Goal: Task Accomplishment & Management: Use online tool/utility

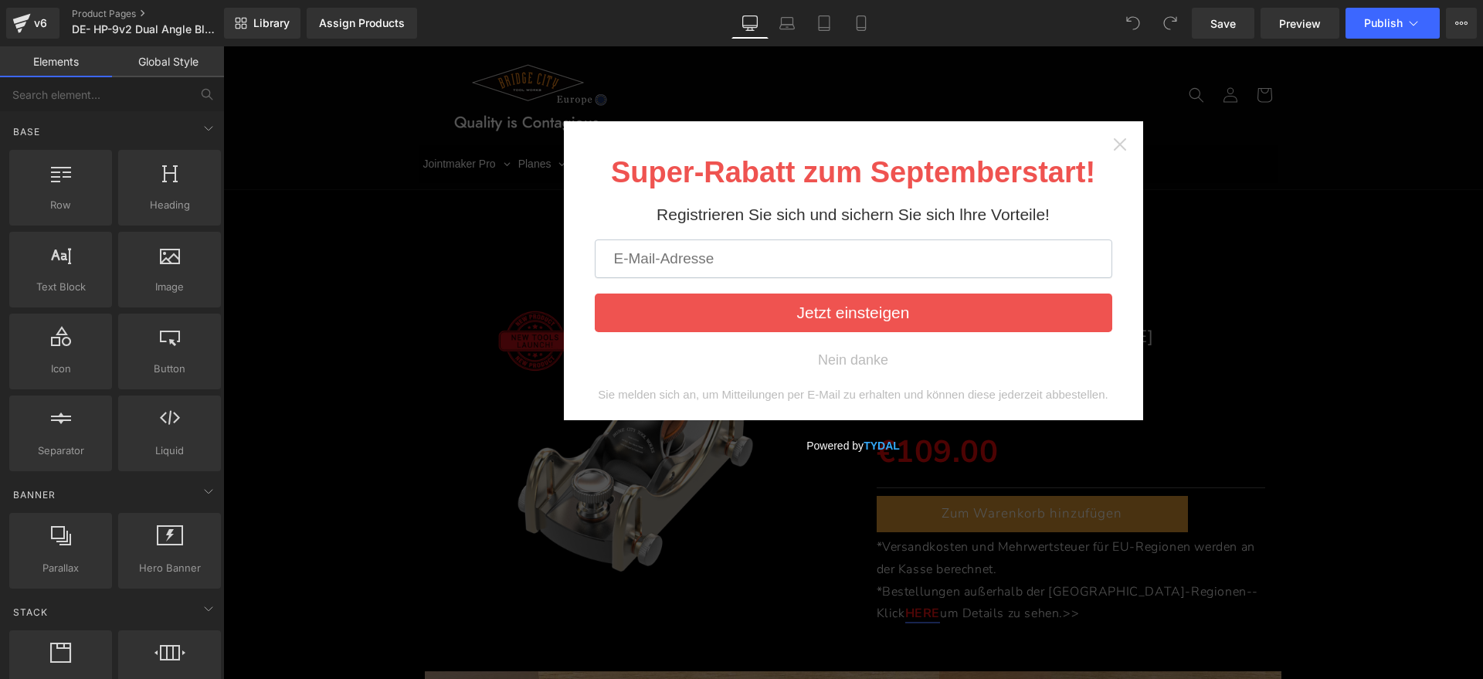
click at [1115, 141] on icon "Close widget" at bounding box center [1119, 144] width 12 height 12
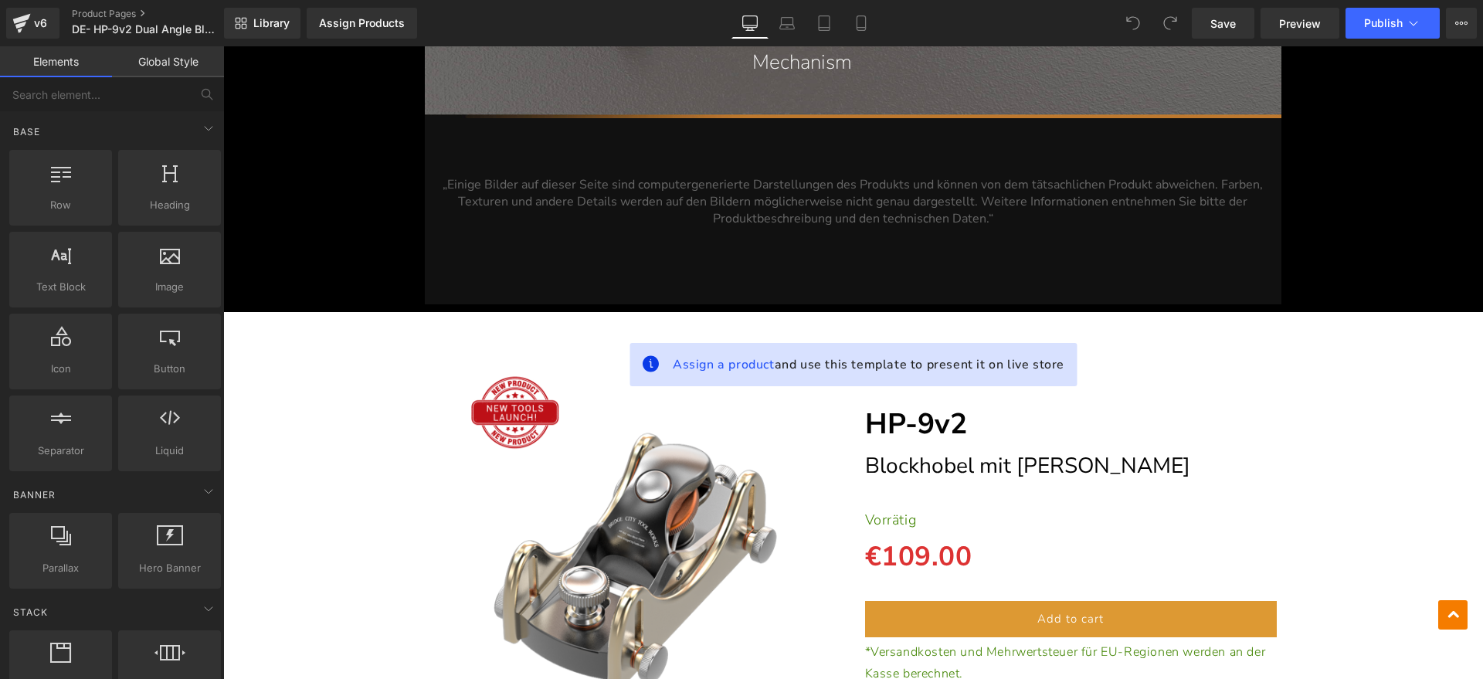
scroll to position [20441, 0]
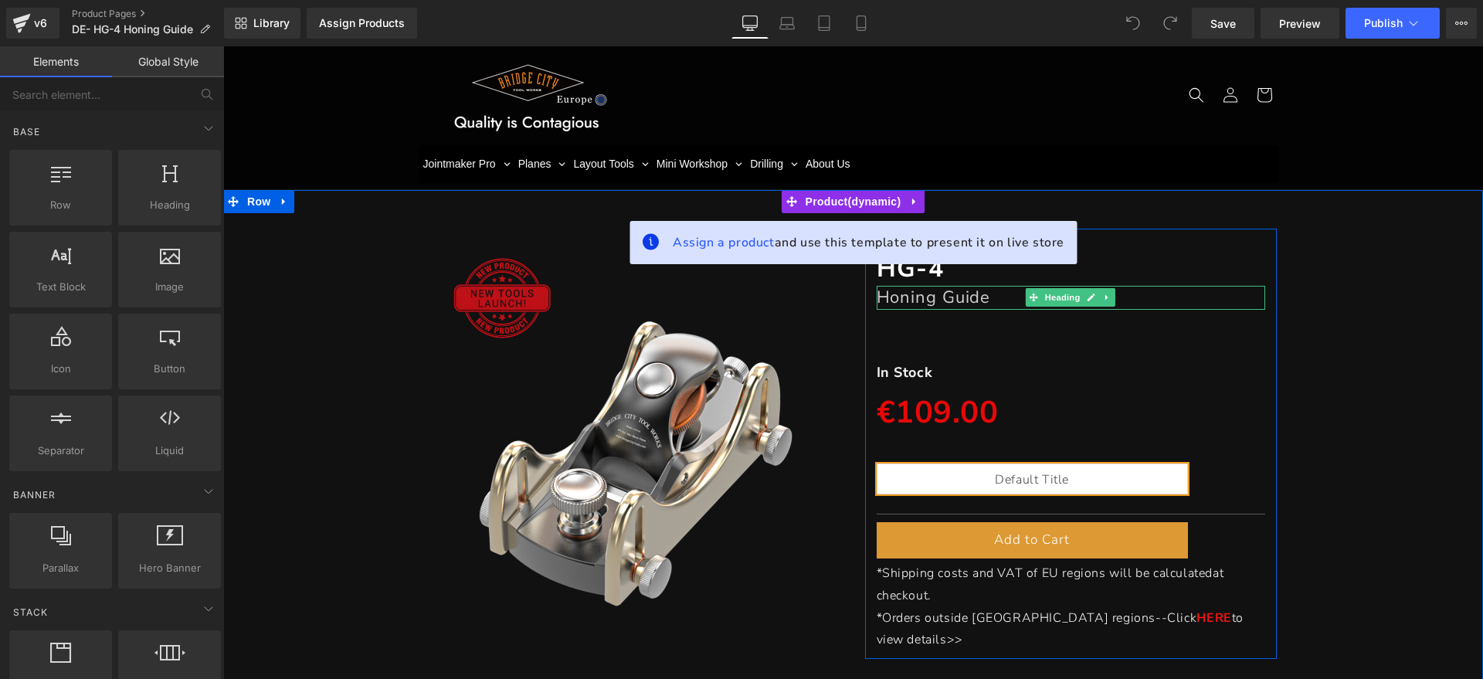
click at [970, 297] on font "Honing Guide" at bounding box center [934, 297] width 114 height 23
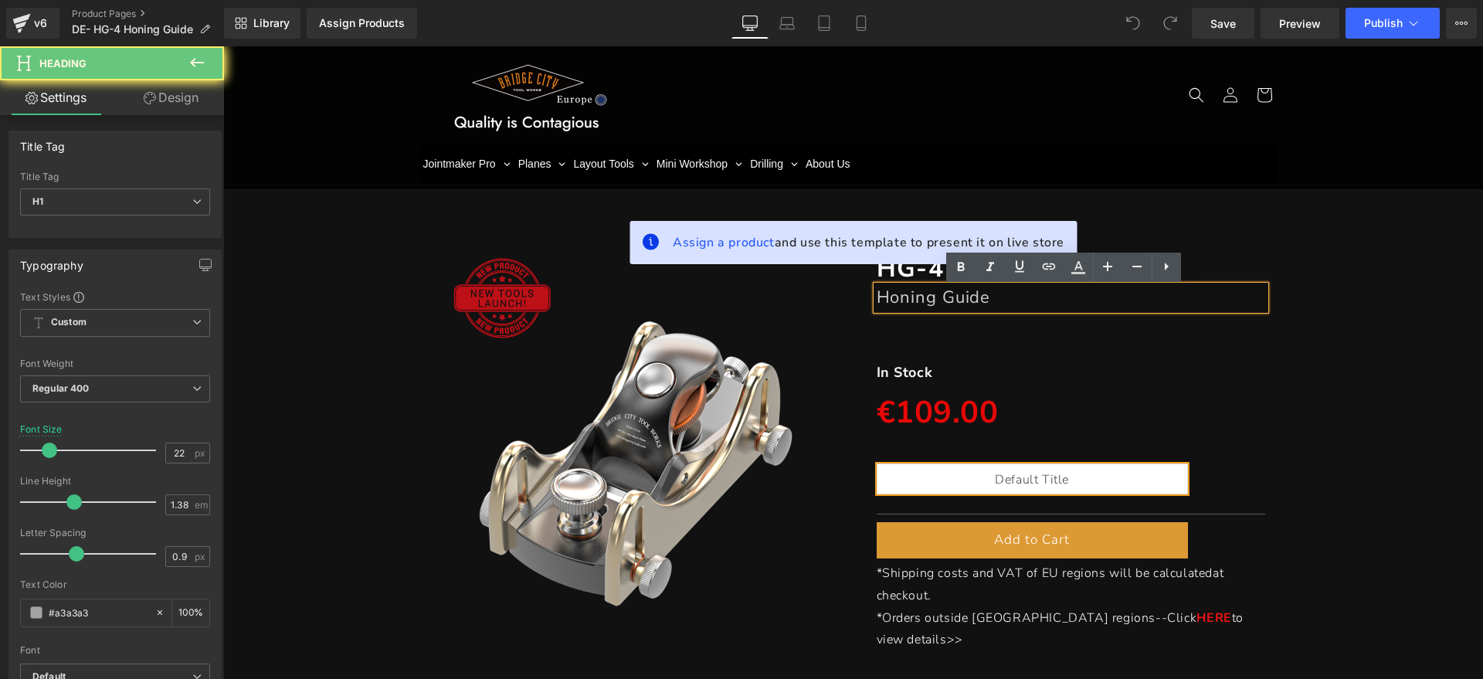
click at [1001, 297] on h1 "Honing Guide" at bounding box center [1071, 297] width 389 height 23
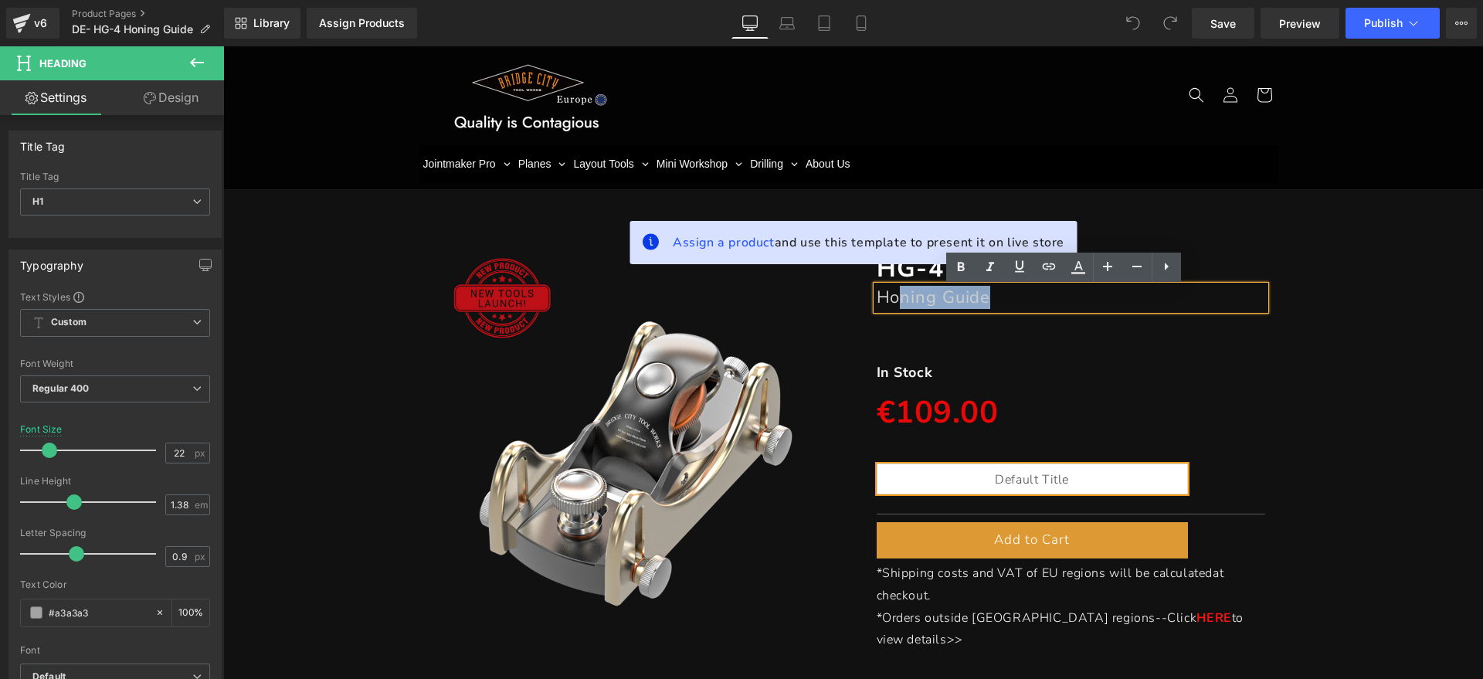
drag, startPoint x: 1025, startPoint y: 297, endPoint x: 889, endPoint y: 301, distance: 136.0
click at [889, 301] on h1 "Honing Guide" at bounding box center [1071, 297] width 389 height 23
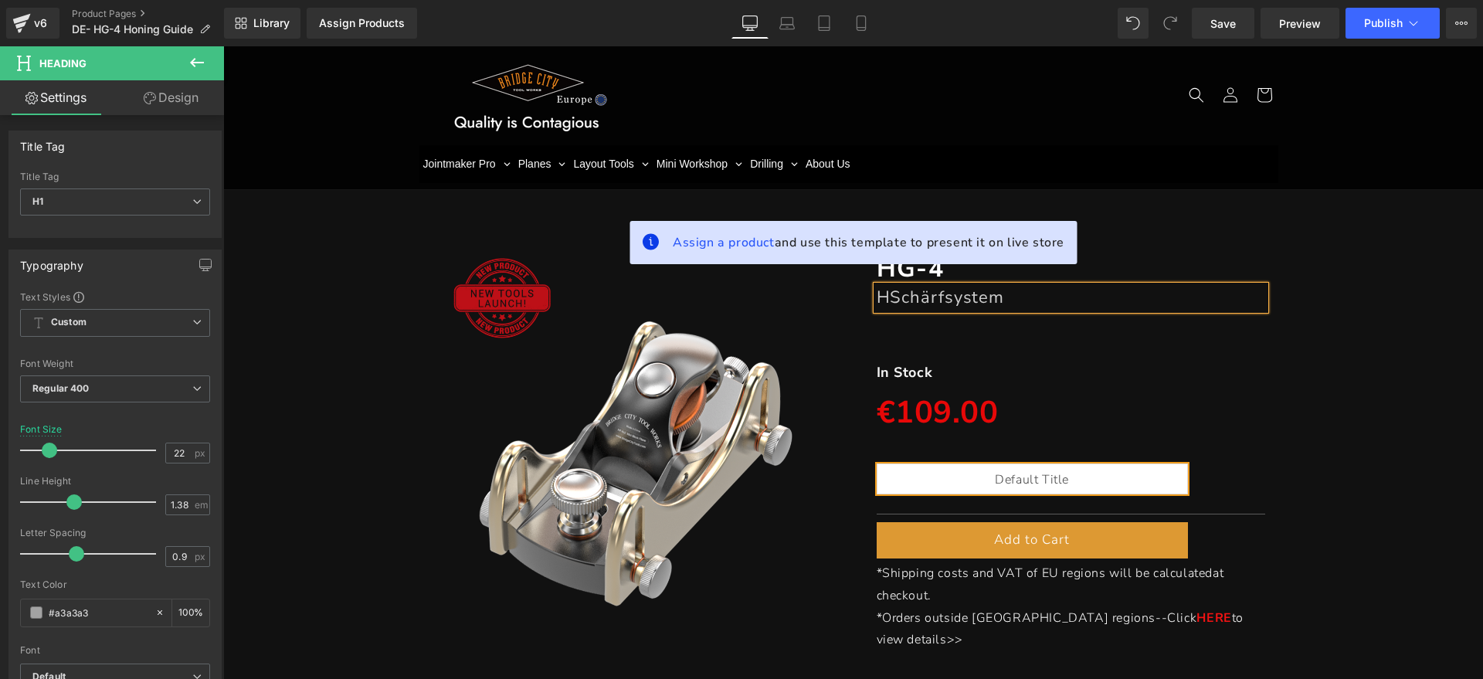
click at [881, 300] on font "HSchärfsystem" at bounding box center [941, 297] width 128 height 23
click at [947, 370] on p "In Stock" at bounding box center [1071, 372] width 389 height 25
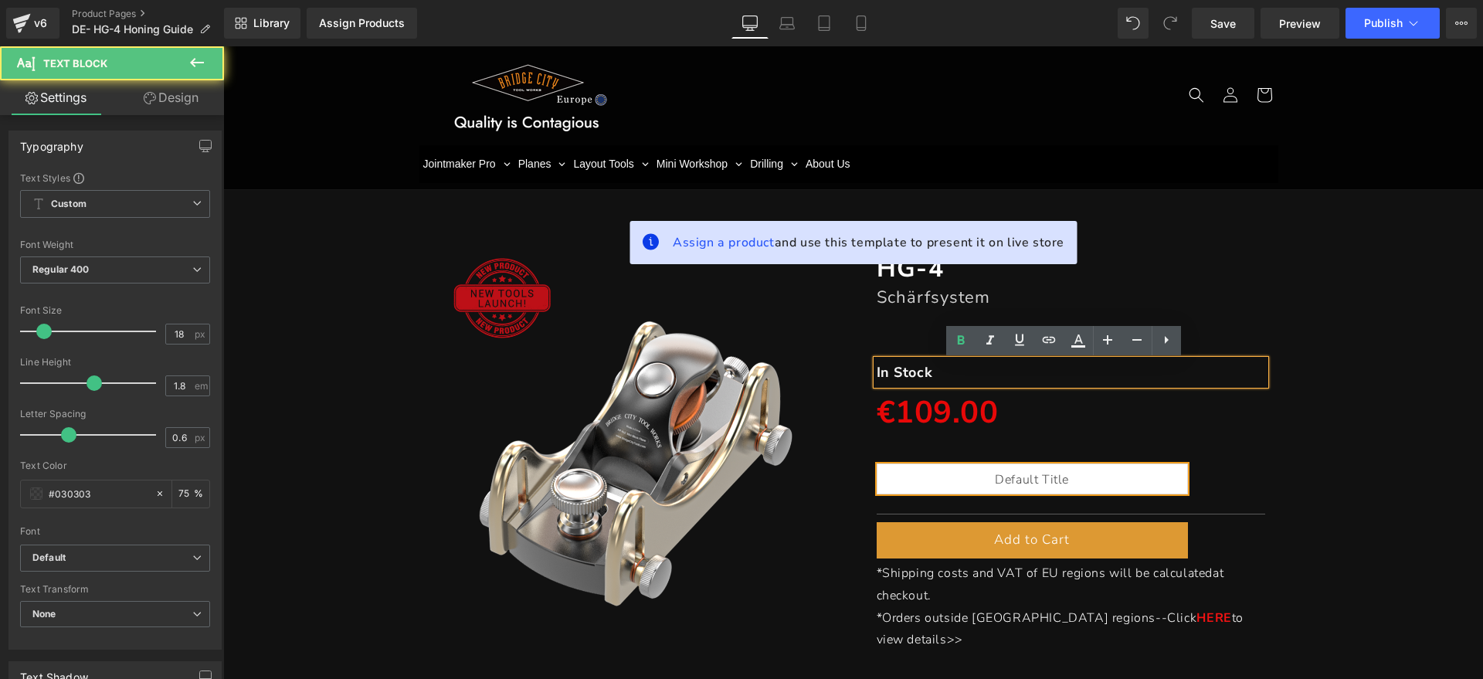
click at [936, 370] on p "In Stock" at bounding box center [1071, 372] width 389 height 25
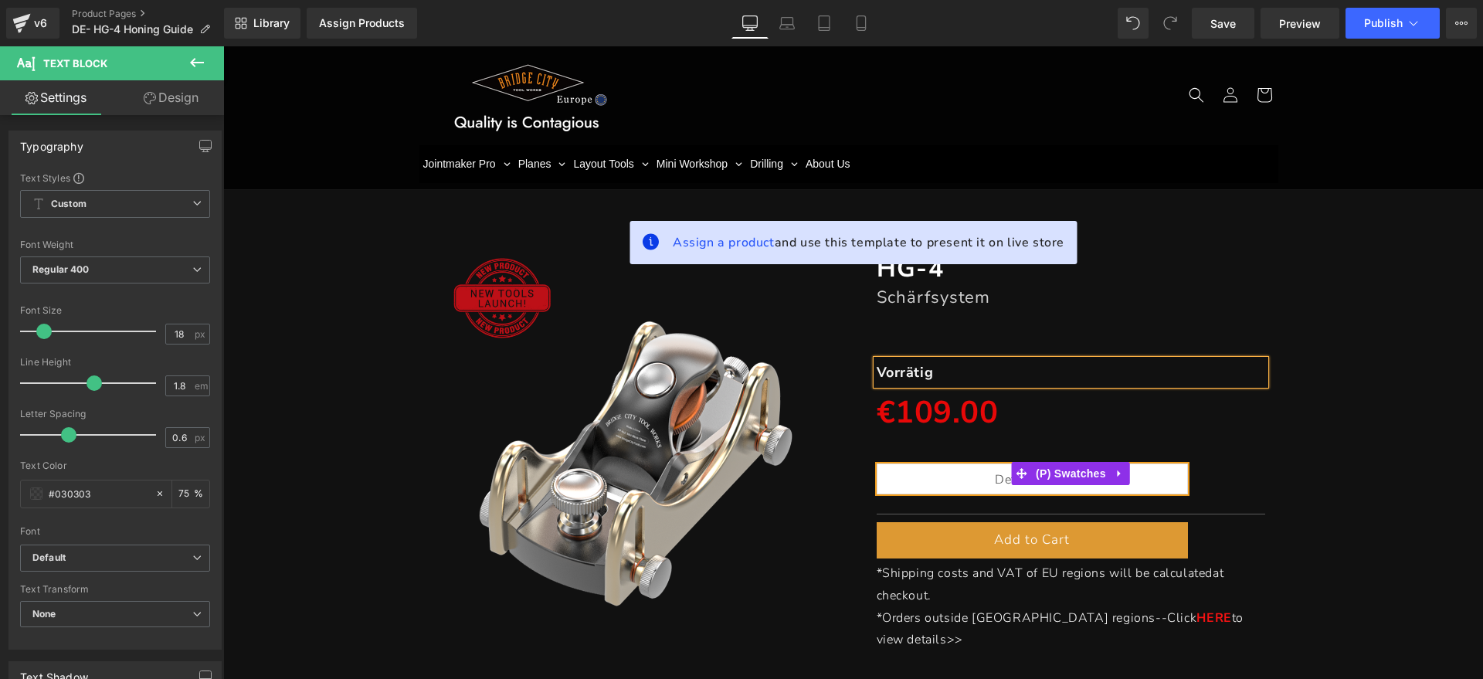
click at [1114, 474] on icon at bounding box center [1119, 473] width 11 height 12
click at [1124, 473] on icon at bounding box center [1129, 473] width 11 height 11
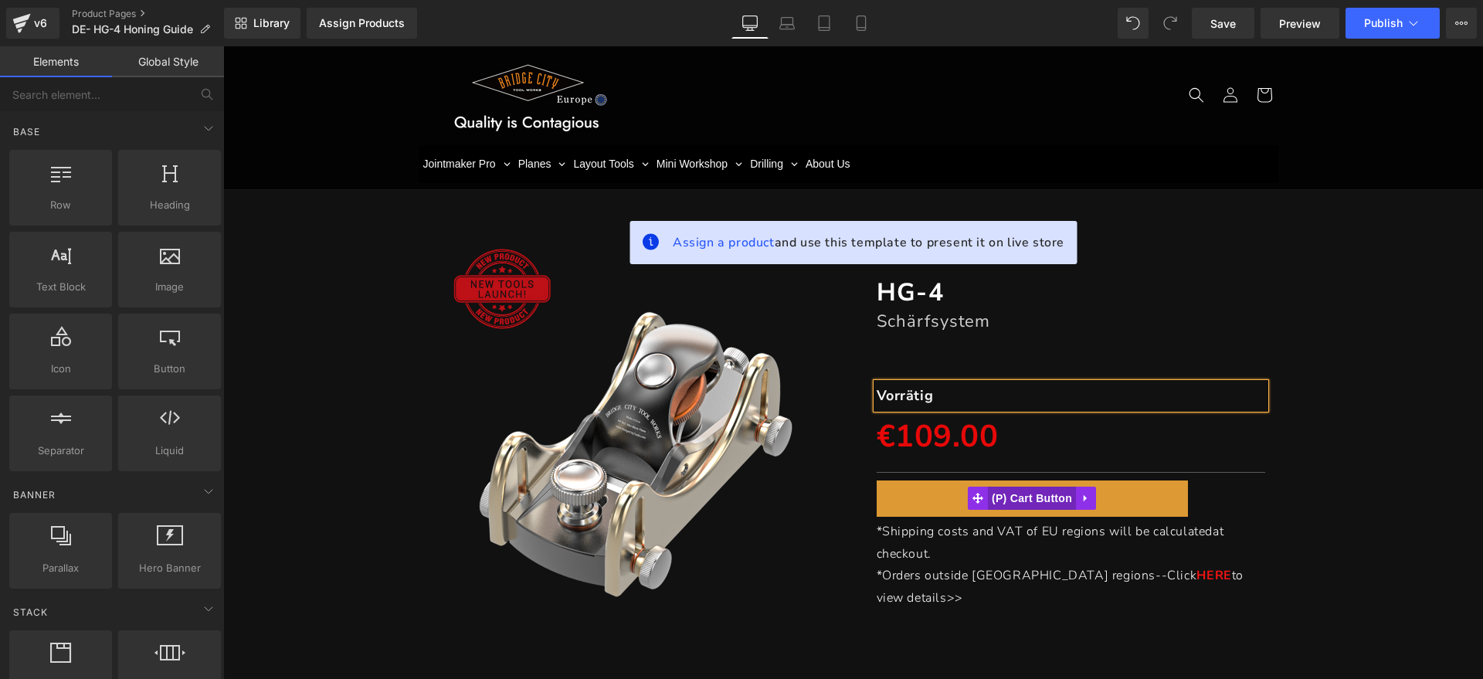
click at [1027, 504] on span "(P) Cart Button" at bounding box center [1032, 498] width 88 height 23
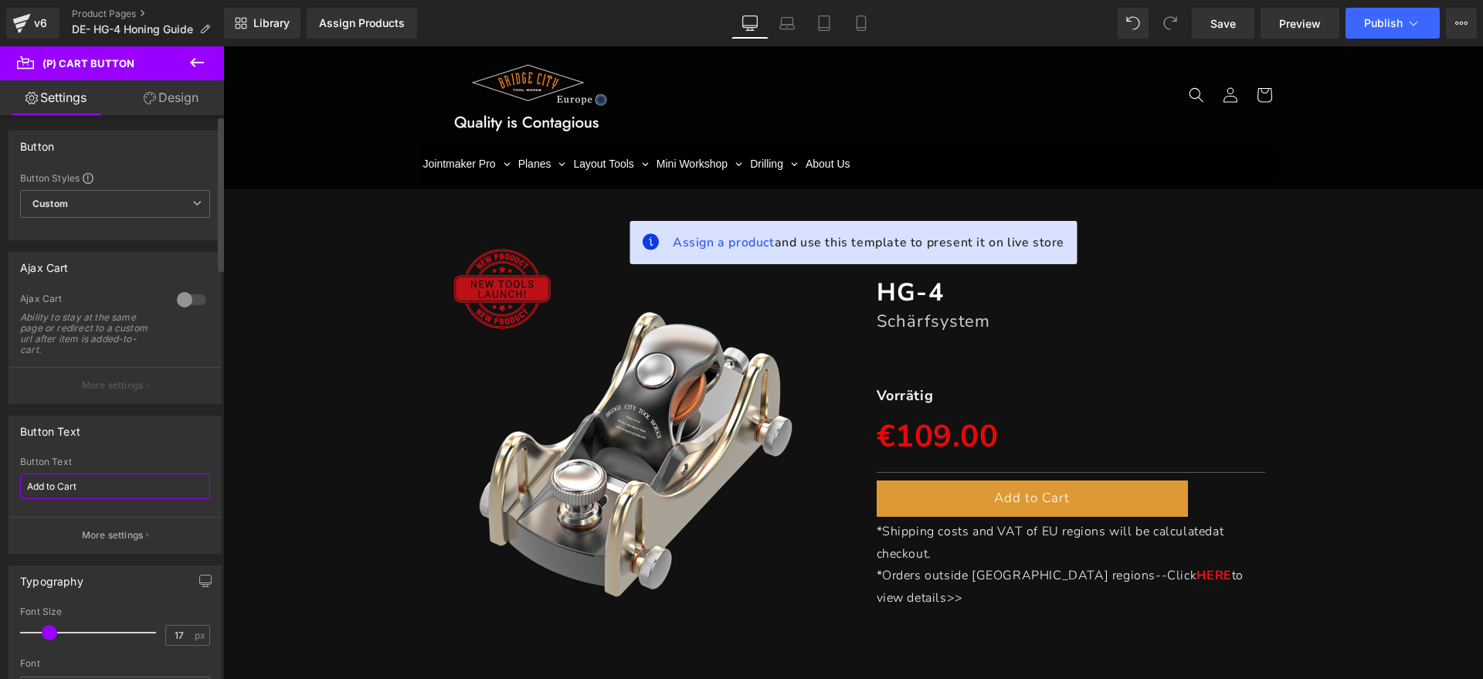
drag, startPoint x: 97, startPoint y: 477, endPoint x: 0, endPoint y: 476, distance: 97.3
click at [0, 477] on div "Button Text Add to Cart Button Text Add to Cart More settings" at bounding box center [115, 479] width 231 height 150
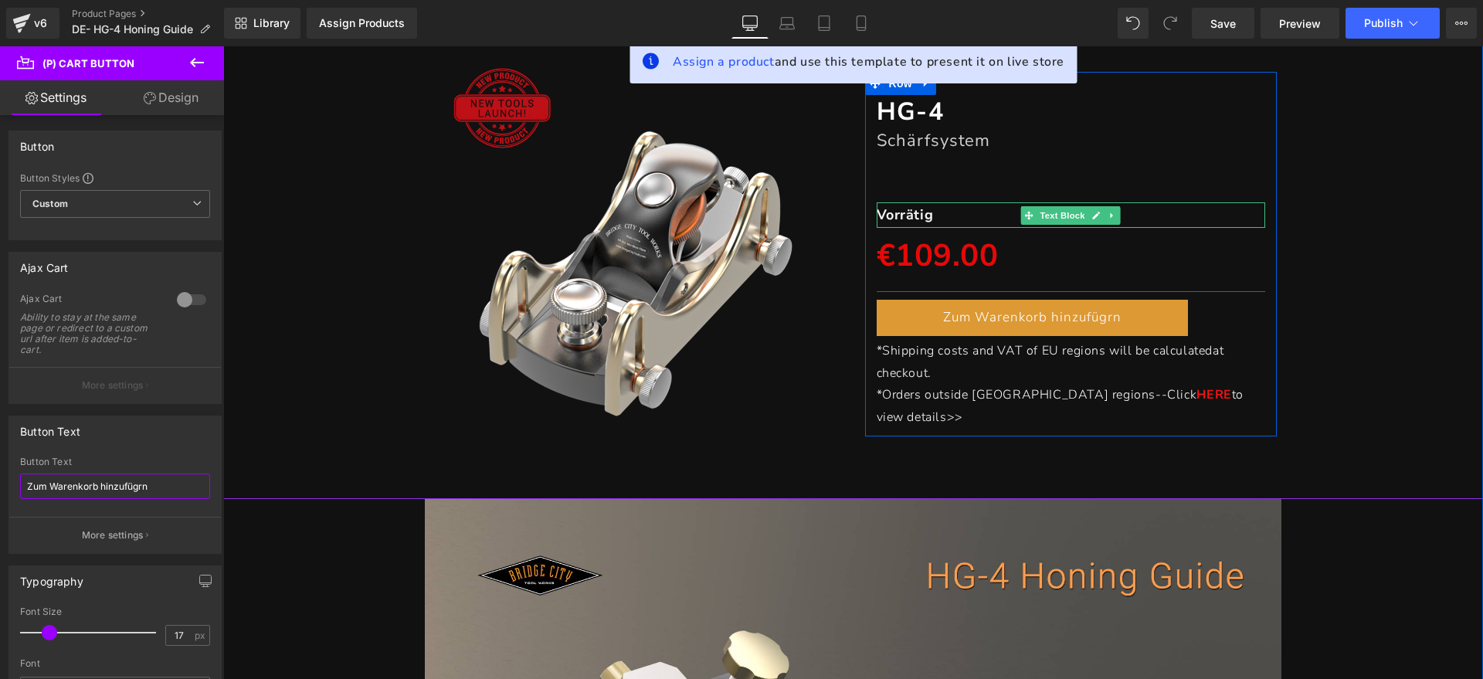
scroll to position [193, 0]
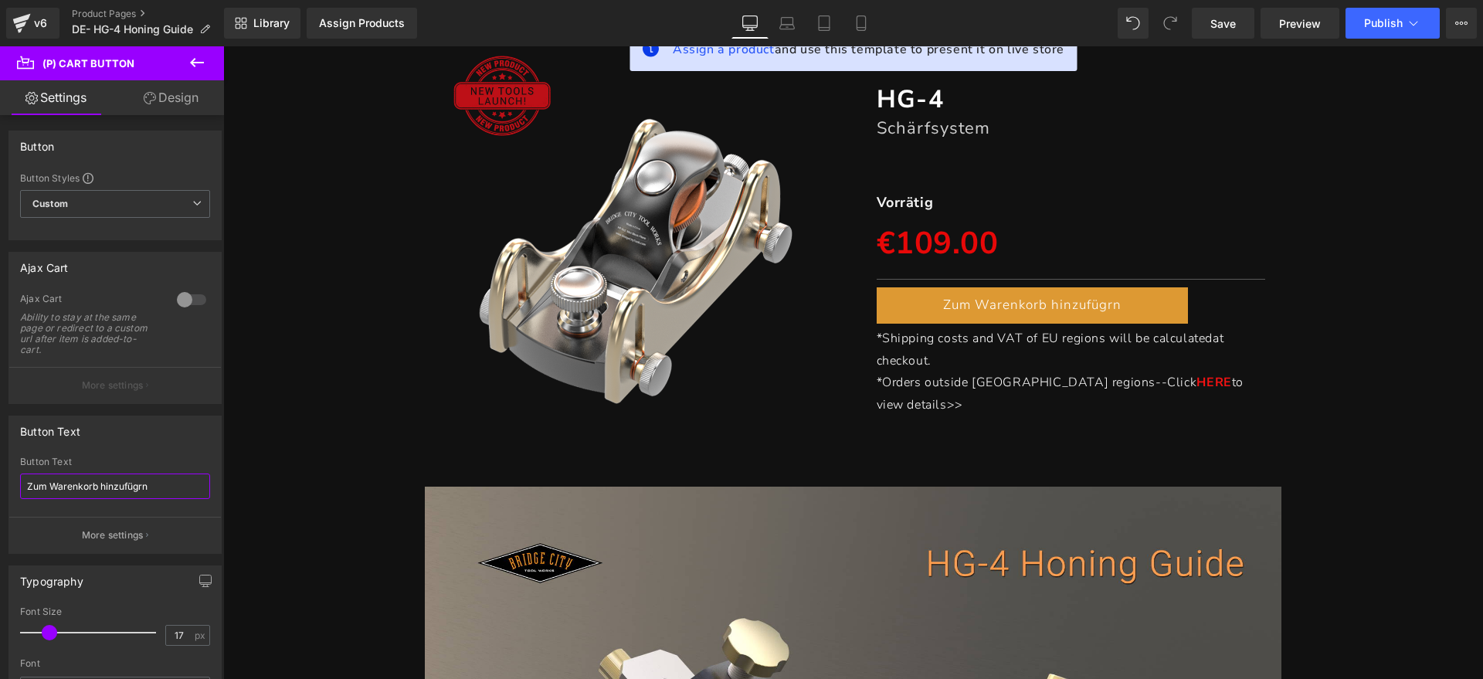
type input "Zum Warenkorb hinzufügrn"
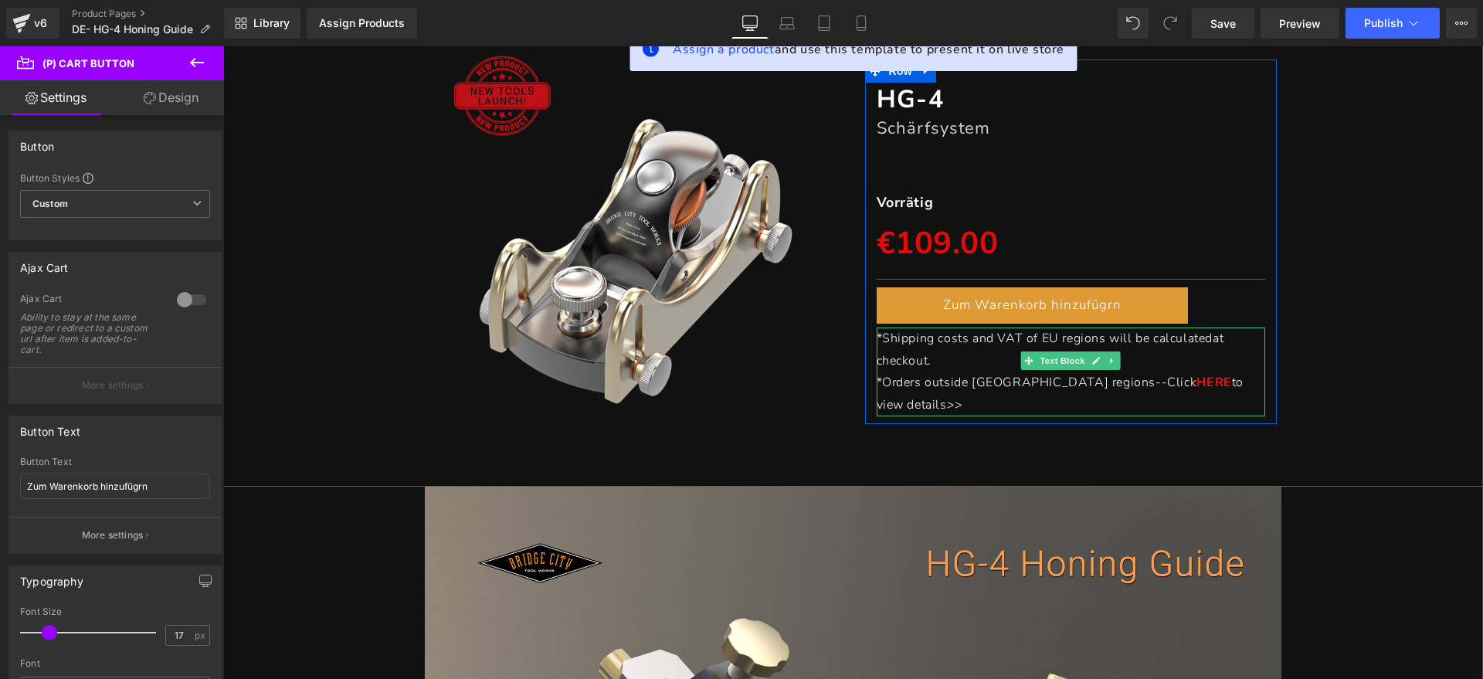
drag, startPoint x: 922, startPoint y: 356, endPoint x: 934, endPoint y: 368, distance: 16.4
click at [922, 357] on span "*Shipping costs and VAT of EU regions will be calculated at checkout." at bounding box center [1051, 349] width 348 height 39
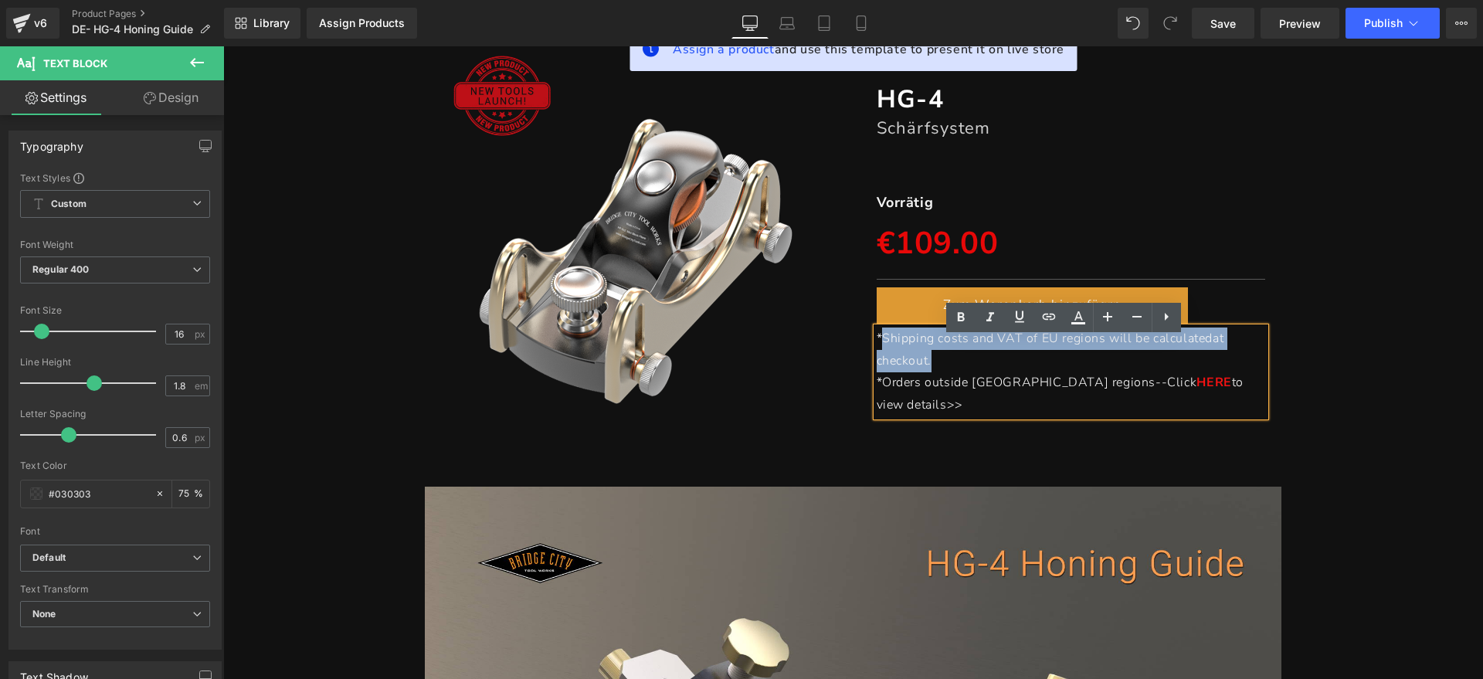
drag, startPoint x: 934, startPoint y: 368, endPoint x: 877, endPoint y: 352, distance: 59.2
click at [877, 352] on p "*Shipping costs and VAT of EU regions will be calculated at checkout." at bounding box center [1071, 349] width 389 height 45
paste div
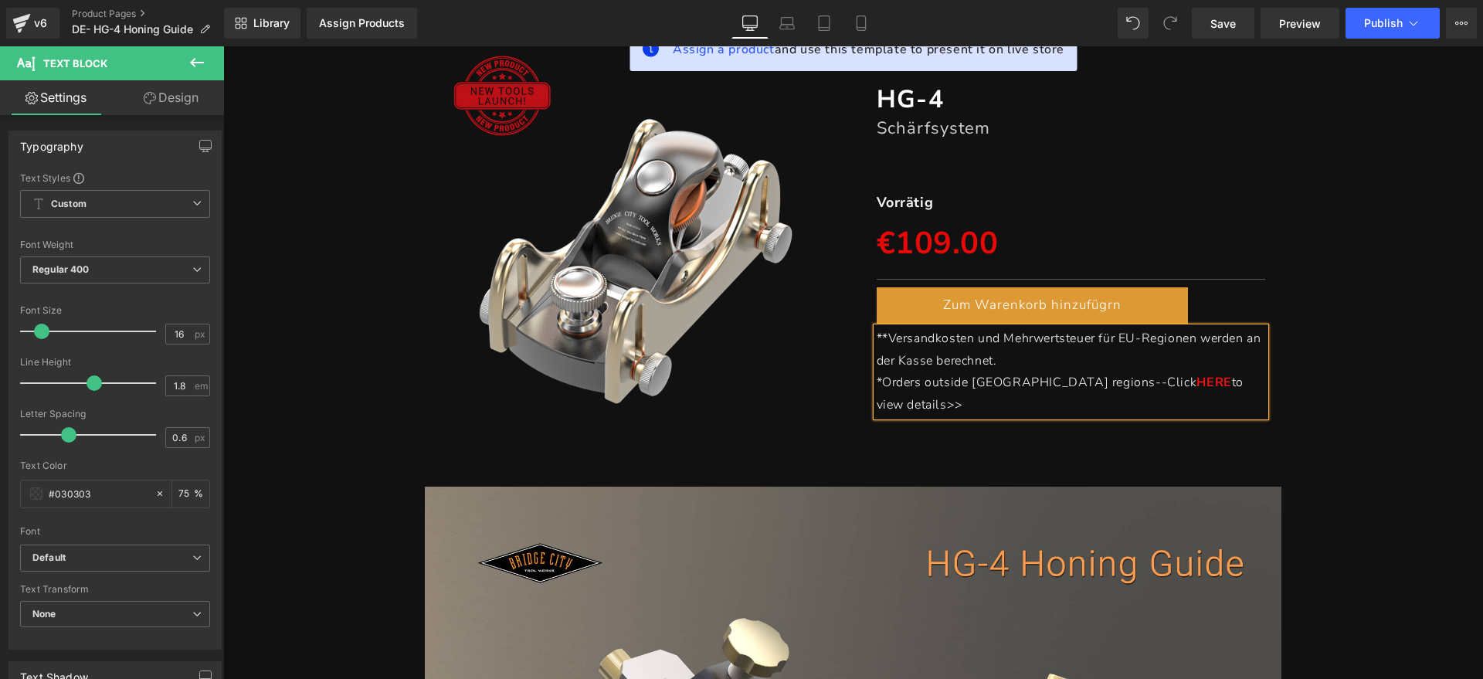
click at [877, 346] on span "**Versandkosten und Mehrwertsteuer für EU-Regionen werden an der Kasse berechne…" at bounding box center [1069, 349] width 385 height 39
click at [1226, 395] on p "*Orders outside [GEOGRAPHIC_DATA] regions--Click HERE to view details>>" at bounding box center [1071, 393] width 389 height 45
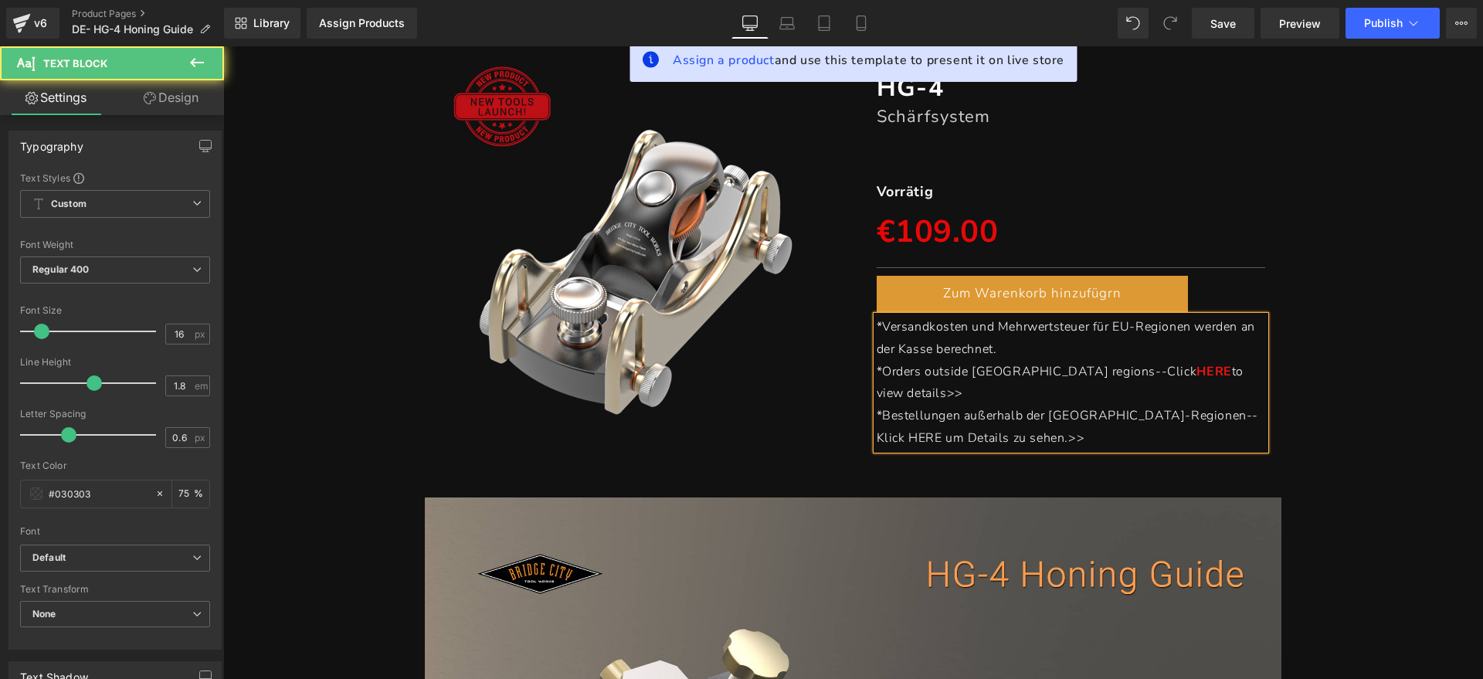
scroll to position [171, 0]
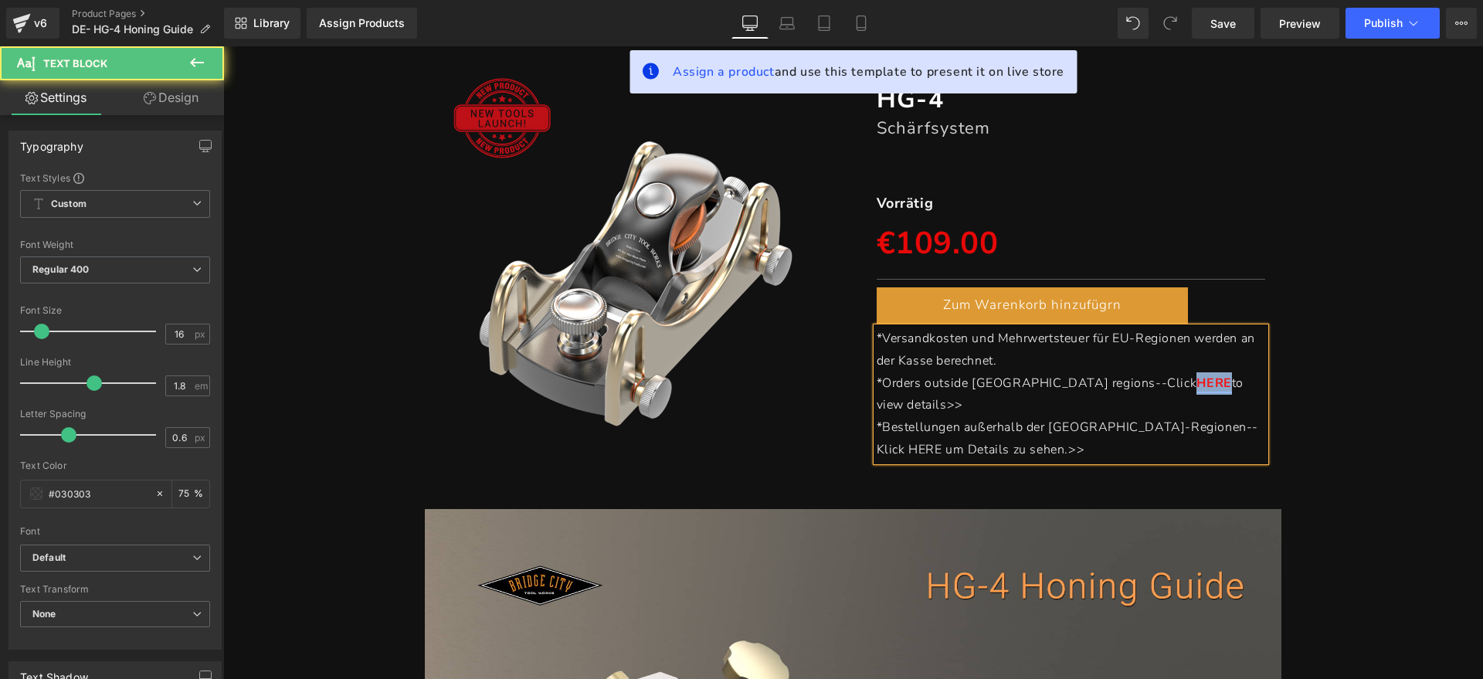
drag, startPoint x: 1072, startPoint y: 389, endPoint x: 1105, endPoint y: 393, distance: 33.4
click at [1107, 393] on p "*Orders outside [GEOGRAPHIC_DATA] regions--Click HERE to view details>>" at bounding box center [1071, 394] width 389 height 45
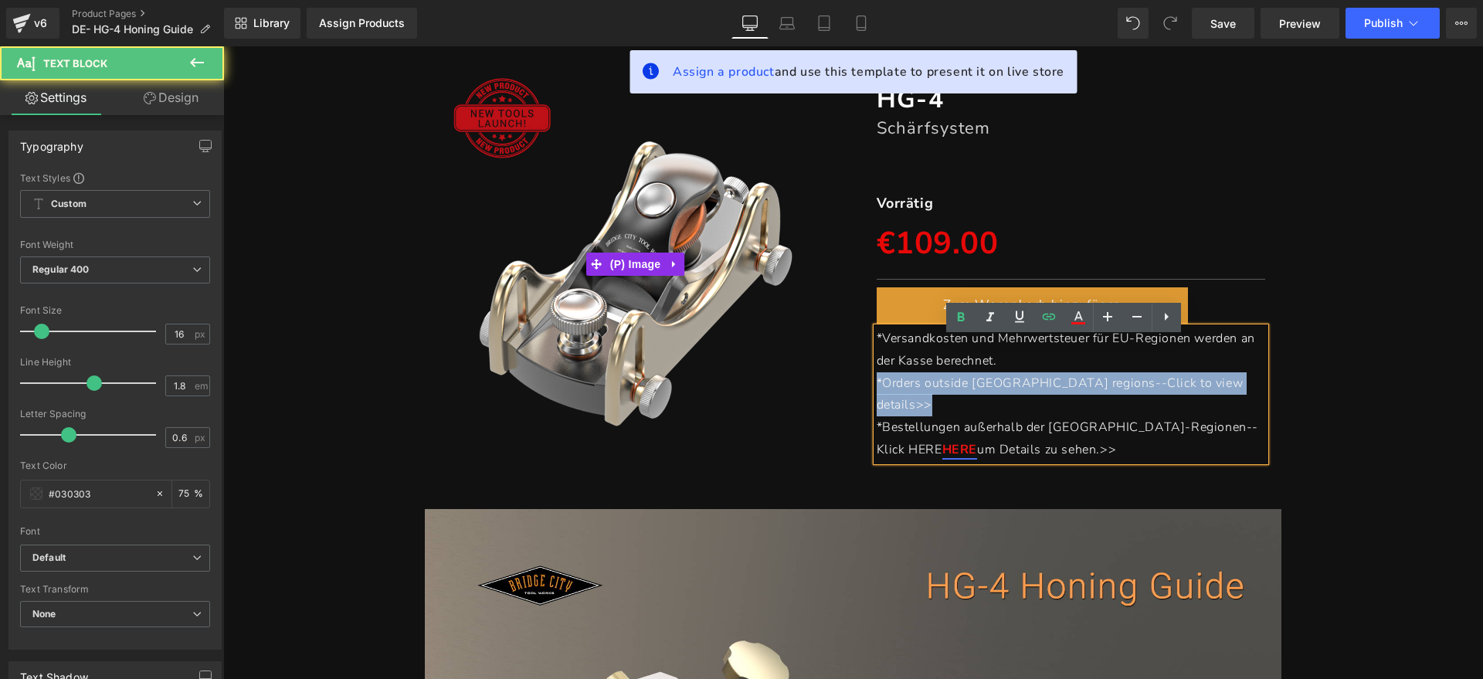
drag, startPoint x: 1189, startPoint y: 393, endPoint x: 812, endPoint y: 393, distance: 376.9
click at [812, 393] on div "Sale Off (P) Image HG-4 Heading Schärfsystem Heading Separator Vorrätig Text Bl…" at bounding box center [853, 264] width 871 height 412
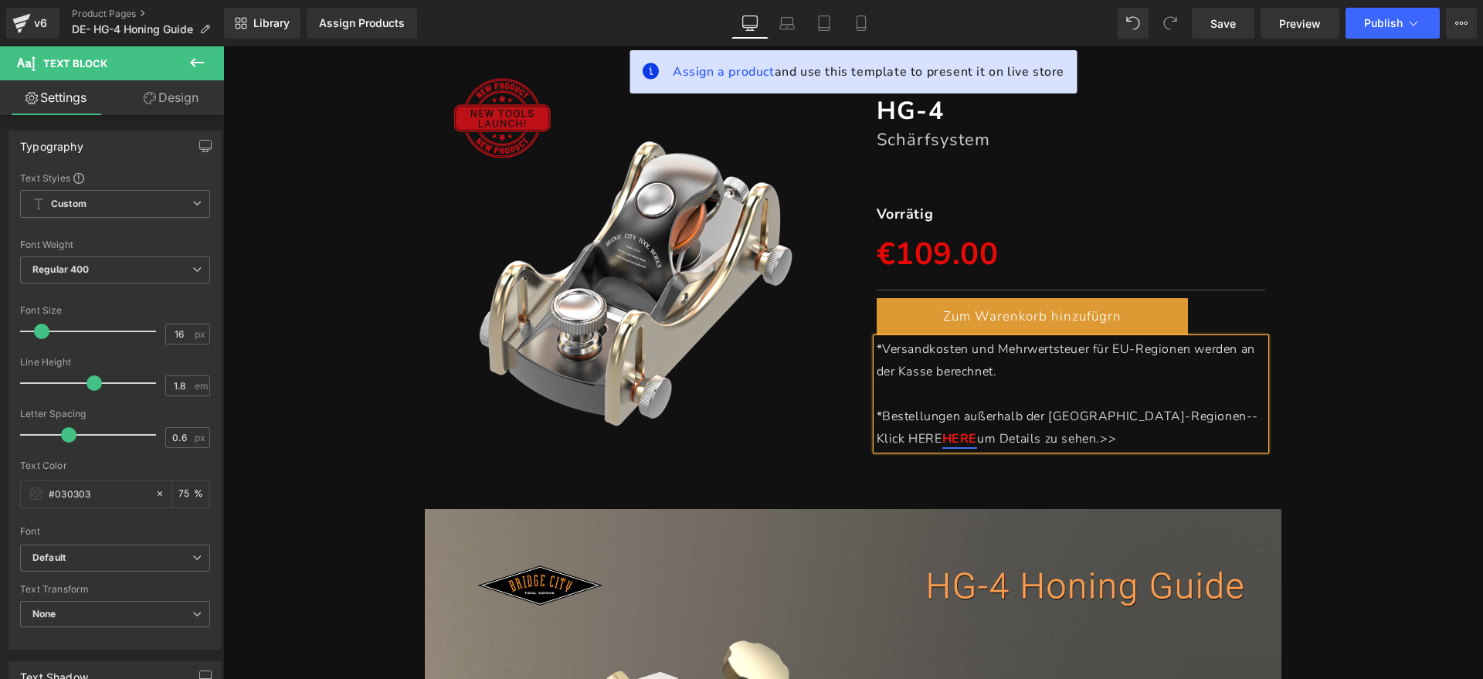
scroll to position [182, 0]
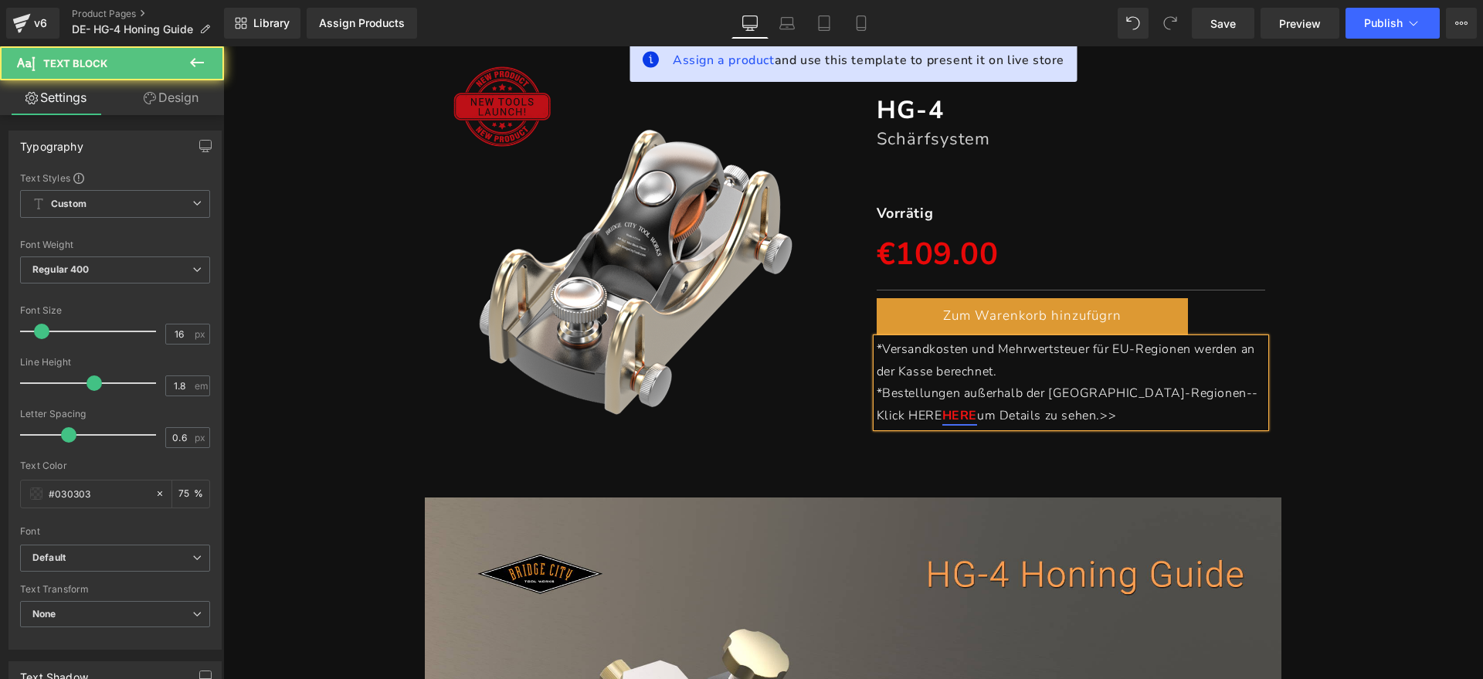
click at [1061, 412] on p "*Bestellungen außerhalb der EU-Regionen--Klick HERE HERE um Details zu sehen.>>" at bounding box center [1071, 404] width 389 height 45
drag, startPoint x: 1193, startPoint y: 392, endPoint x: 1193, endPoint y: 408, distance: 16.2
click at [1195, 392] on span "*Bestellungen außerhalb der [GEOGRAPHIC_DATA]-Regionen--Klick HERE" at bounding box center [1068, 404] width 382 height 39
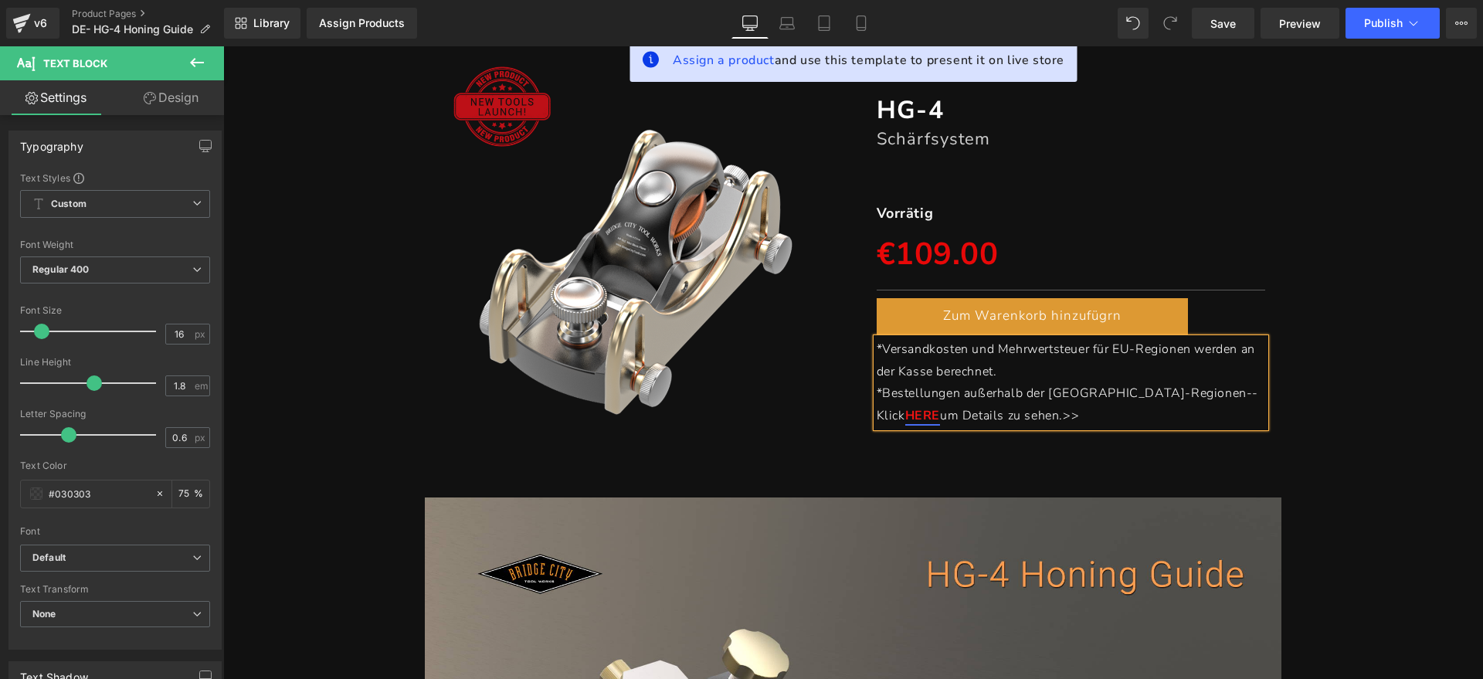
click at [1340, 369] on div "Sale Off (P) Image HG-4 Heading Schärfsystem Heading Separator Vorrätig Text Bl…" at bounding box center [853, 252] width 1244 height 412
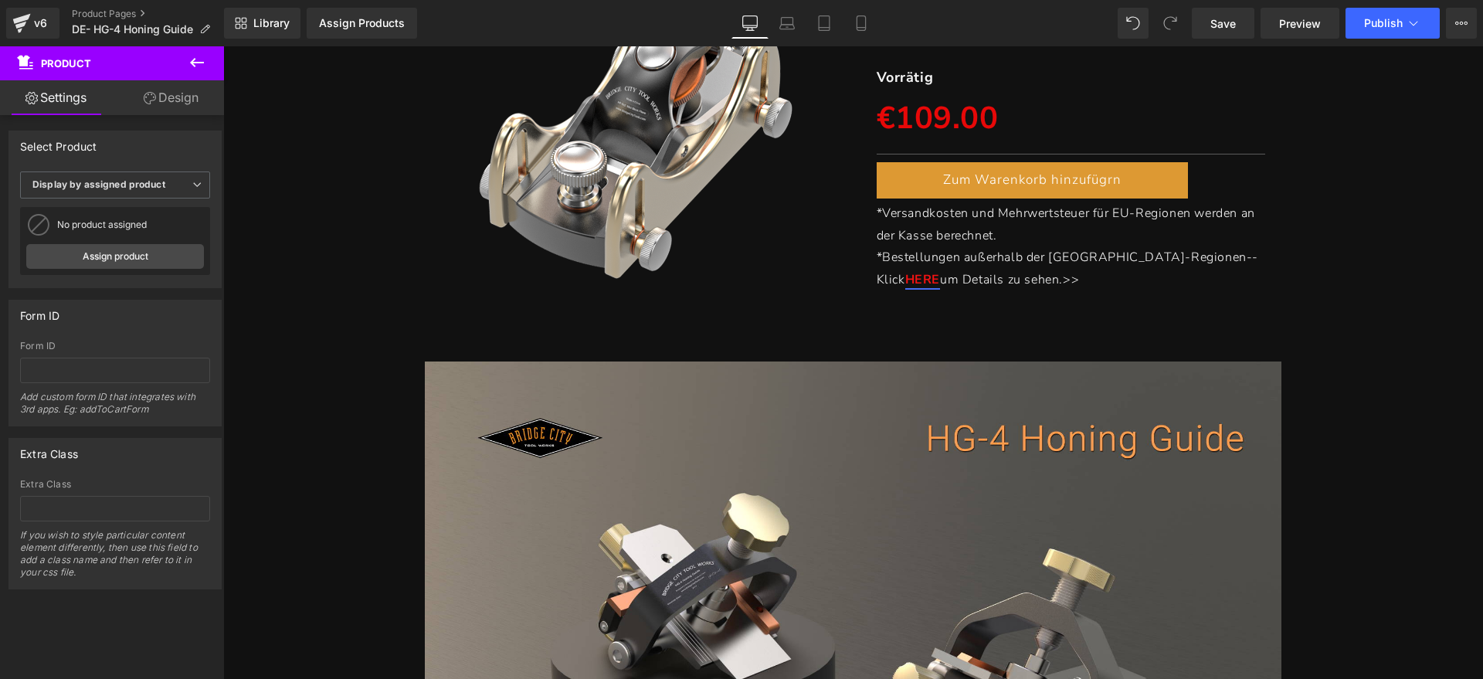
scroll to position [279, 0]
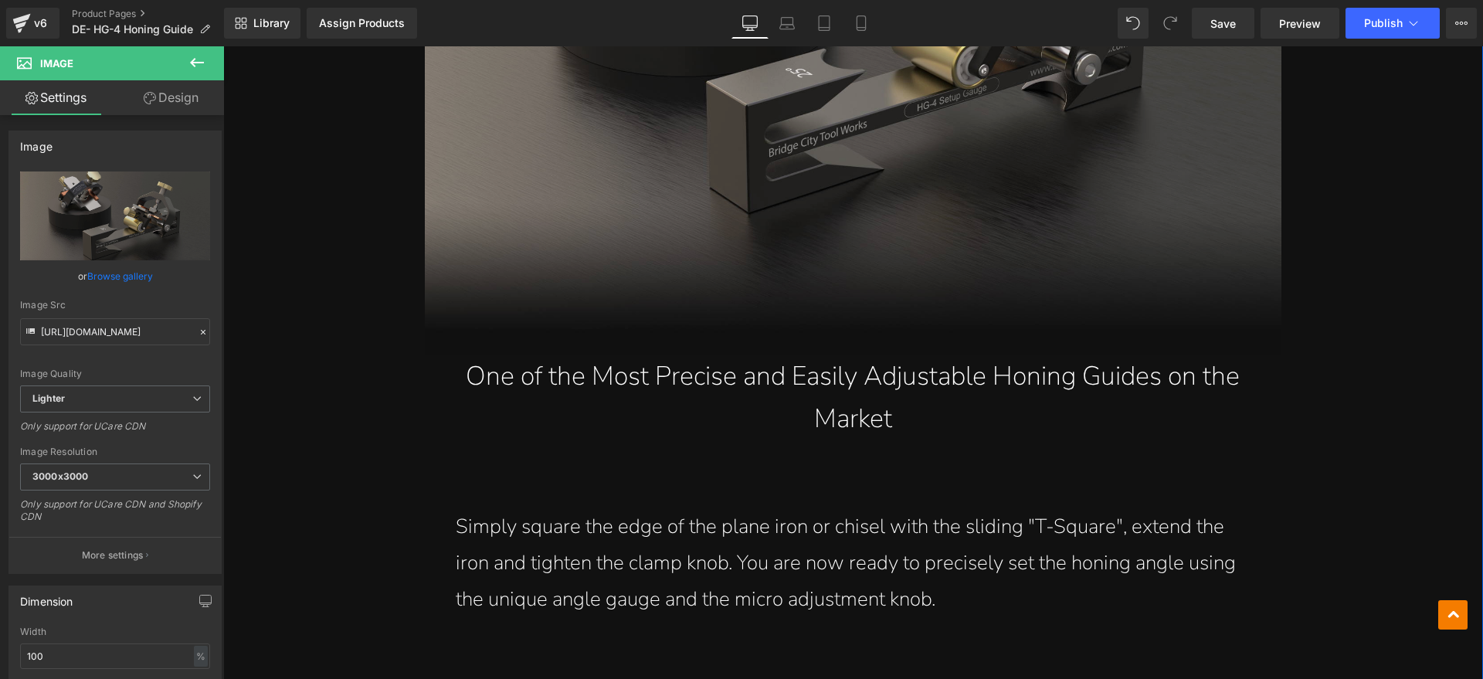
scroll to position [1051, 0]
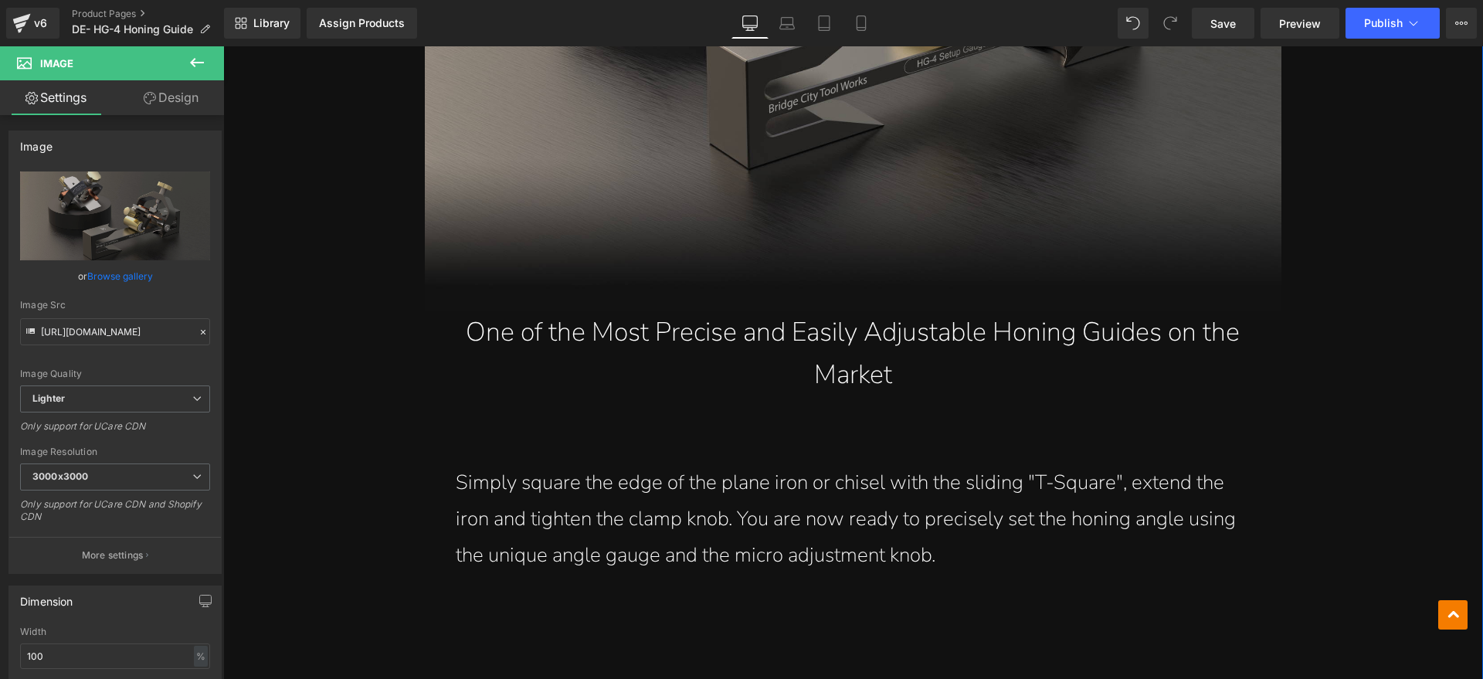
click at [874, 338] on p "One of the Most Precise and Easily Adjustable Honing Guides on the Market" at bounding box center [853, 353] width 795 height 84
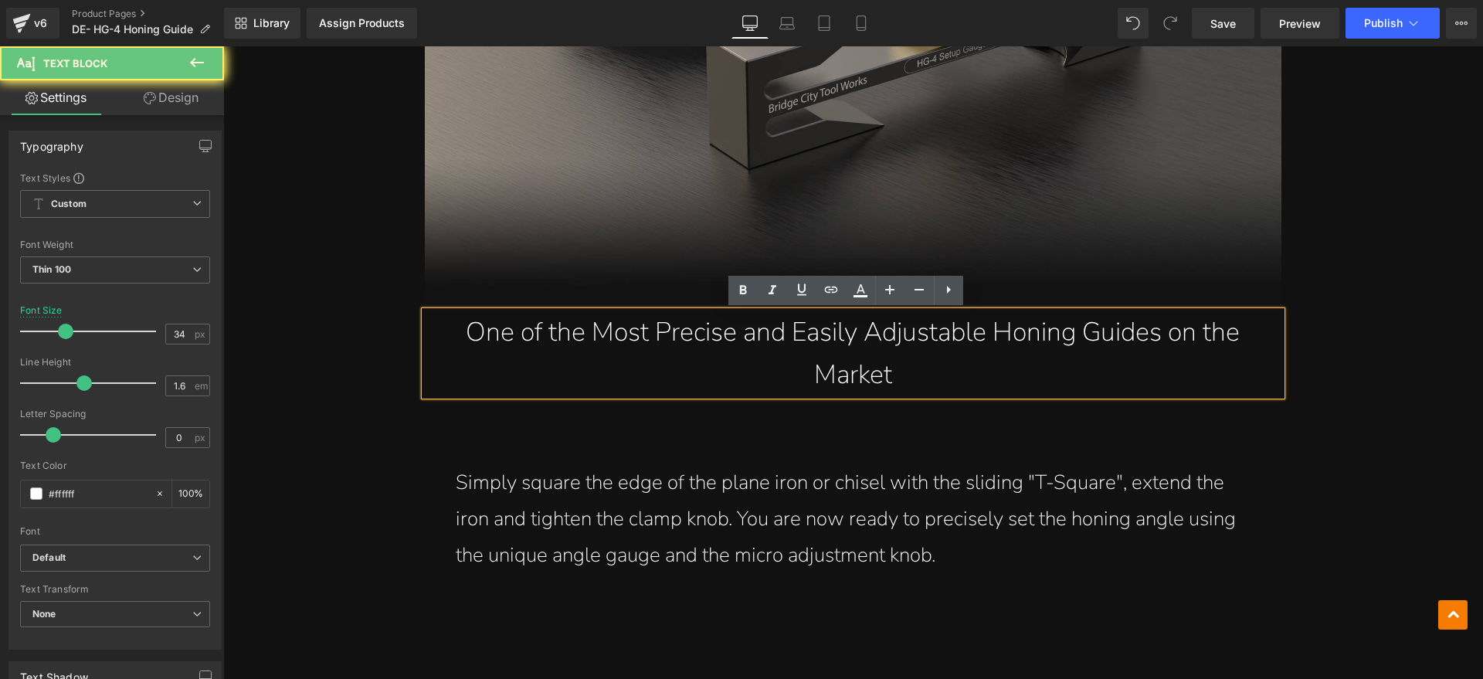
click at [907, 366] on p "One of the Most Precise and Easily Adjustable Honing Guides on the Market" at bounding box center [853, 353] width 795 height 84
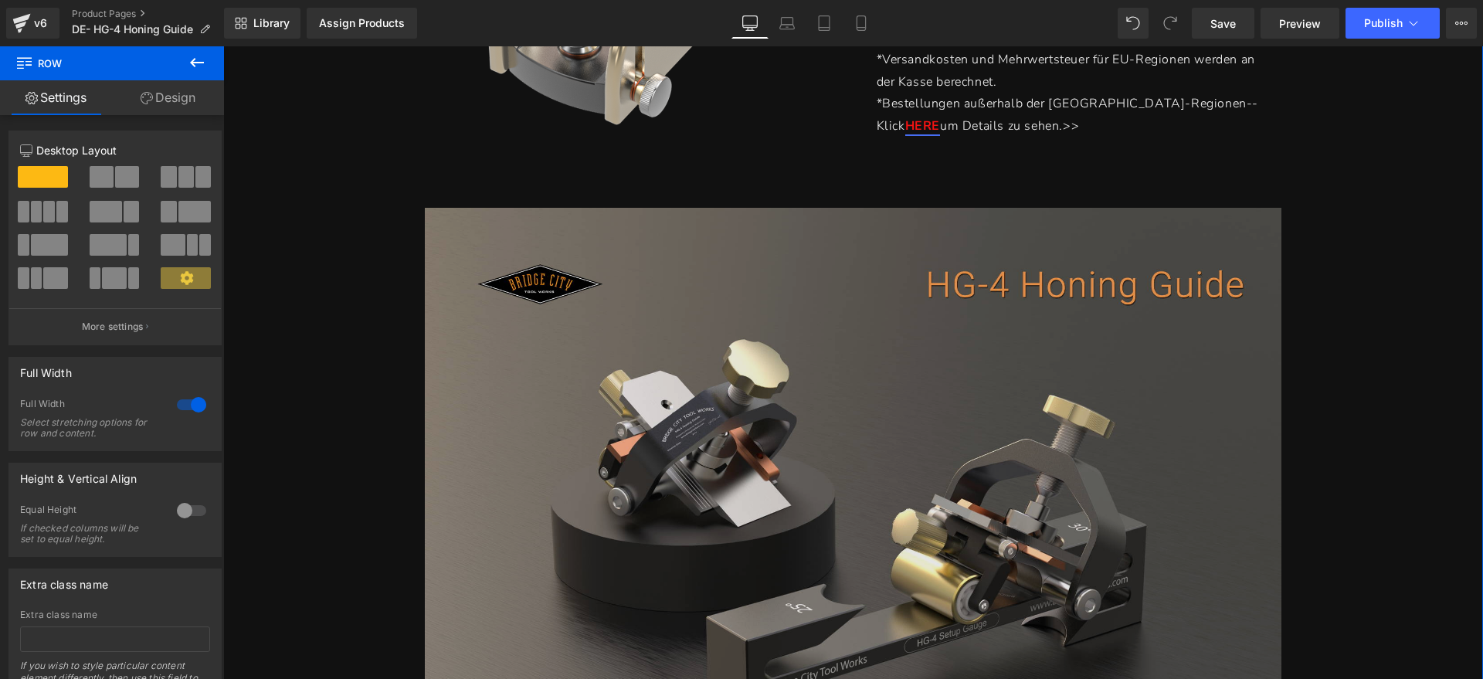
scroll to position [568, 0]
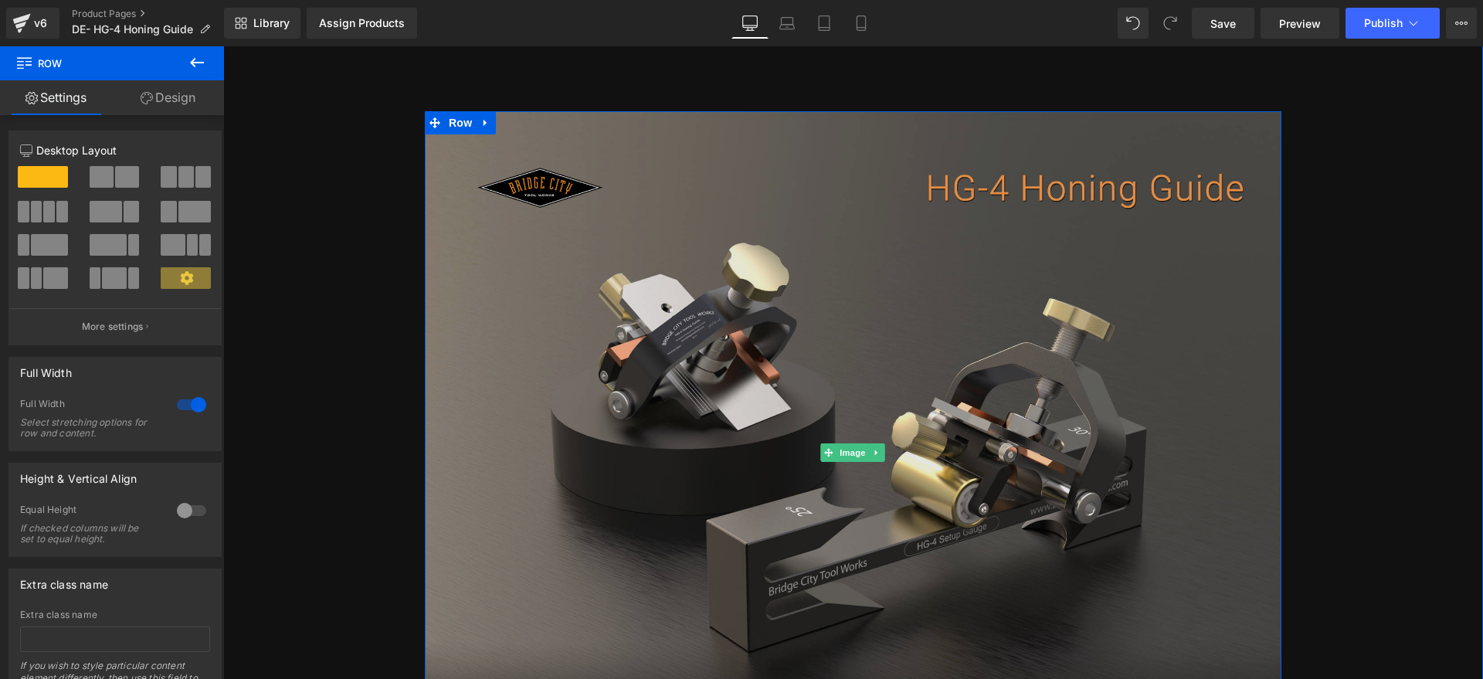
drag, startPoint x: 773, startPoint y: 291, endPoint x: 505, endPoint y: 347, distance: 273.7
click at [773, 291] on img at bounding box center [853, 452] width 856 height 683
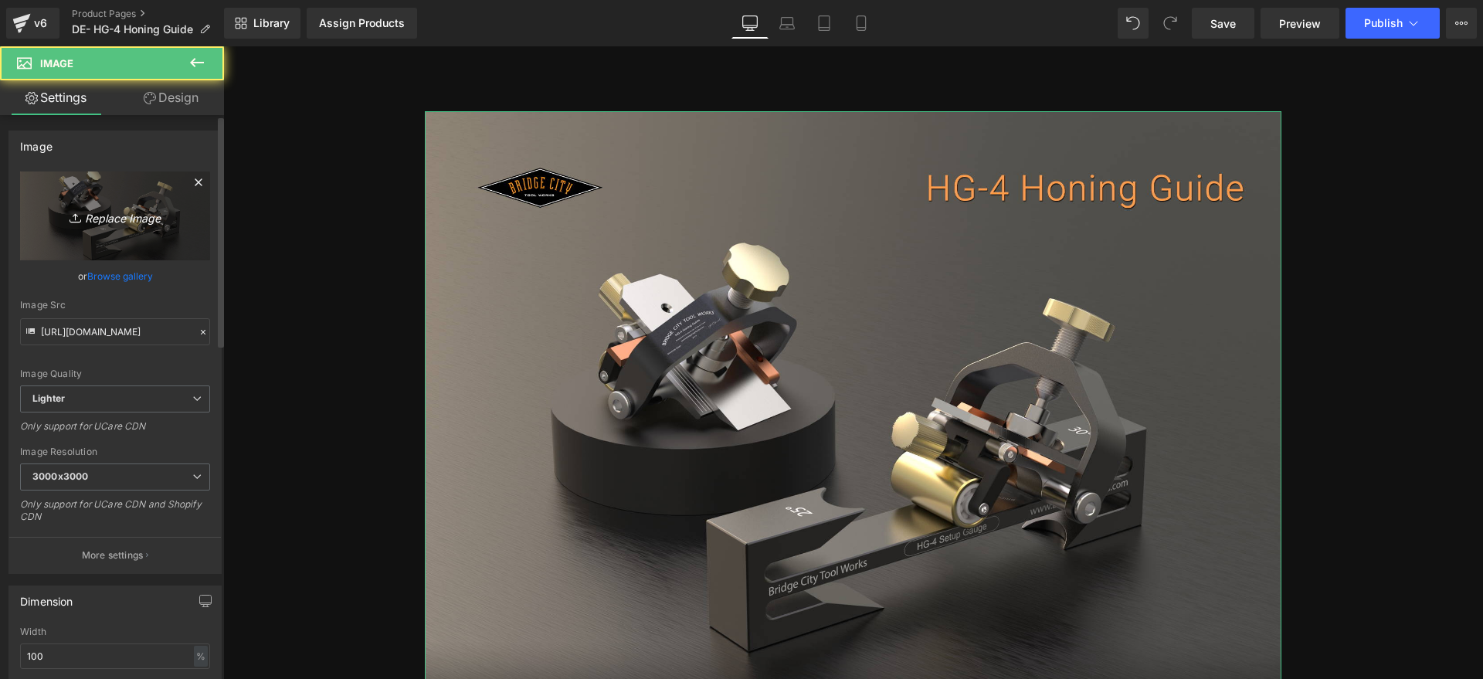
click at [100, 241] on link "Replace Image" at bounding box center [115, 215] width 190 height 89
type input "C:\fakepath\HG-4 1.webp"
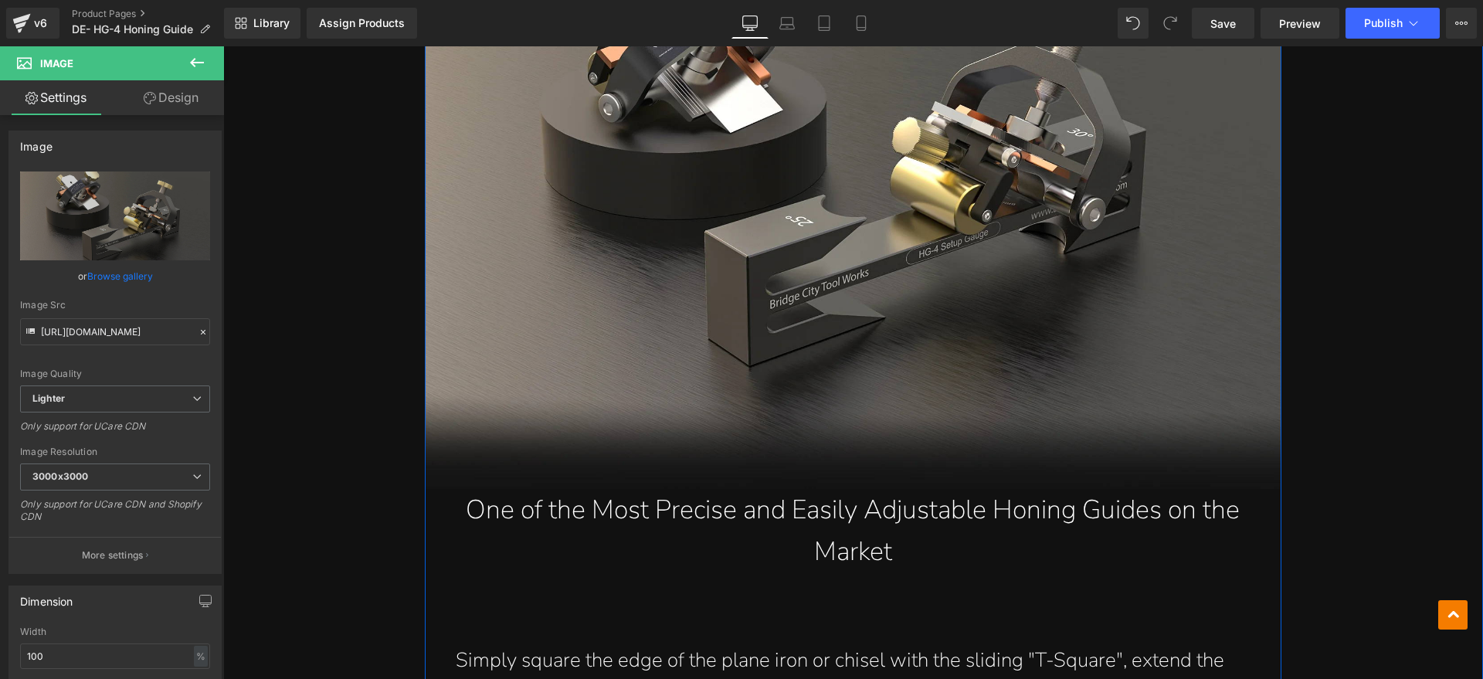
scroll to position [955, 0]
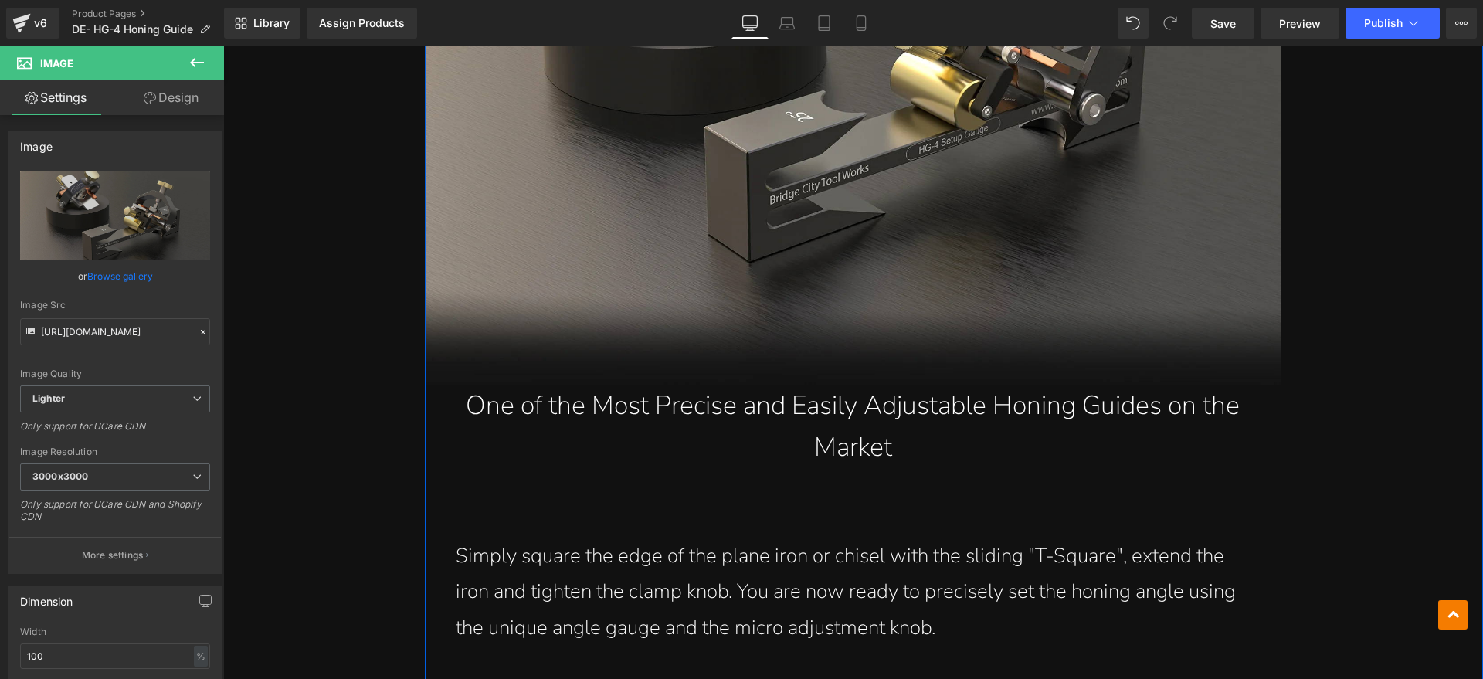
drag, startPoint x: 866, startPoint y: 439, endPoint x: 819, endPoint y: 511, distance: 84.8
click at [866, 439] on p "One of the Most Precise and Easily Adjustable Honing Guides on the Market" at bounding box center [853, 427] width 795 height 84
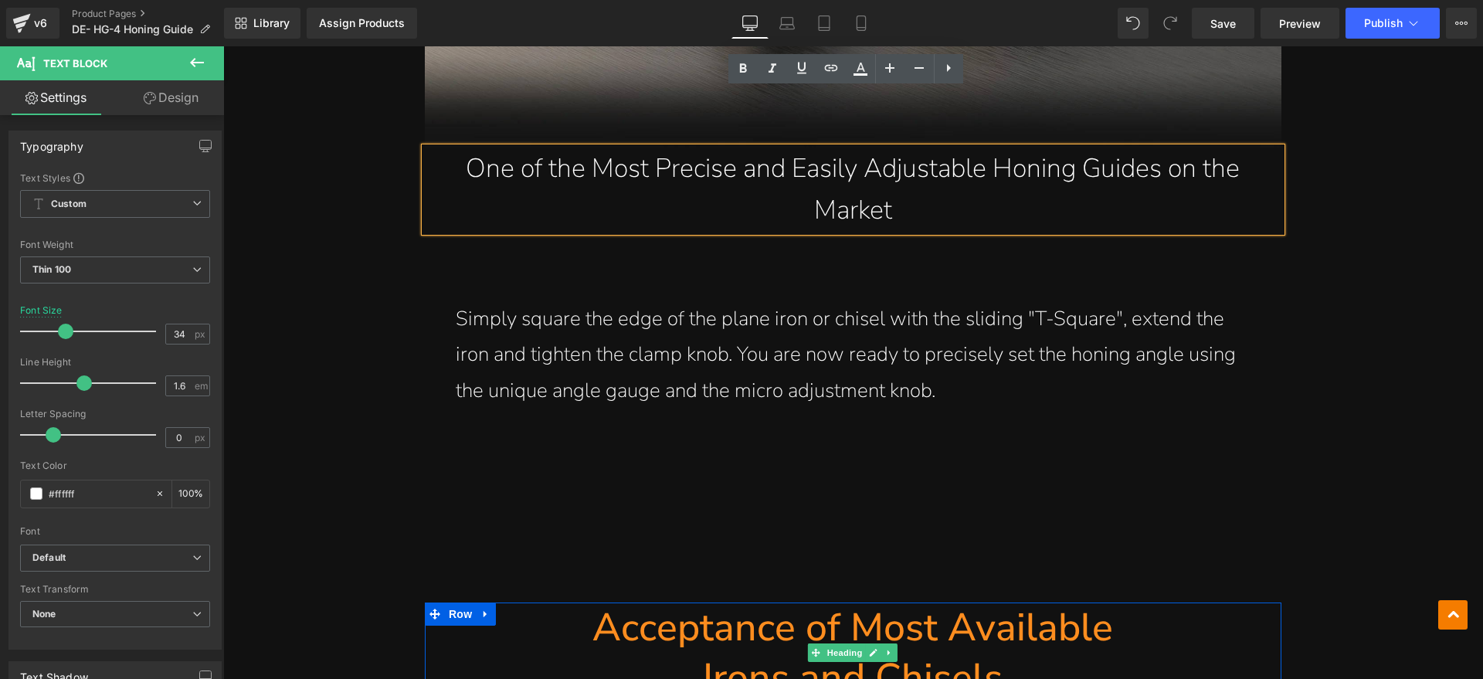
scroll to position [1158, 0]
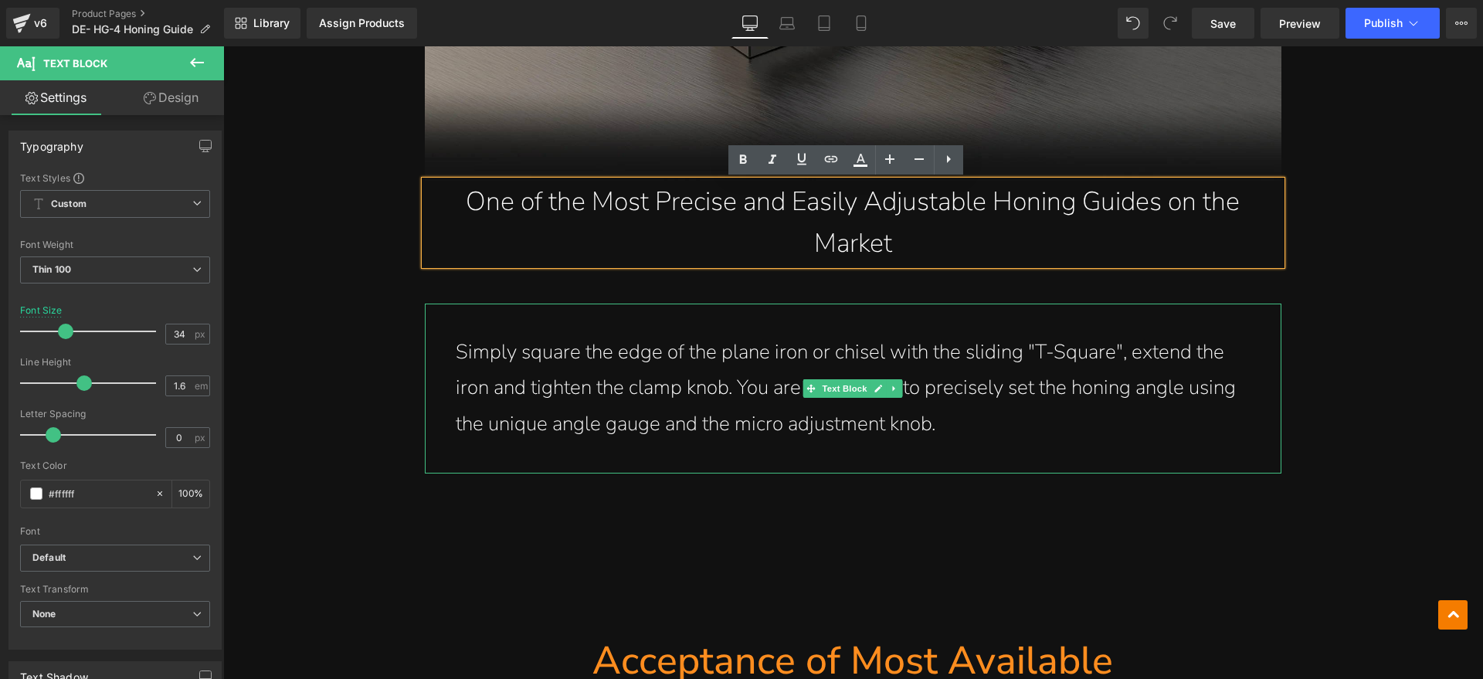
drag, startPoint x: 921, startPoint y: 446, endPoint x: 950, endPoint y: 422, distance: 37.9
click at [921, 446] on div "Simply square the edge of the plane iron or chisel with the sliding "T-Square",…" at bounding box center [853, 389] width 856 height 170
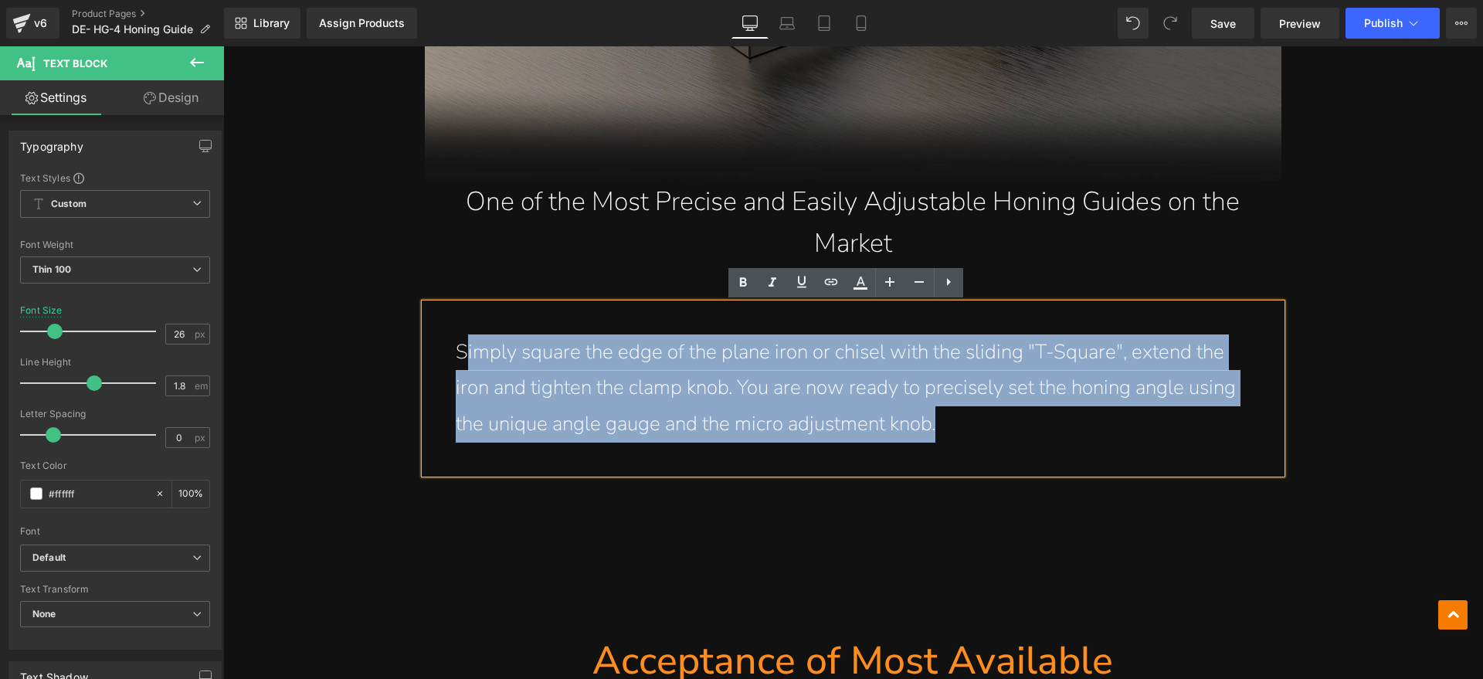
drag, startPoint x: 959, startPoint y: 422, endPoint x: 460, endPoint y: 351, distance: 504.6
click at [460, 351] on p "Simply square the edge of the plane iron or chisel with the sliding "T-Square",…" at bounding box center [853, 388] width 795 height 108
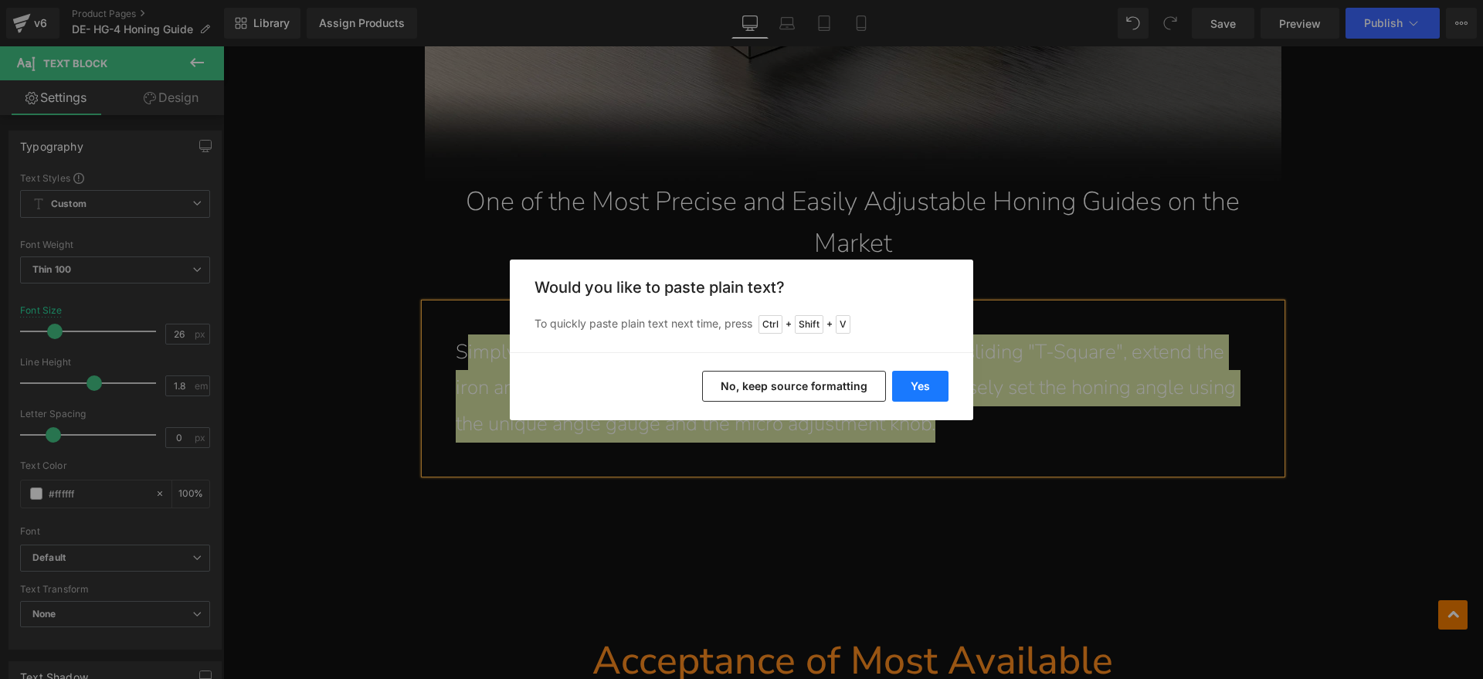
click at [912, 385] on button "Yes" at bounding box center [920, 386] width 56 height 31
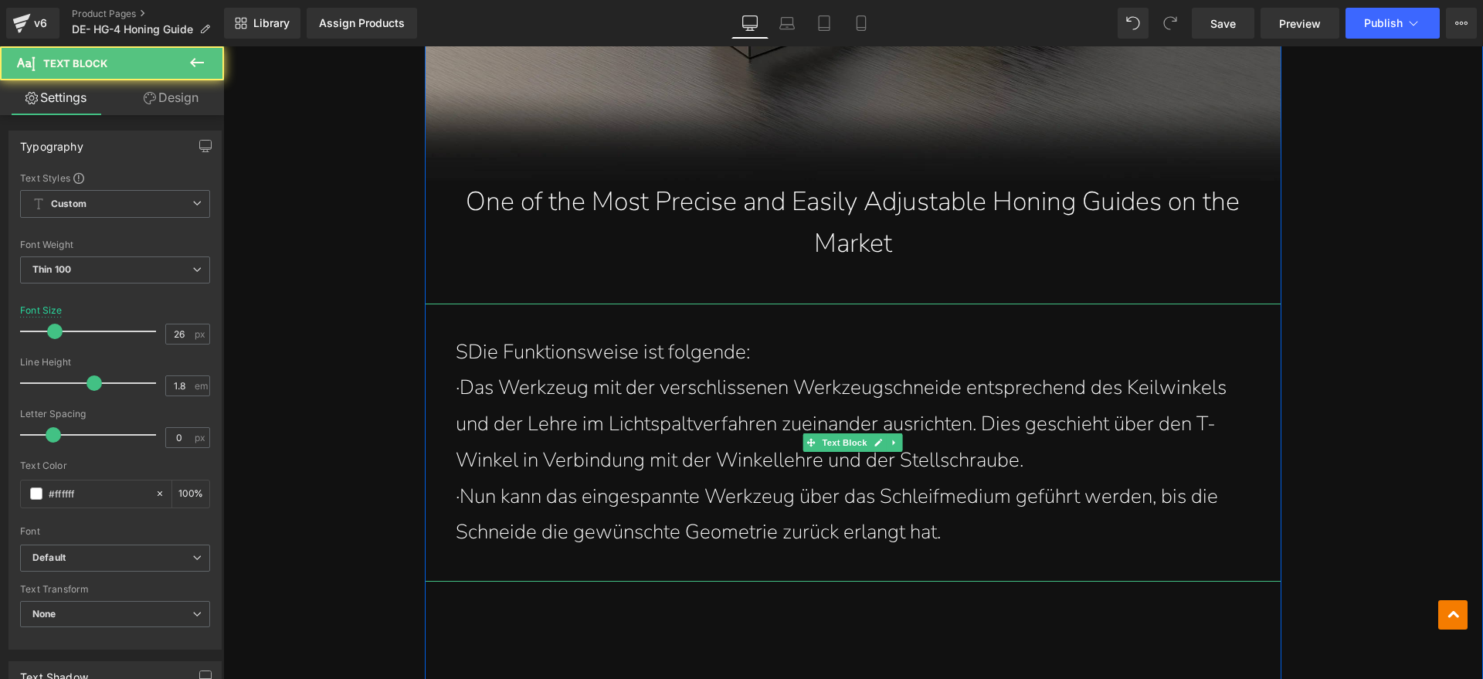
drag, startPoint x: 471, startPoint y: 362, endPoint x: 452, endPoint y: 356, distance: 20.3
click at [471, 361] on p "SDie Funktionsweise ist folgende:" at bounding box center [853, 352] width 795 height 36
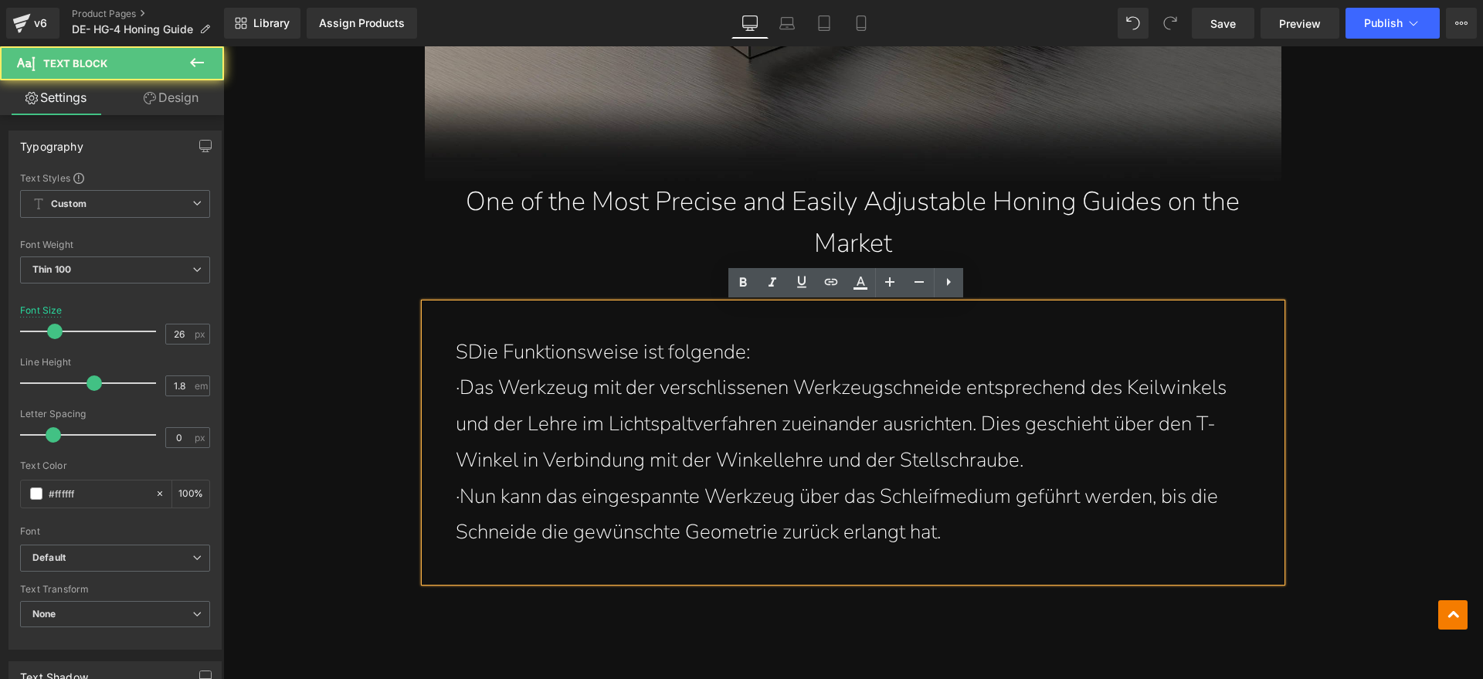
click at [463, 353] on p "SDie Funktionsweise ist folgende:" at bounding box center [853, 352] width 795 height 36
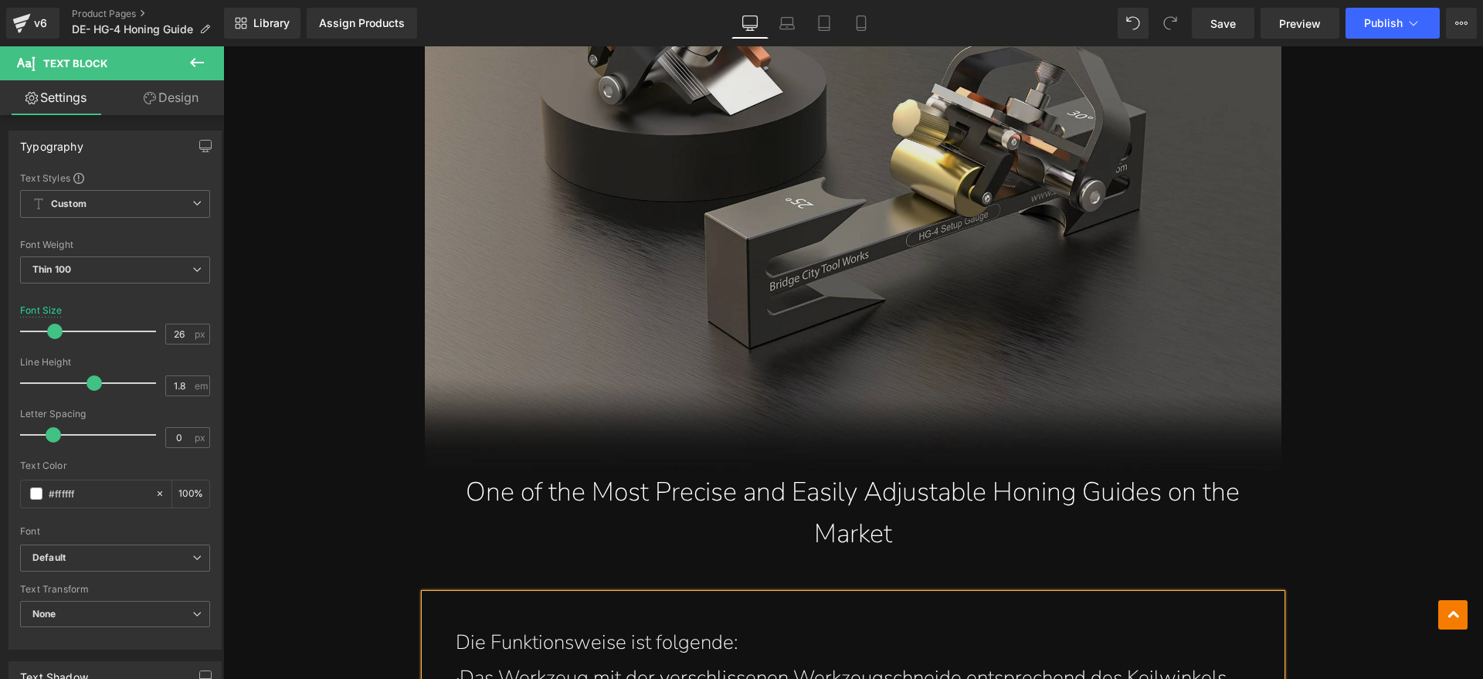
scroll to position [869, 0]
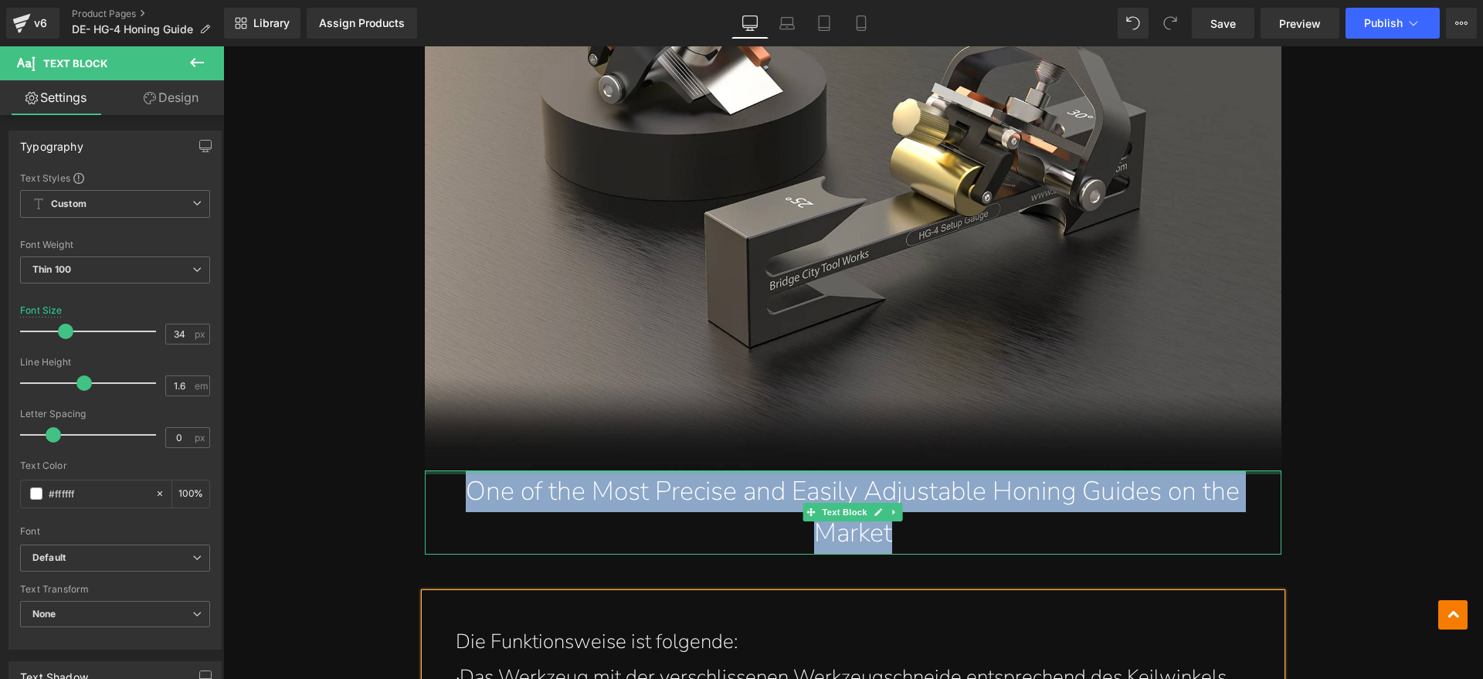
drag, startPoint x: 903, startPoint y: 525, endPoint x: 459, endPoint y: 473, distance: 447.2
click at [459, 473] on div "One of the Most Precise and Easily Adjustable Honing Guides on the Market Text …" at bounding box center [853, 512] width 856 height 84
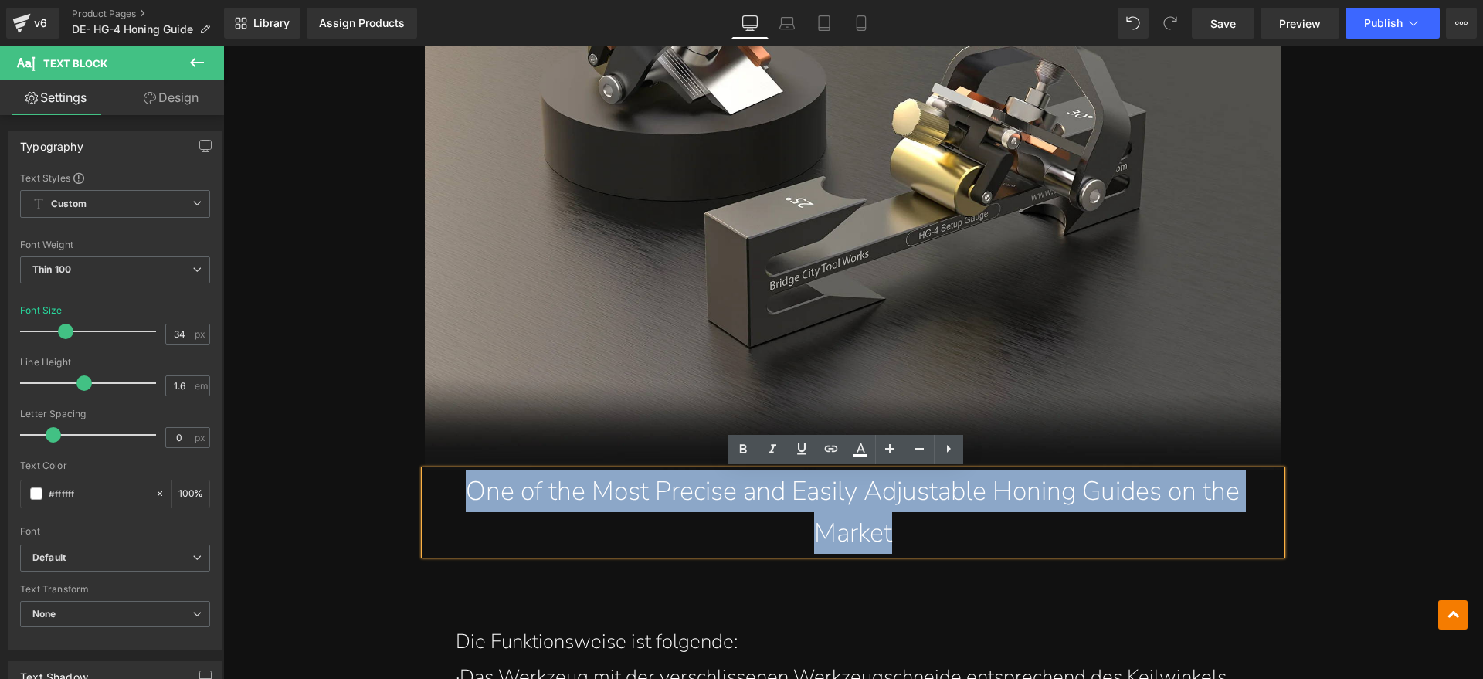
click at [934, 527] on p "One of the Most Precise and Easily Adjustable Honing Guides on the Market" at bounding box center [853, 512] width 795 height 84
drag, startPoint x: 867, startPoint y: 527, endPoint x: 479, endPoint y: 492, distance: 390.1
click at [479, 492] on p "One of the Most Precise and Easily Adjustable Honing Guides on the Market" at bounding box center [853, 512] width 795 height 84
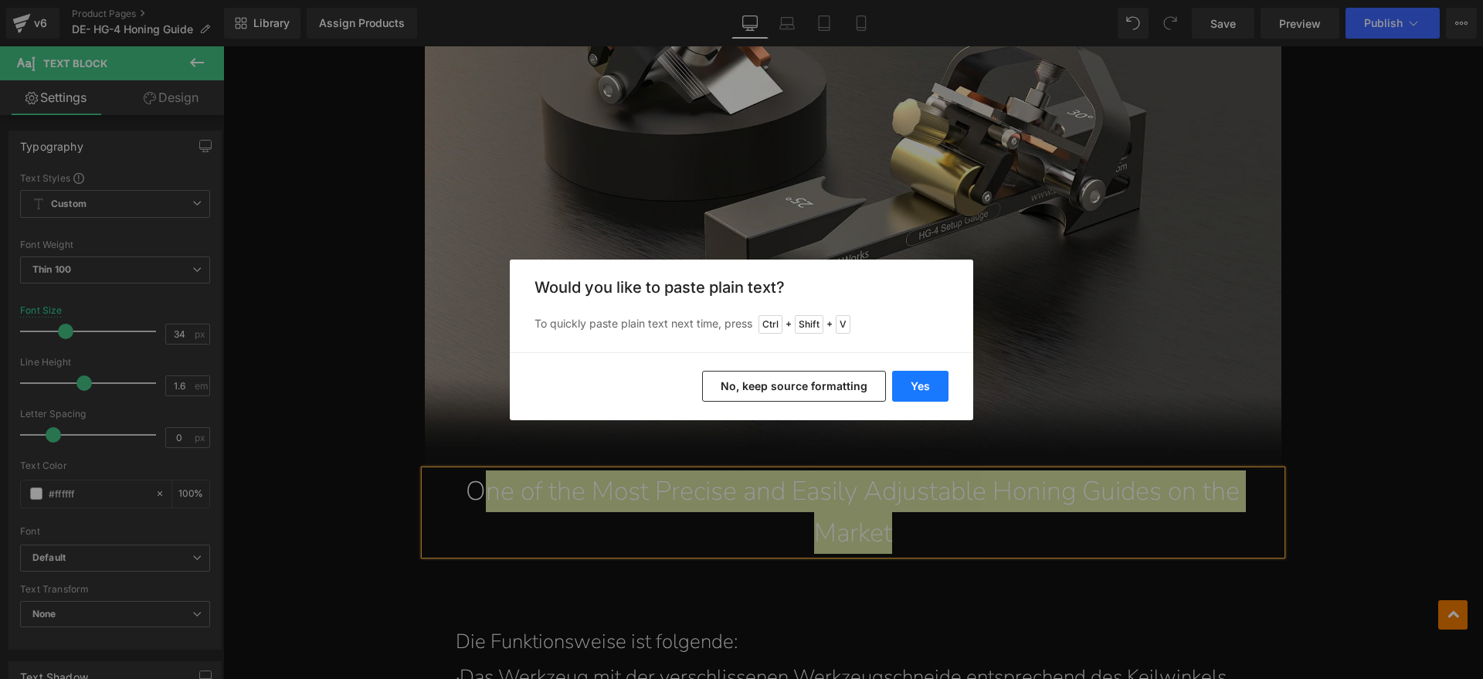
click at [930, 382] on button "Yes" at bounding box center [920, 386] width 56 height 31
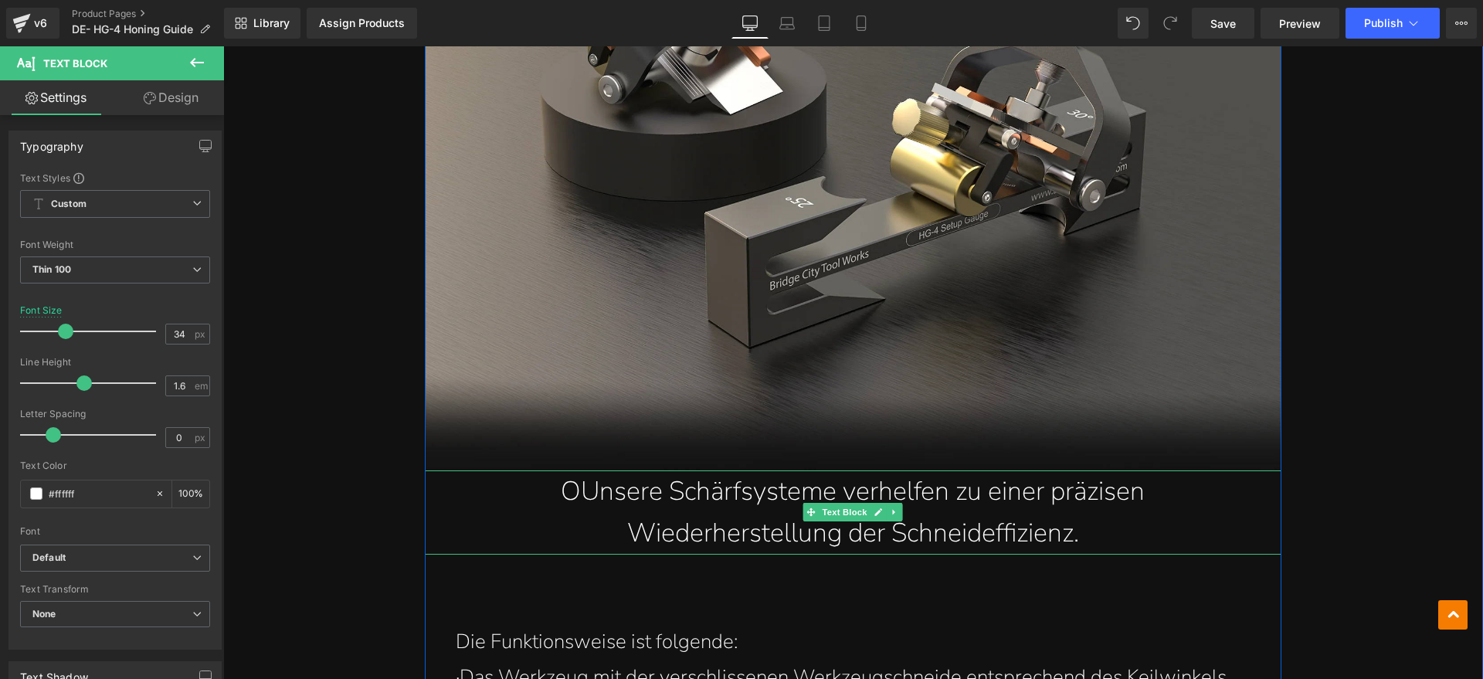
click at [573, 490] on p "OUnsere Schärfsysteme verhelfen zu einer präzisen Wiederherstellung der Schneid…" at bounding box center [853, 512] width 795 height 84
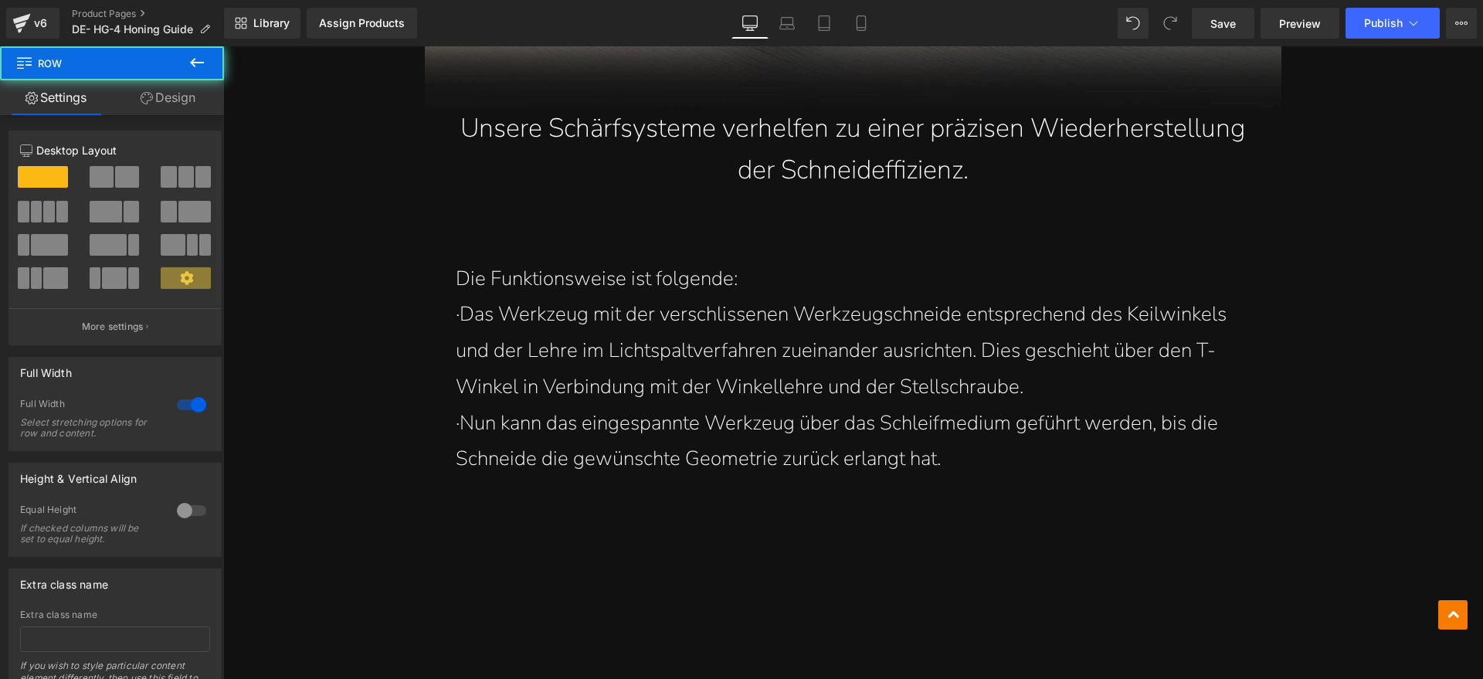
scroll to position [1255, 0]
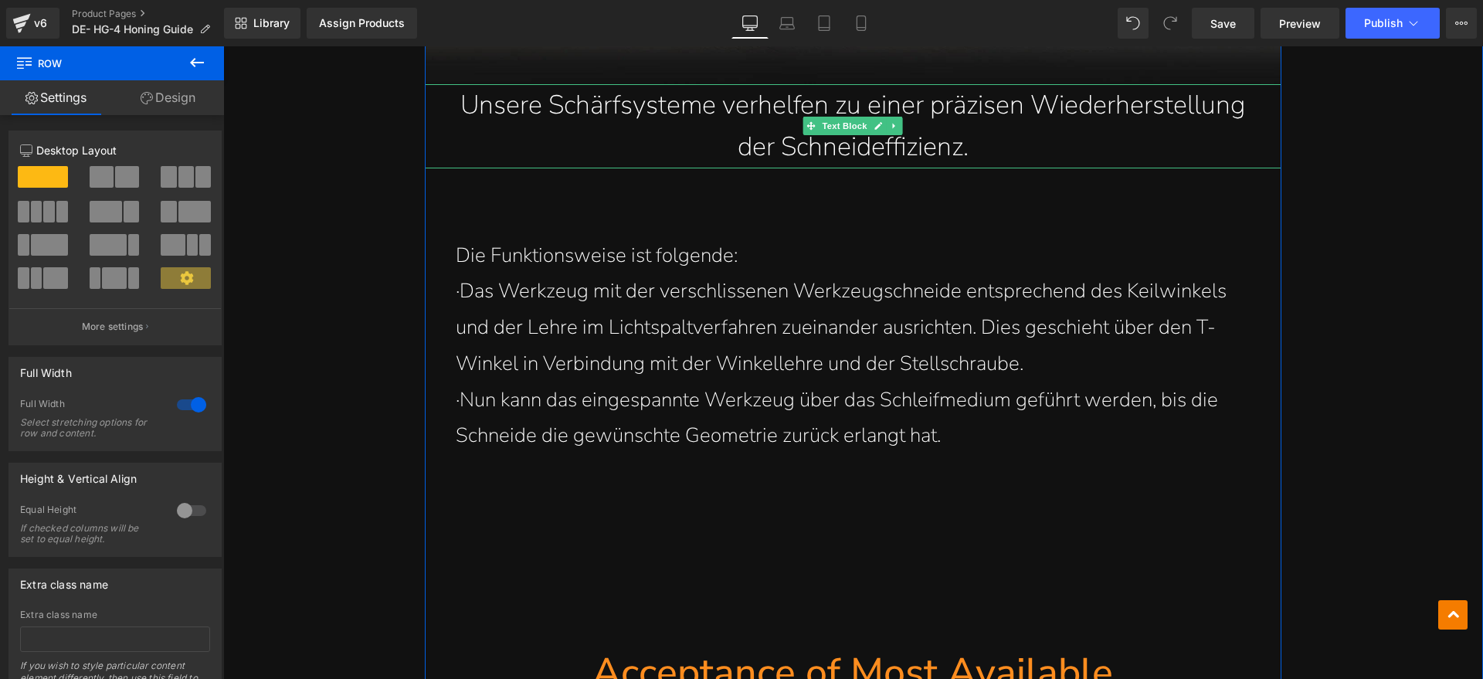
click at [1010, 144] on p "Unsere Schärfsysteme verhelfen zu einer präzisen Wiederherstellung der Schneide…" at bounding box center [853, 126] width 795 height 84
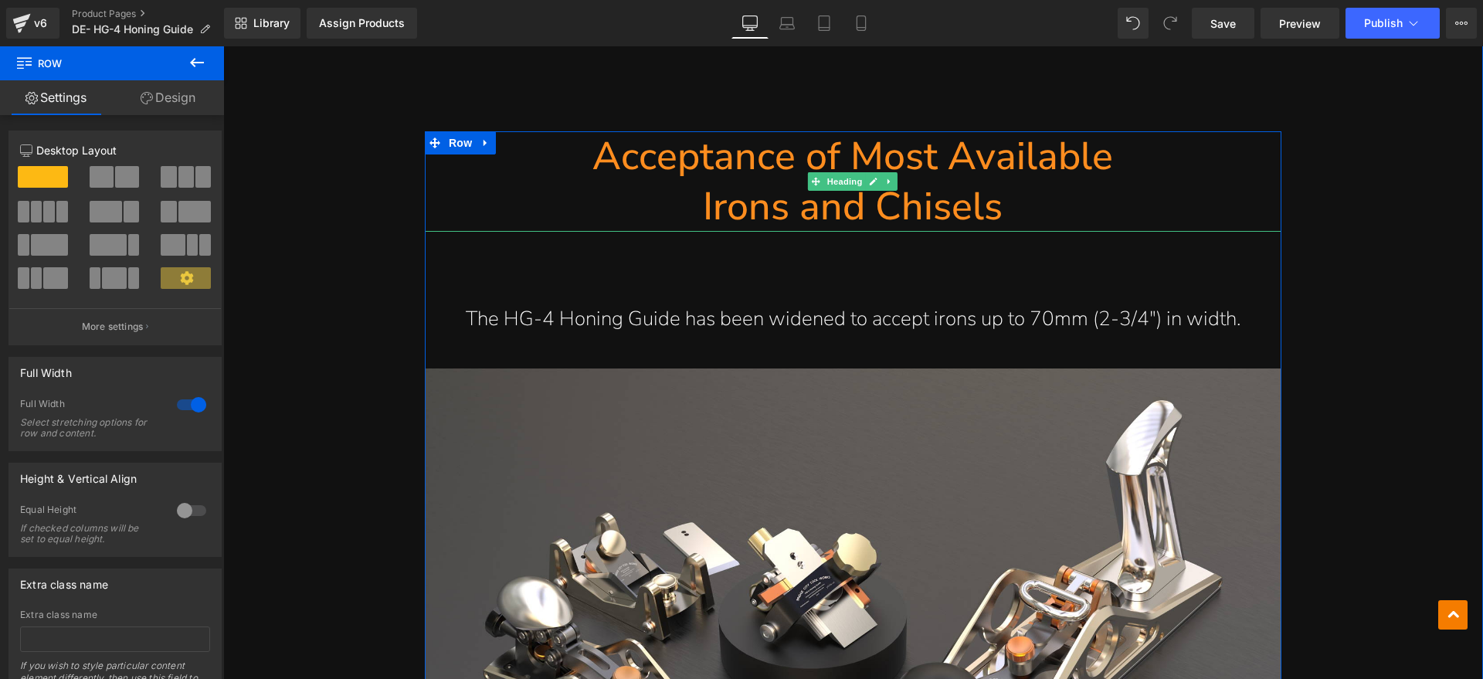
scroll to position [1641, 0]
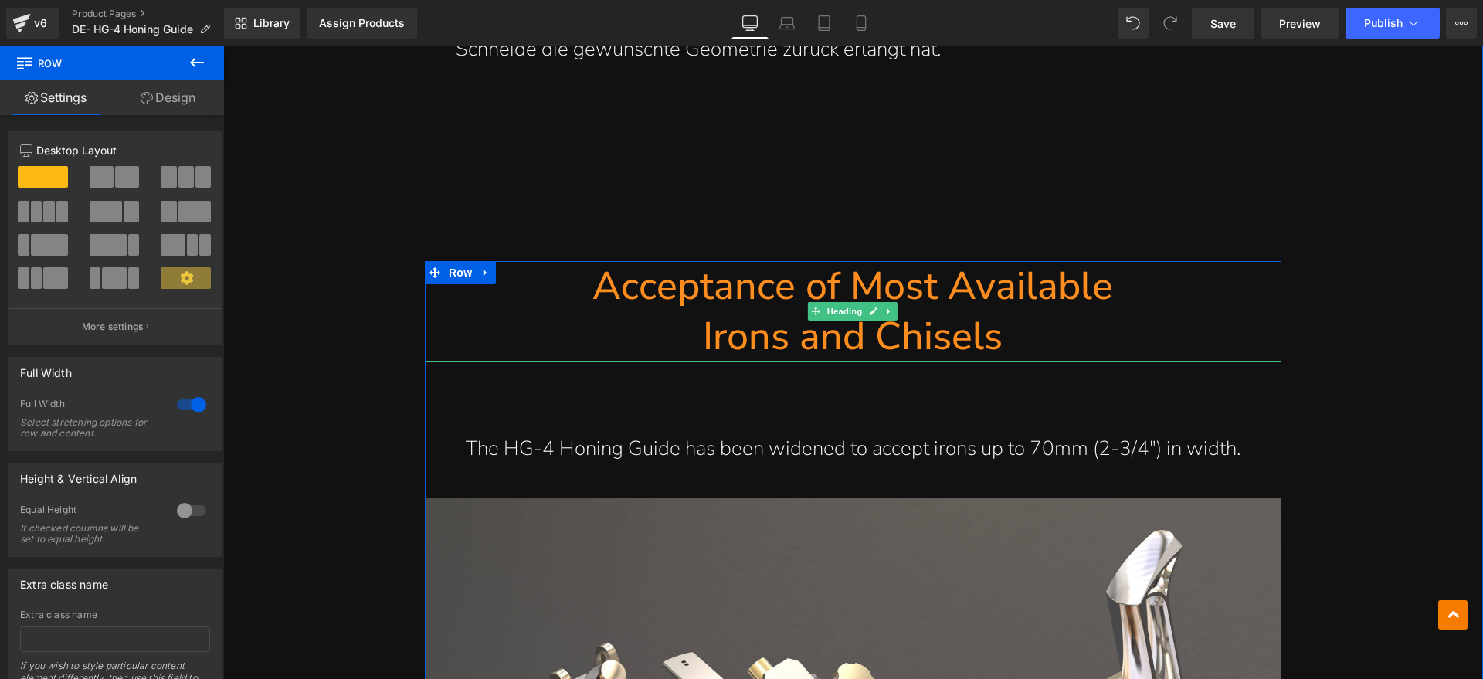
drag, startPoint x: 991, startPoint y: 325, endPoint x: 1031, endPoint y: 332, distance: 40.8
click at [991, 325] on h1 "Irons and Chisels" at bounding box center [853, 336] width 856 height 50
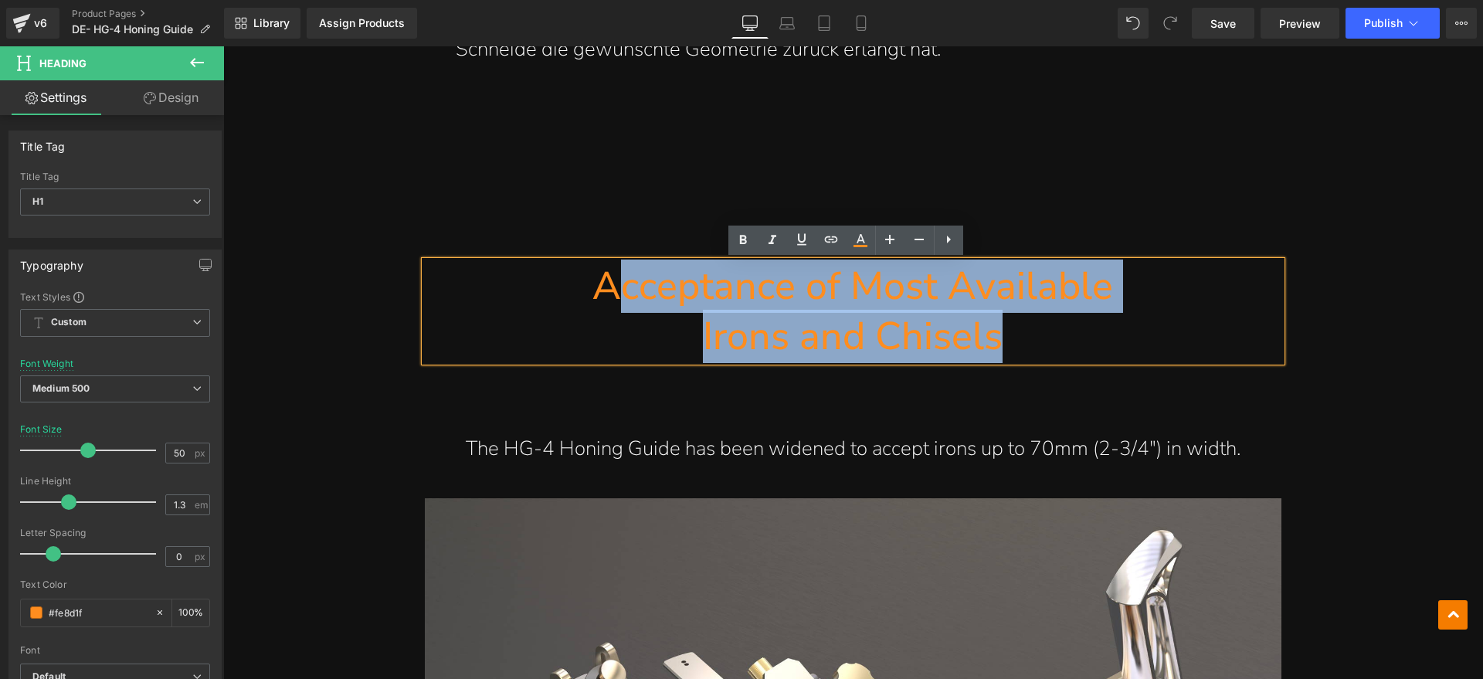
drag, startPoint x: 1031, startPoint y: 332, endPoint x: 617, endPoint y: 293, distance: 415.8
click at [617, 293] on div "Acceptance of Most Available Irons and Chisels" at bounding box center [853, 311] width 856 height 100
paste div
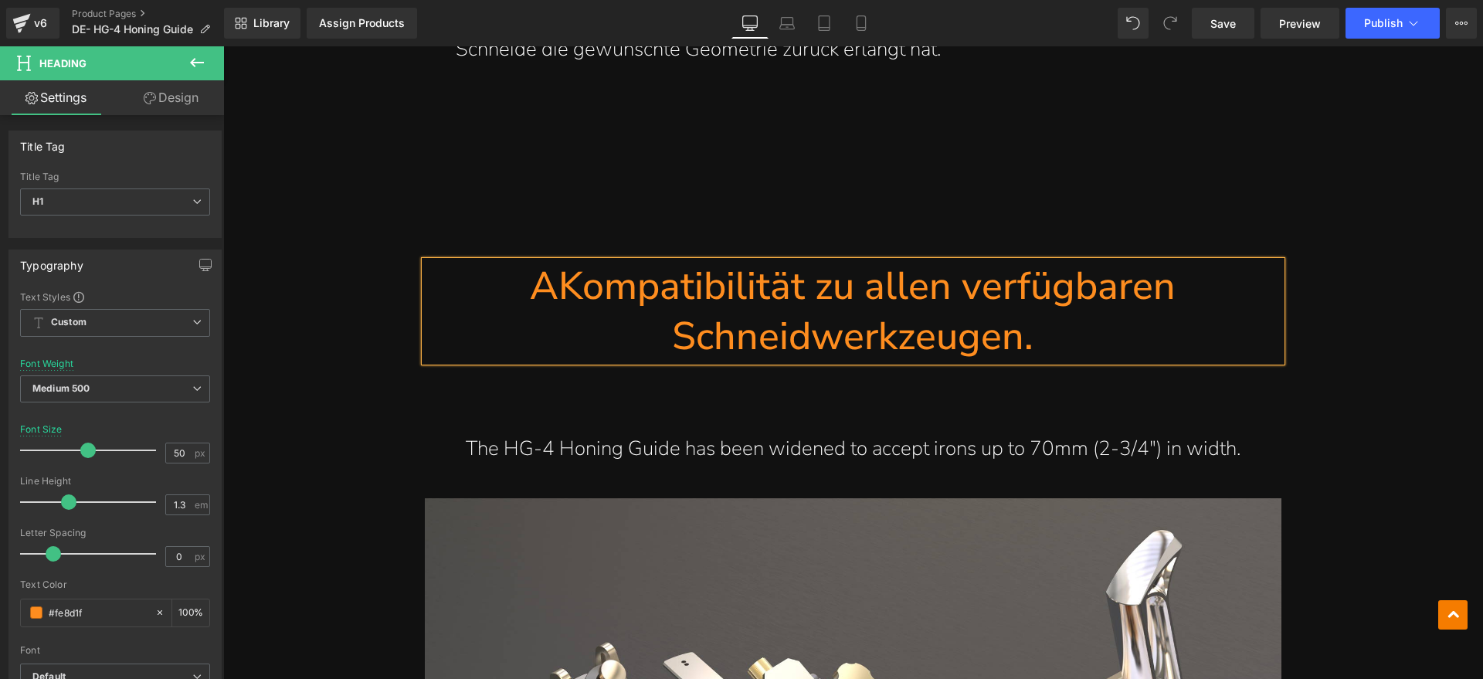
click at [548, 285] on h1 "AKompatibilität zu allen verfügbaren Schneidwerkzeugen." at bounding box center [853, 311] width 856 height 100
click at [1083, 348] on h1 "Kompatibilität zu allen verfügbaren Schneidwerkzeugen." at bounding box center [853, 311] width 856 height 100
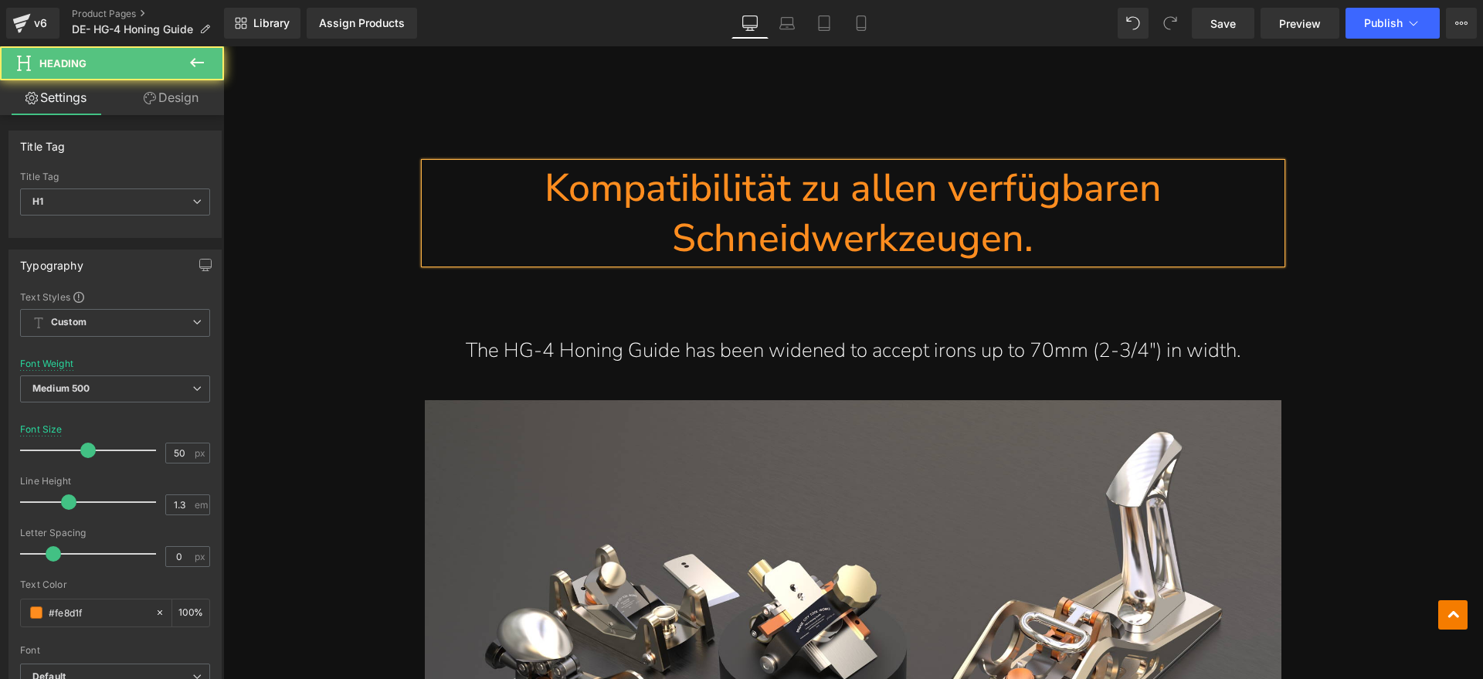
scroll to position [1834, 0]
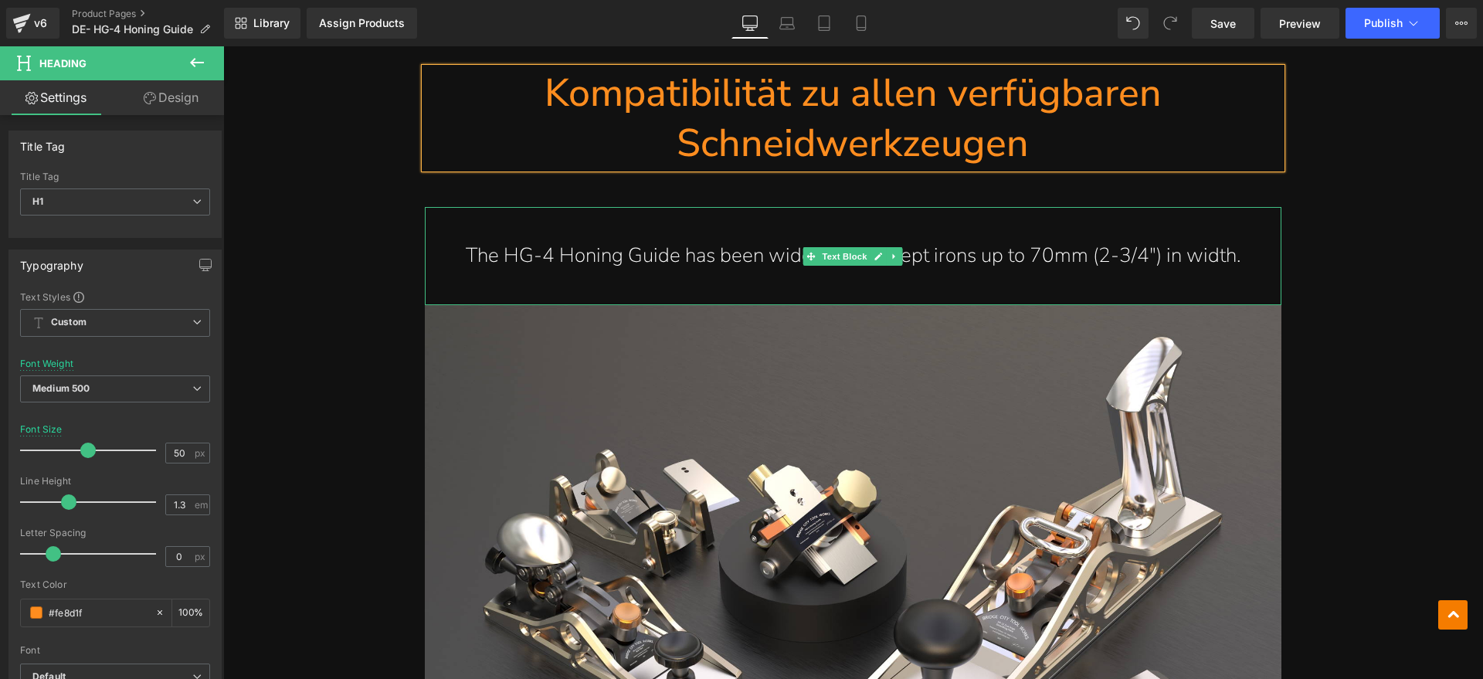
click at [714, 250] on p "The HG-4 Honing Guide has been widened to accept irons up to 70mm (2-3/4″) in w…" at bounding box center [853, 256] width 795 height 36
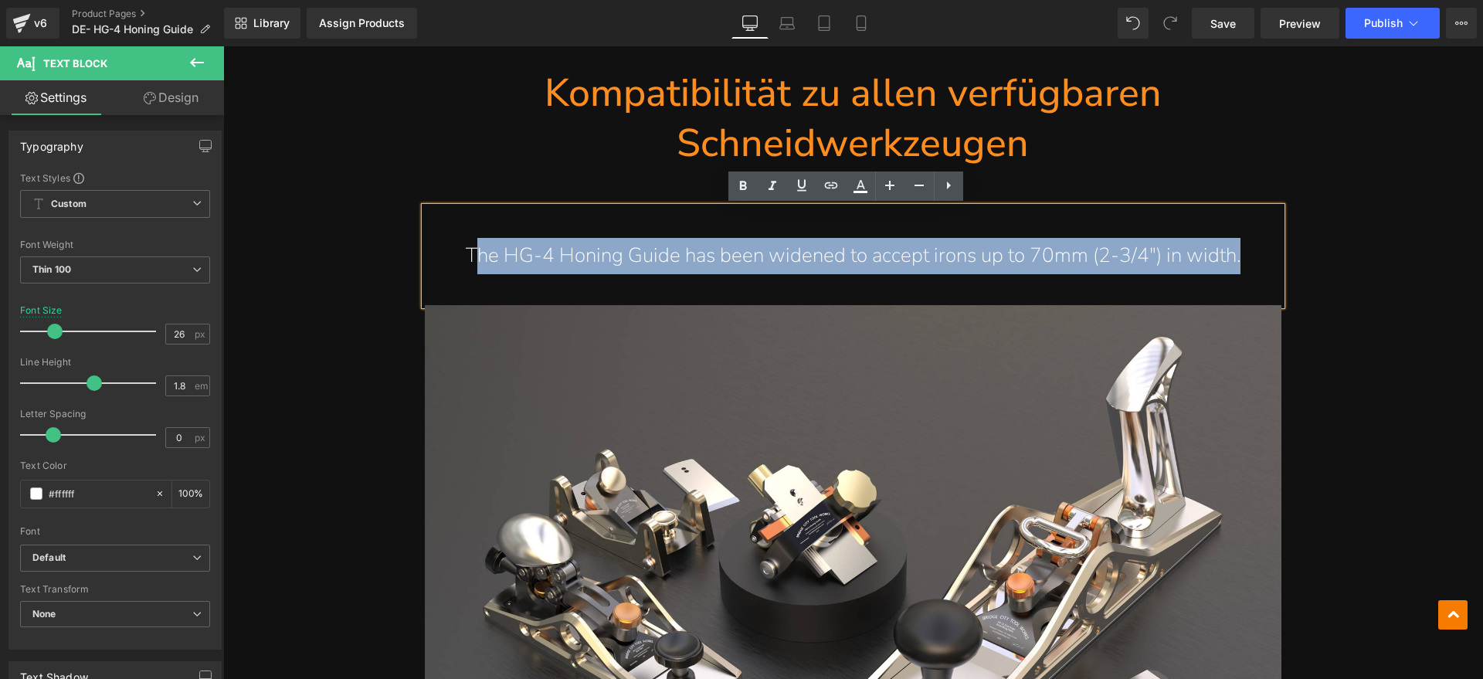
drag, startPoint x: 1243, startPoint y: 259, endPoint x: 473, endPoint y: 266, distance: 770.0
click at [473, 266] on p "The HG-4 Honing Guide has been widened to accept irons up to 70mm (2-3/4″) in w…" at bounding box center [853, 256] width 795 height 36
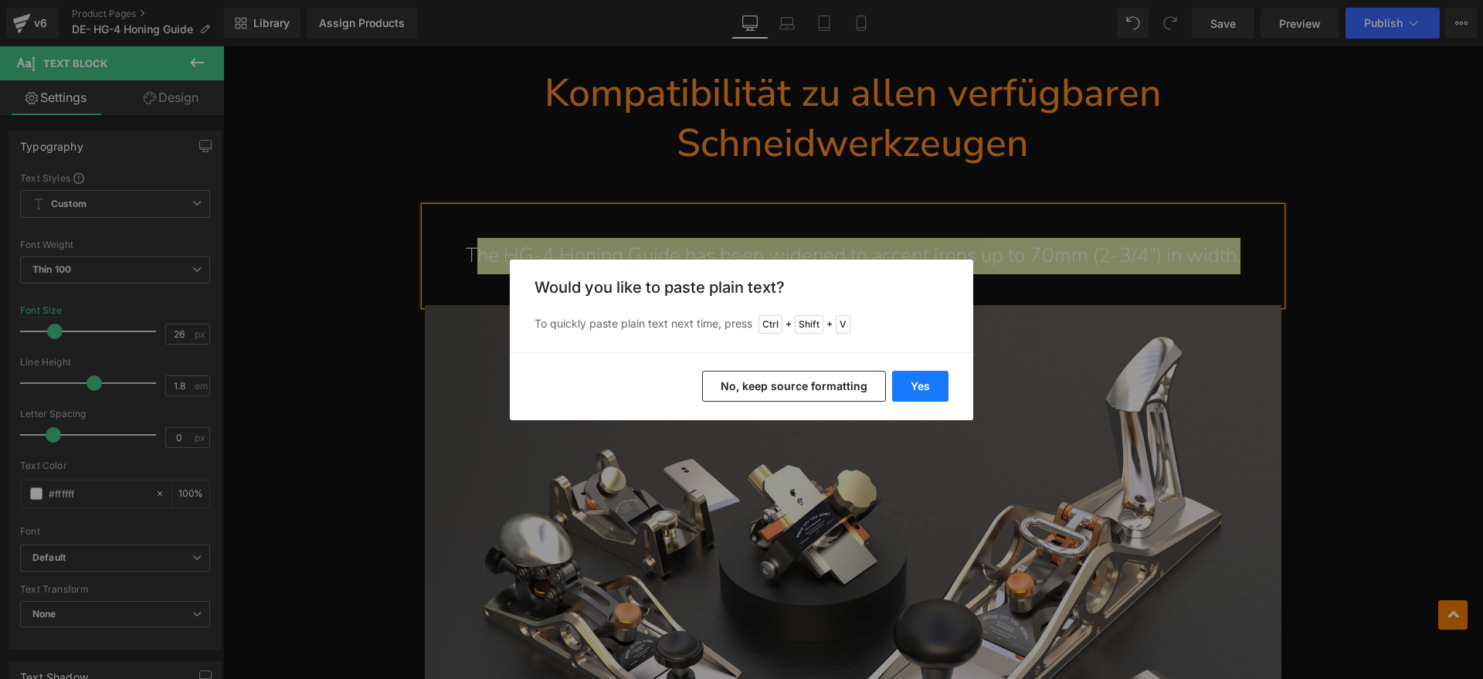
click at [931, 395] on button "Yes" at bounding box center [920, 386] width 56 height 31
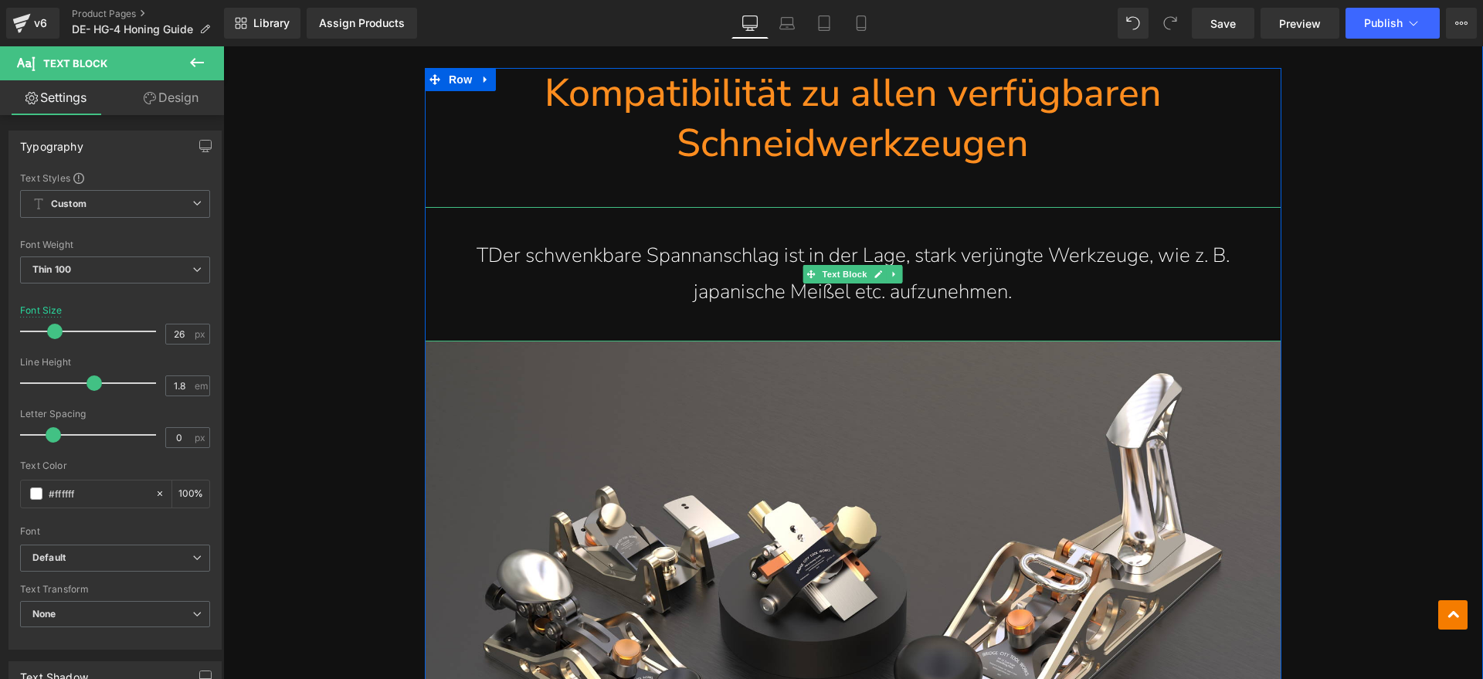
click at [480, 260] on p "TDer schwenkbare Spannanschlag ist in der Lage, stark verjüngte Werkzeuge, wie …" at bounding box center [853, 274] width 795 height 73
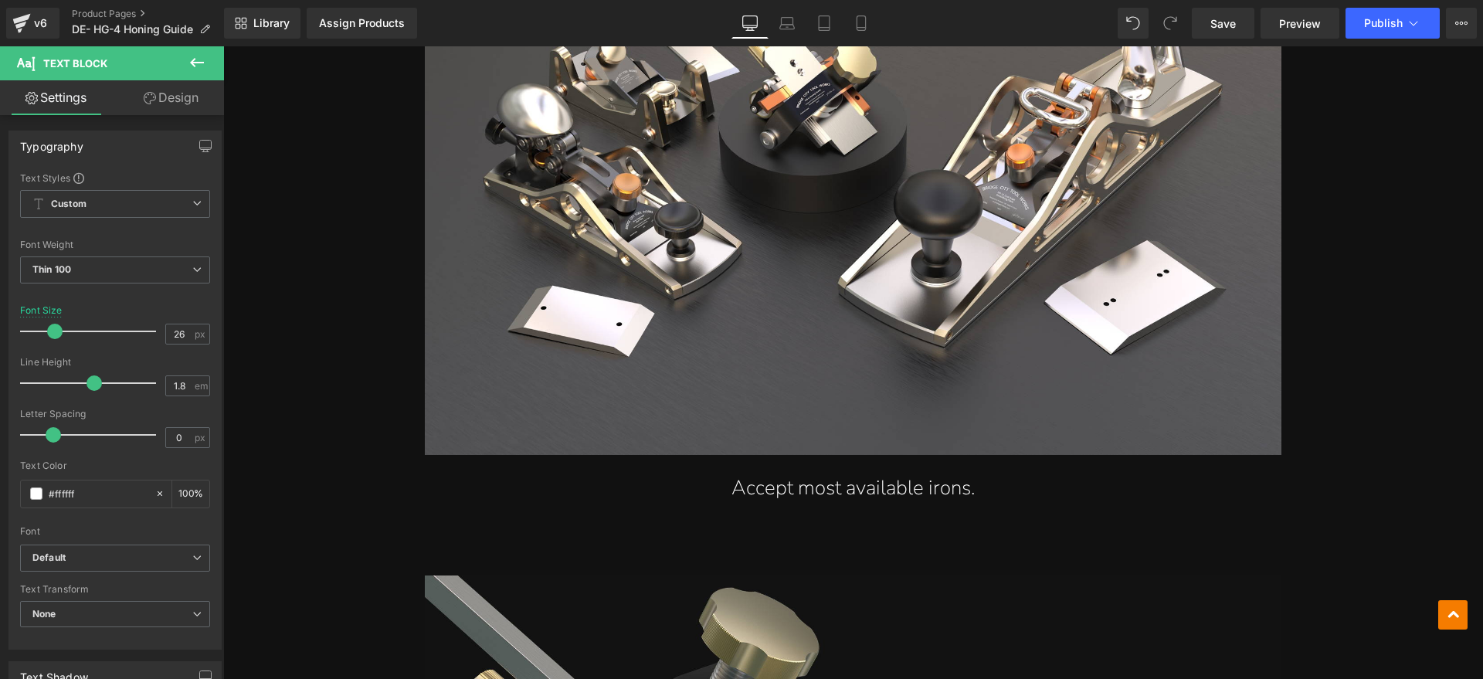
scroll to position [2510, 0]
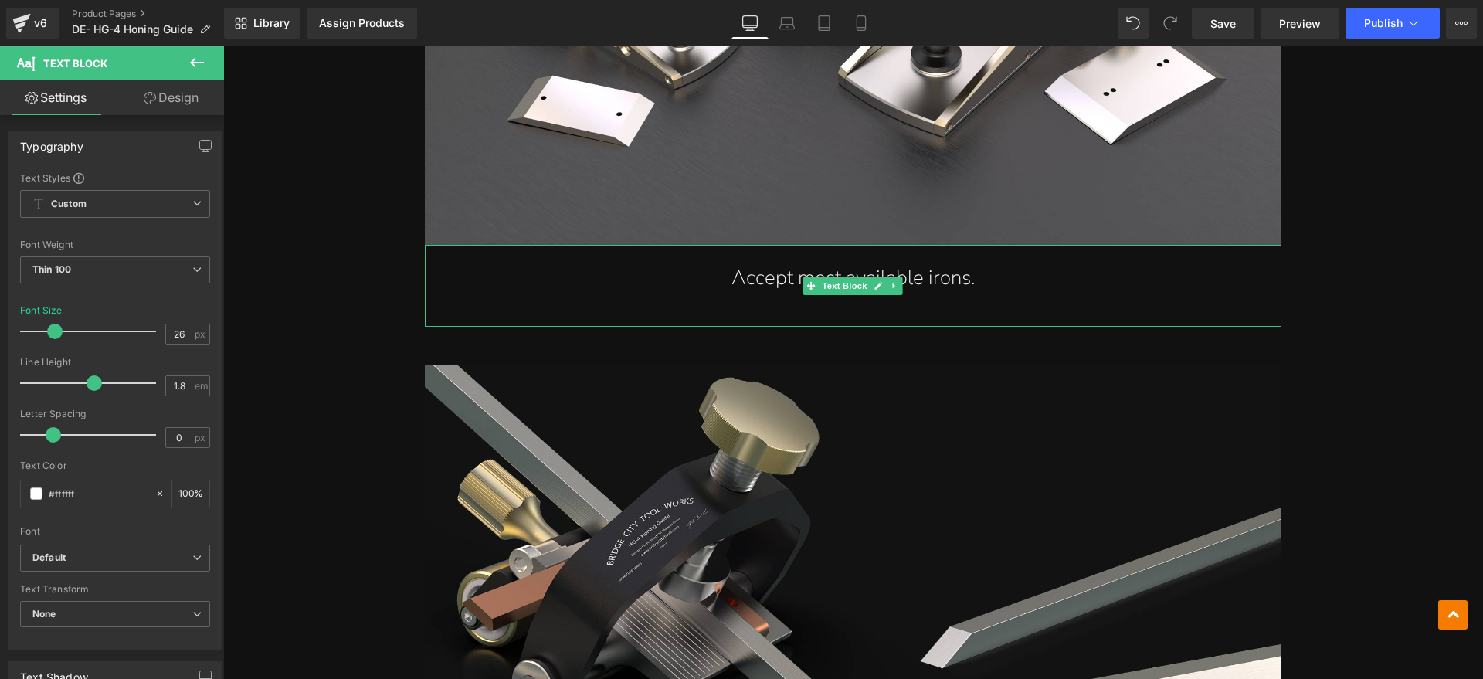
click at [951, 281] on p "Accept most available irons." at bounding box center [853, 278] width 795 height 36
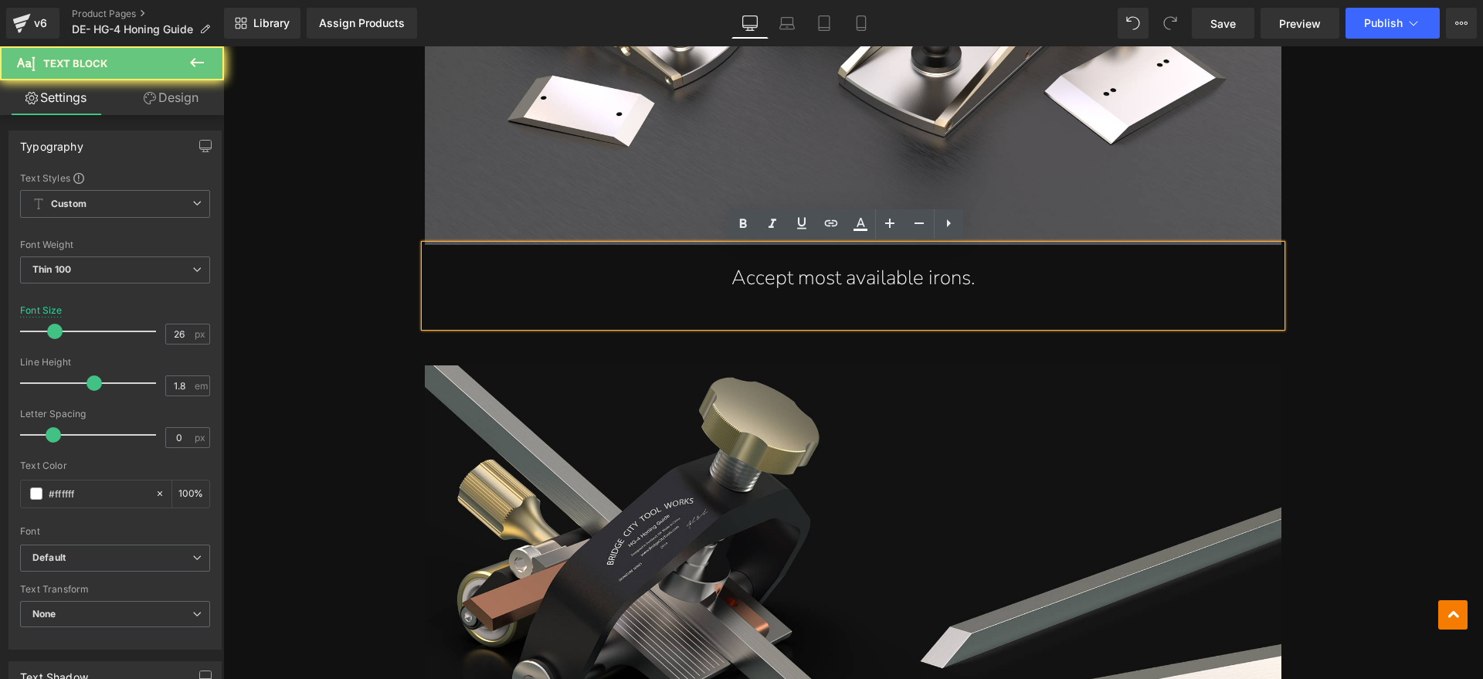
drag, startPoint x: 1026, startPoint y: 276, endPoint x: 740, endPoint y: 283, distance: 286.6
click at [740, 283] on p "Accept most available irons." at bounding box center [853, 278] width 795 height 36
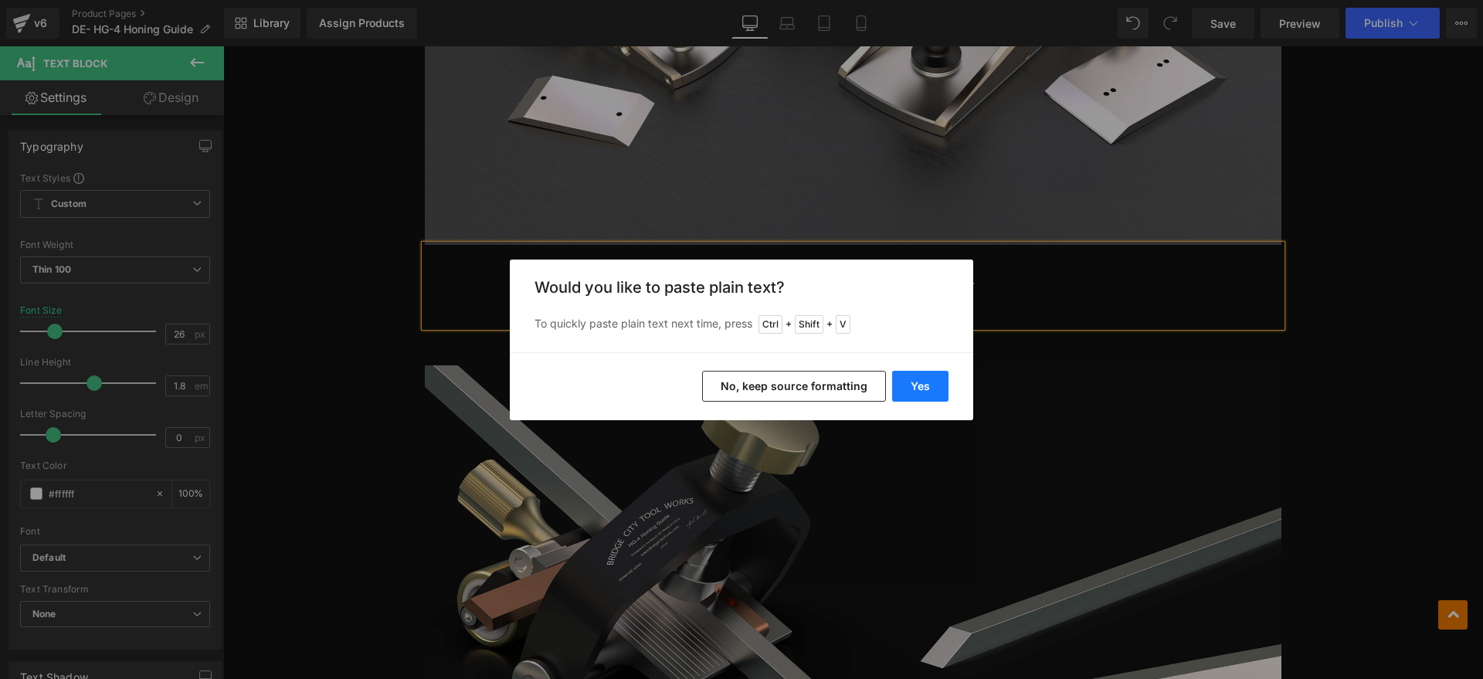
drag, startPoint x: 906, startPoint y: 387, endPoint x: 534, endPoint y: 304, distance: 381.3
click at [906, 387] on button "Yes" at bounding box center [920, 386] width 56 height 31
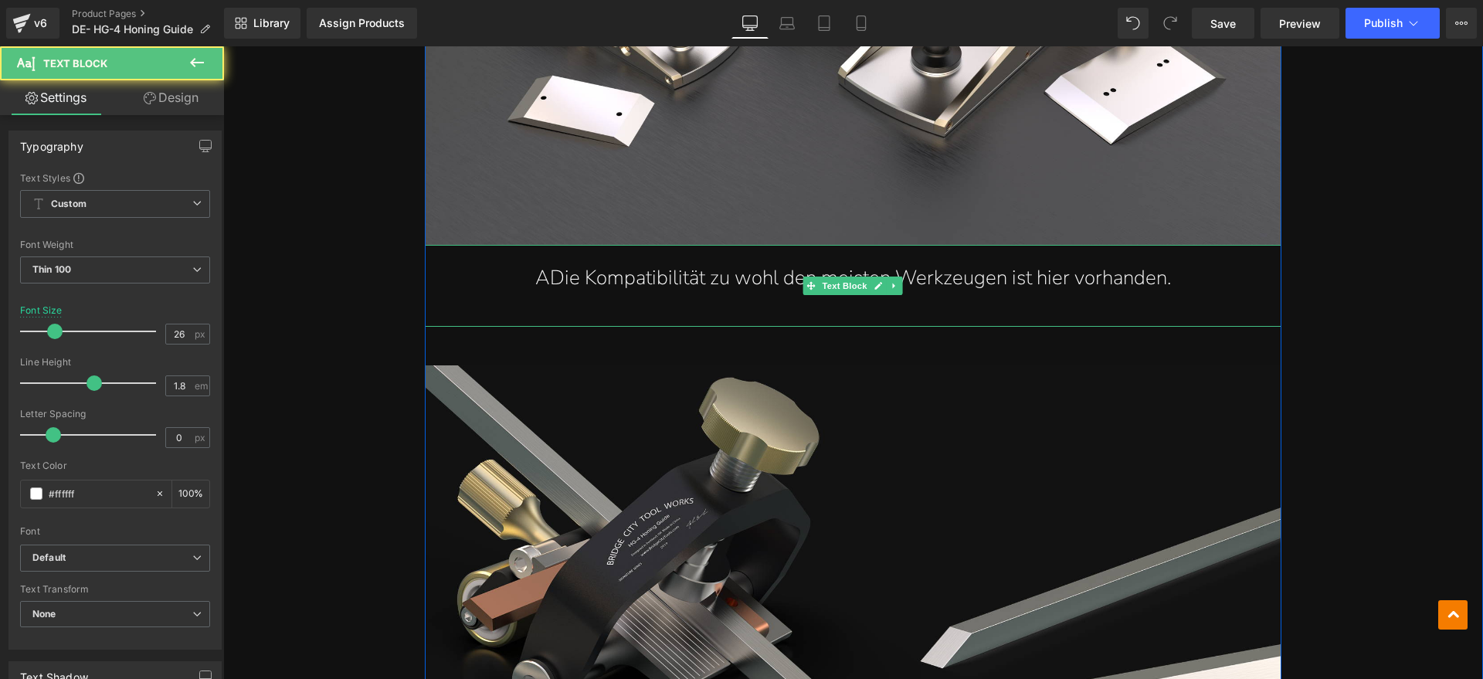
click at [530, 277] on p "ADie Kompatibilität zu wohl den meisten Werkzeugen ist hier vorhanden." at bounding box center [853, 278] width 795 height 36
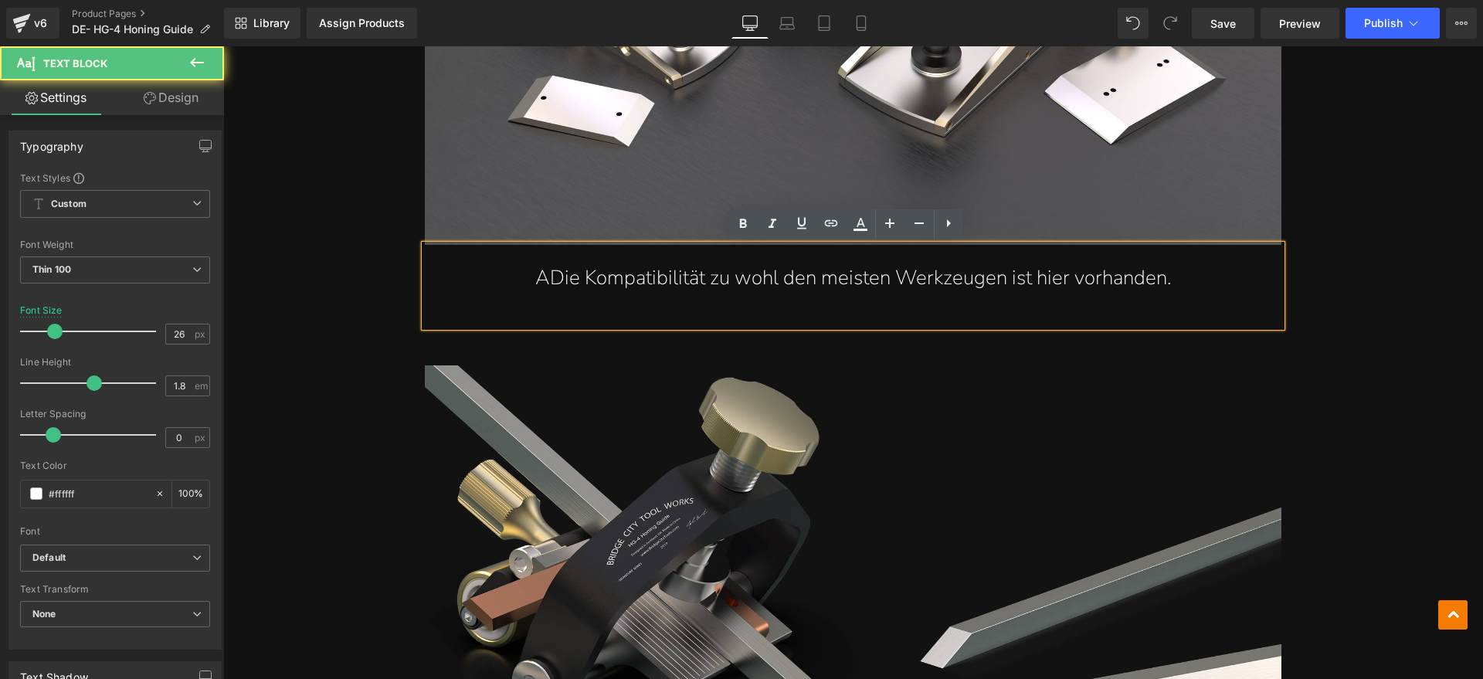
click at [538, 277] on p "ADie Kompatibilität zu wohl den meisten Werkzeugen ist hier vorhanden." at bounding box center [853, 278] width 795 height 36
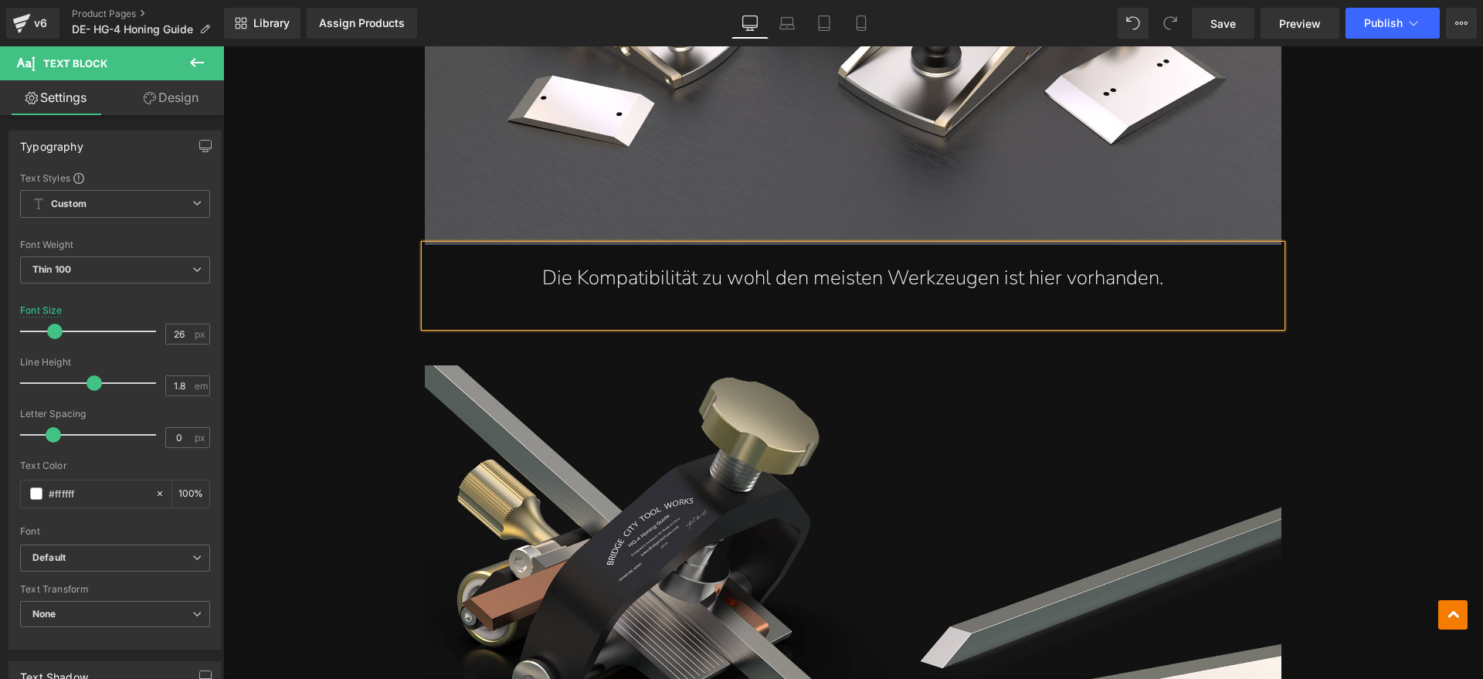
click at [1180, 280] on p "Die Kompatibilität zu wohl den meisten Werkzeugen ist hier vorhanden." at bounding box center [853, 278] width 795 height 36
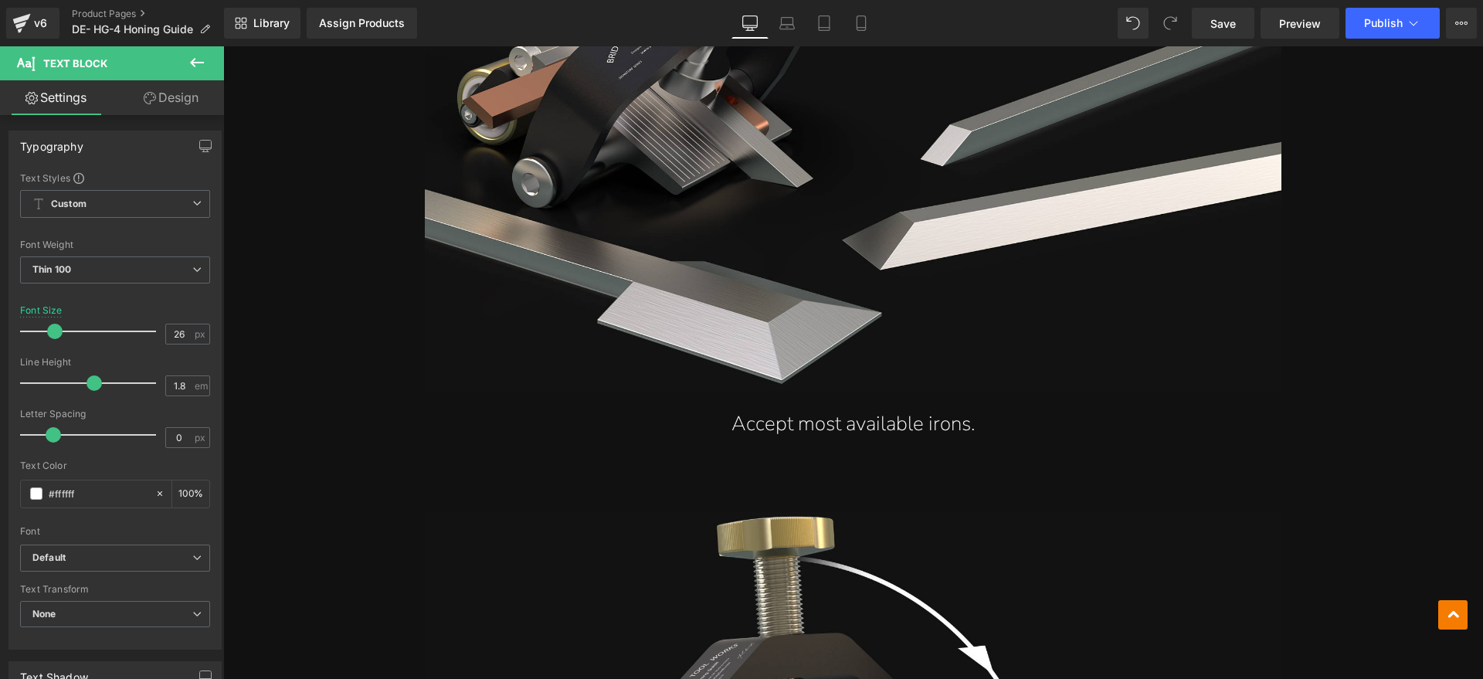
scroll to position [3089, 0]
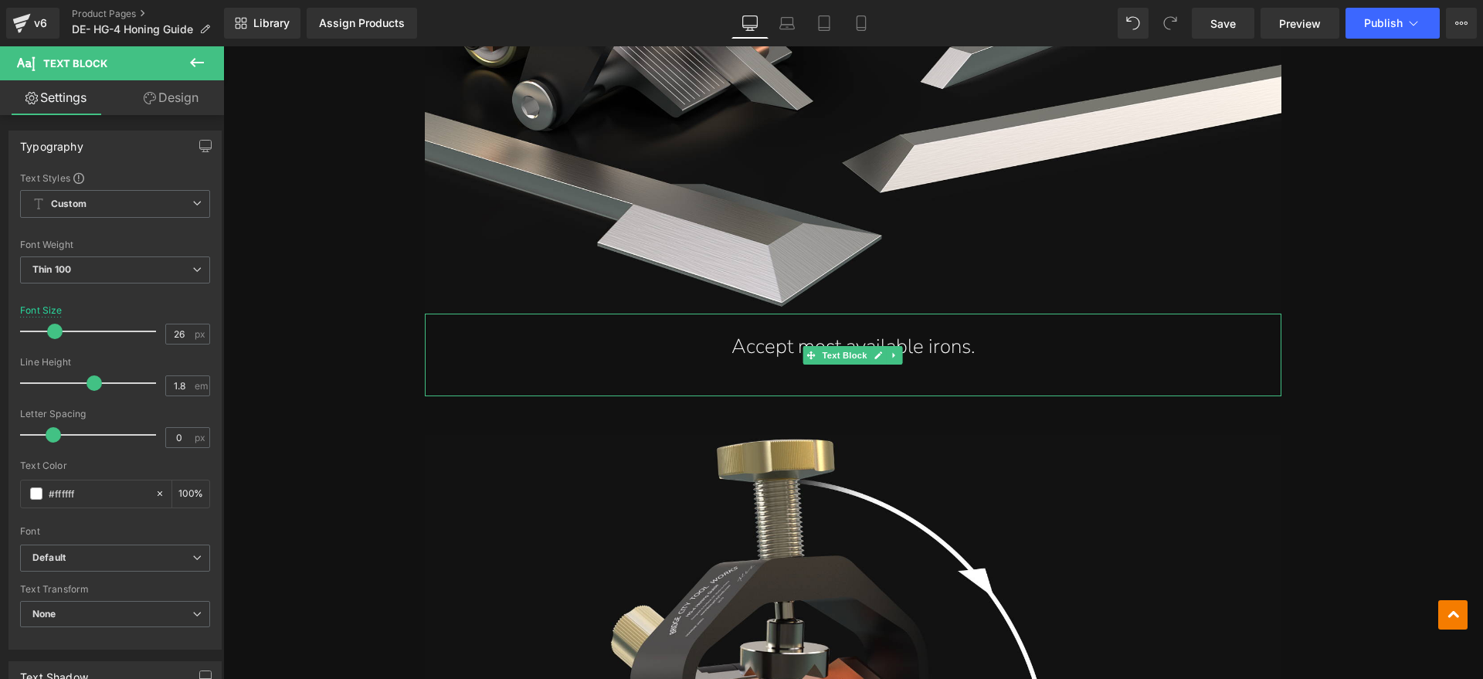
drag, startPoint x: 914, startPoint y: 348, endPoint x: 1015, endPoint y: 344, distance: 100.4
click at [914, 348] on p "Accept most available irons." at bounding box center [853, 347] width 795 height 36
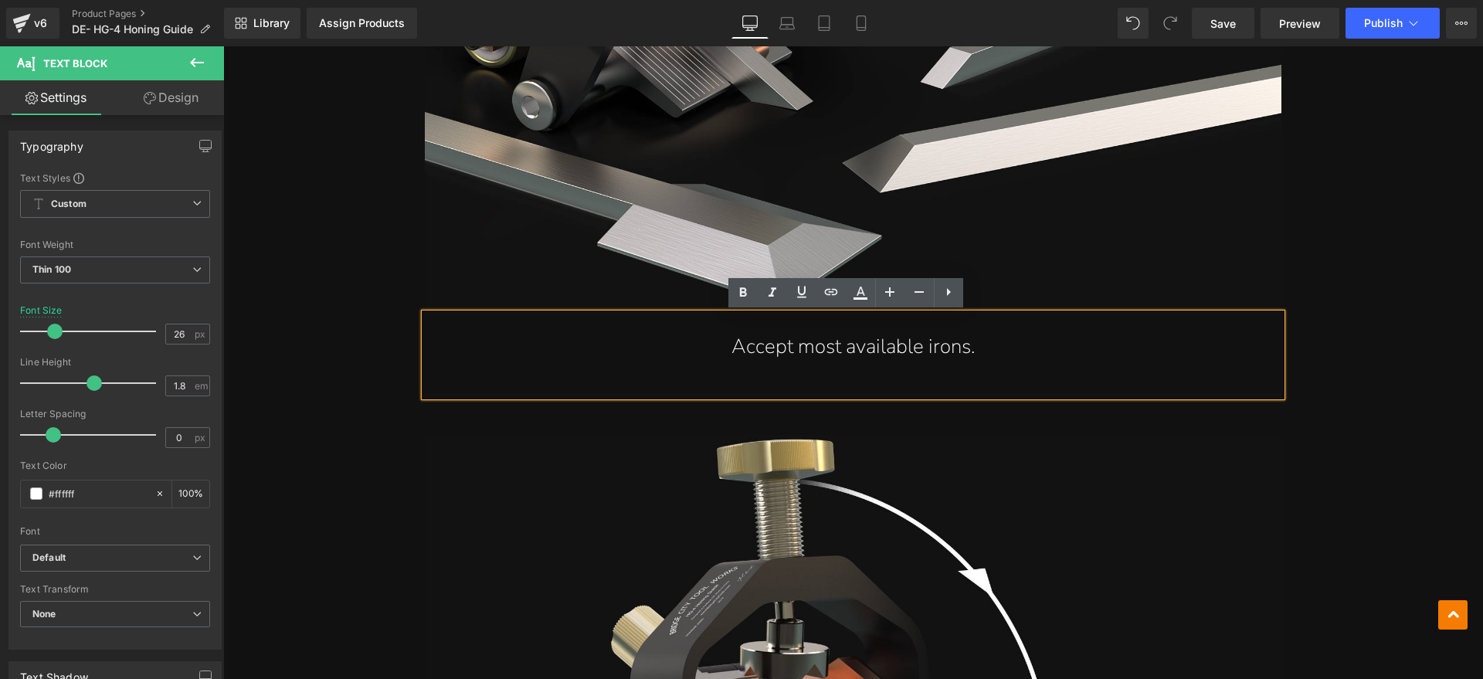
drag, startPoint x: 1025, startPoint y: 344, endPoint x: 719, endPoint y: 358, distance: 306.2
click at [719, 358] on p "Accept most available irons." at bounding box center [853, 347] width 795 height 36
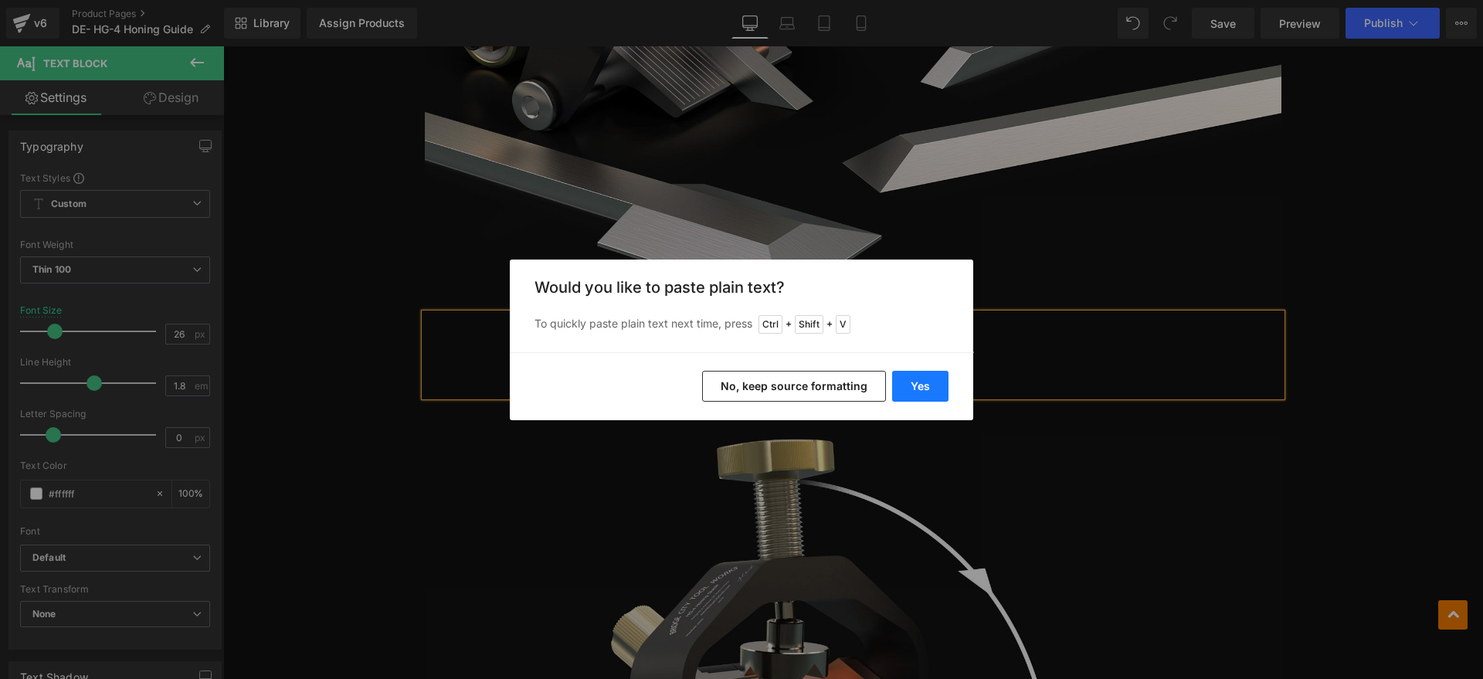
click at [921, 392] on button "Yes" at bounding box center [920, 386] width 56 height 31
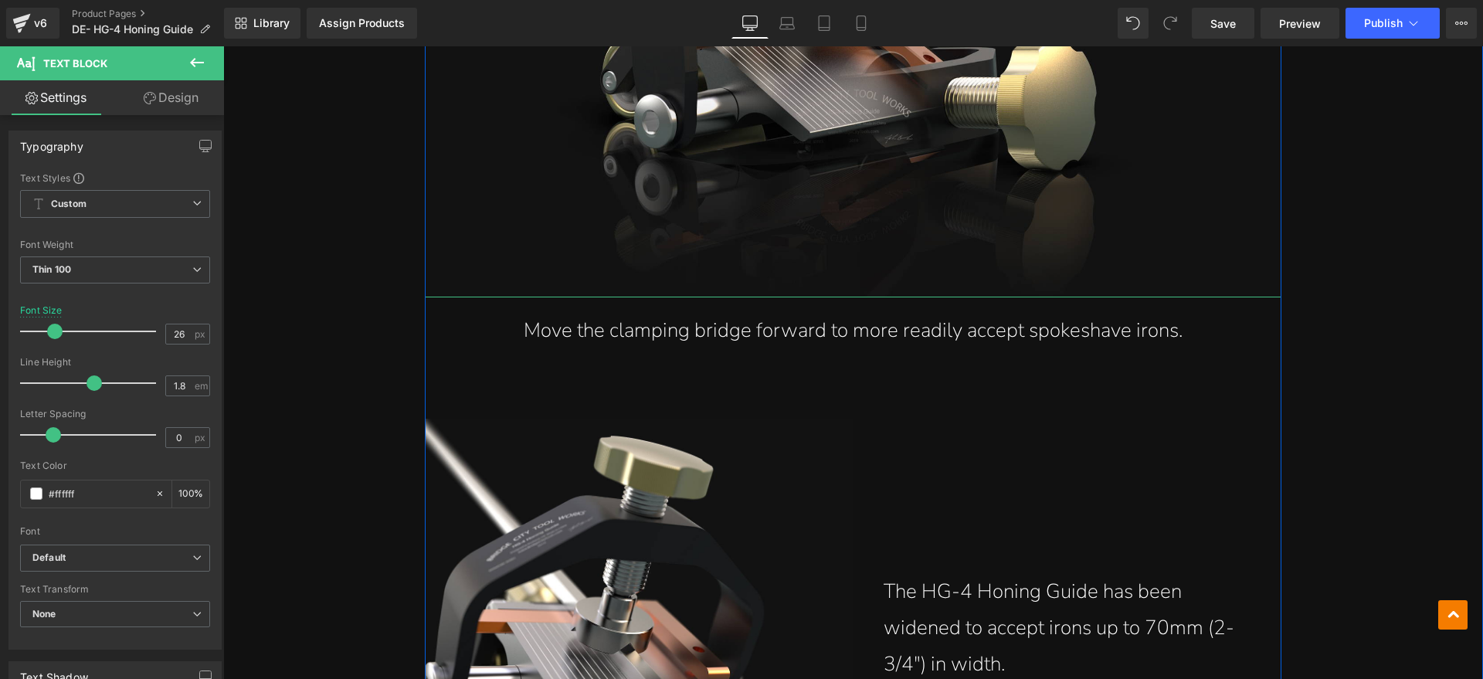
scroll to position [3862, 0]
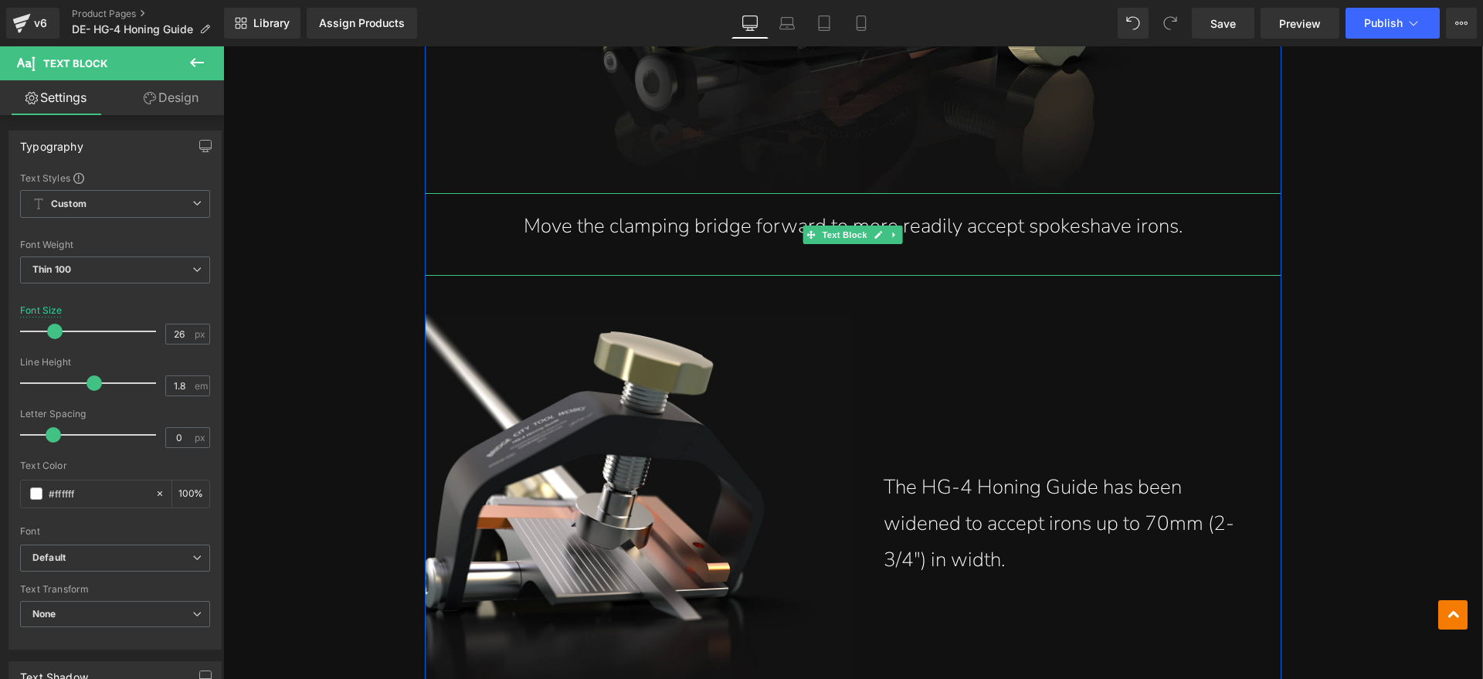
drag, startPoint x: 1114, startPoint y: 219, endPoint x: 1211, endPoint y: 236, distance: 98.8
click at [1114, 219] on p "Move the clamping bridge forward to more readily accept spokeshave irons." at bounding box center [853, 227] width 795 height 36
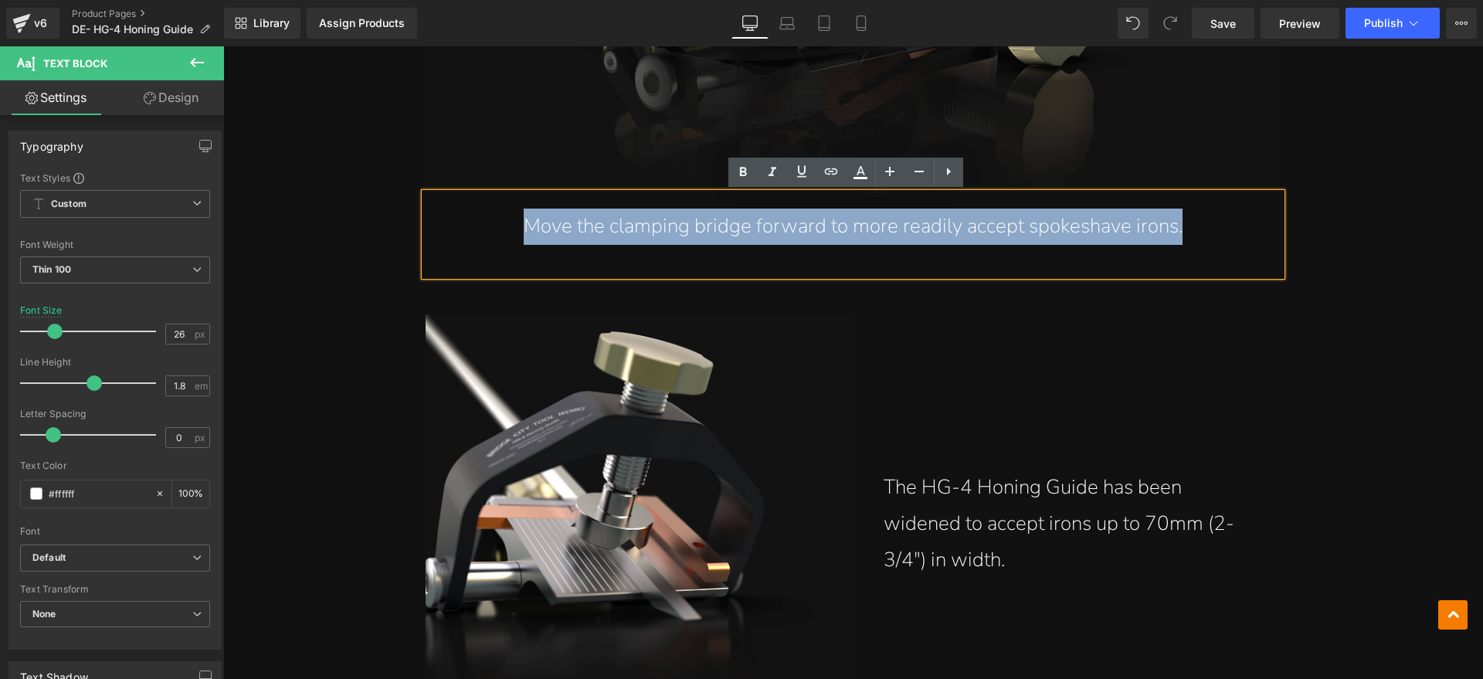
drag, startPoint x: 1211, startPoint y: 236, endPoint x: 521, endPoint y: 241, distance: 690.5
click at [521, 241] on p "Move the clamping bridge forward to more readily accept spokeshave irons." at bounding box center [853, 227] width 795 height 36
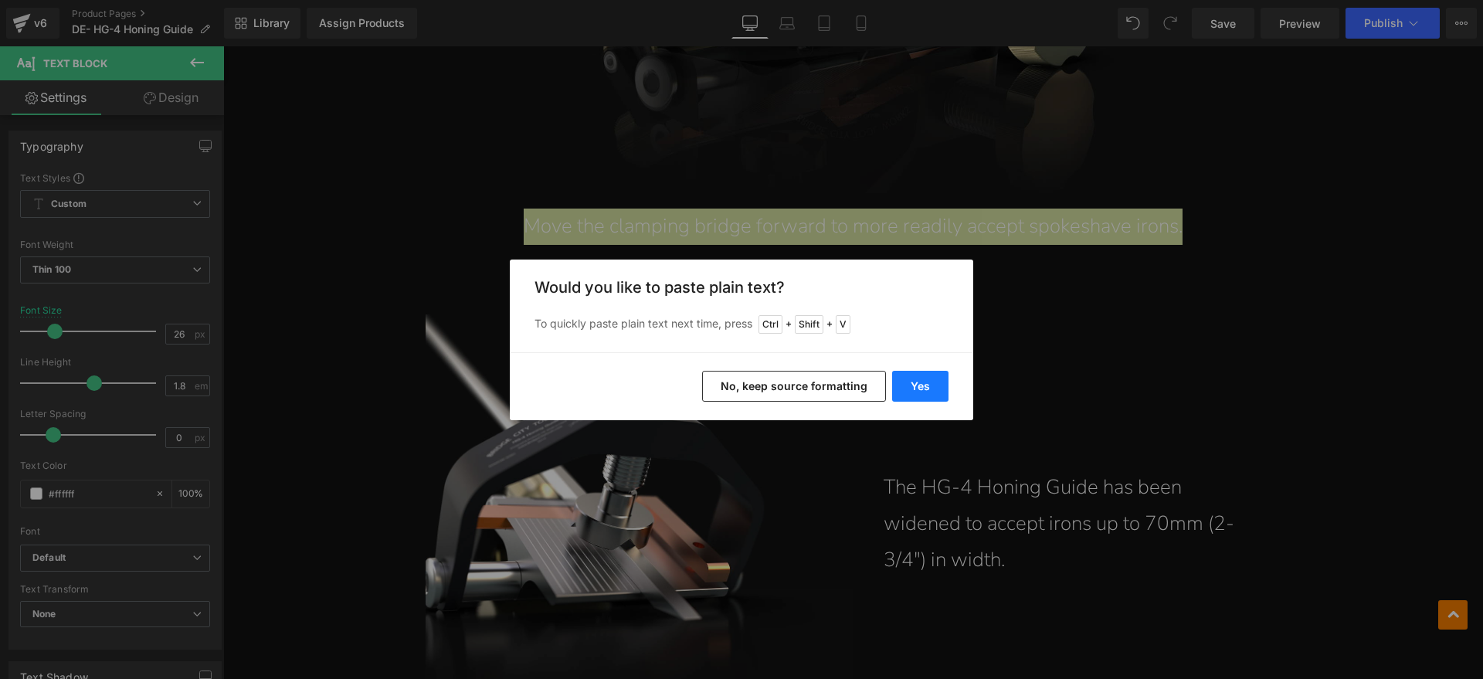
click at [917, 377] on button "Yes" at bounding box center [920, 386] width 56 height 31
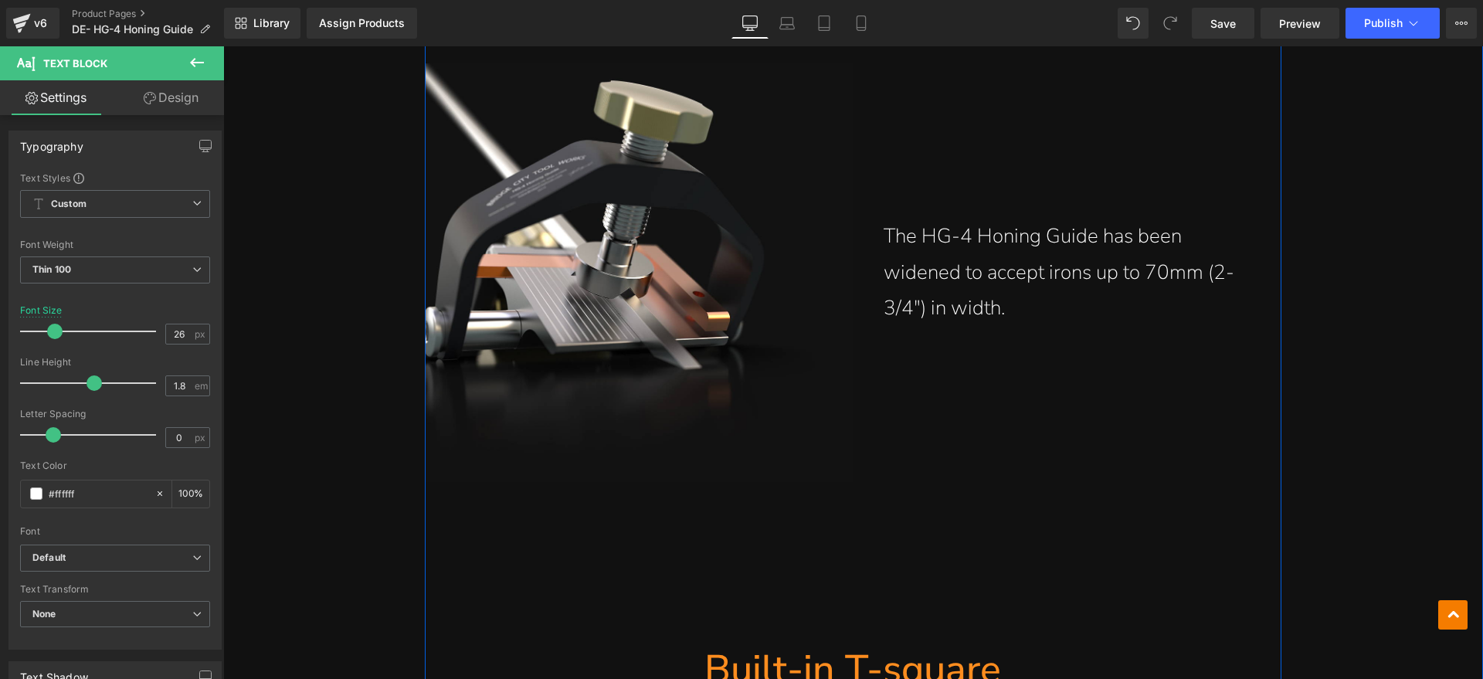
scroll to position [4151, 0]
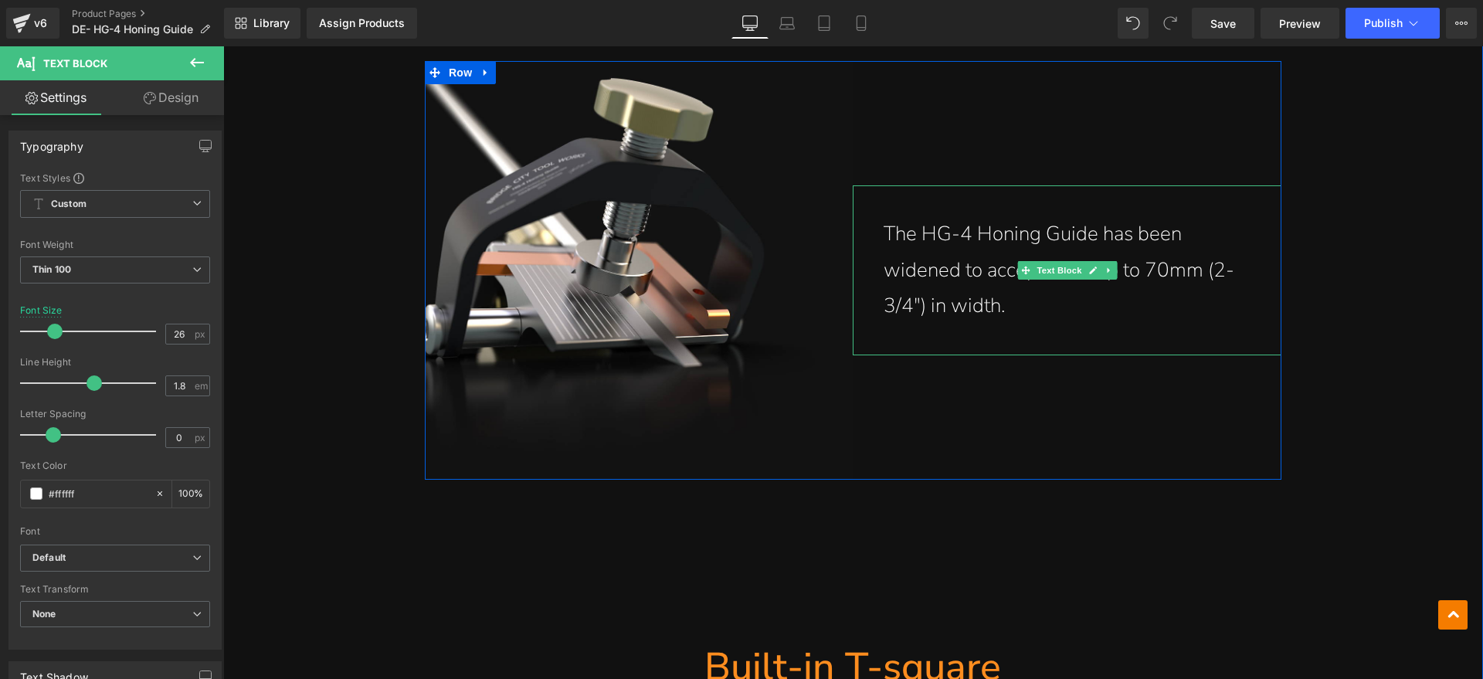
click at [1025, 304] on p "The HG-4 Honing Guide has been widened to accept irons up to 70mm (2-3/4″) in w…" at bounding box center [1067, 270] width 367 height 108
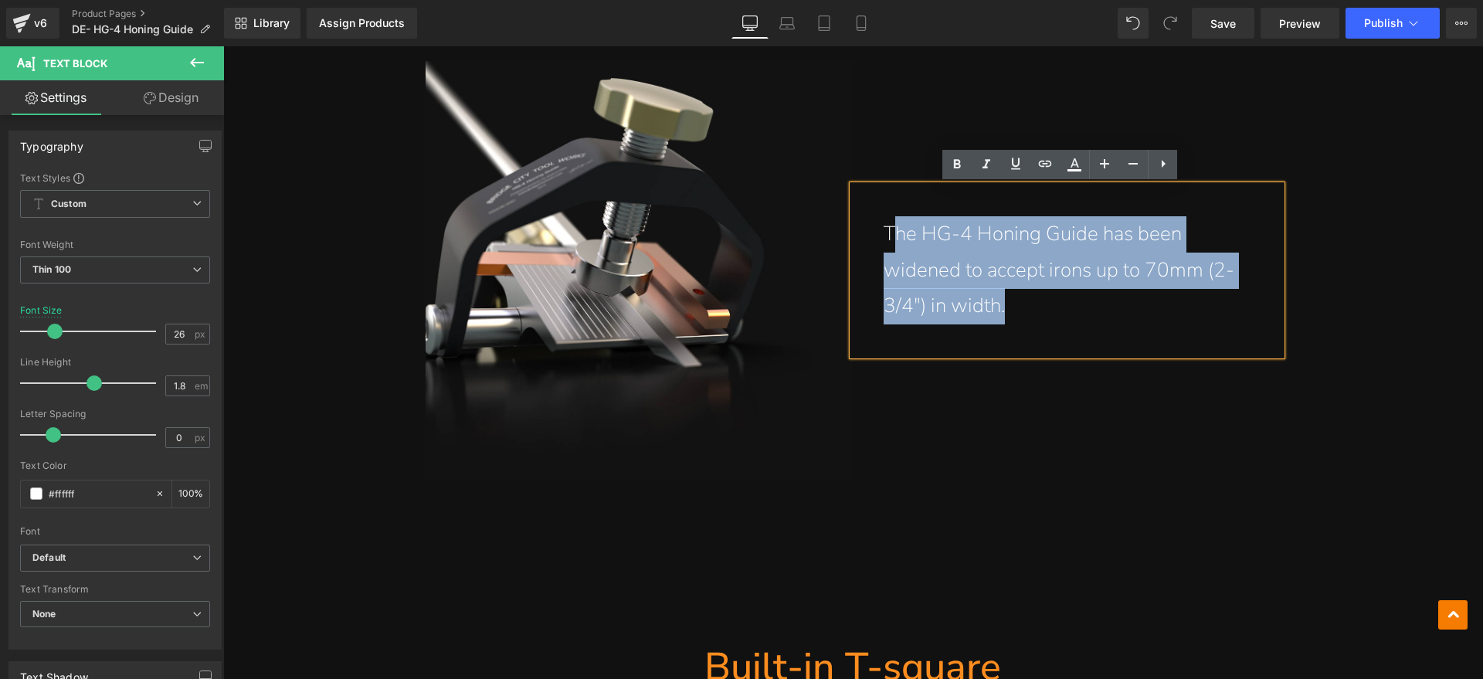
drag, startPoint x: 1048, startPoint y: 302, endPoint x: 890, endPoint y: 241, distance: 169.7
click at [890, 241] on p "The HG-4 Honing Guide has been widened to accept irons up to 70mm (2-3/4″) in w…" at bounding box center [1067, 270] width 367 height 108
paste div
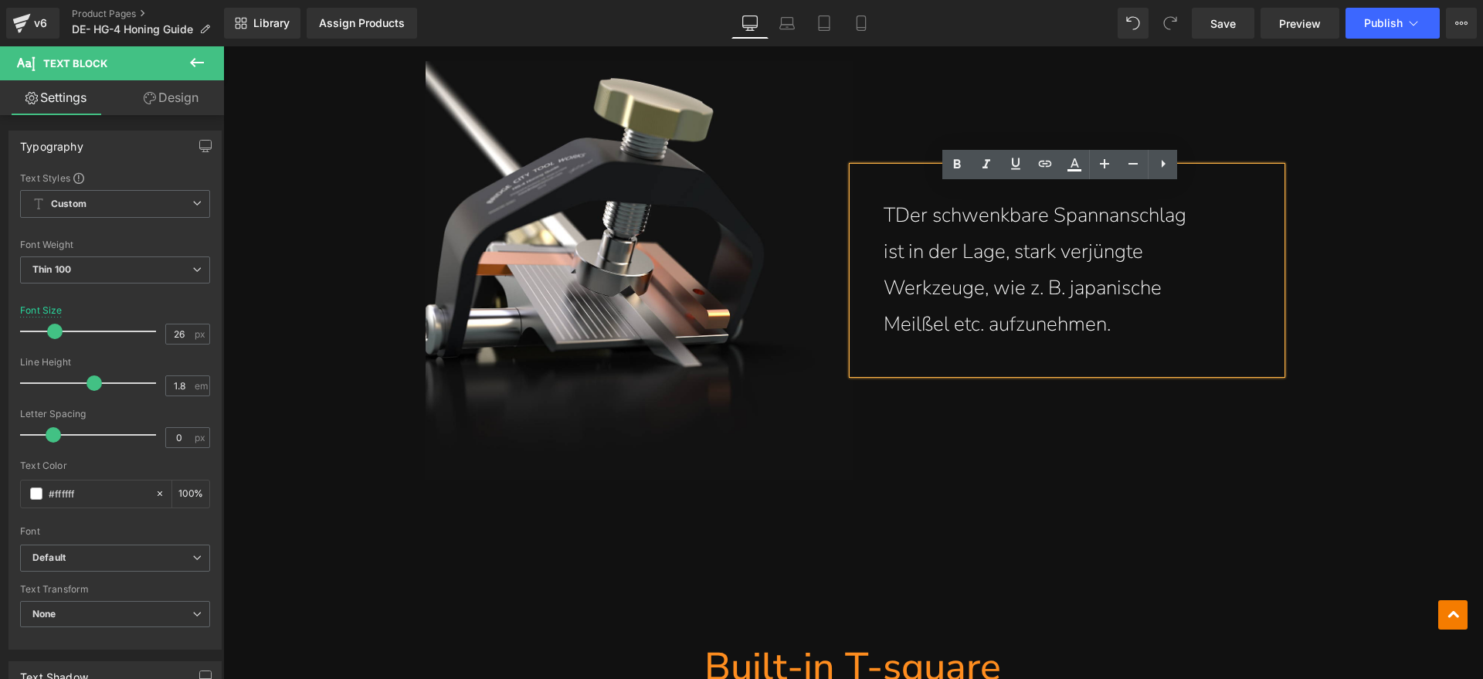
scroll to position [4133, 0]
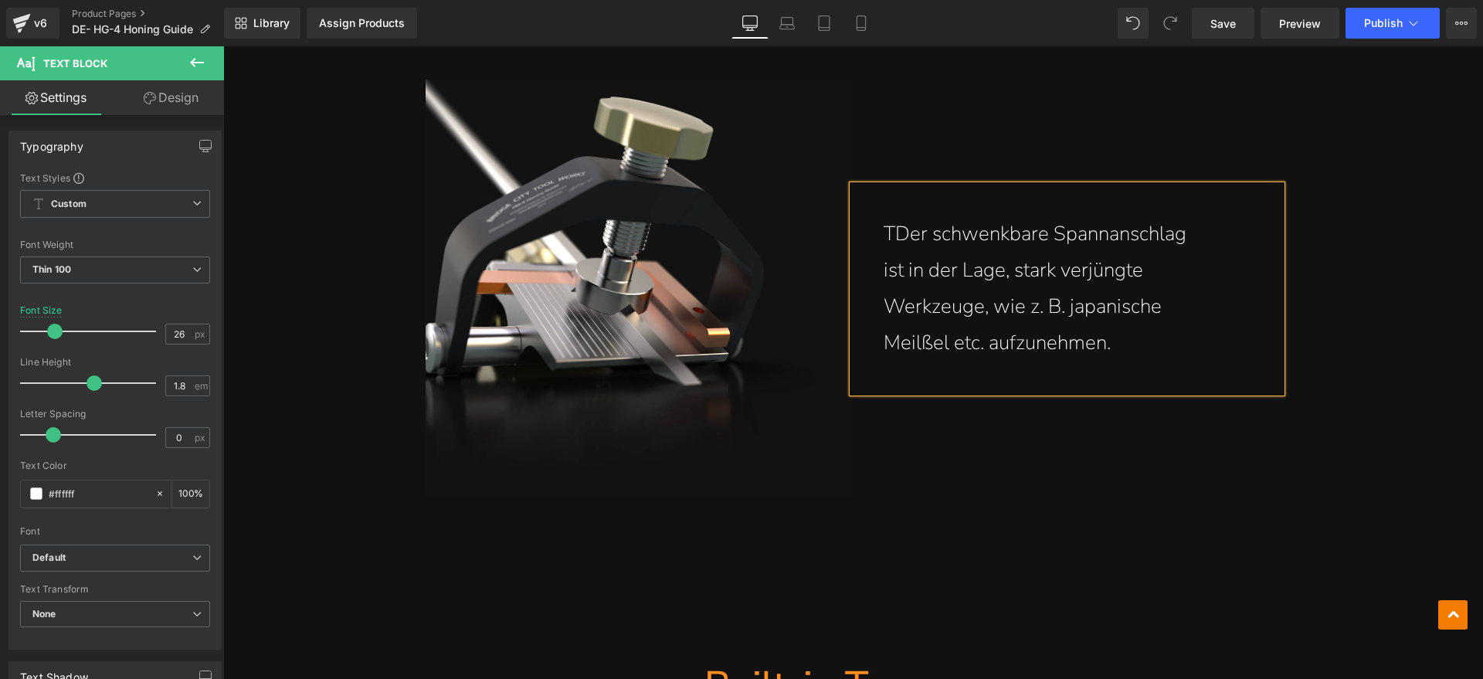
click at [885, 237] on p "TDer schwenkbare Spannanschlag" at bounding box center [1067, 234] width 367 height 36
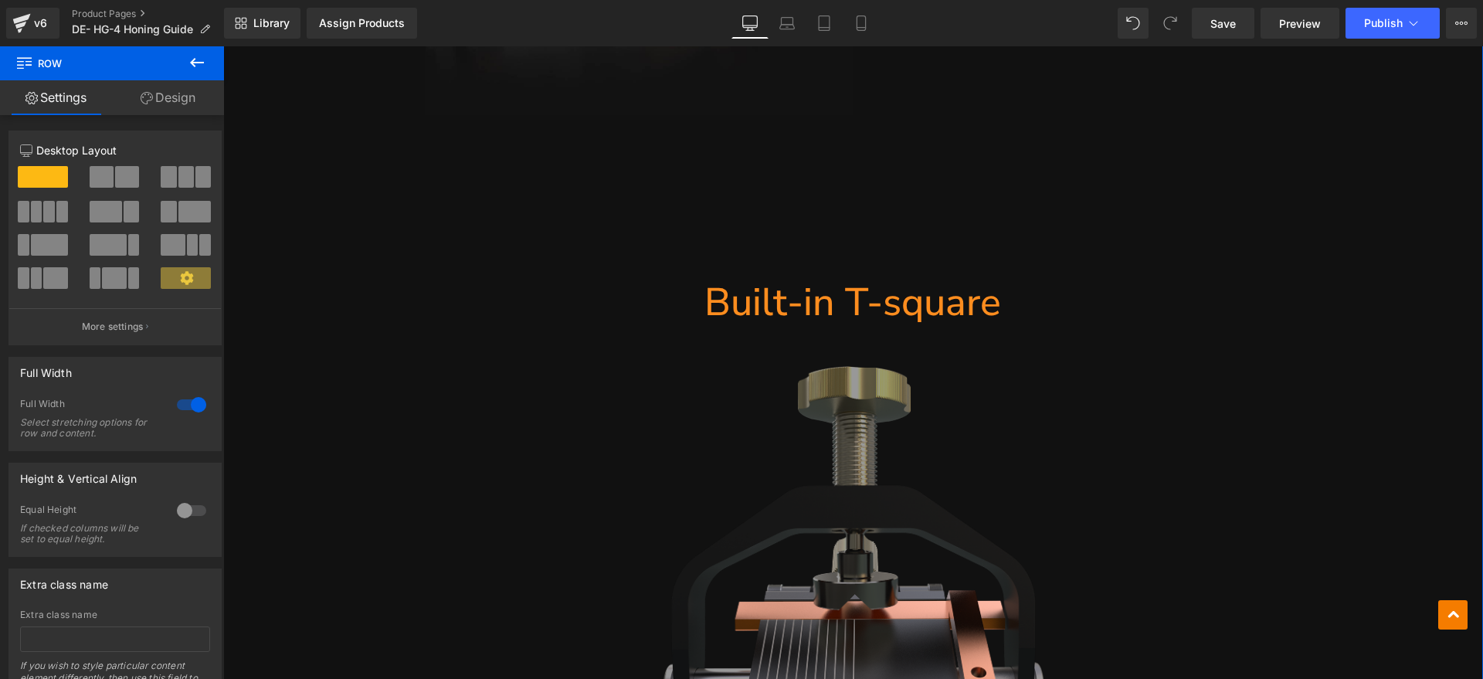
scroll to position [4519, 0]
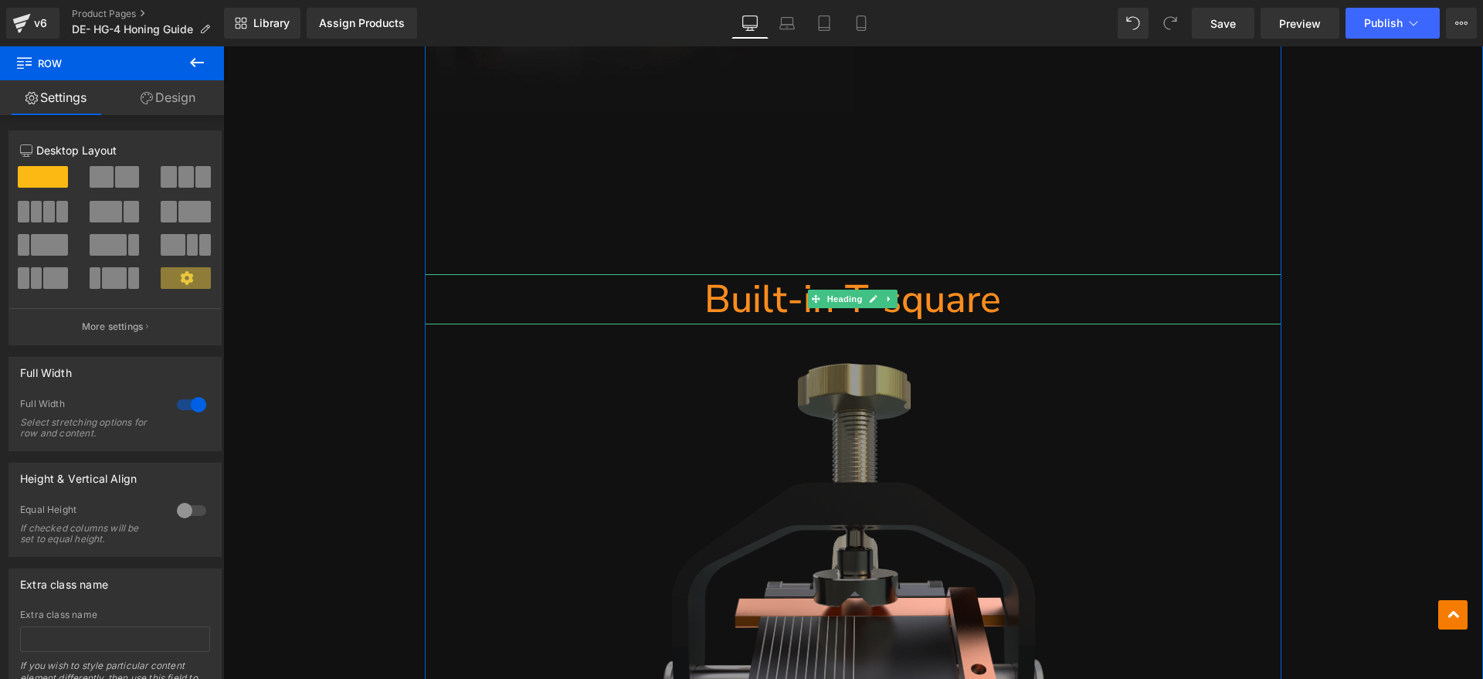
drag, startPoint x: 924, startPoint y: 304, endPoint x: 1019, endPoint y: 304, distance: 95.8
click at [923, 304] on h1 "Built-in T-square" at bounding box center [853, 299] width 856 height 50
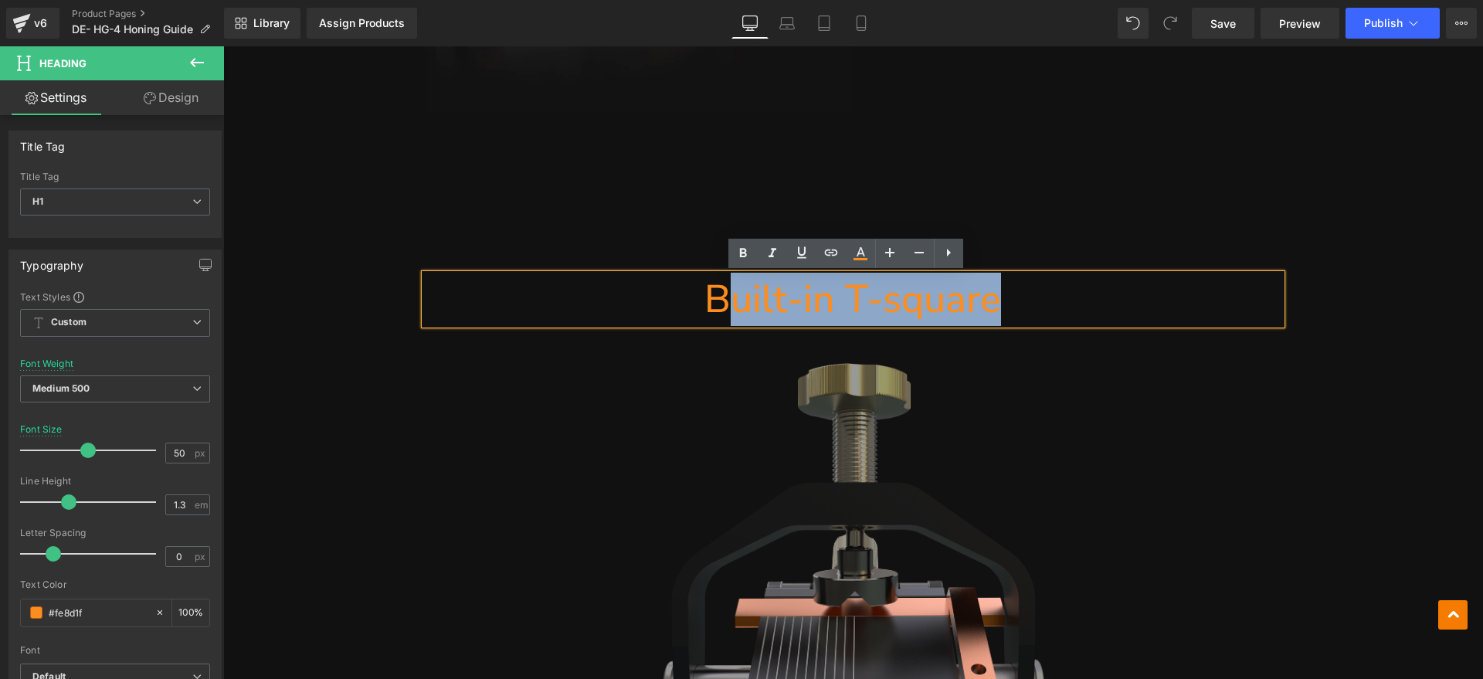
drag, startPoint x: 1046, startPoint y: 303, endPoint x: 727, endPoint y: 304, distance: 319.0
click at [727, 304] on h1 "Built-in T-square" at bounding box center [853, 299] width 856 height 50
paste div
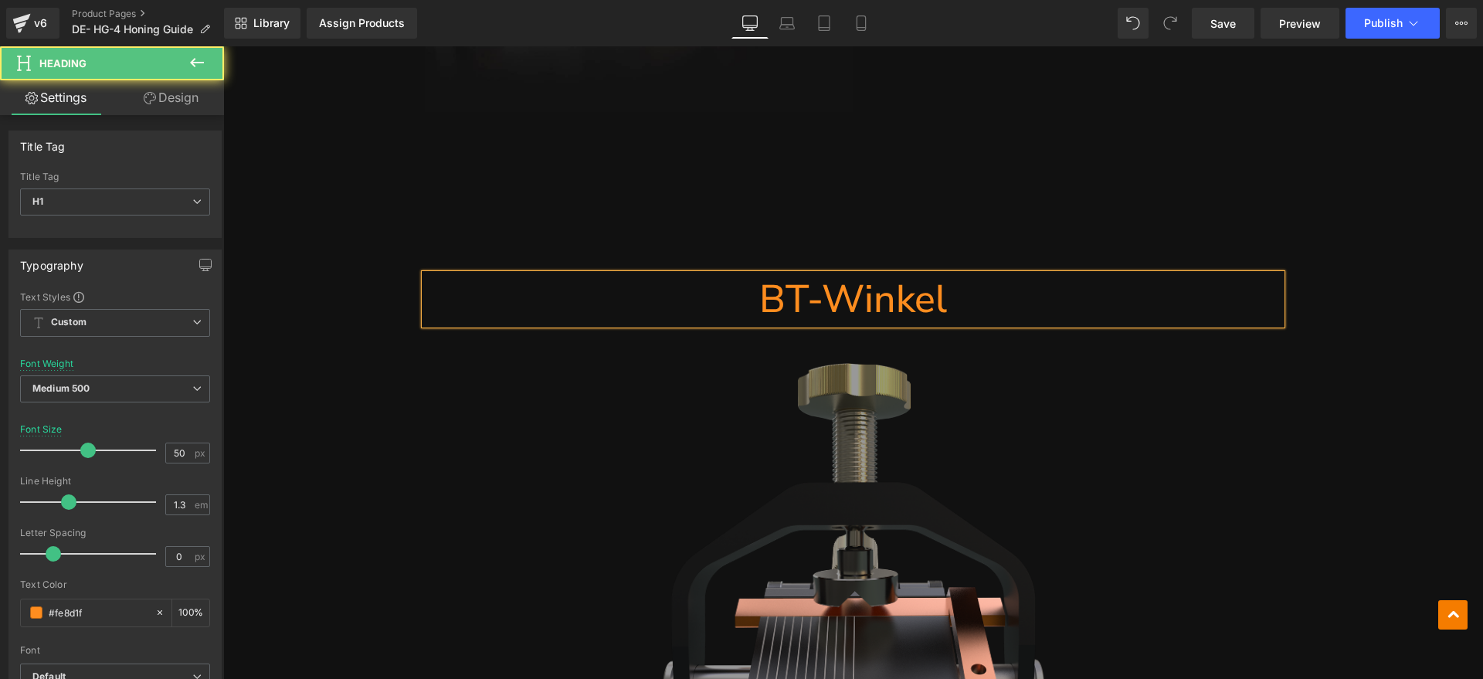
click at [777, 298] on h1 "BT-Winkel" at bounding box center [853, 299] width 856 height 50
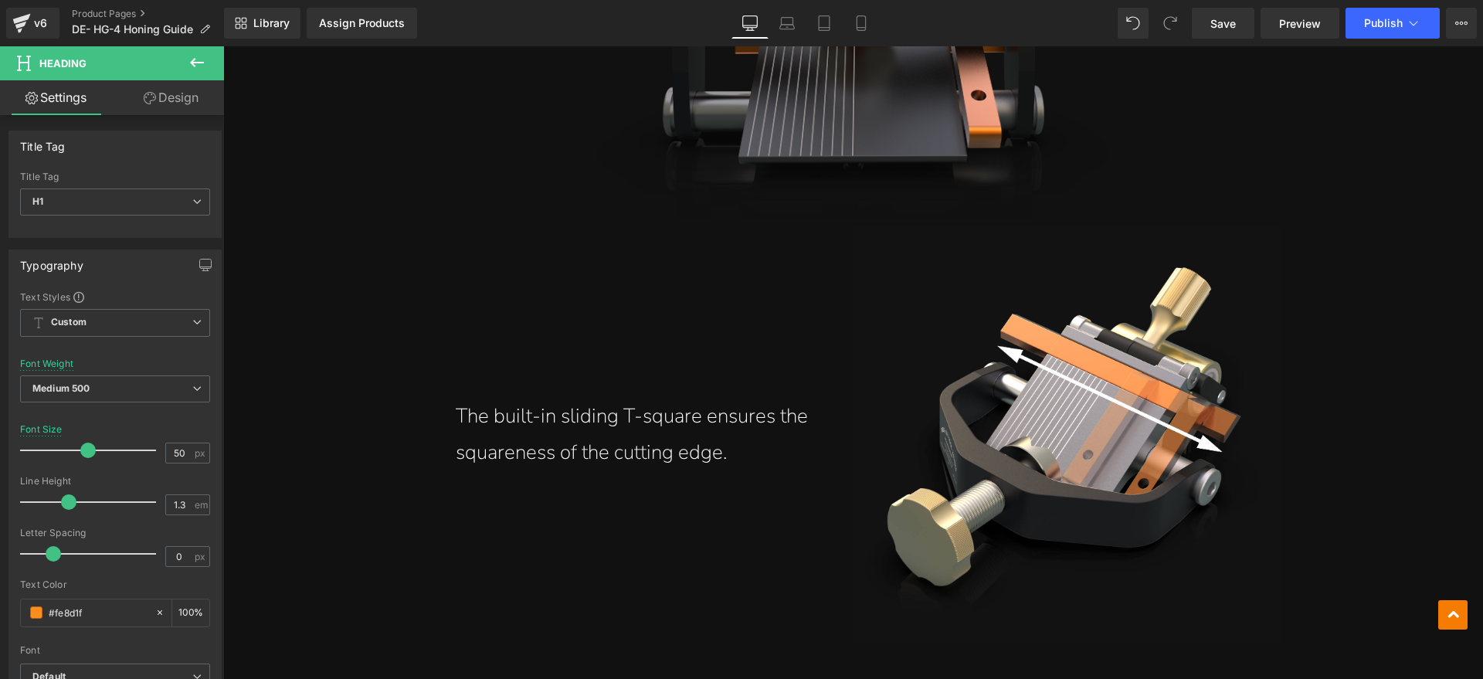
scroll to position [5098, 0]
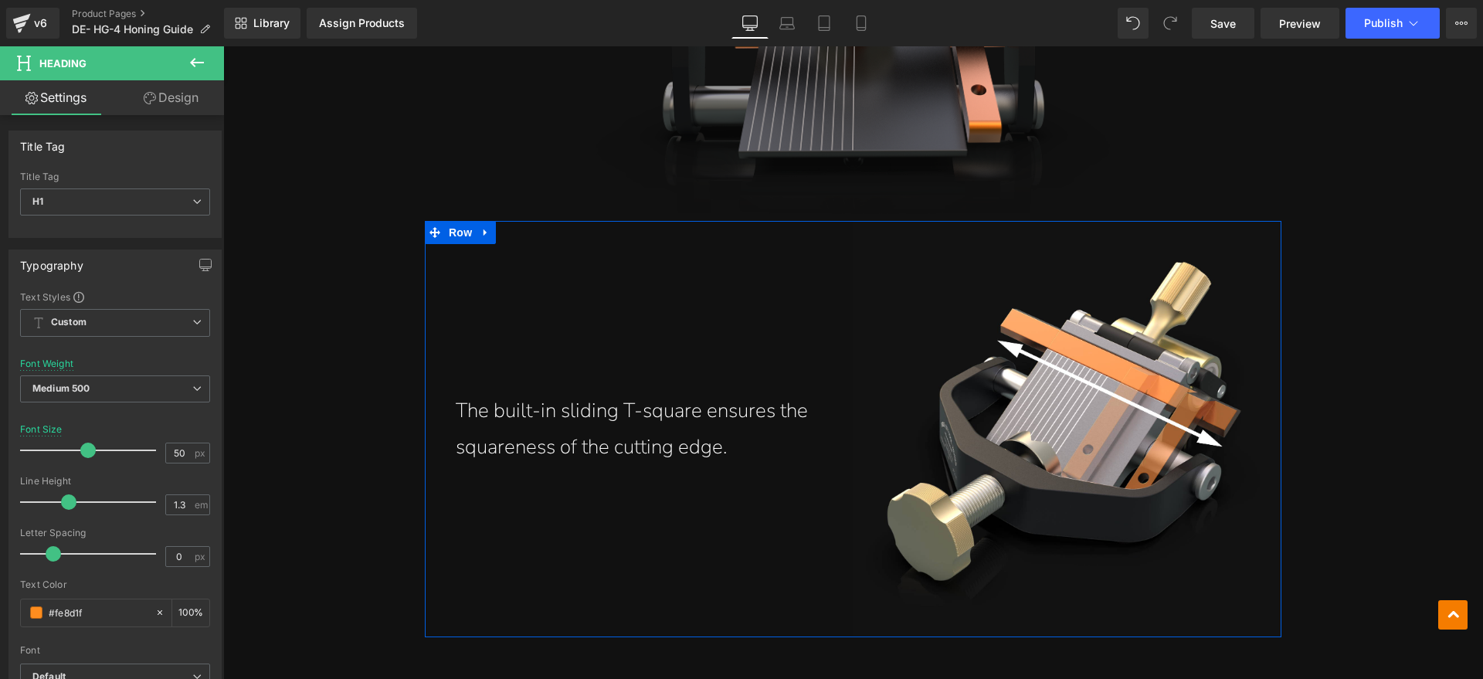
click at [587, 443] on p "The built-in sliding T-square ensures the squareness of the cutting edge." at bounding box center [639, 429] width 367 height 73
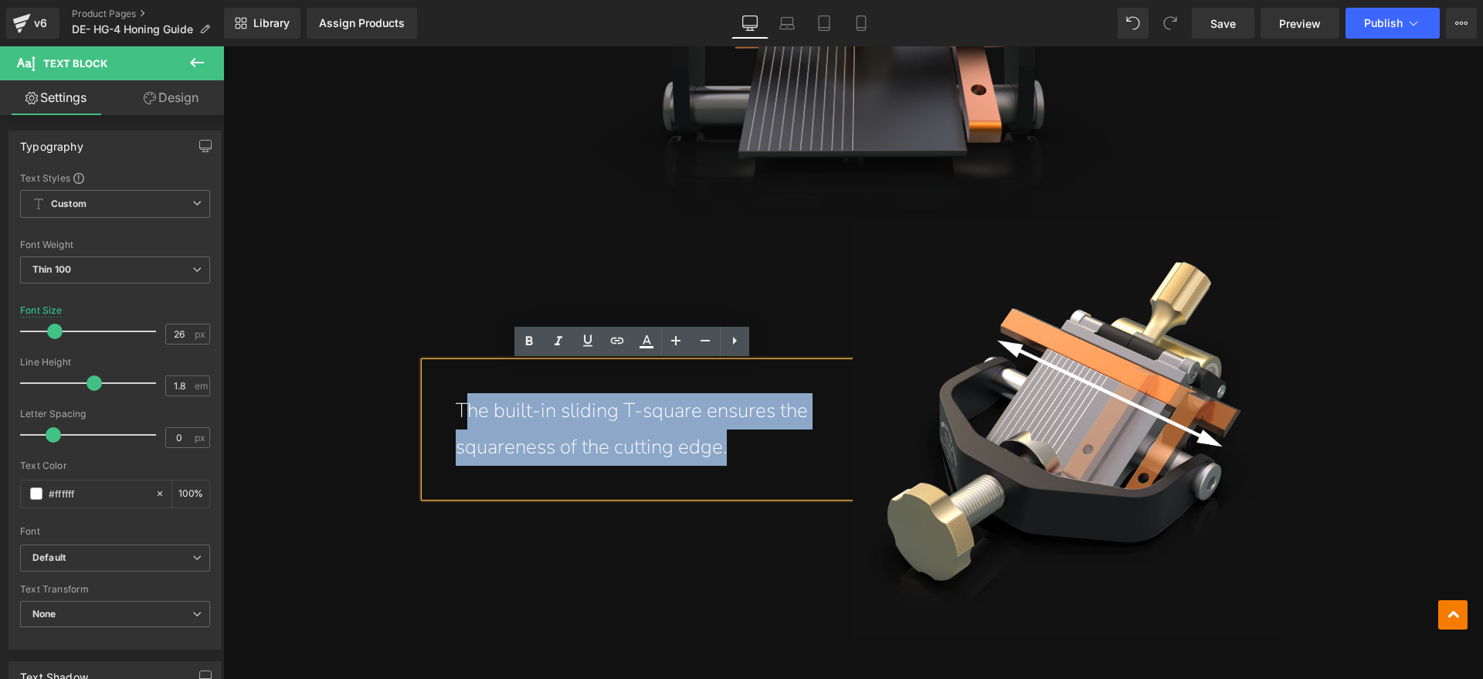
drag, startPoint x: 725, startPoint y: 443, endPoint x: 462, endPoint y: 412, distance: 265.3
click at [462, 412] on p "The built-in sliding T-square ensures the squareness of the cutting edge." at bounding box center [639, 429] width 367 height 73
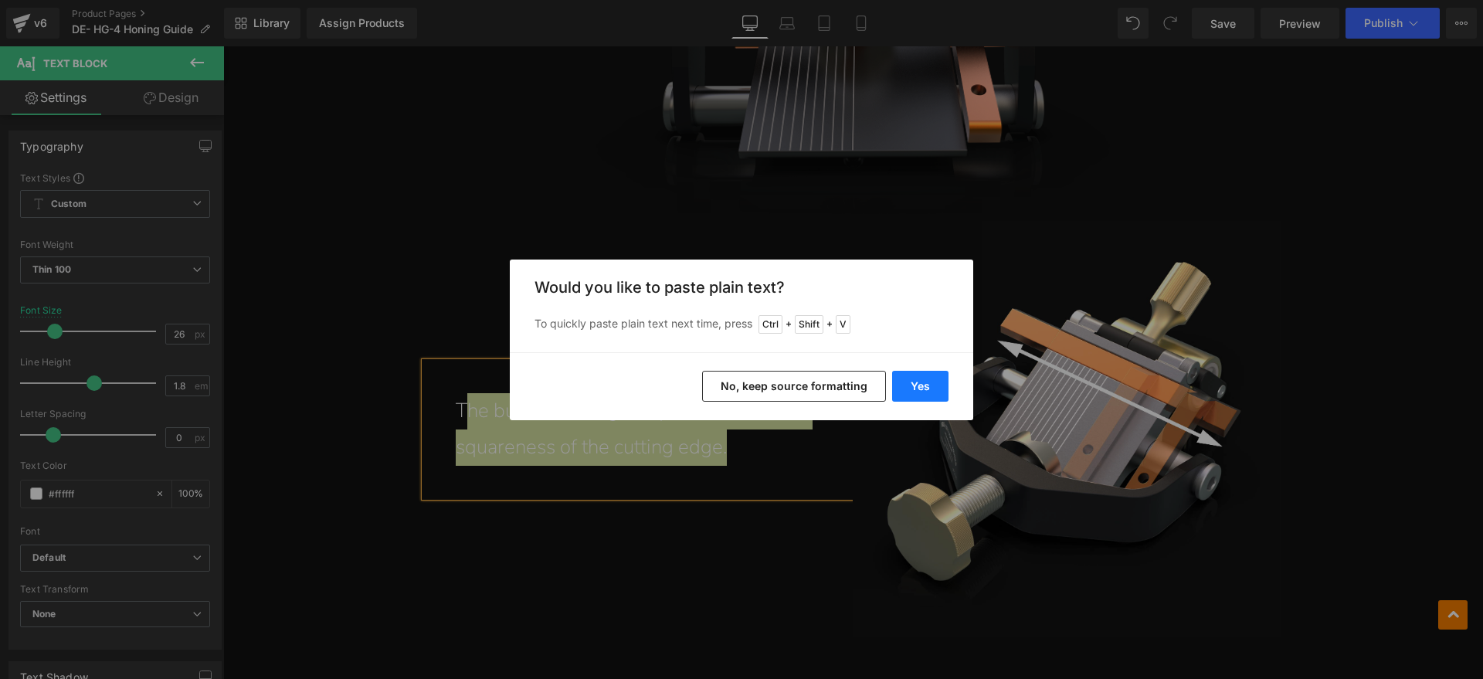
click at [899, 385] on button "Yes" at bounding box center [920, 386] width 56 height 31
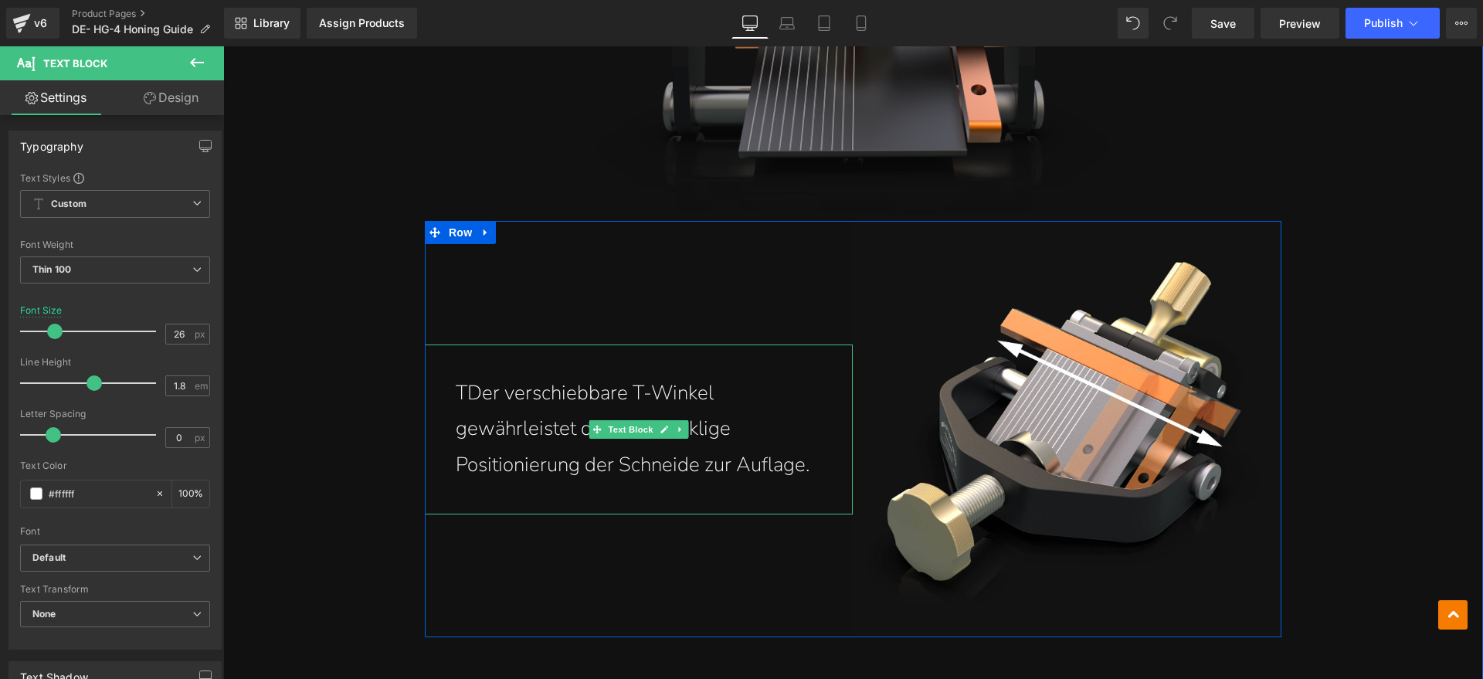
click at [464, 389] on p "TDer verschiebbare T-Winkel gewährleistet die rechtwinklige Positionierung der …" at bounding box center [639, 429] width 367 height 108
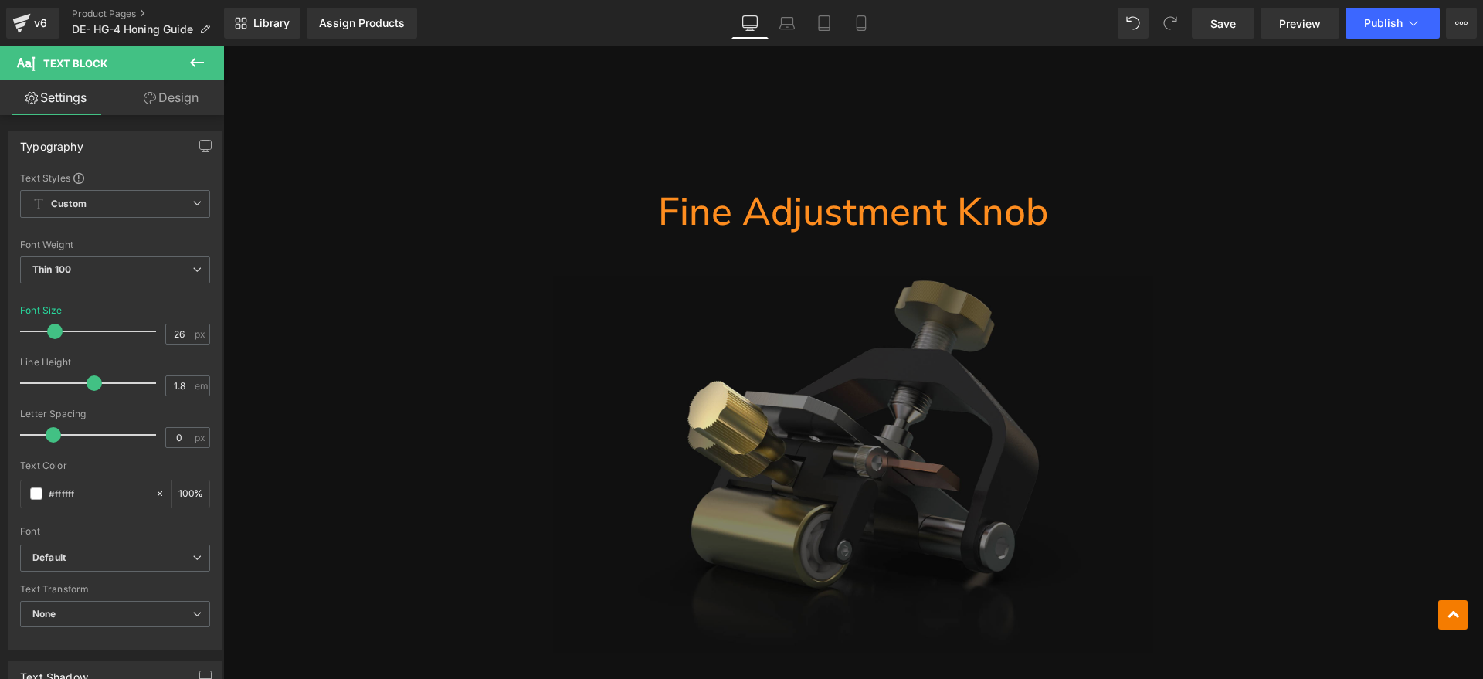
scroll to position [5677, 0]
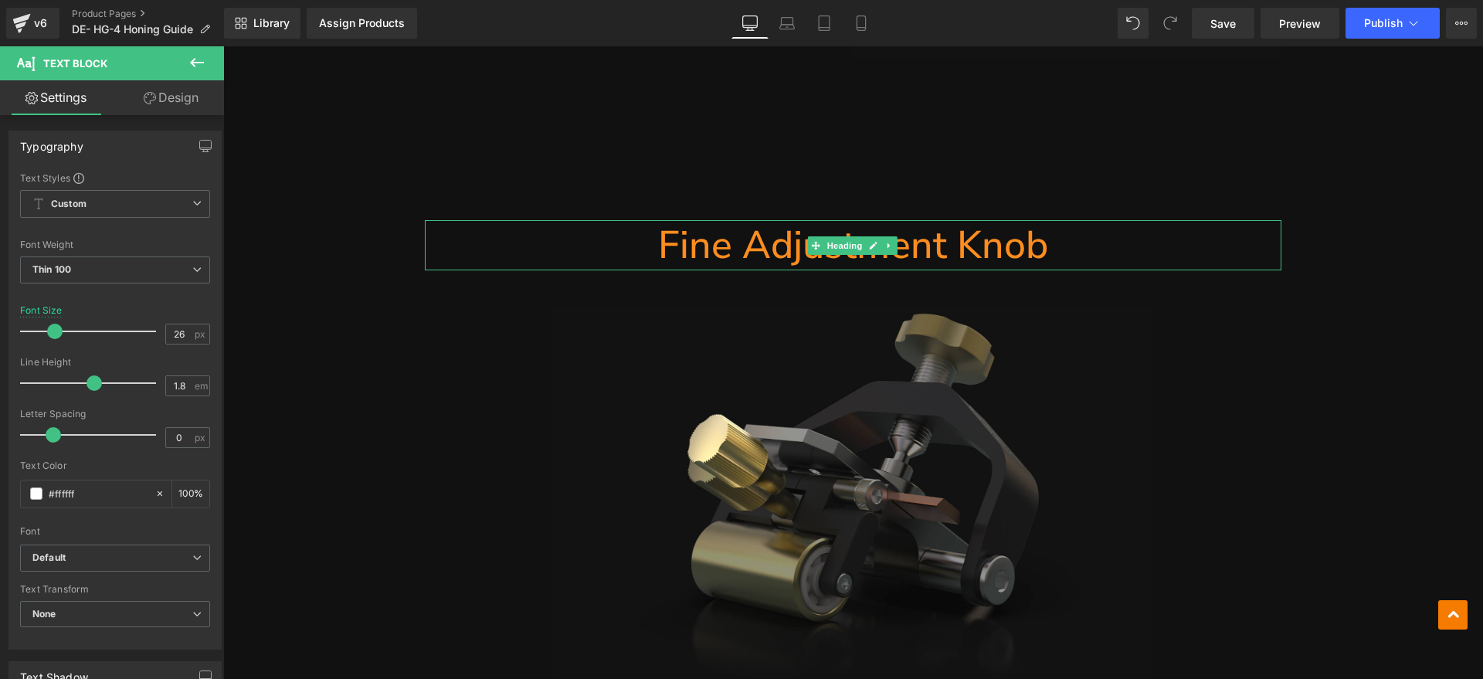
drag, startPoint x: 738, startPoint y: 231, endPoint x: 1119, endPoint y: 286, distance: 384.7
click at [738, 231] on h1 "Fine Adjustment Knob" at bounding box center [853, 245] width 856 height 50
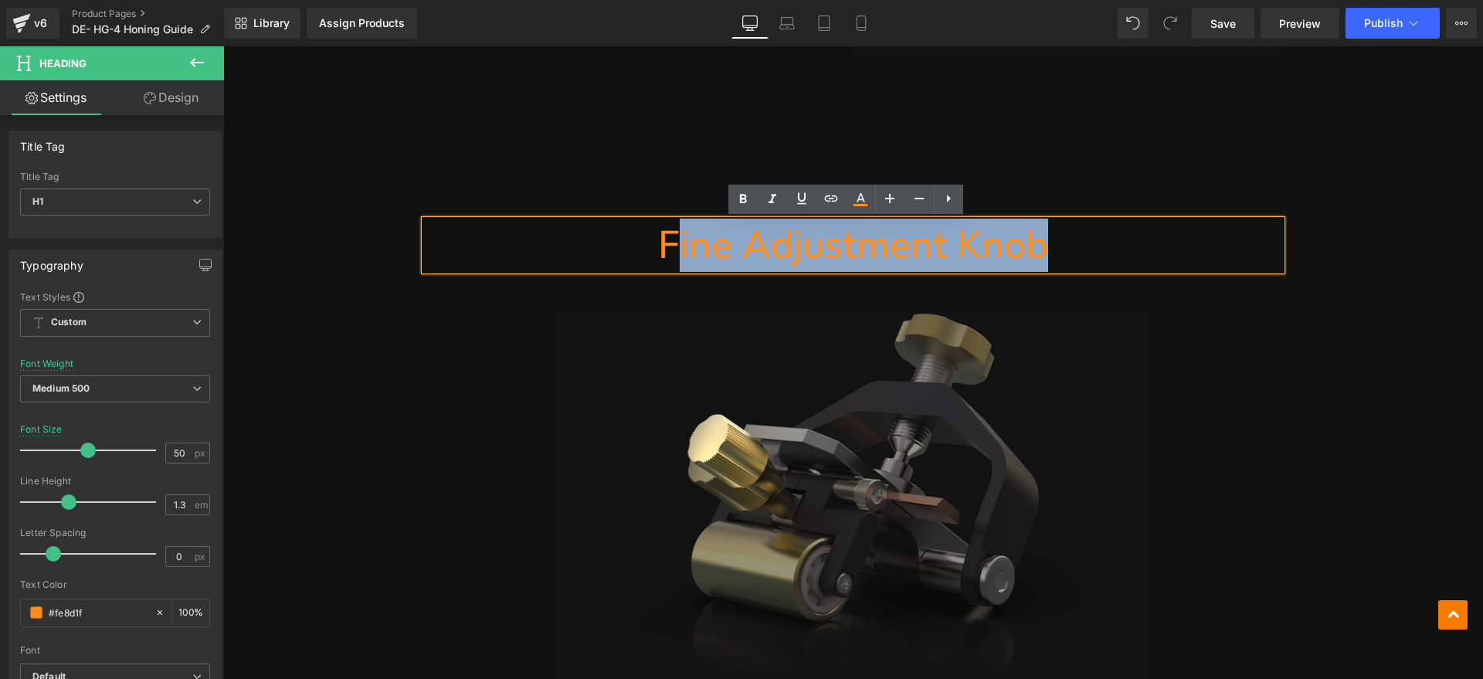
drag, startPoint x: 1097, startPoint y: 246, endPoint x: 670, endPoint y: 254, distance: 427.2
click at [670, 254] on h1 "Fine Adjustment Knob" at bounding box center [853, 245] width 856 height 50
paste div
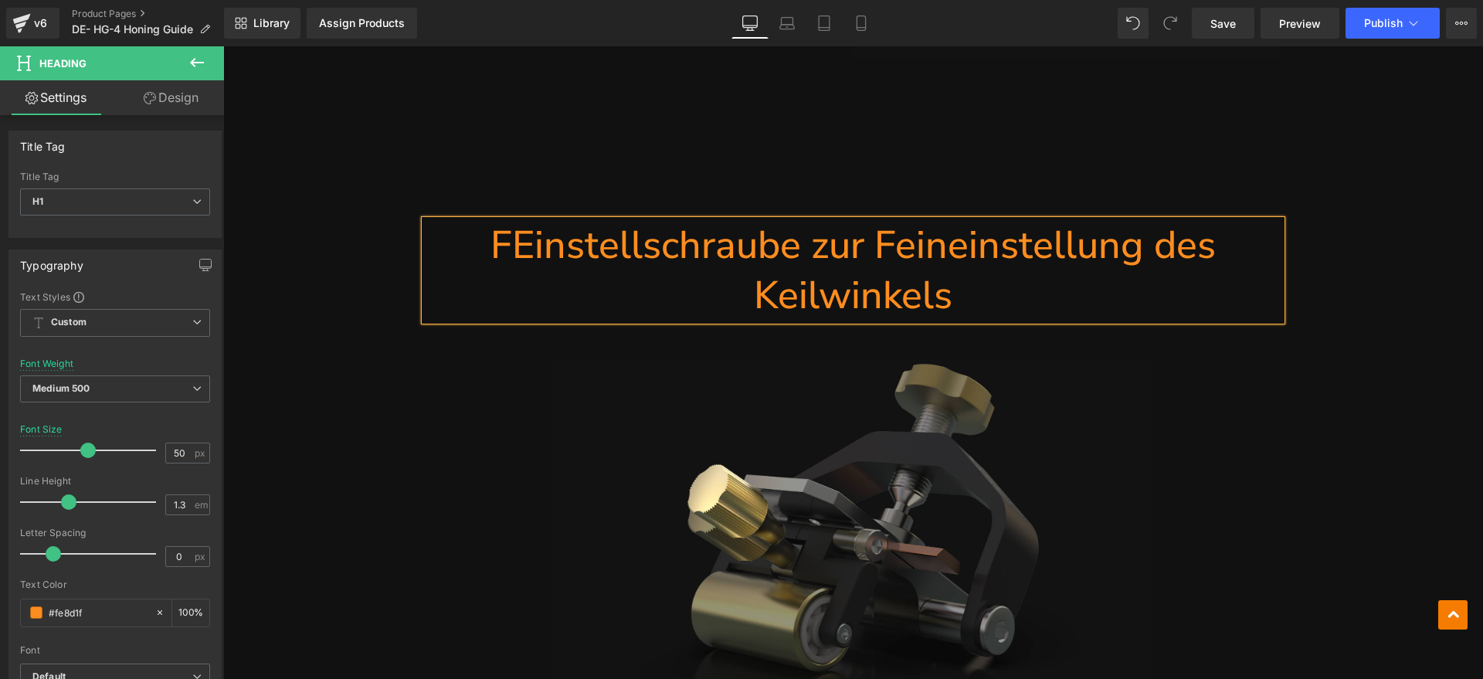
click at [507, 239] on h1 "FEinstellschraube zur Feineinstellung des Keilwinkels" at bounding box center [853, 270] width 856 height 100
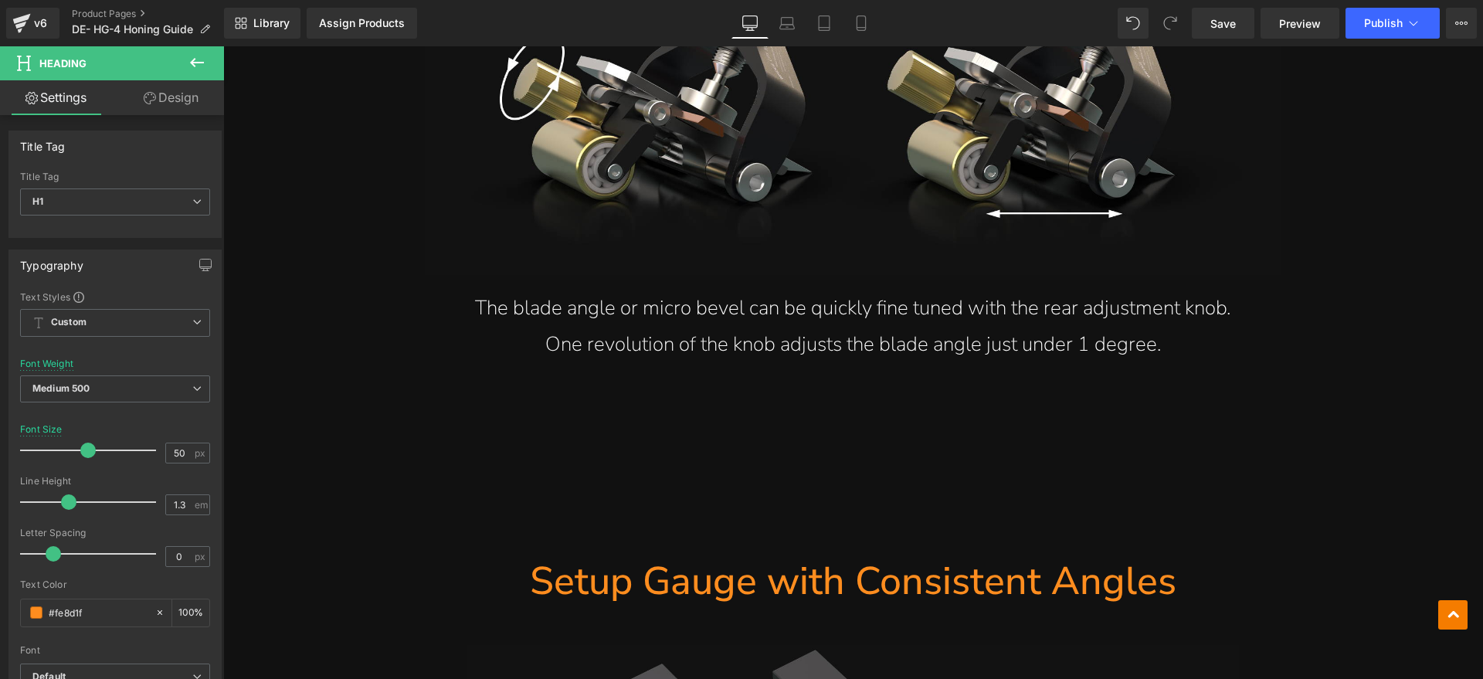
scroll to position [6546, 0]
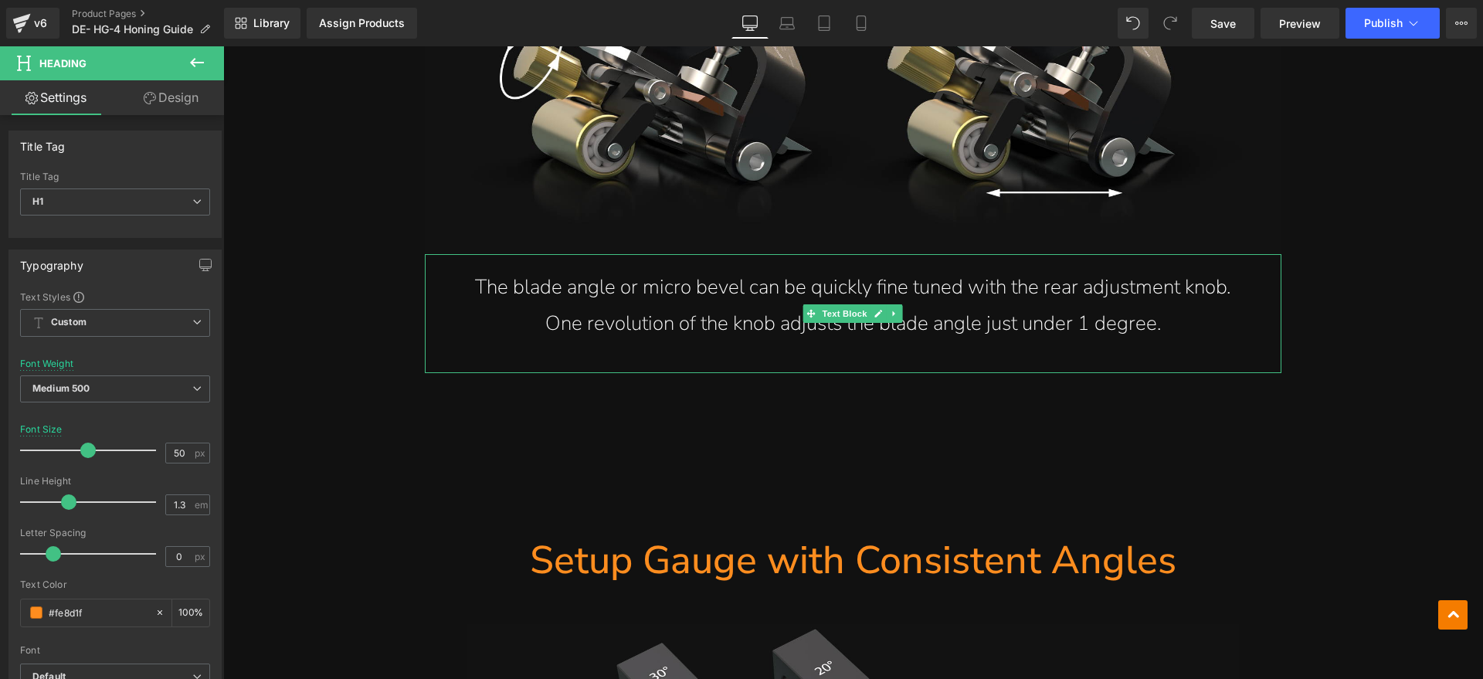
click at [744, 312] on p "The blade angle or micro bevel can be quickly fine tuned with the rear adjustme…" at bounding box center [853, 306] width 795 height 73
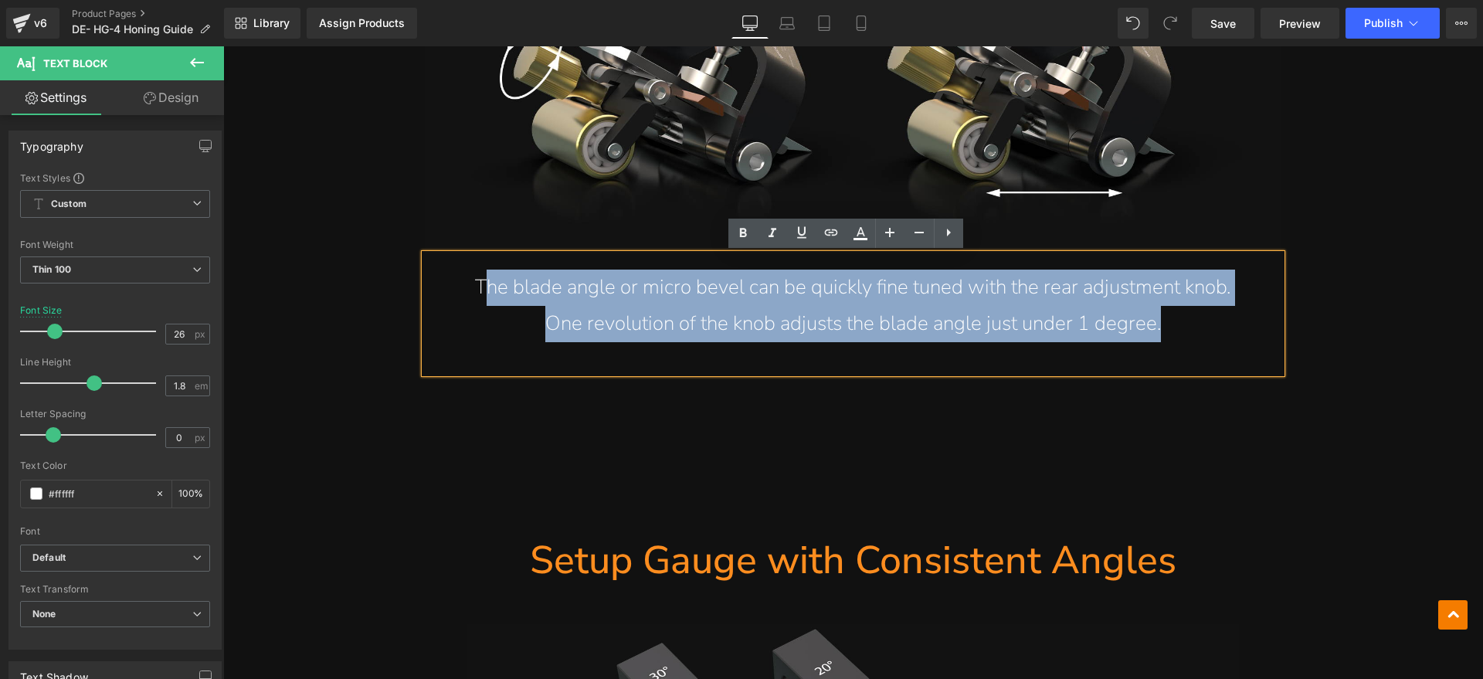
drag, startPoint x: 1193, startPoint y: 325, endPoint x: 478, endPoint y: 294, distance: 715.8
click at [478, 294] on p "The blade angle or micro bevel can be quickly fine tuned with the rear adjustme…" at bounding box center [853, 306] width 795 height 73
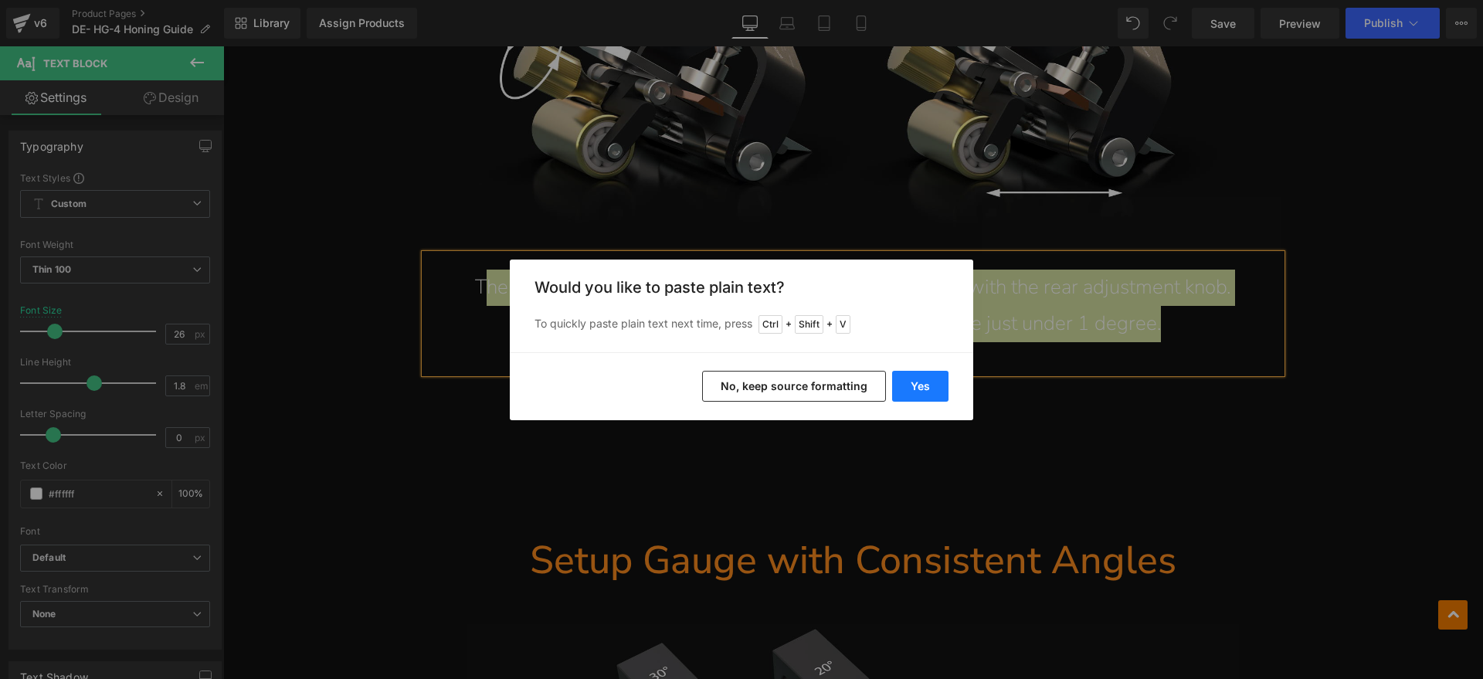
click at [900, 385] on button "Yes" at bounding box center [920, 386] width 56 height 31
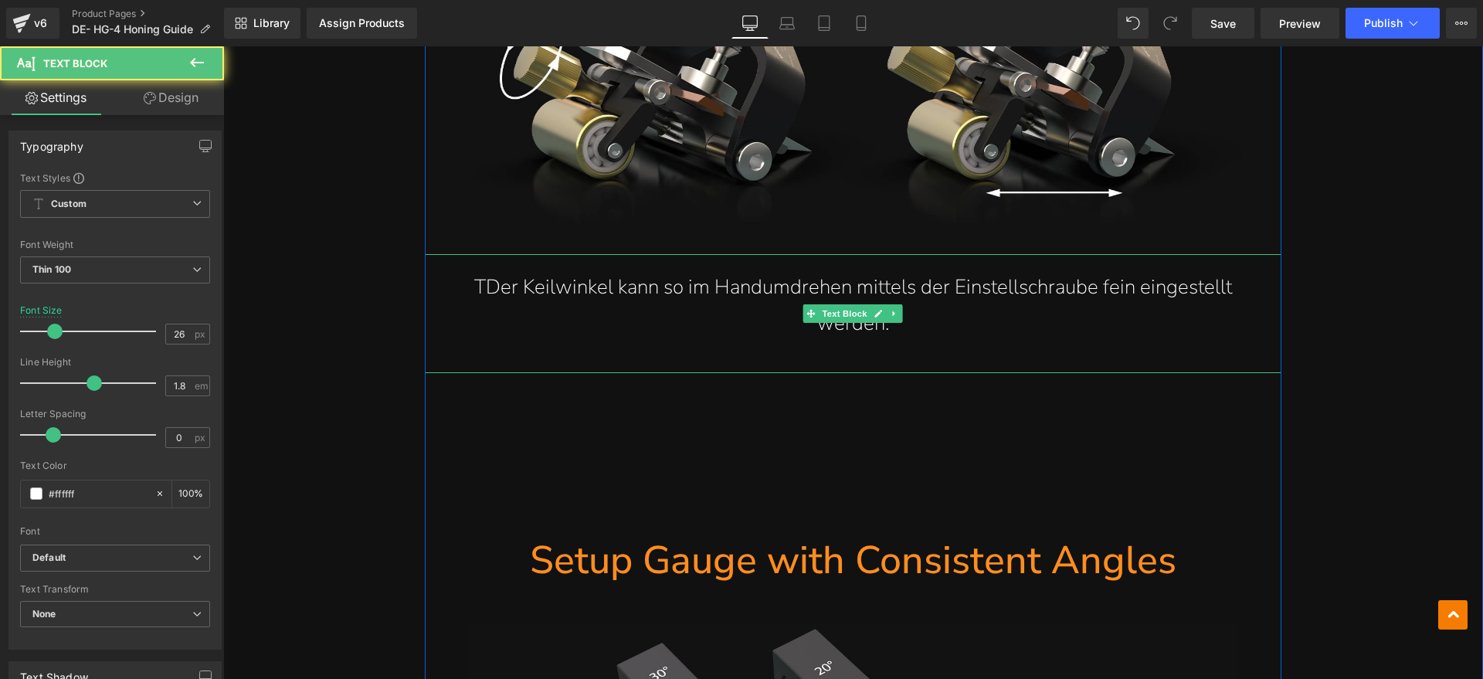
click at [487, 286] on p "TDer Keilwinkel kann so im Handumdrehen mittels der Einstellschraube fein einge…" at bounding box center [853, 306] width 795 height 73
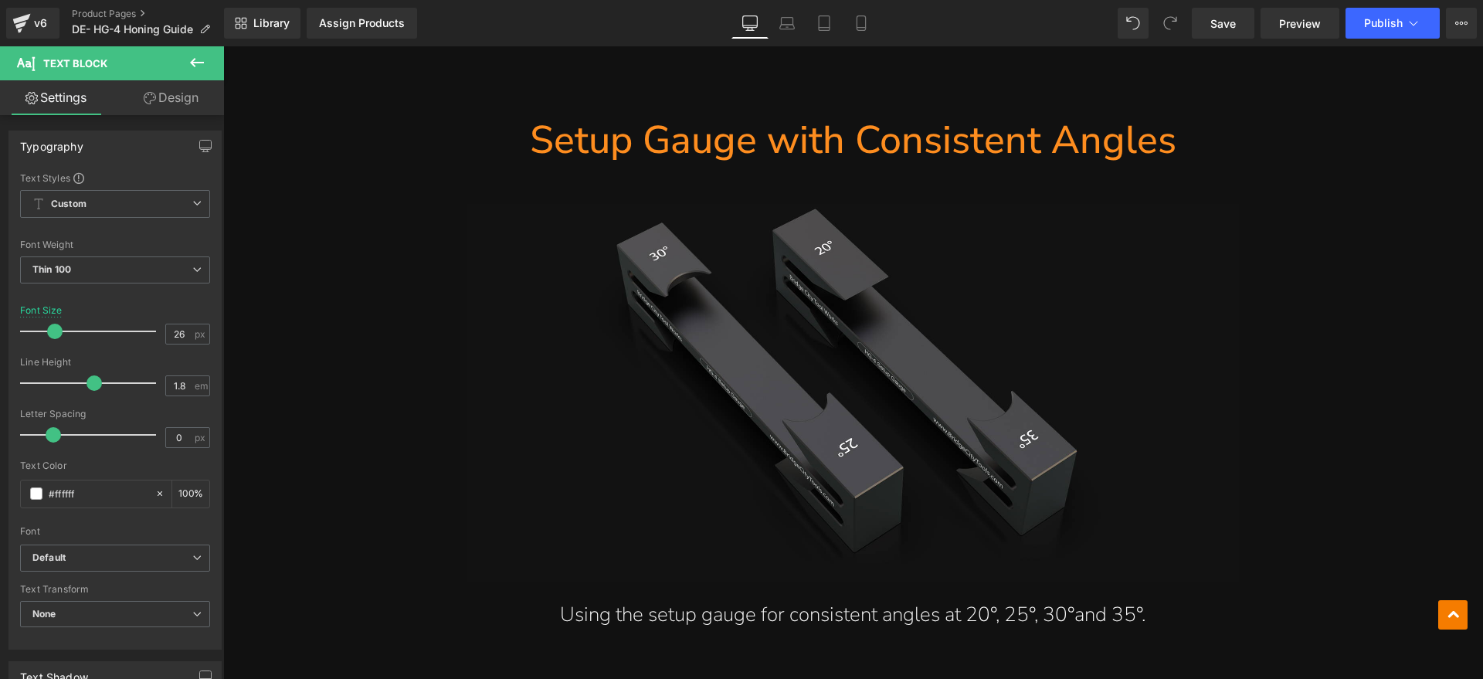
scroll to position [6932, 0]
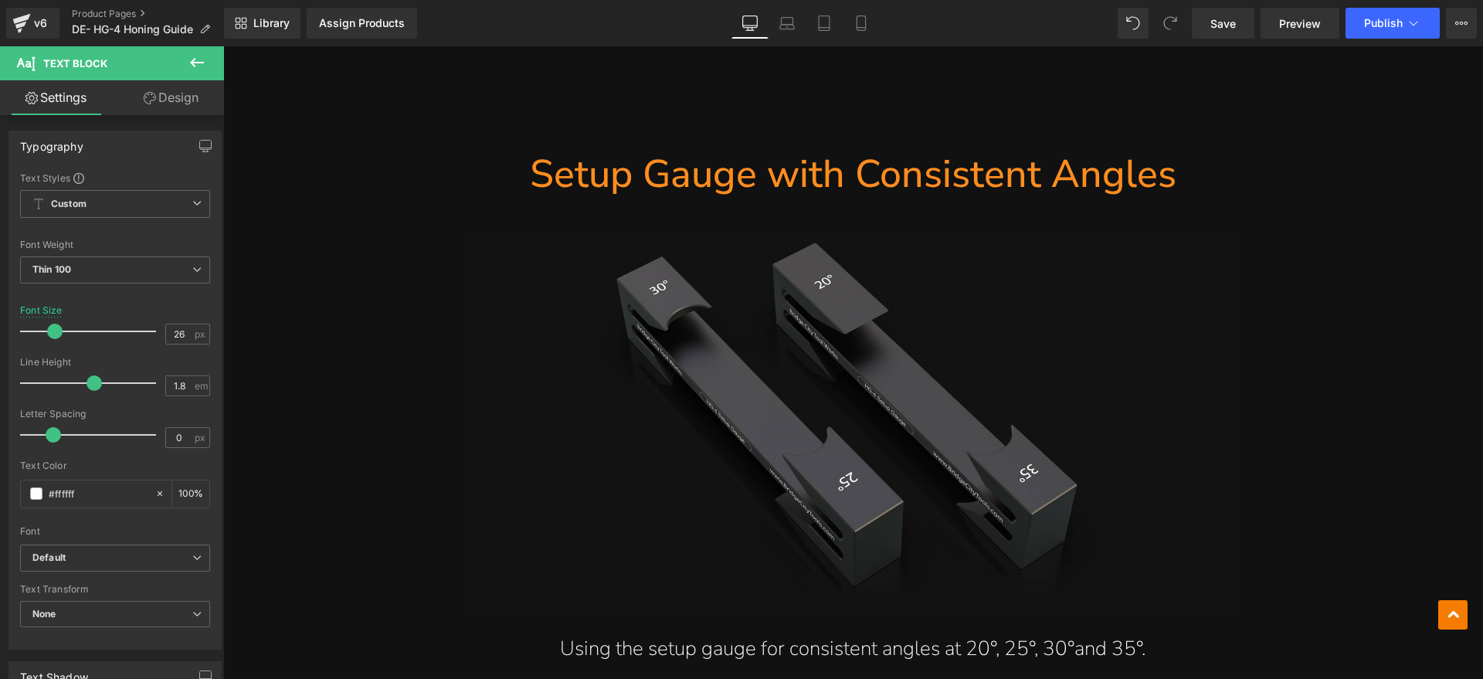
drag, startPoint x: 964, startPoint y: 170, endPoint x: 1188, endPoint y: 176, distance: 224.1
click at [964, 170] on h1 "Setup Gauge with Consistent Angles" at bounding box center [853, 174] width 856 height 50
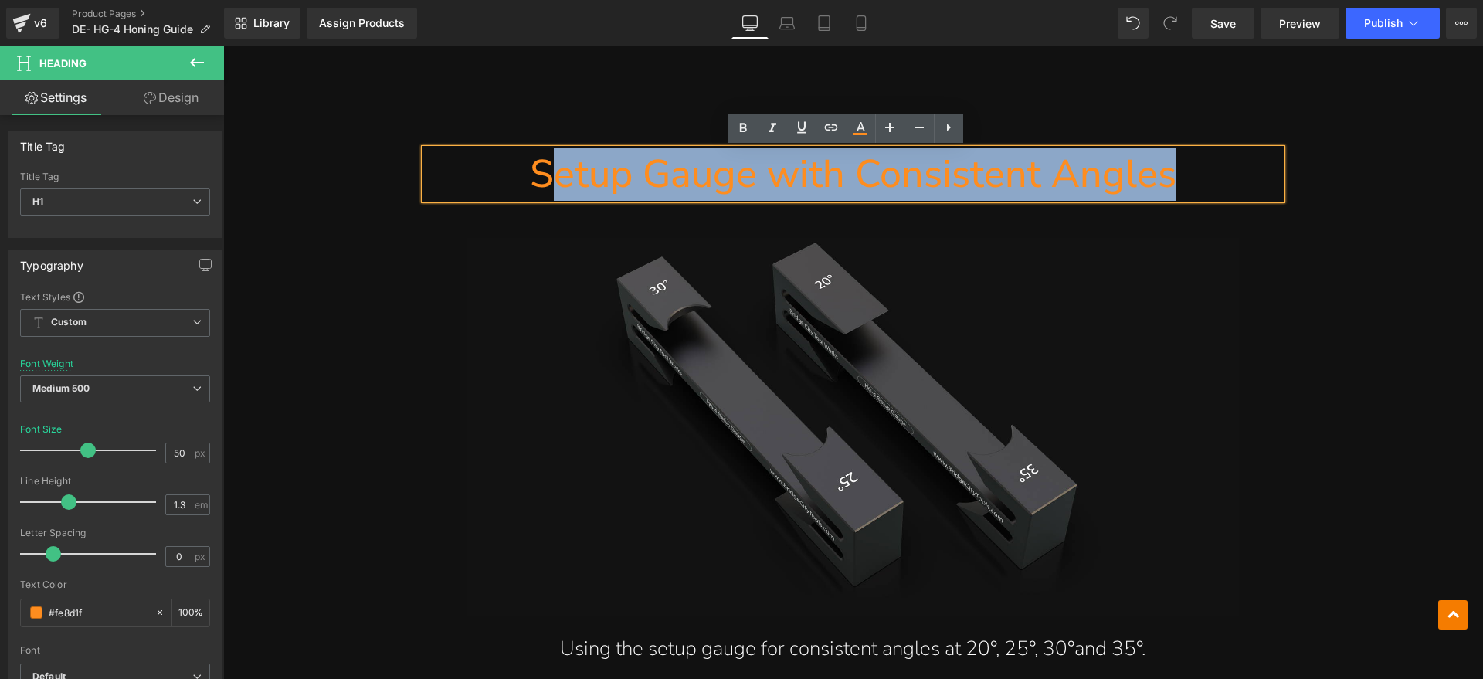
drag, startPoint x: 1191, startPoint y: 171, endPoint x: 537, endPoint y: 193, distance: 654.5
click at [537, 193] on h1 "Setup Gauge with Consistent Angles" at bounding box center [853, 174] width 856 height 50
paste div
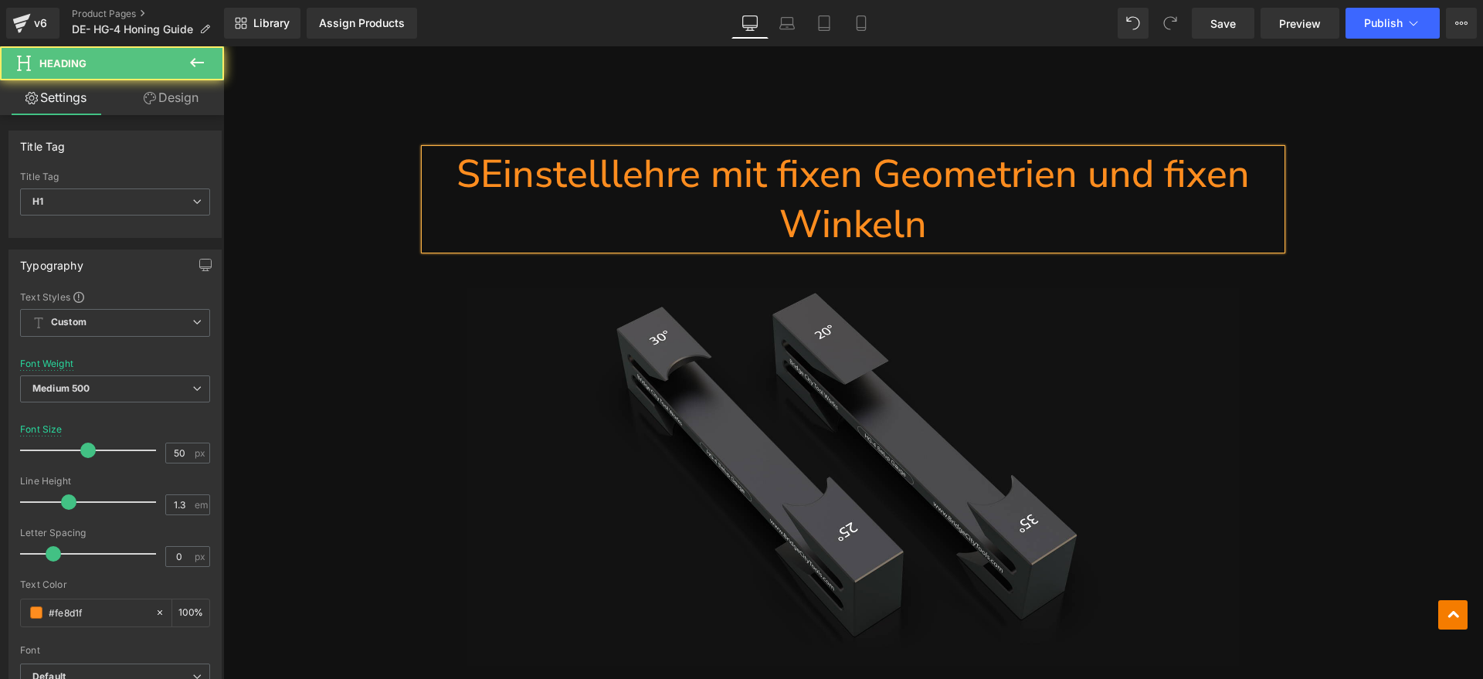
click at [477, 175] on h1 "SEinstelllehre mit fixen Geometrien und fixen Winkeln" at bounding box center [853, 199] width 856 height 100
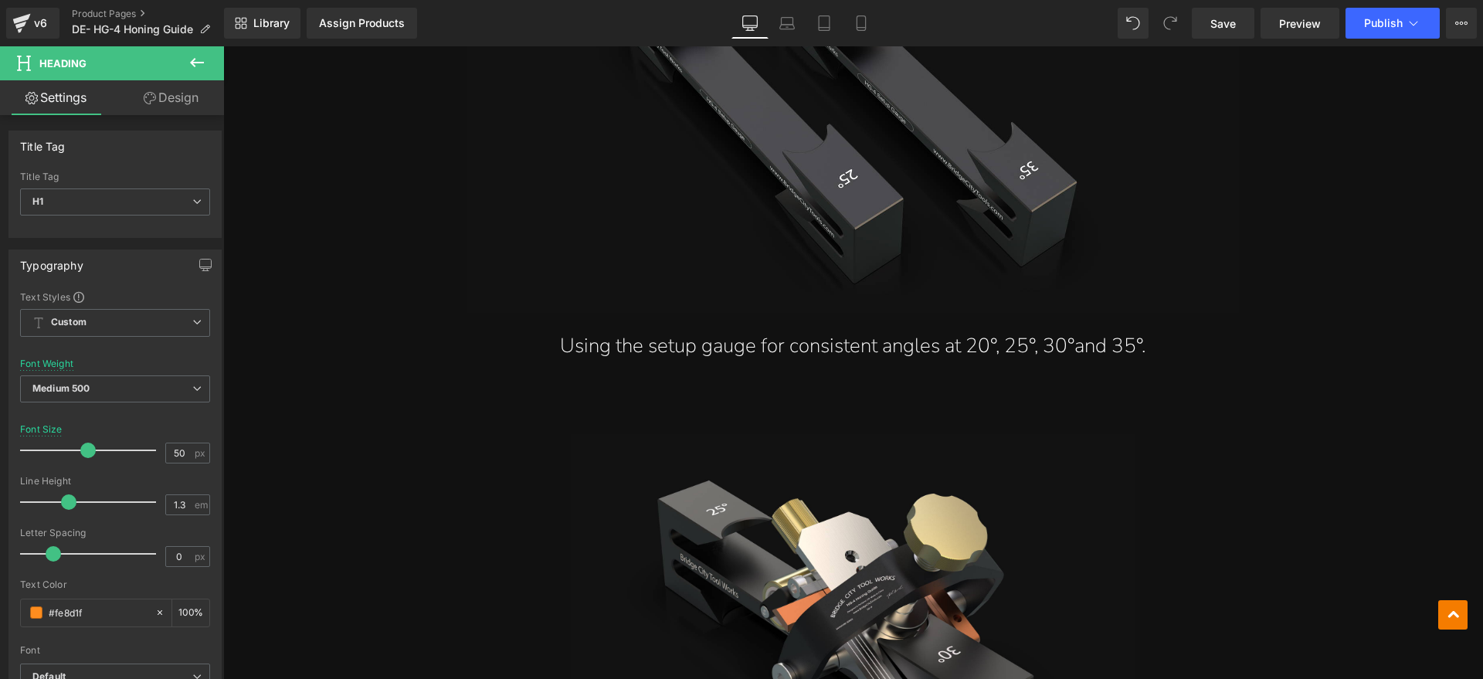
scroll to position [7318, 0]
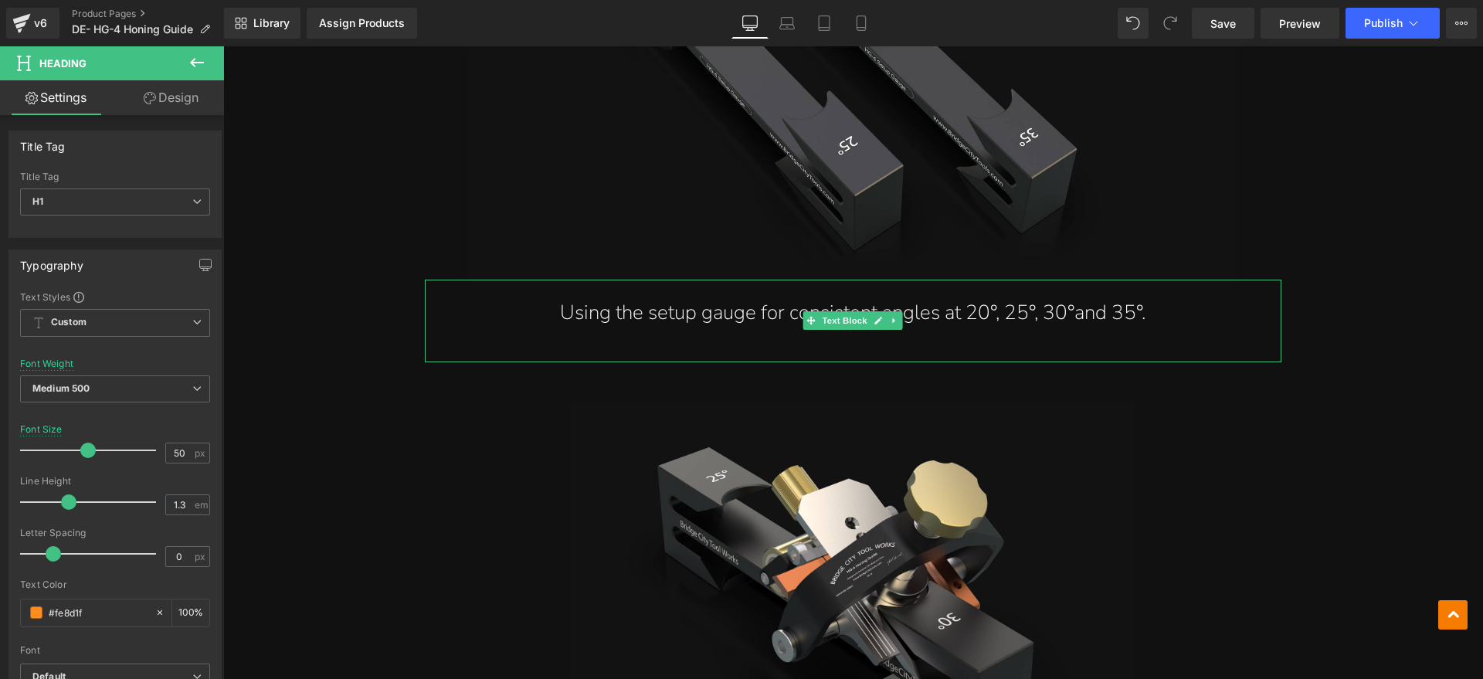
drag, startPoint x: 1055, startPoint y: 307, endPoint x: 1167, endPoint y: 317, distance: 112.4
click at [1055, 307] on p "Using the setup gauge for consistent angles at 20°, 25°, 30°and 35°." at bounding box center [853, 313] width 795 height 36
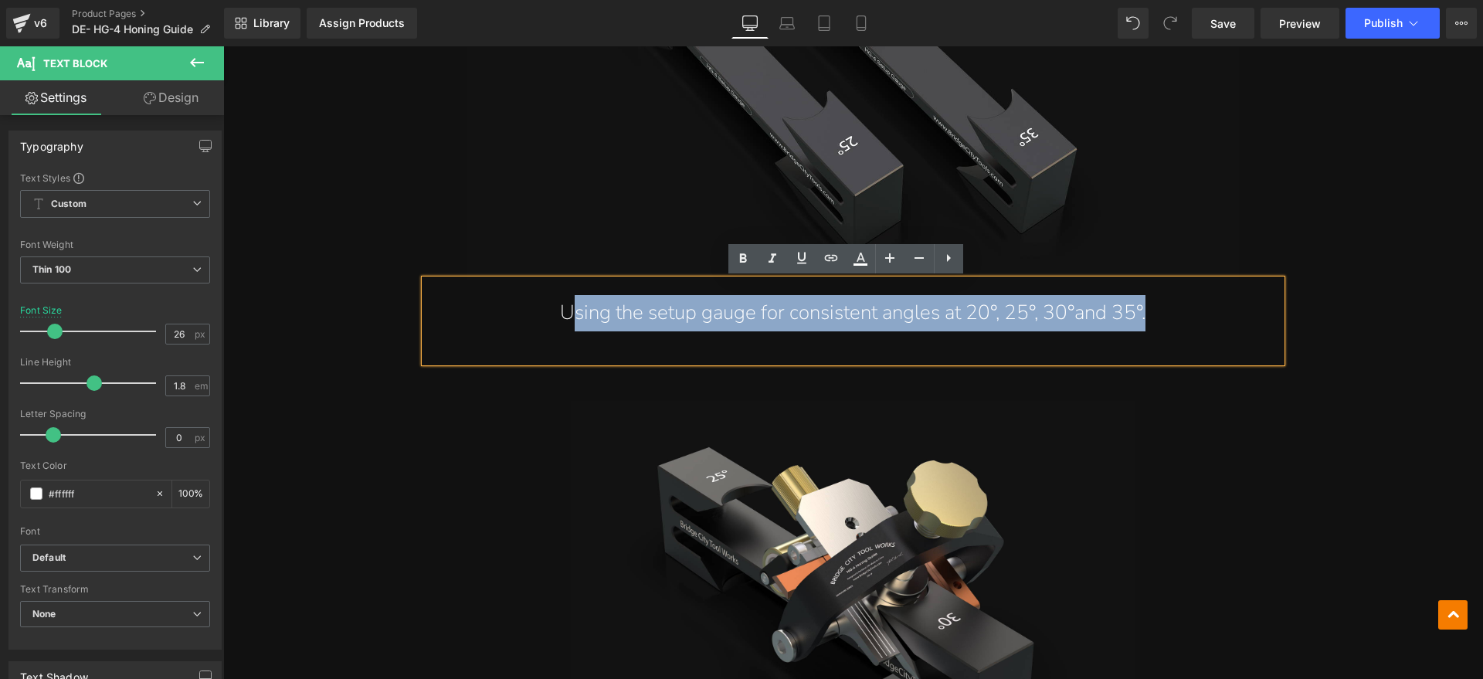
drag, startPoint x: 1173, startPoint y: 316, endPoint x: 566, endPoint y: 314, distance: 607.0
click at [566, 314] on p "Using the setup gauge for consistent angles at 20°, 25°, 30°and 35°." at bounding box center [853, 313] width 795 height 36
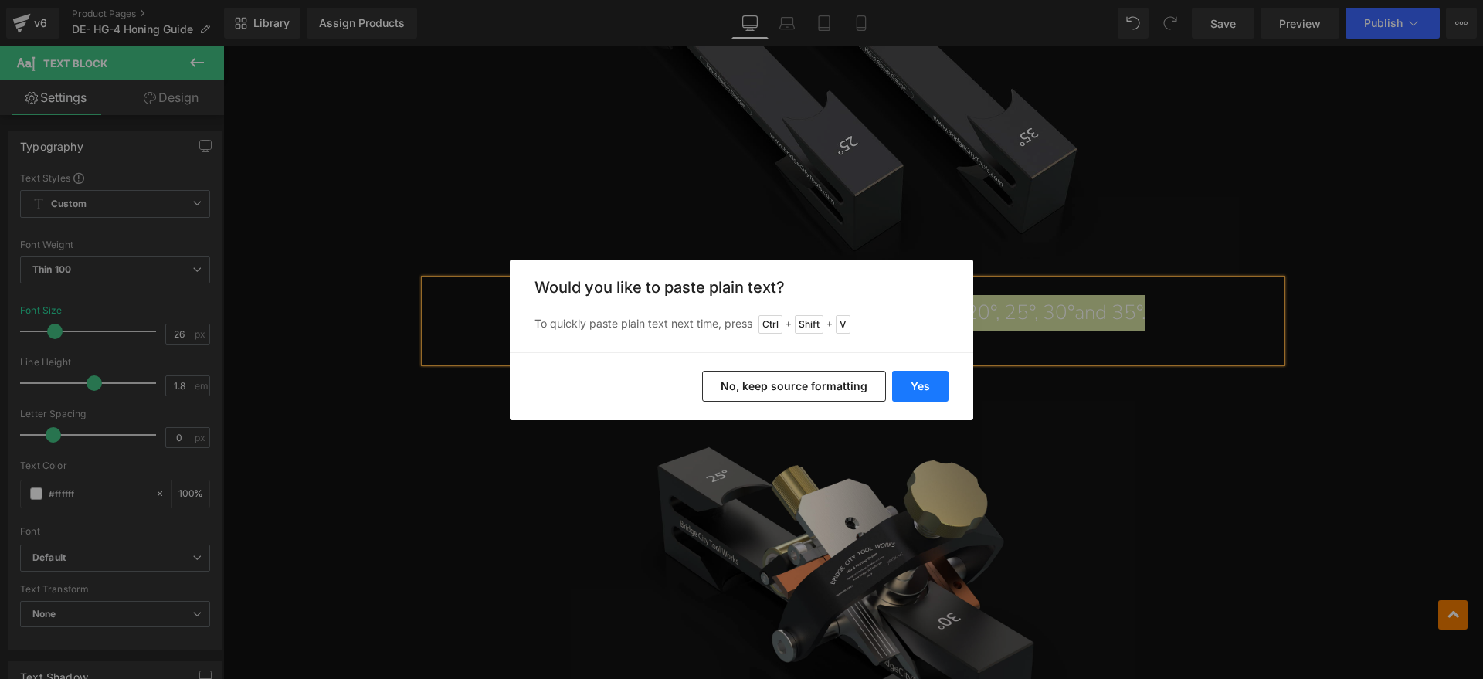
click at [928, 386] on button "Yes" at bounding box center [920, 386] width 56 height 31
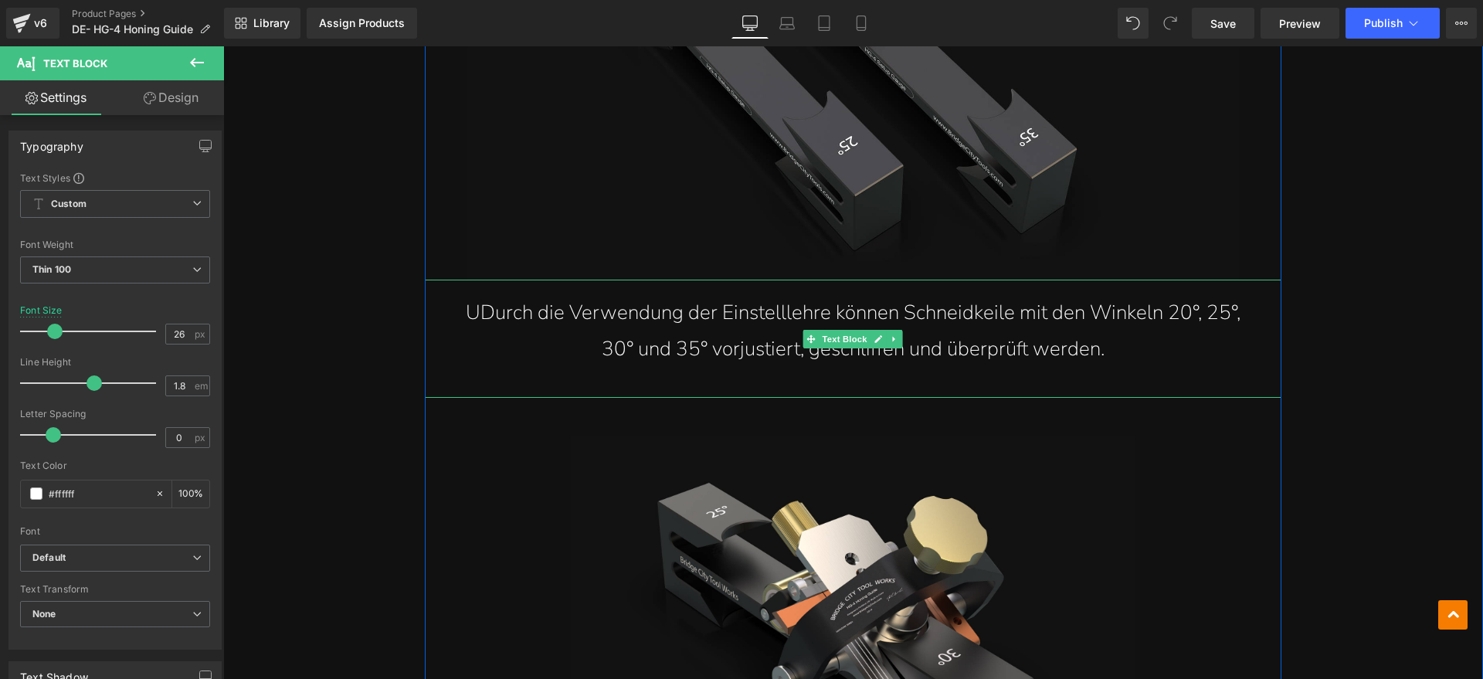
click at [482, 312] on p "UDurch die Verwendung der Einstelllehre können Schneidkeile mit den Winkeln 20°…" at bounding box center [853, 331] width 795 height 73
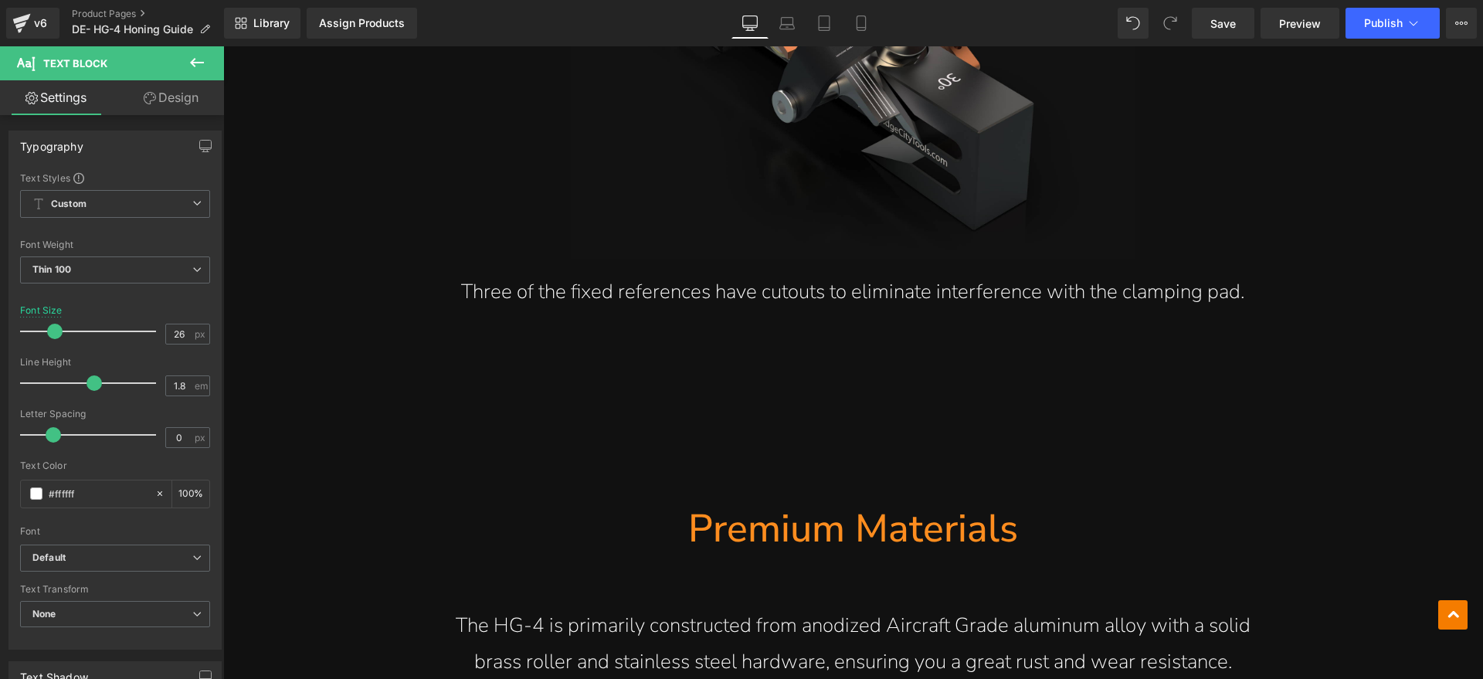
scroll to position [7898, 0]
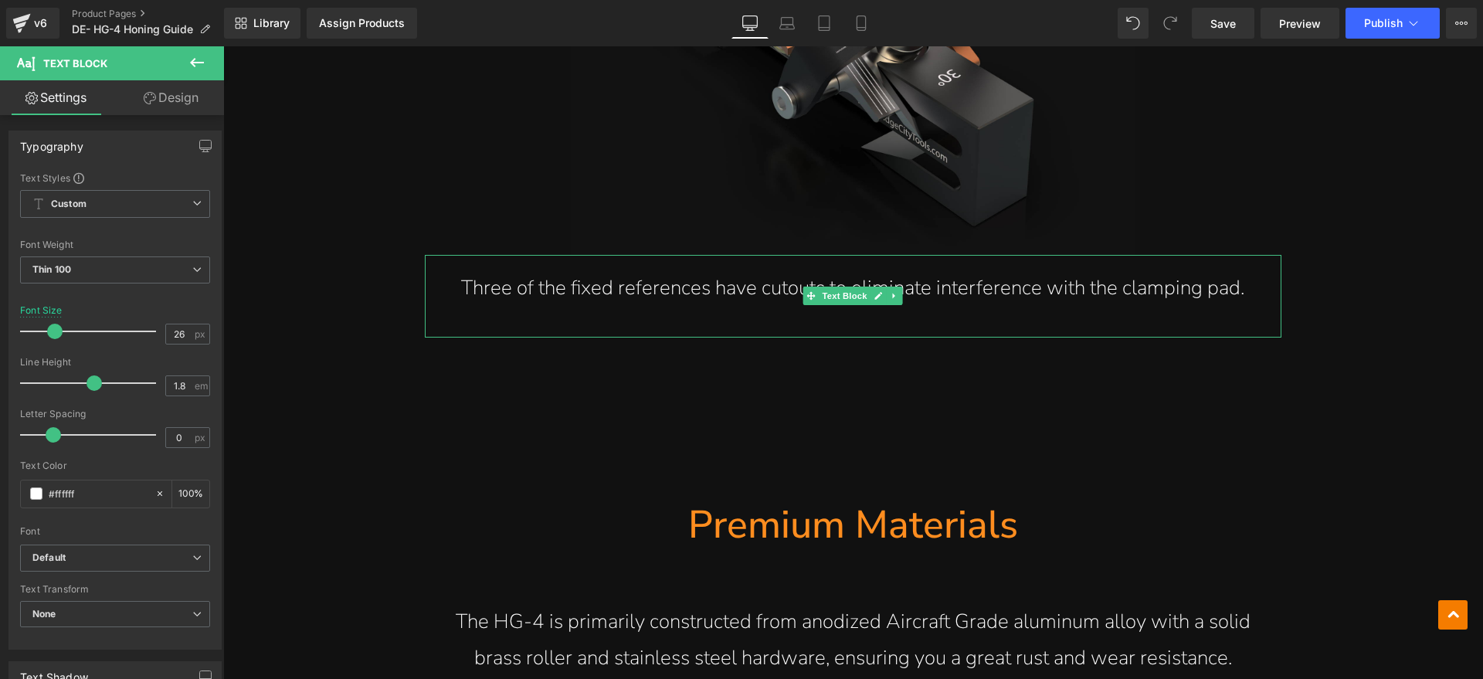
click at [1053, 291] on p "Three of the fixed references have cutouts to eliminate interference with the c…" at bounding box center [853, 288] width 795 height 36
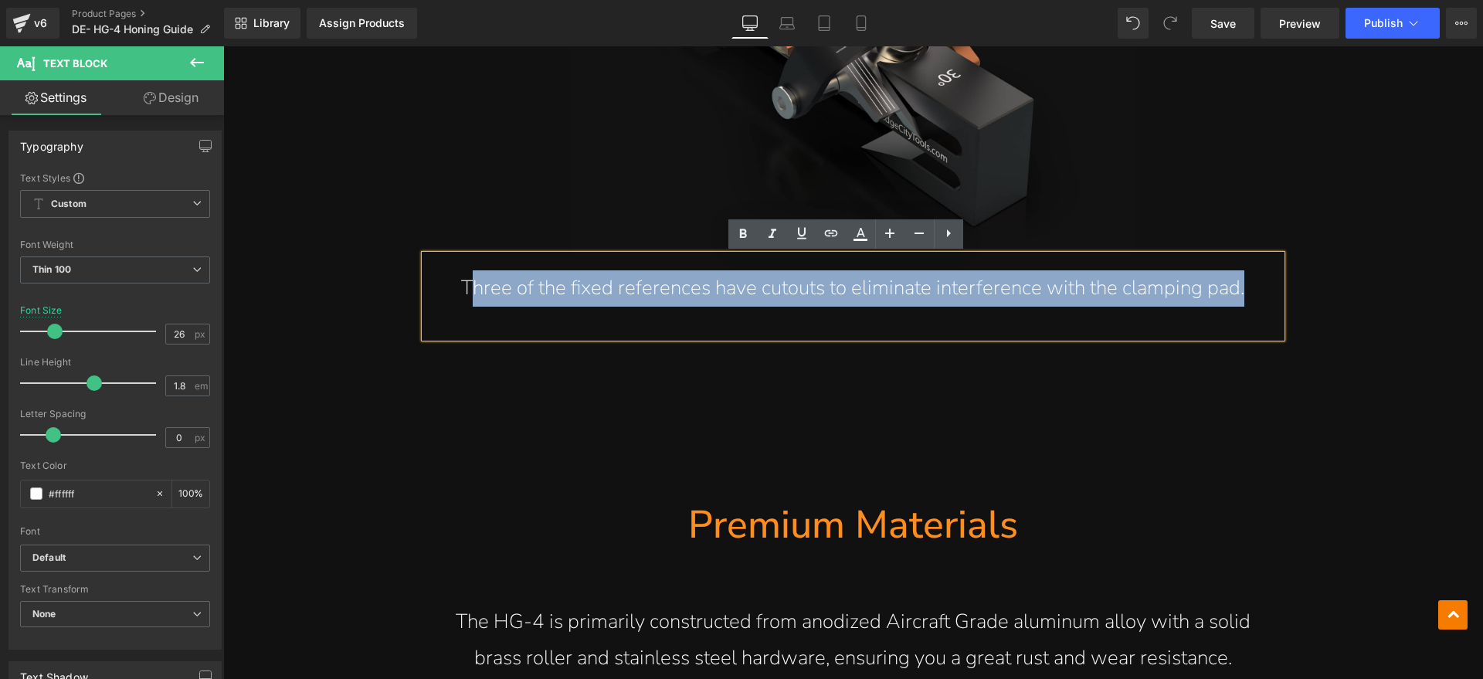
drag, startPoint x: 1255, startPoint y: 285, endPoint x: 466, endPoint y: 285, distance: 788.5
click at [466, 285] on div "Three of the fixed references have cutouts to eliminate interference with the c…" at bounding box center [853, 296] width 856 height 83
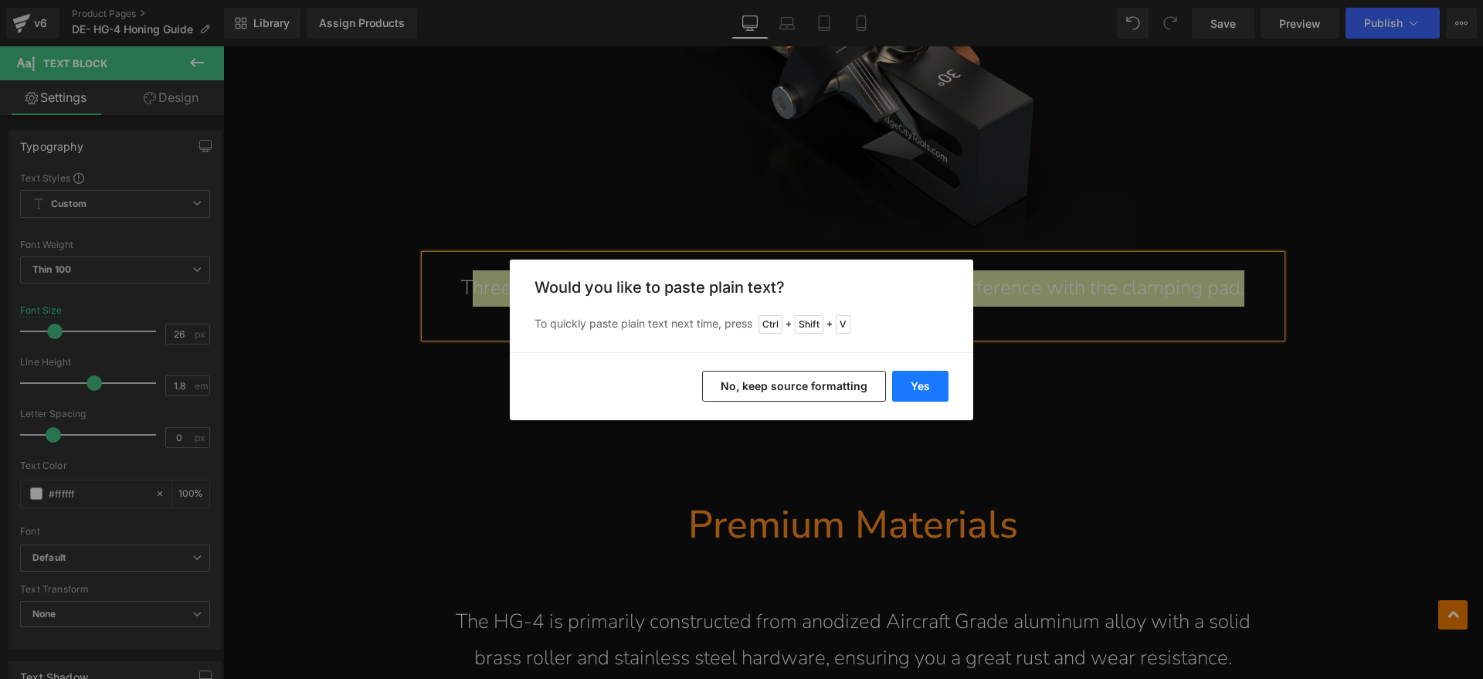
drag, startPoint x: 911, startPoint y: 384, endPoint x: 361, endPoint y: 300, distance: 557.1
click at [911, 384] on button "Yes" at bounding box center [920, 386] width 56 height 31
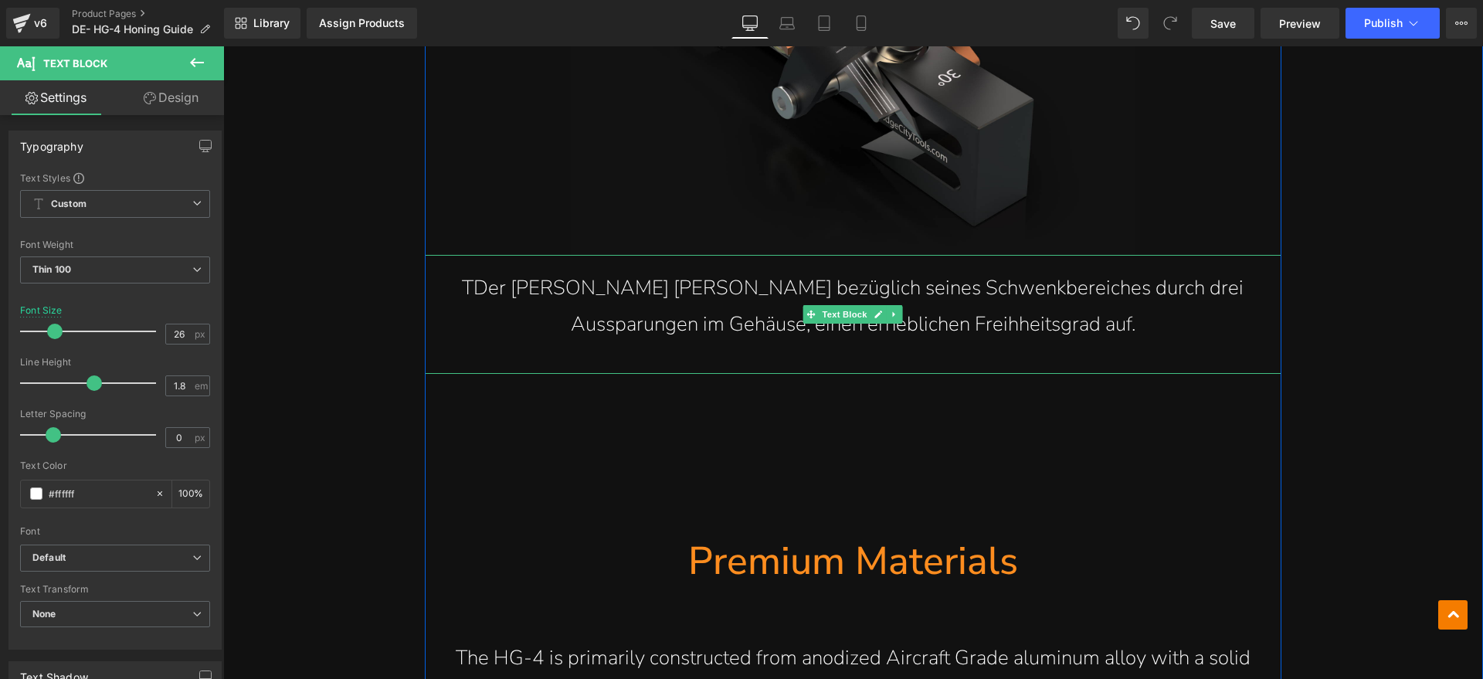
click at [470, 283] on p "TDer Klemmblock weist bezüglich seines Schwenkbereiches durch drei Aussparungen…" at bounding box center [853, 306] width 795 height 73
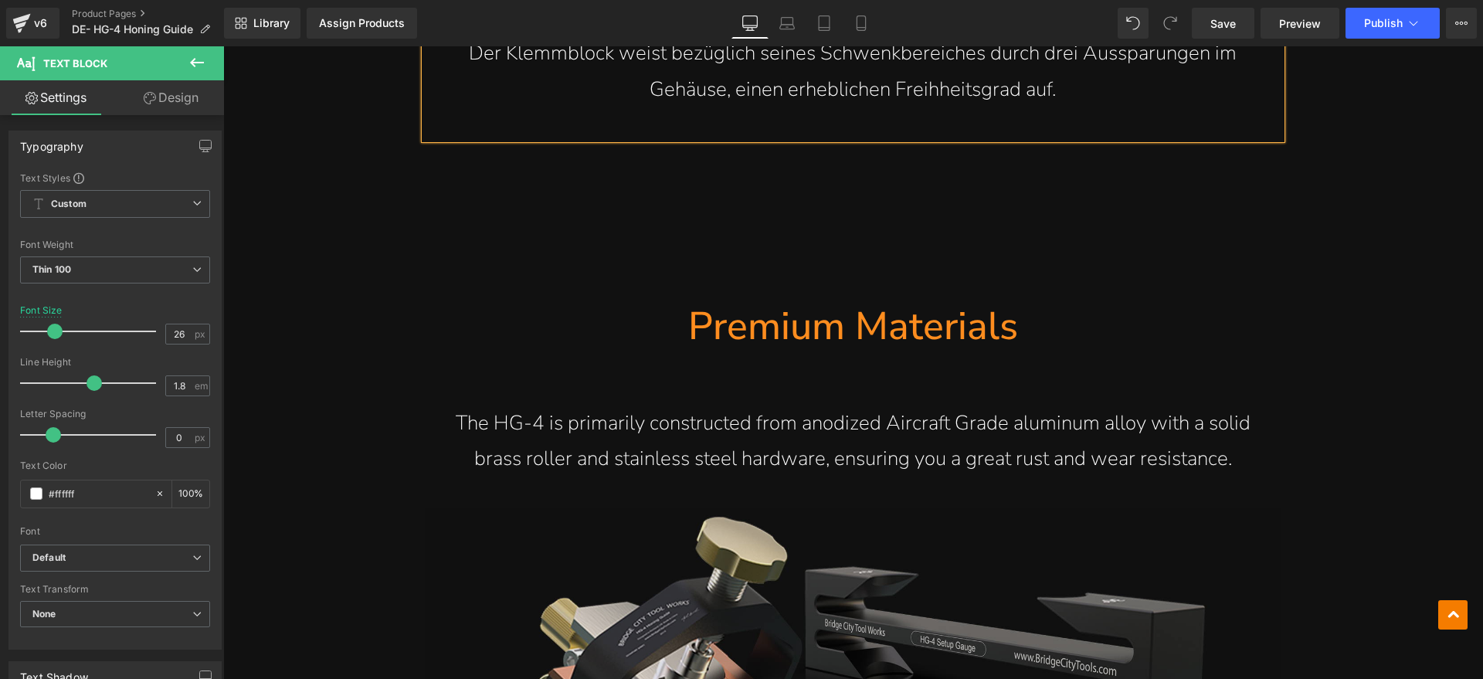
scroll to position [8284, 0]
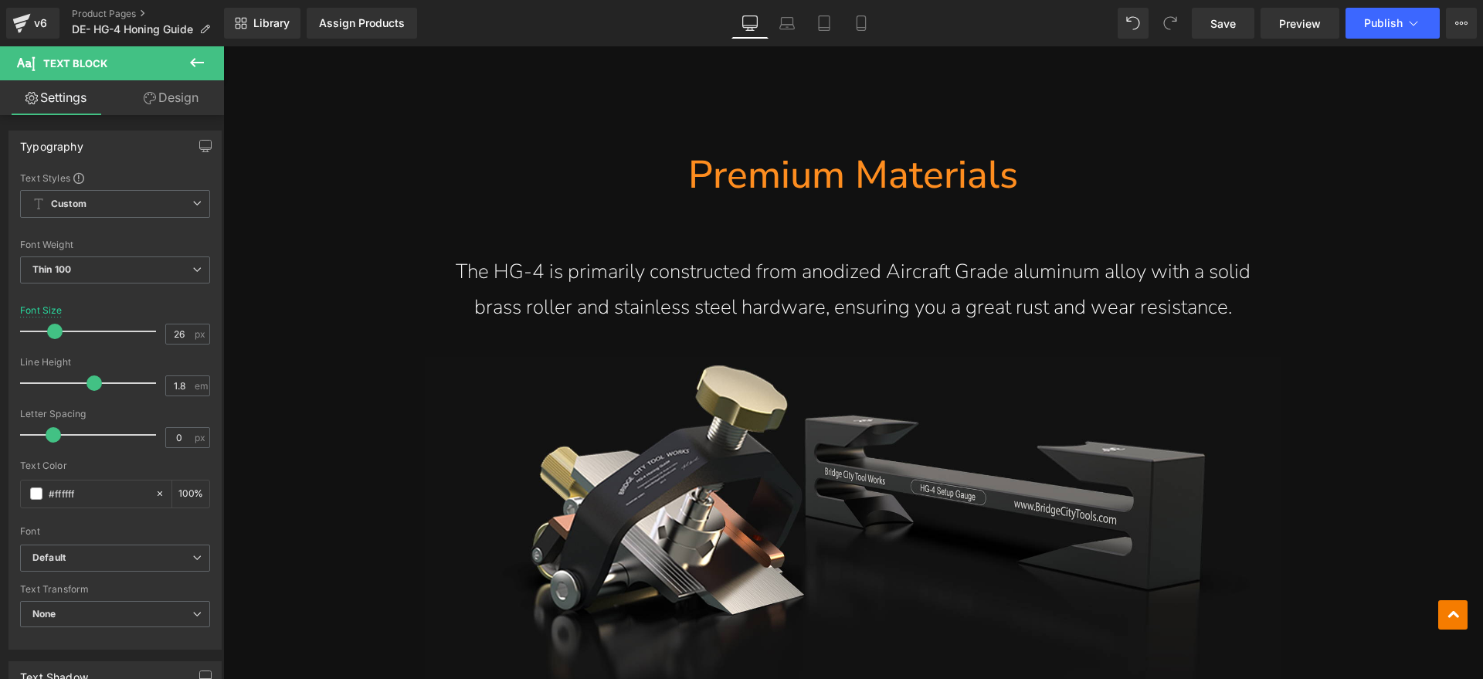
drag, startPoint x: 904, startPoint y: 181, endPoint x: 1070, endPoint y: 178, distance: 166.1
click at [904, 181] on h1 "Premium Materials" at bounding box center [853, 175] width 856 height 50
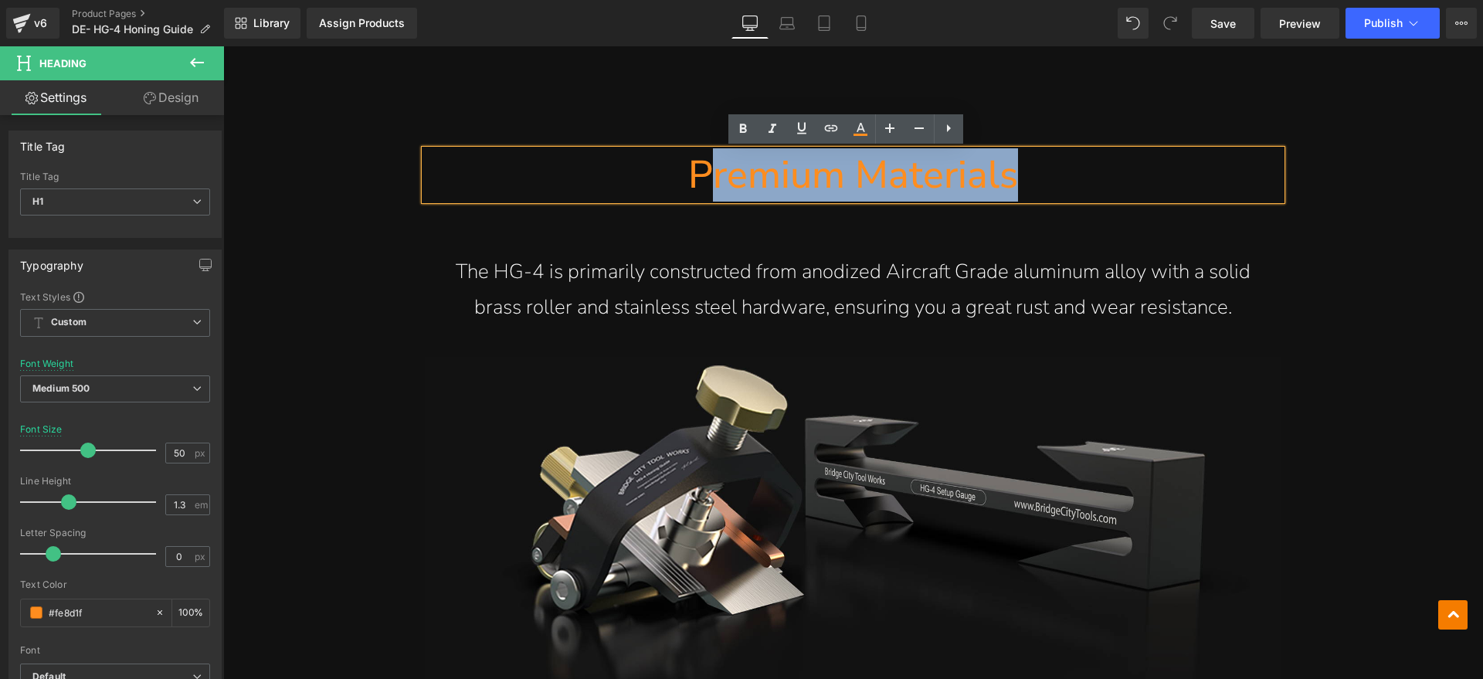
drag, startPoint x: 1091, startPoint y: 178, endPoint x: 708, endPoint y: 176, distance: 382.3
click at [708, 176] on h1 "Premium Materials" at bounding box center [853, 175] width 856 height 50
paste div
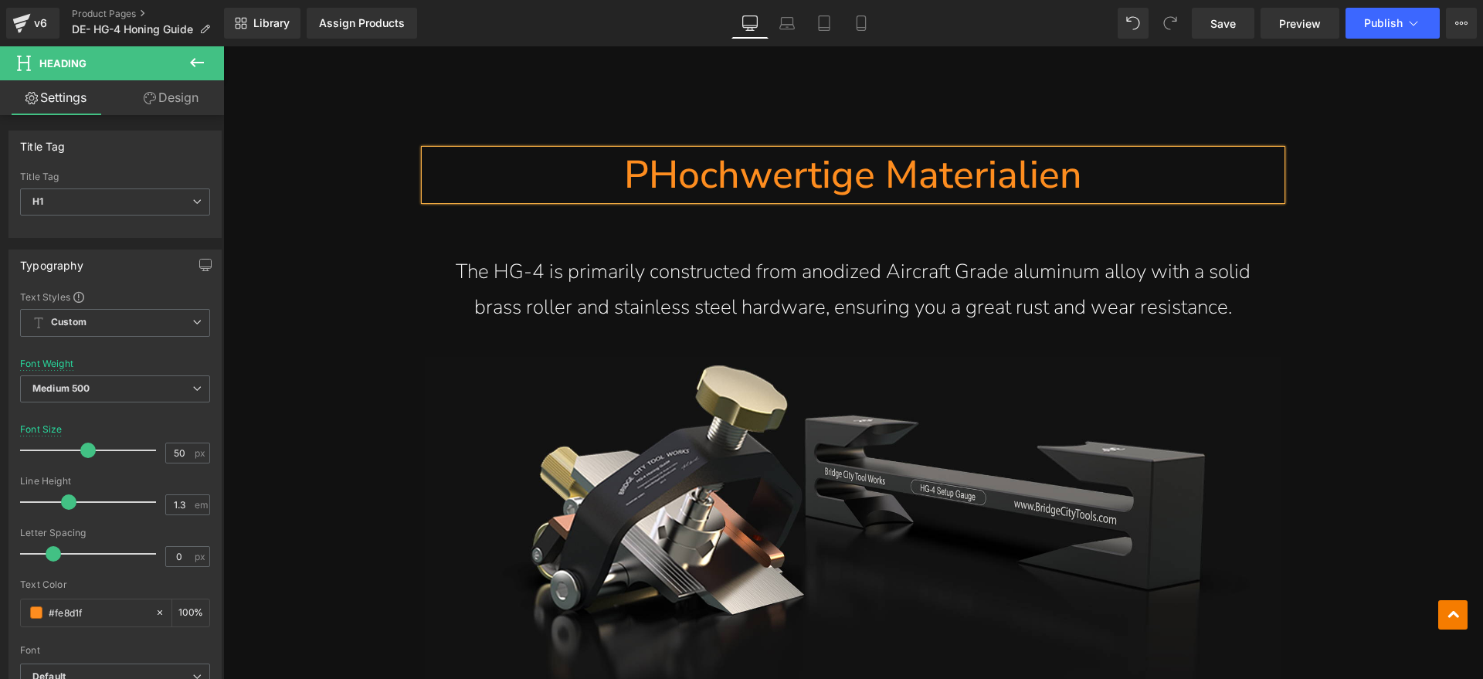
click at [635, 175] on h1 "PHochwertige Materialien" at bounding box center [853, 175] width 856 height 50
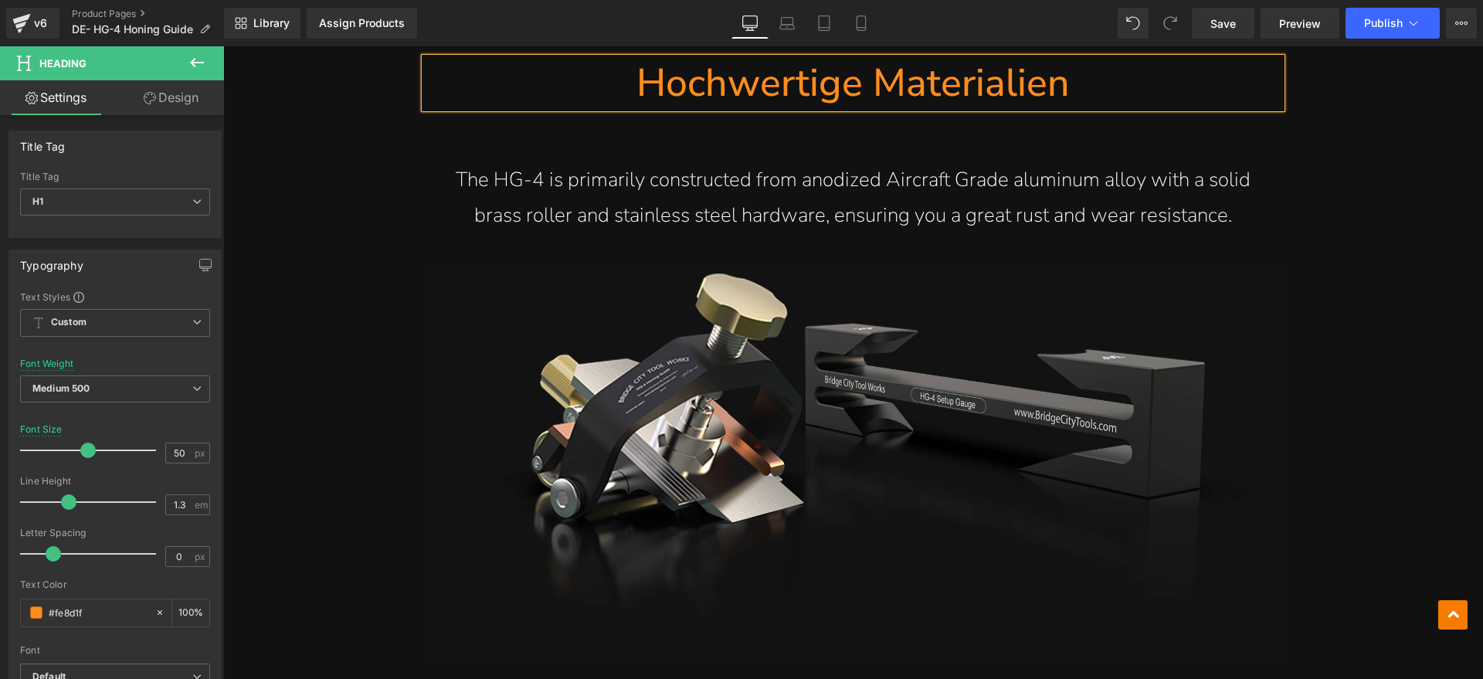
scroll to position [8380, 0]
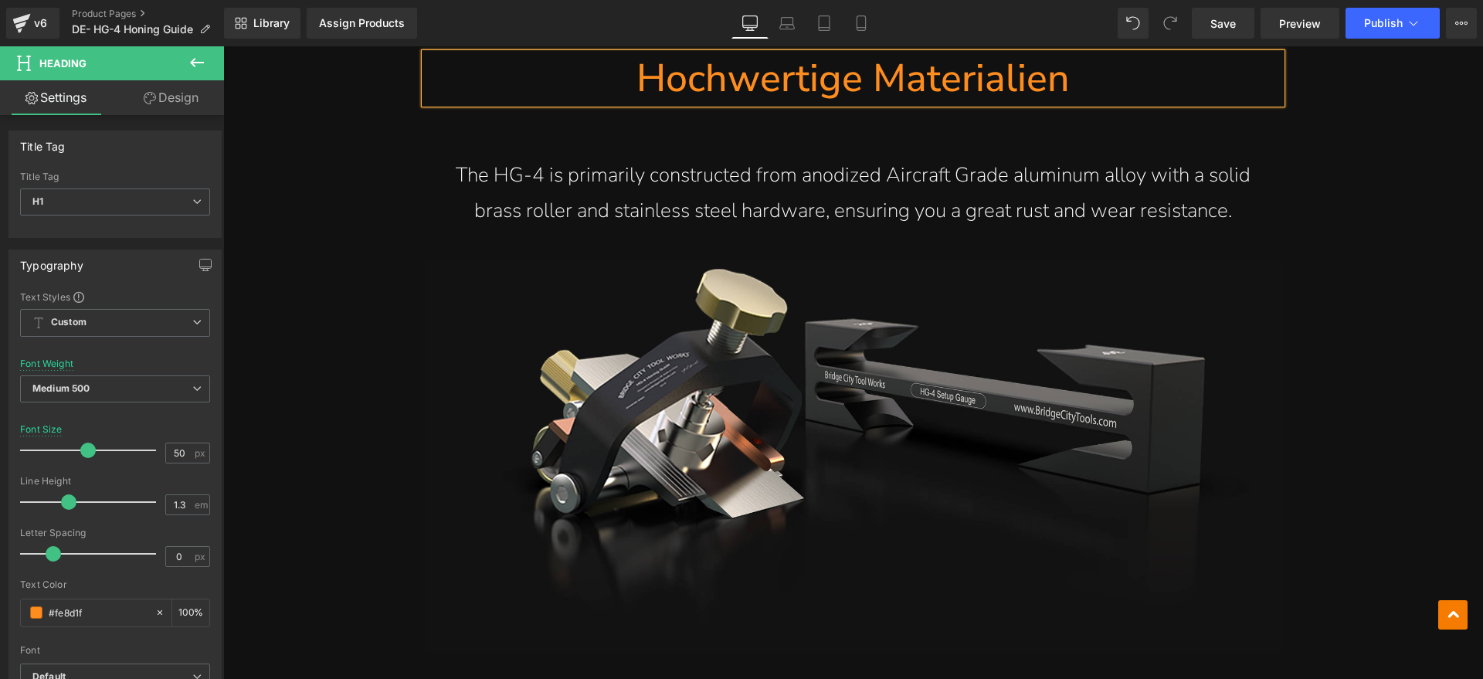
click at [779, 193] on p "The HG-4 is primarily constructed from anodized Aircraft Grade aluminum alloy w…" at bounding box center [853, 194] width 795 height 73
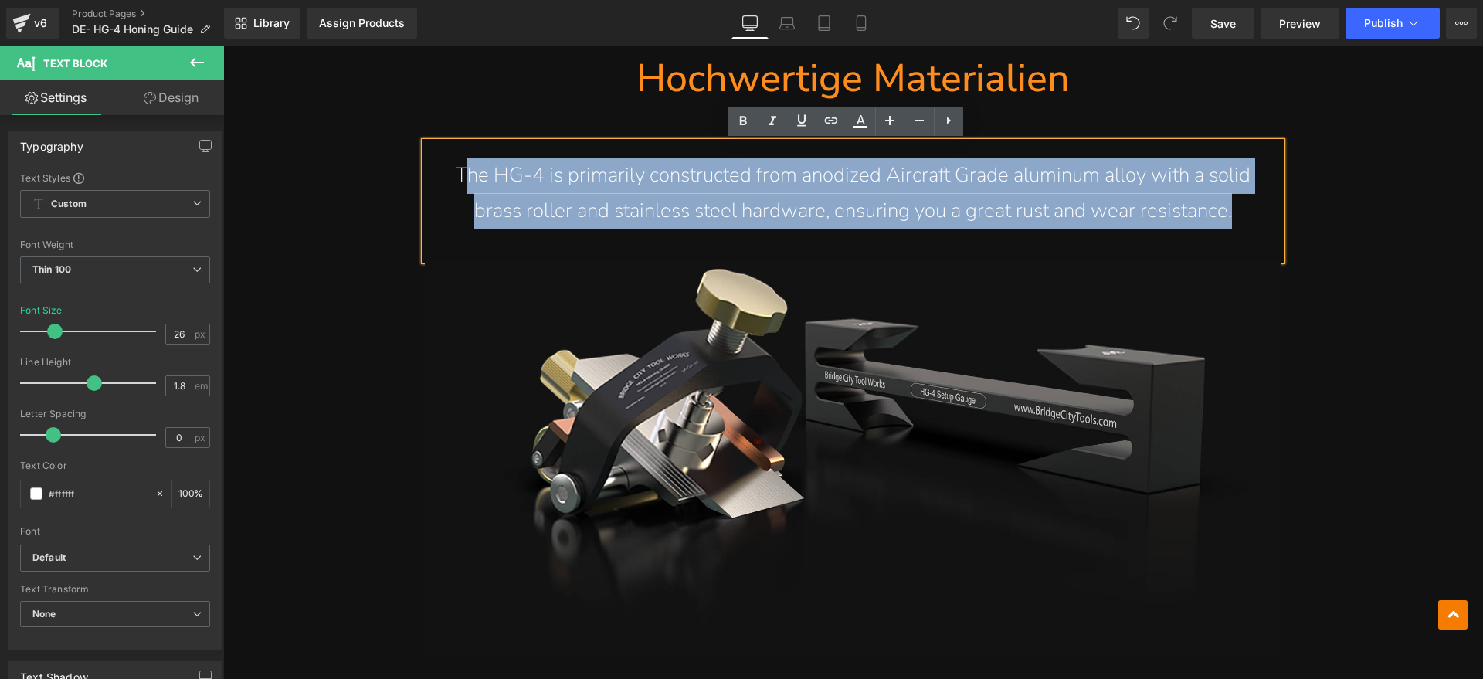
drag, startPoint x: 1238, startPoint y: 216, endPoint x: 458, endPoint y: 185, distance: 780.7
click at [458, 185] on p "The HG-4 is primarily constructed from anodized Aircraft Grade aluminum alloy w…" at bounding box center [853, 194] width 795 height 73
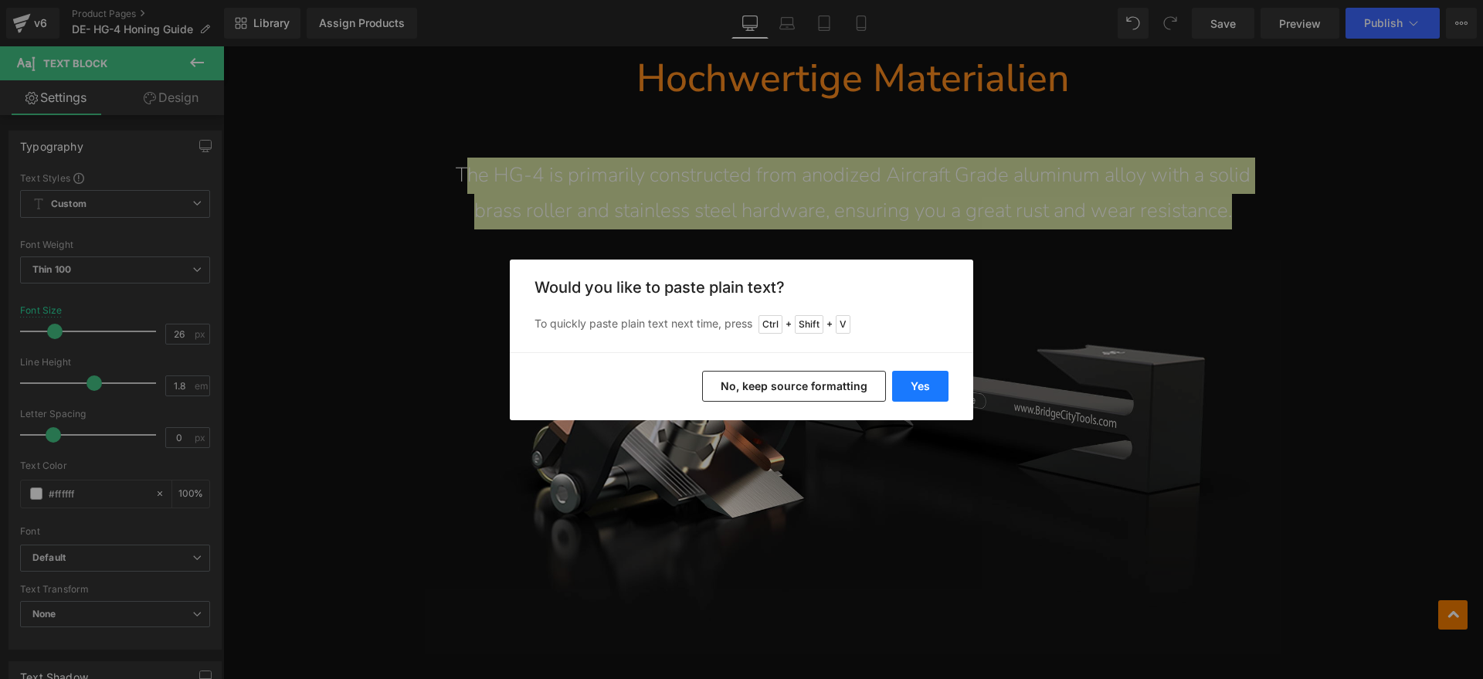
click at [943, 386] on button "Yes" at bounding box center [920, 386] width 56 height 31
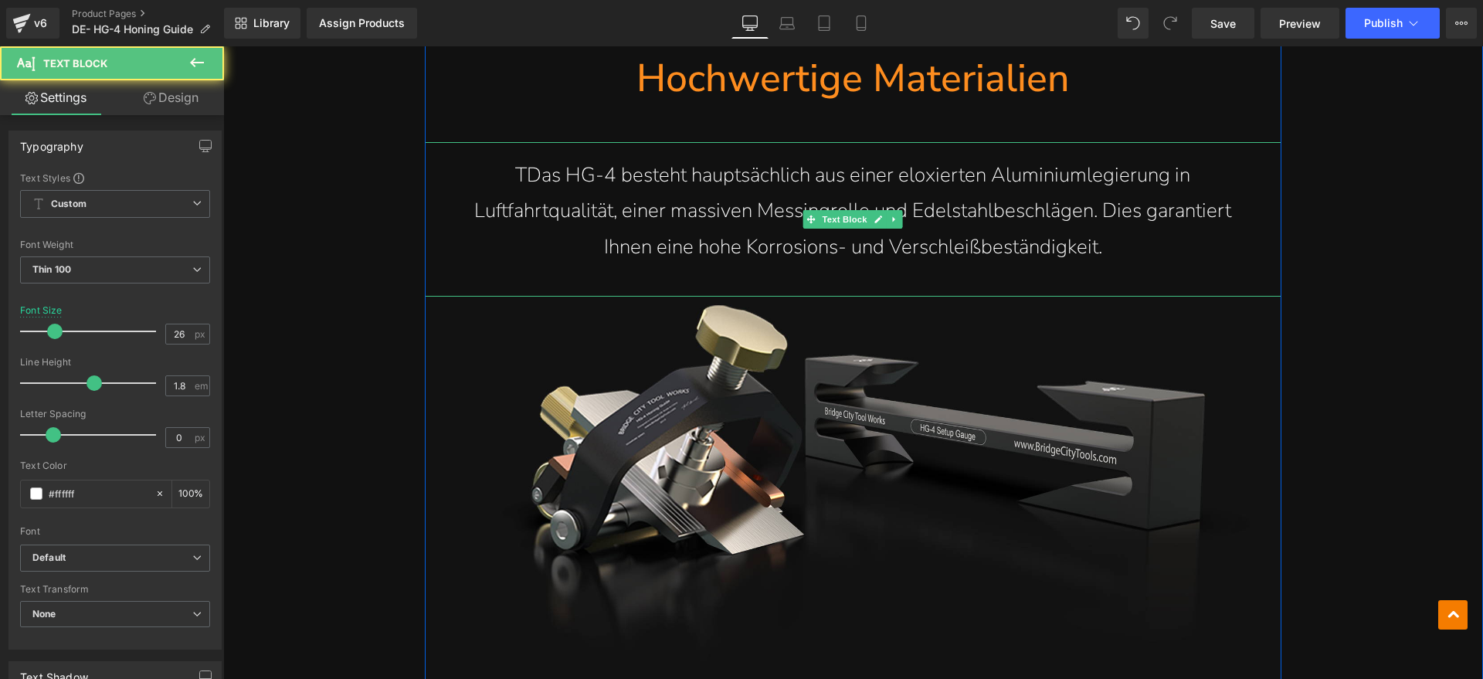
click at [525, 177] on p "TDas HG-4 besteht hauptsächlich aus einer eloxierten Aluminiumlegierung in Luft…" at bounding box center [853, 212] width 795 height 108
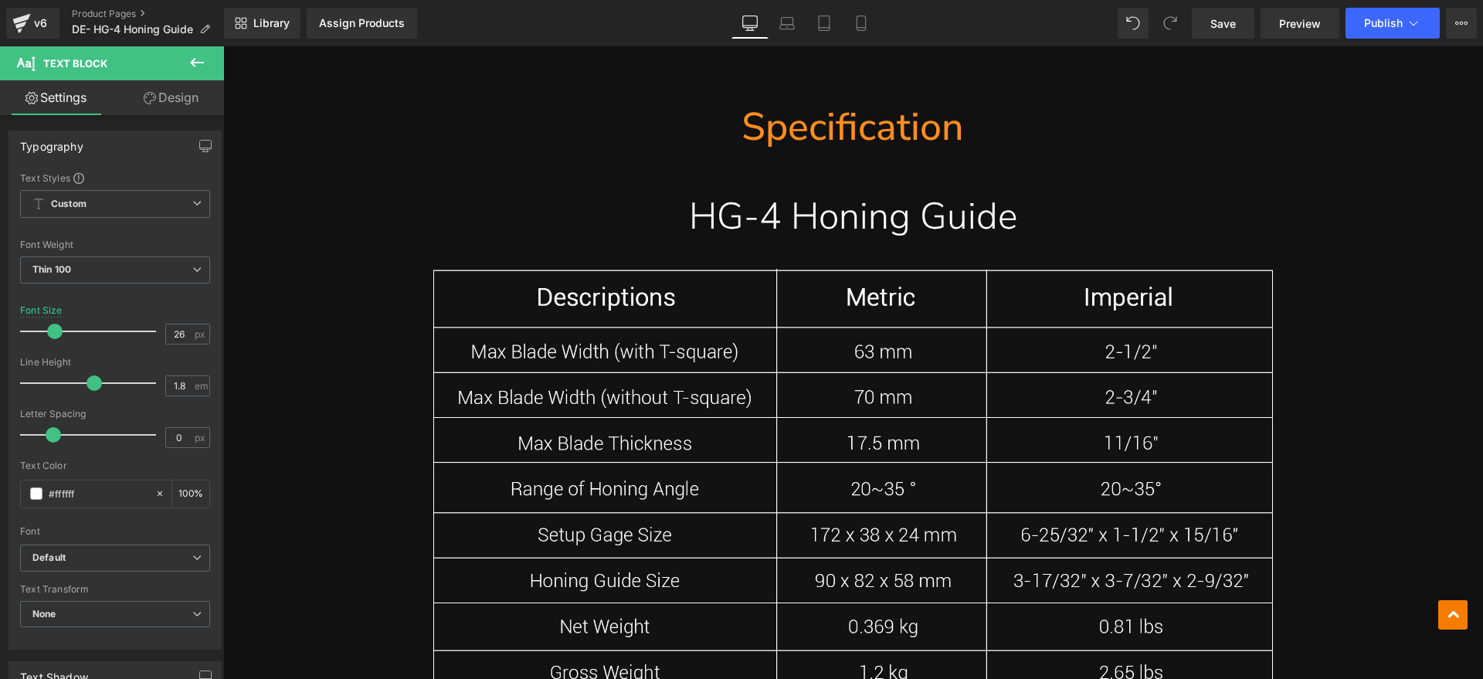
scroll to position [9056, 0]
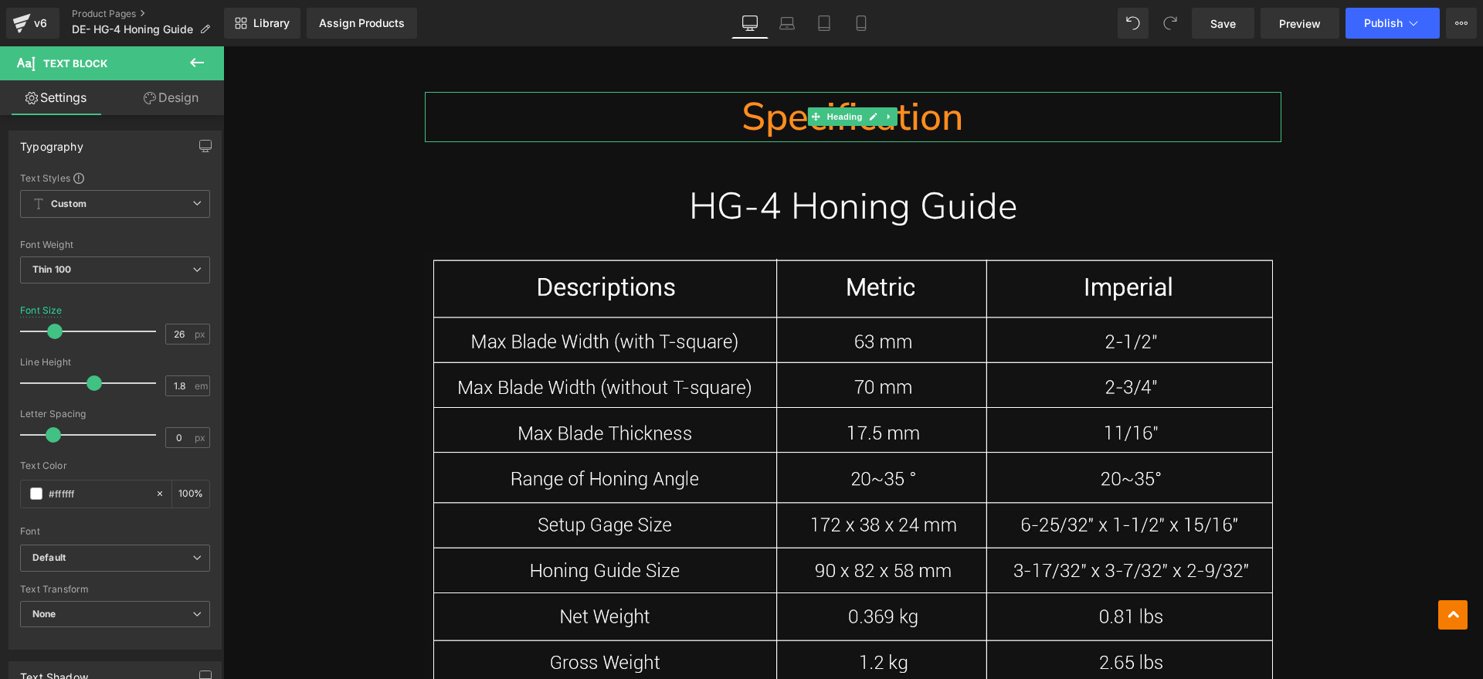
drag, startPoint x: 871, startPoint y: 131, endPoint x: 989, endPoint y: 122, distance: 117.8
click at [871, 131] on h1 "Specification" at bounding box center [853, 117] width 856 height 50
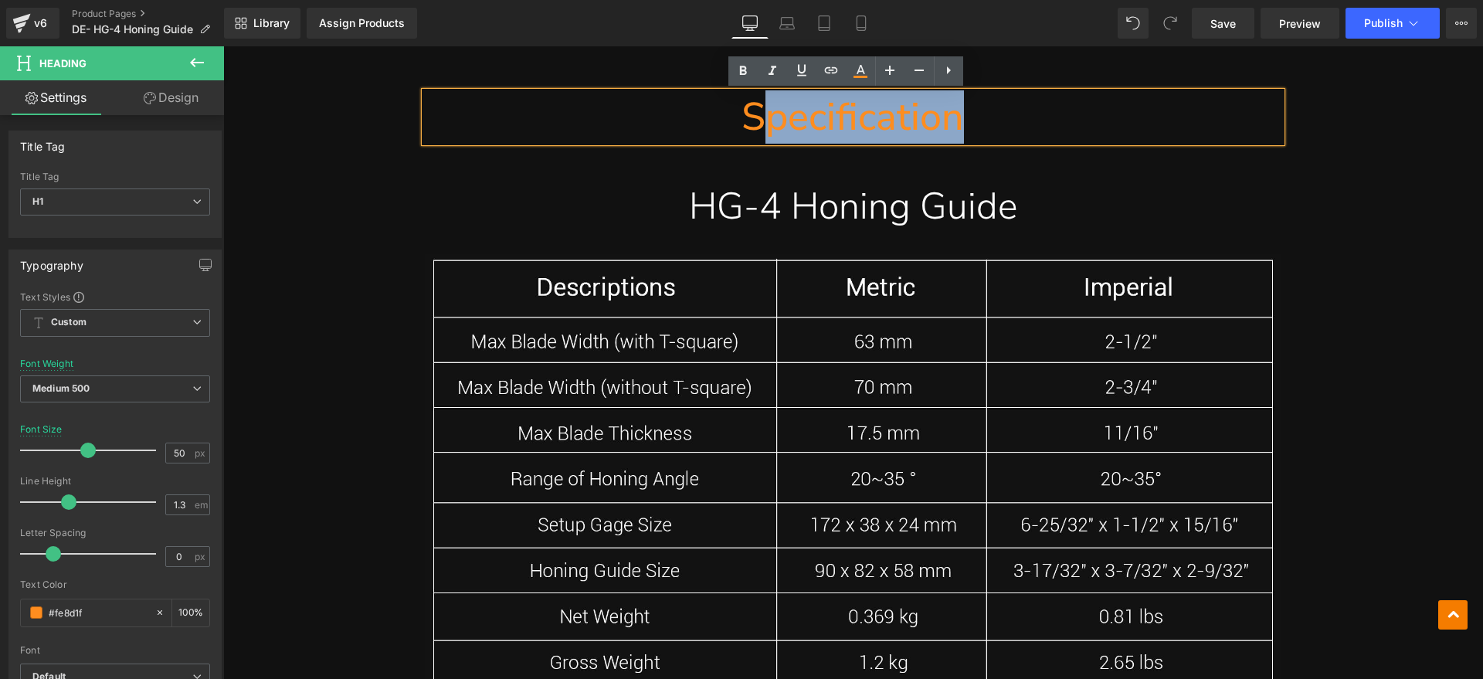
drag, startPoint x: 989, startPoint y: 122, endPoint x: 765, endPoint y: 120, distance: 223.2
click at [765, 120] on h1 "Specification" at bounding box center [853, 117] width 856 height 50
paste div
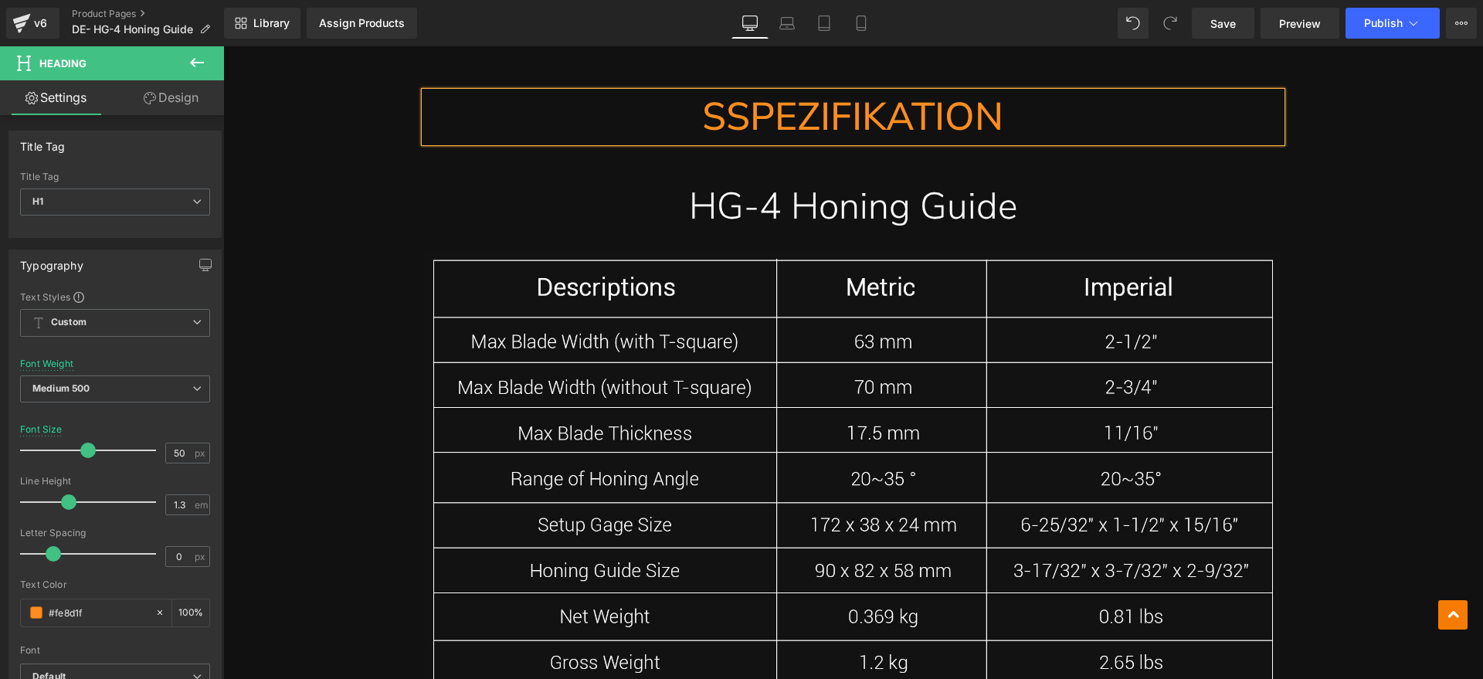
click at [724, 115] on h1 "SSPEZIFIKATION" at bounding box center [853, 117] width 856 height 50
click at [985, 212] on h1 "HG-4 Honing Guide" at bounding box center [853, 206] width 856 height 51
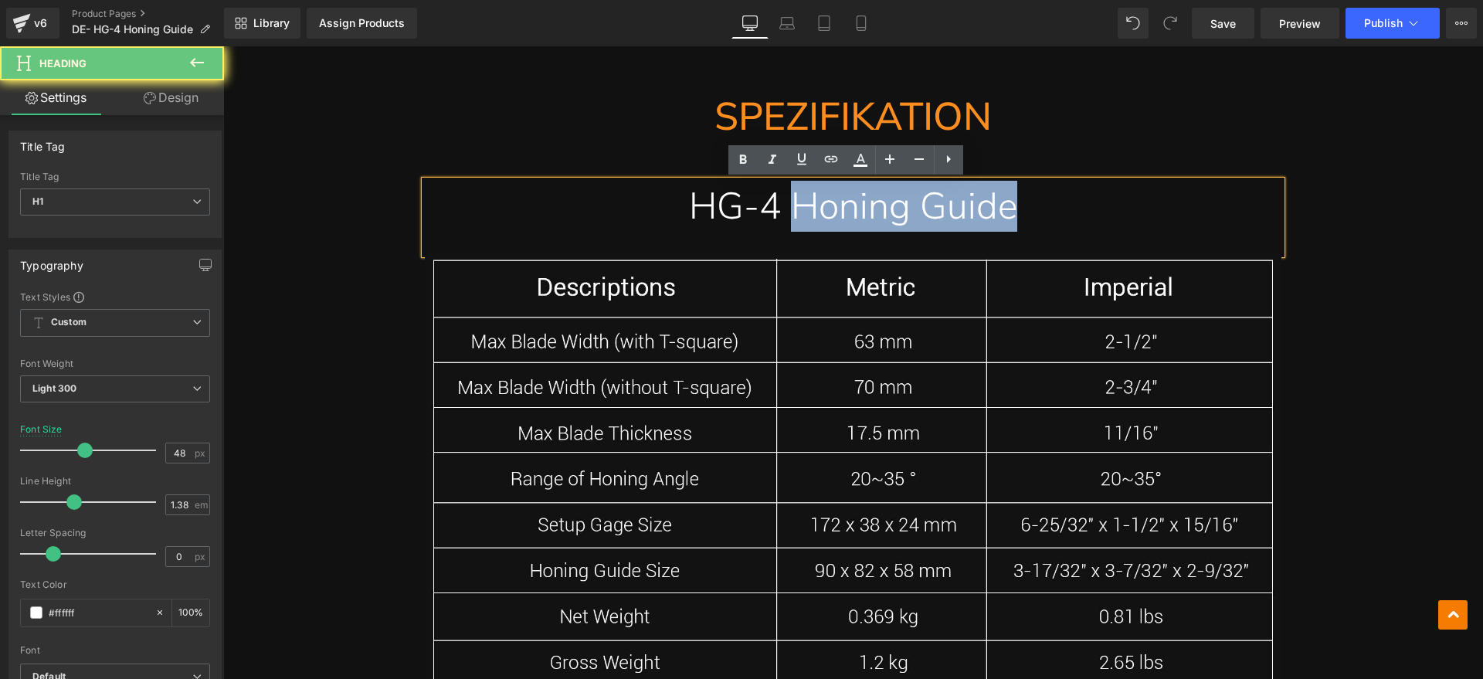
drag, startPoint x: 1067, startPoint y: 212, endPoint x: 796, endPoint y: 215, distance: 270.3
click at [796, 215] on h1 "HG-4 Honing Guide" at bounding box center [853, 206] width 856 height 51
paste div
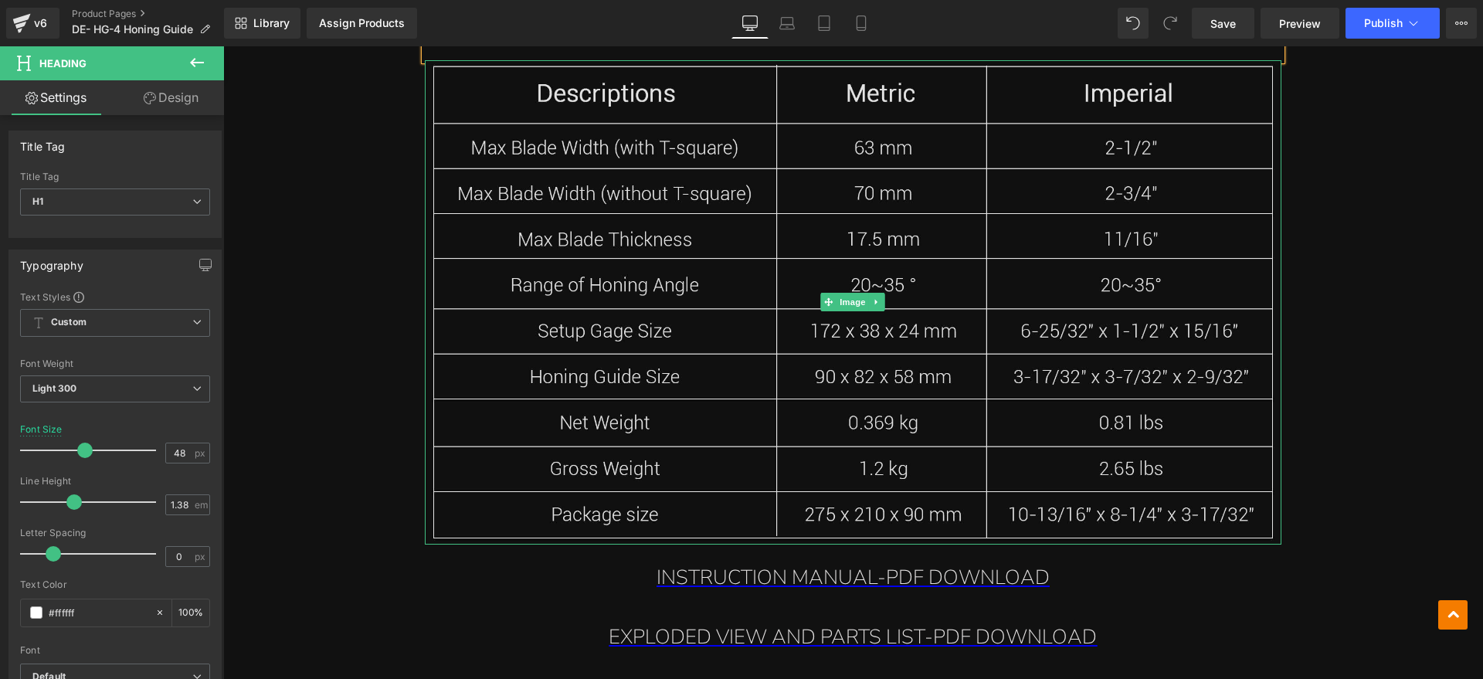
scroll to position [9249, 0]
click at [837, 300] on span "Image" at bounding box center [853, 302] width 32 height 19
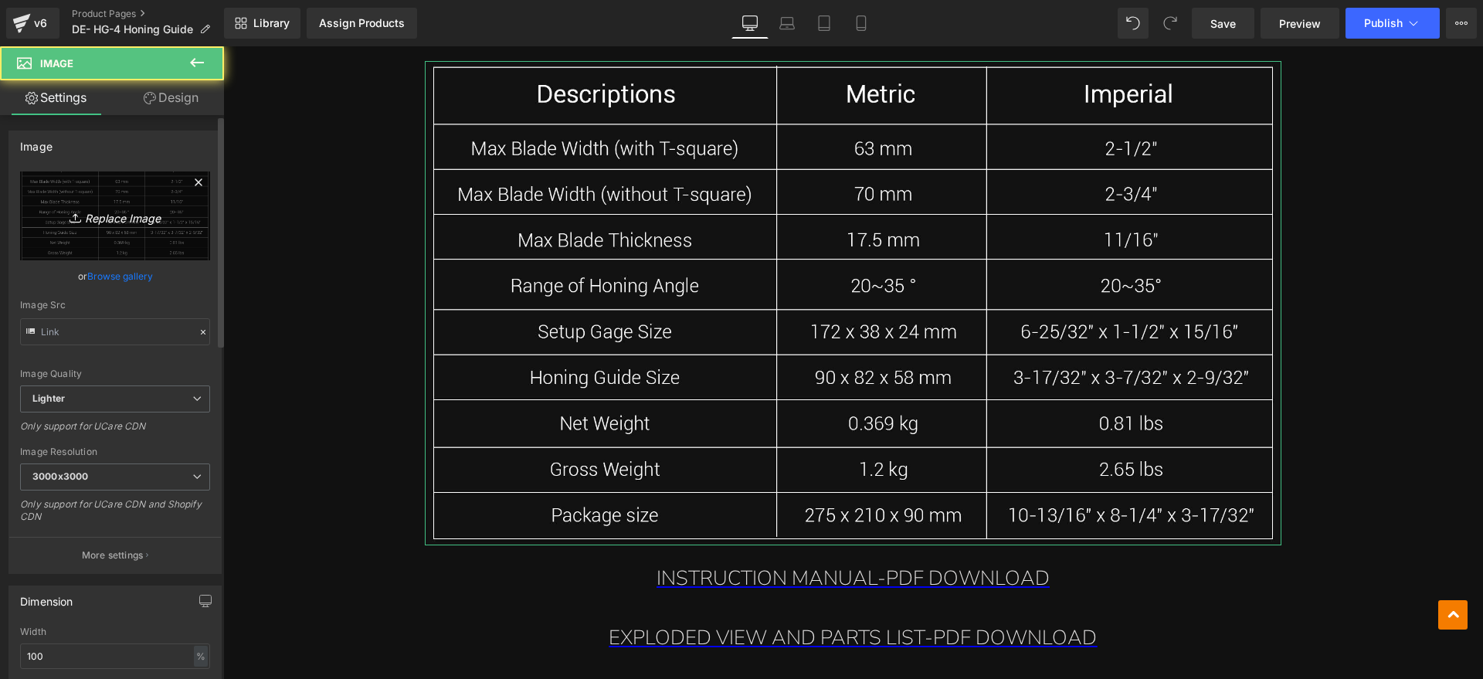
click at [90, 226] on link "Replace Image" at bounding box center [115, 215] width 190 height 89
type input "C:\fakepath\HG-4 2.webp"
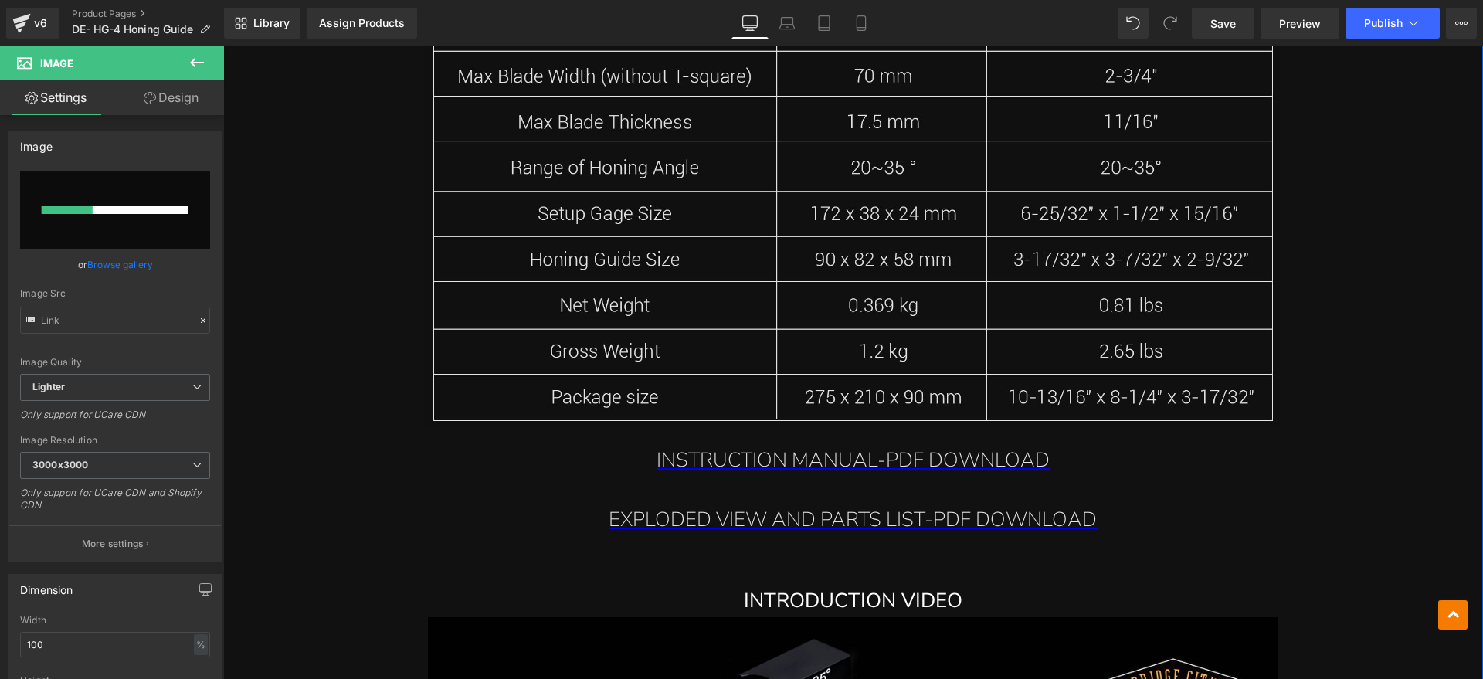
scroll to position [9539, 0]
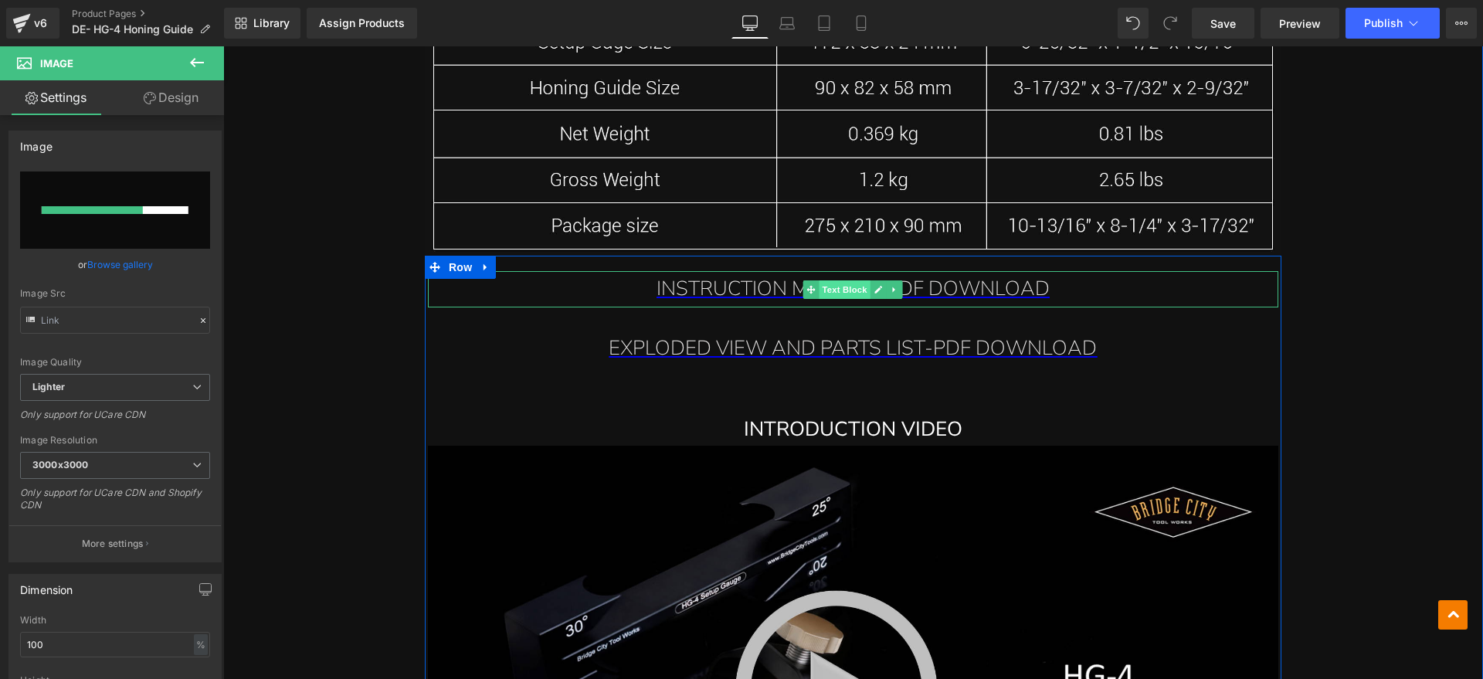
click at [819, 288] on span "Text Block" at bounding box center [844, 289] width 51 height 19
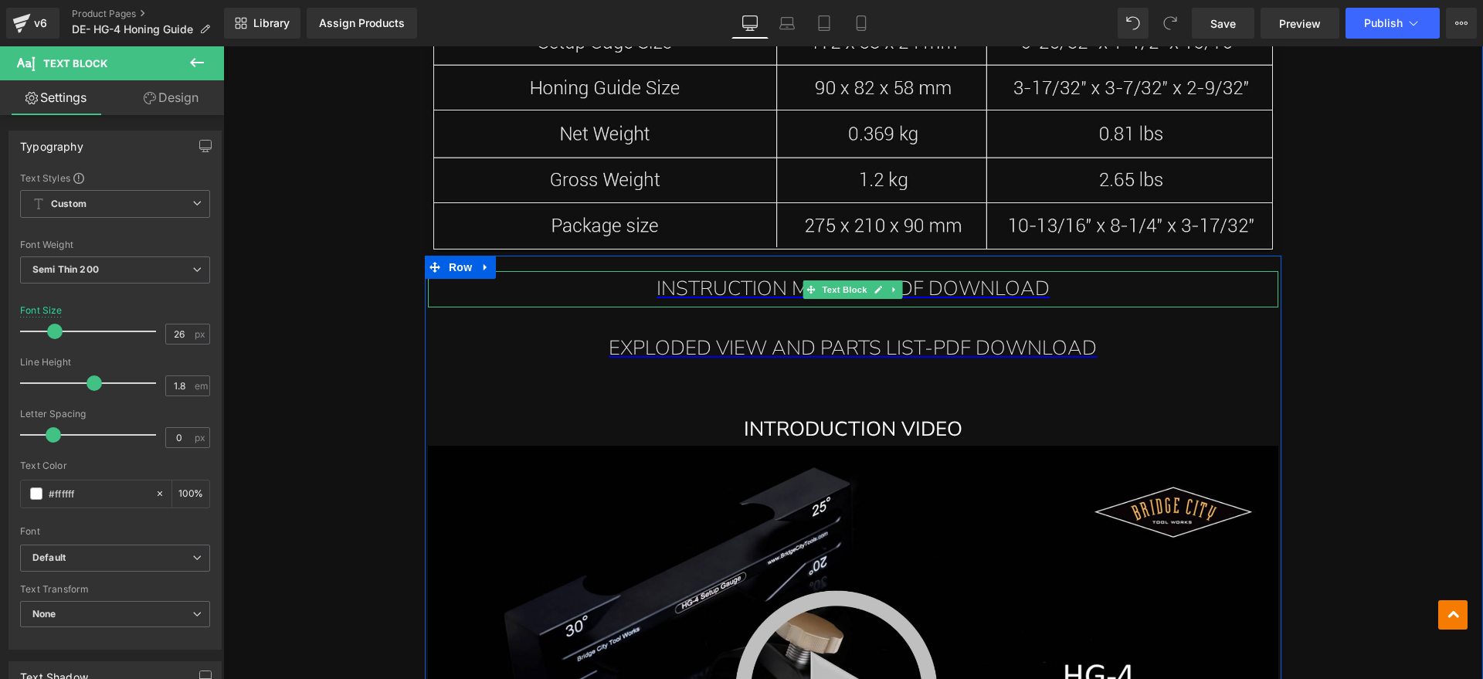
click at [833, 127] on img at bounding box center [853, 13] width 856 height 485
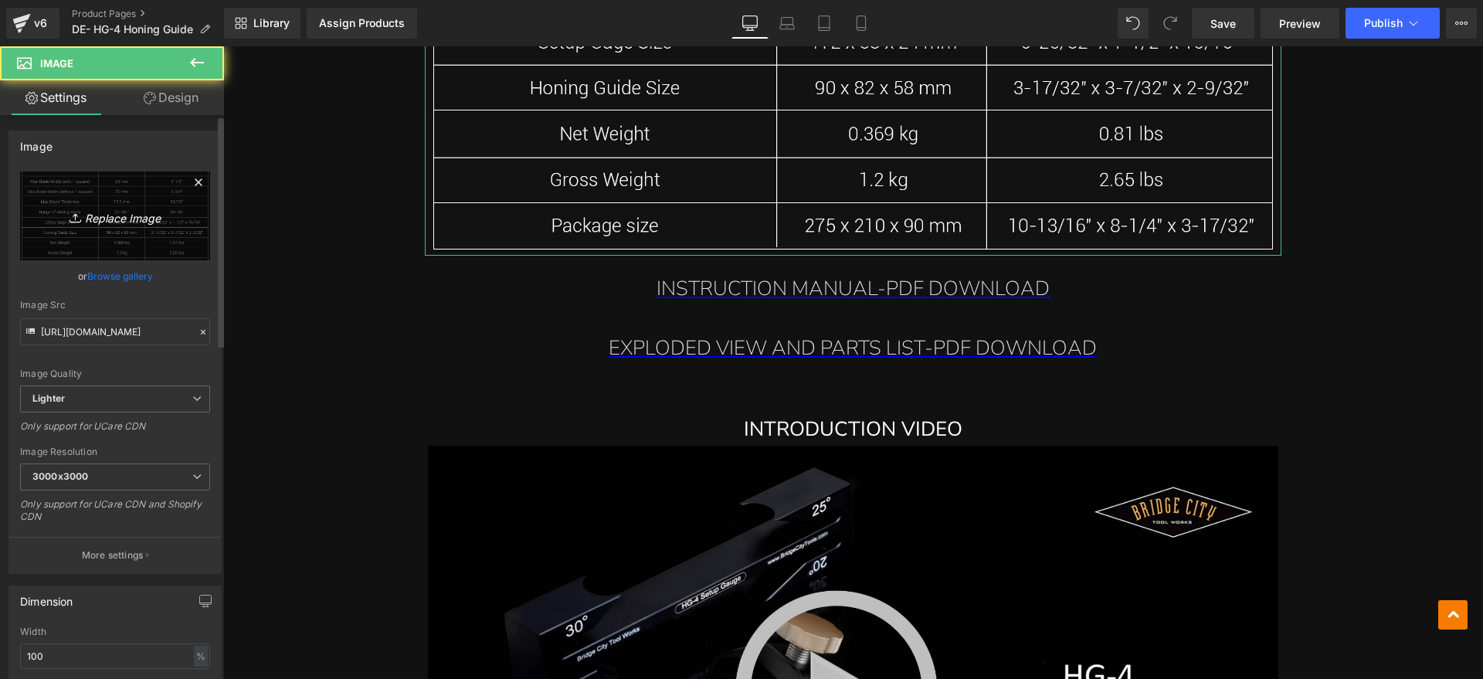
click at [105, 226] on link "Replace Image" at bounding box center [115, 215] width 190 height 89
type input "C:\fakepath\HG-4 2.webp"
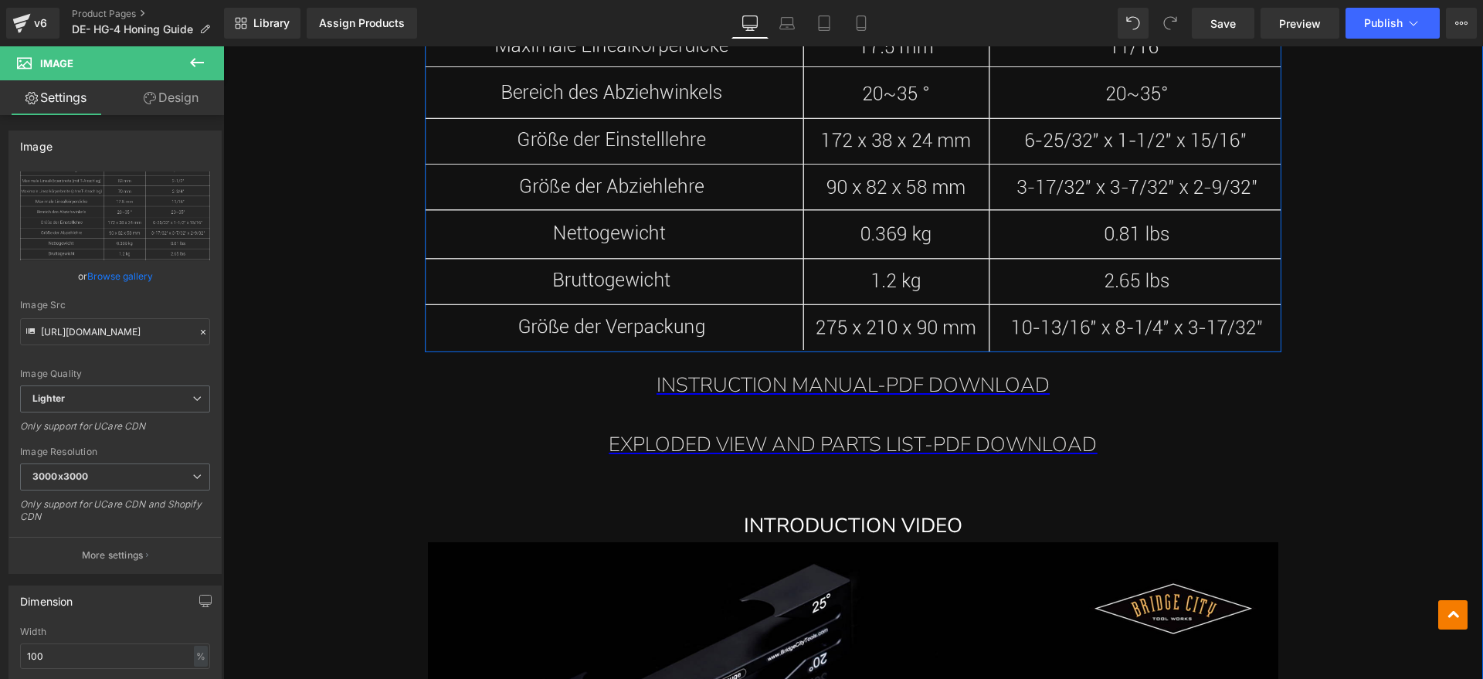
scroll to position [9442, 0]
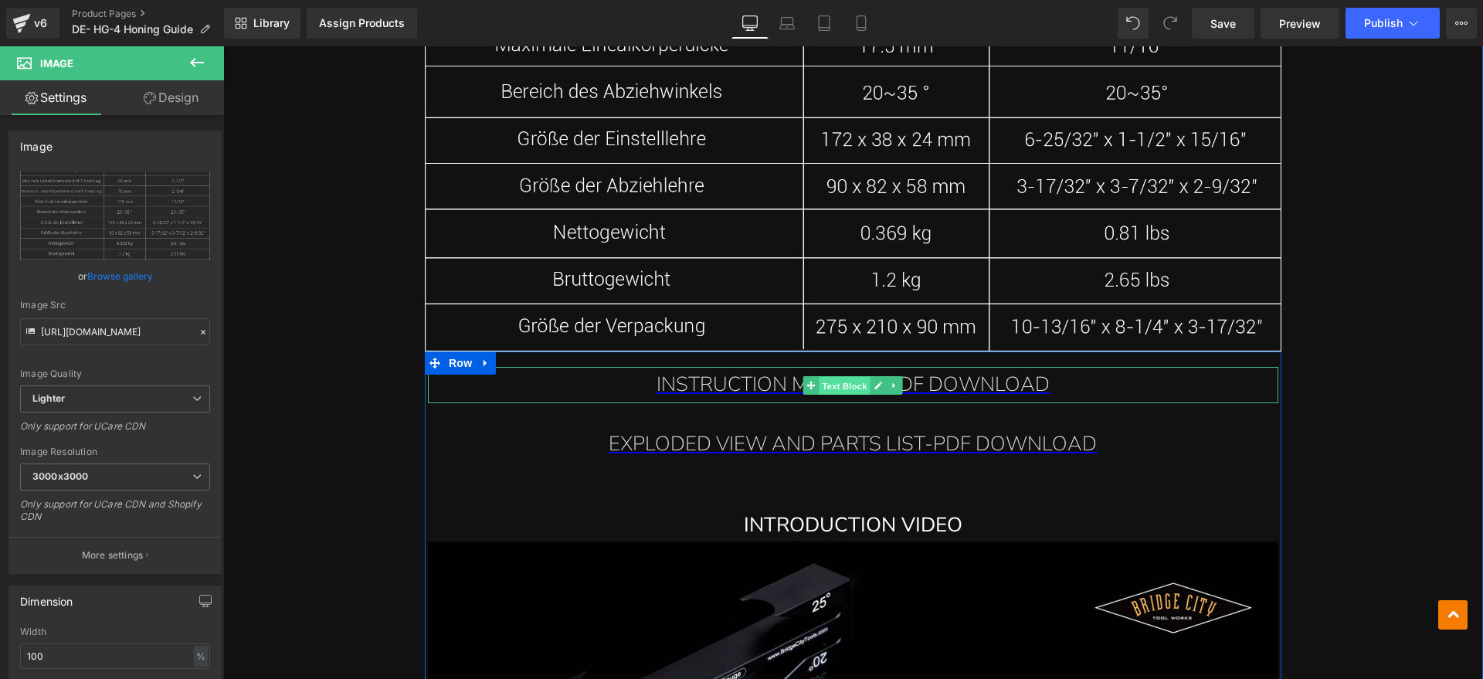
click at [837, 386] on span "Text Block" at bounding box center [844, 386] width 51 height 19
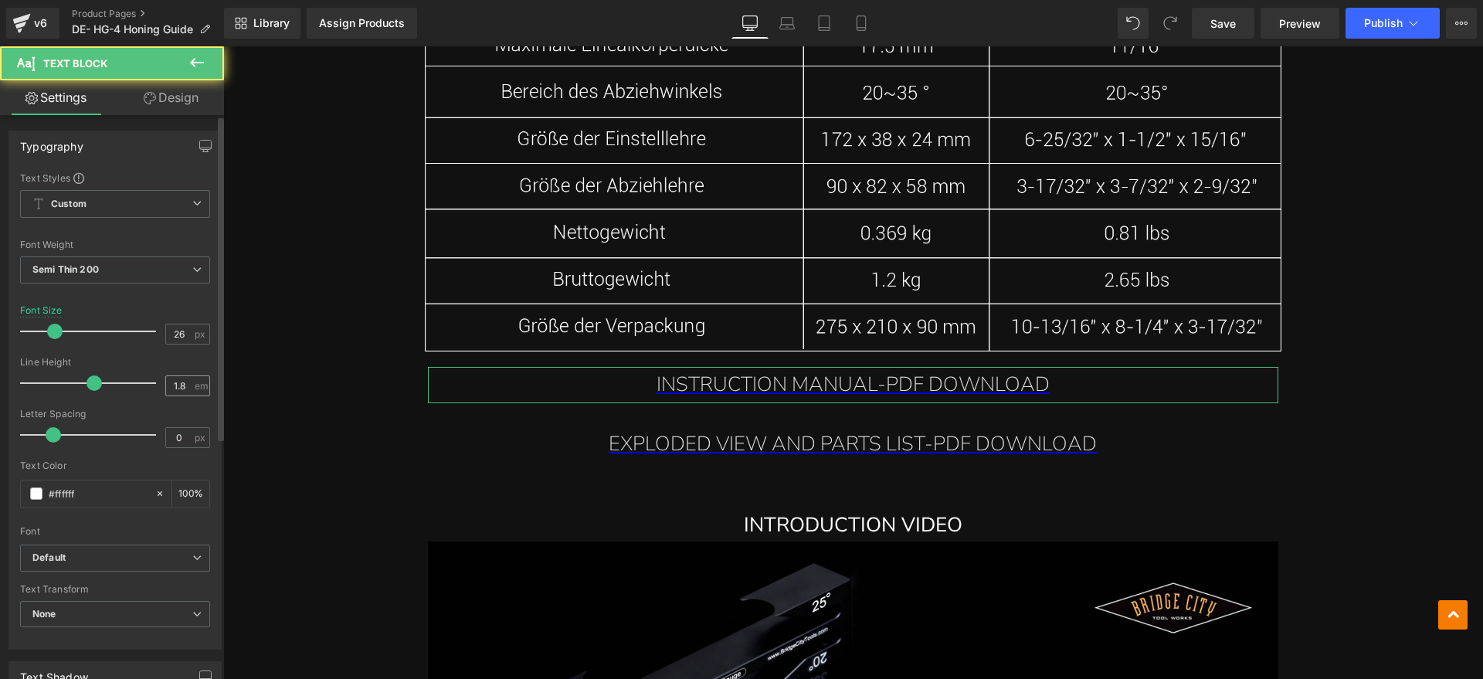
scroll to position [1, 0]
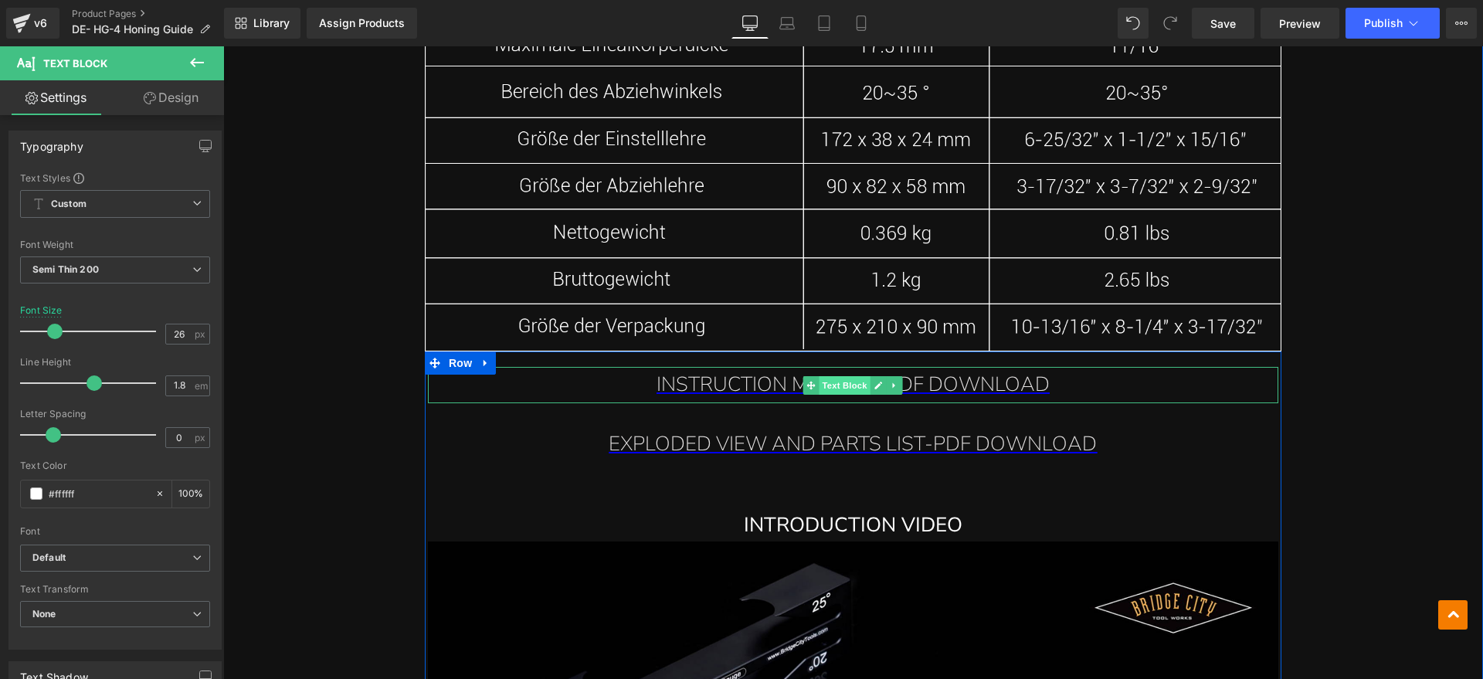
click at [820, 386] on span "Text Block" at bounding box center [844, 385] width 51 height 19
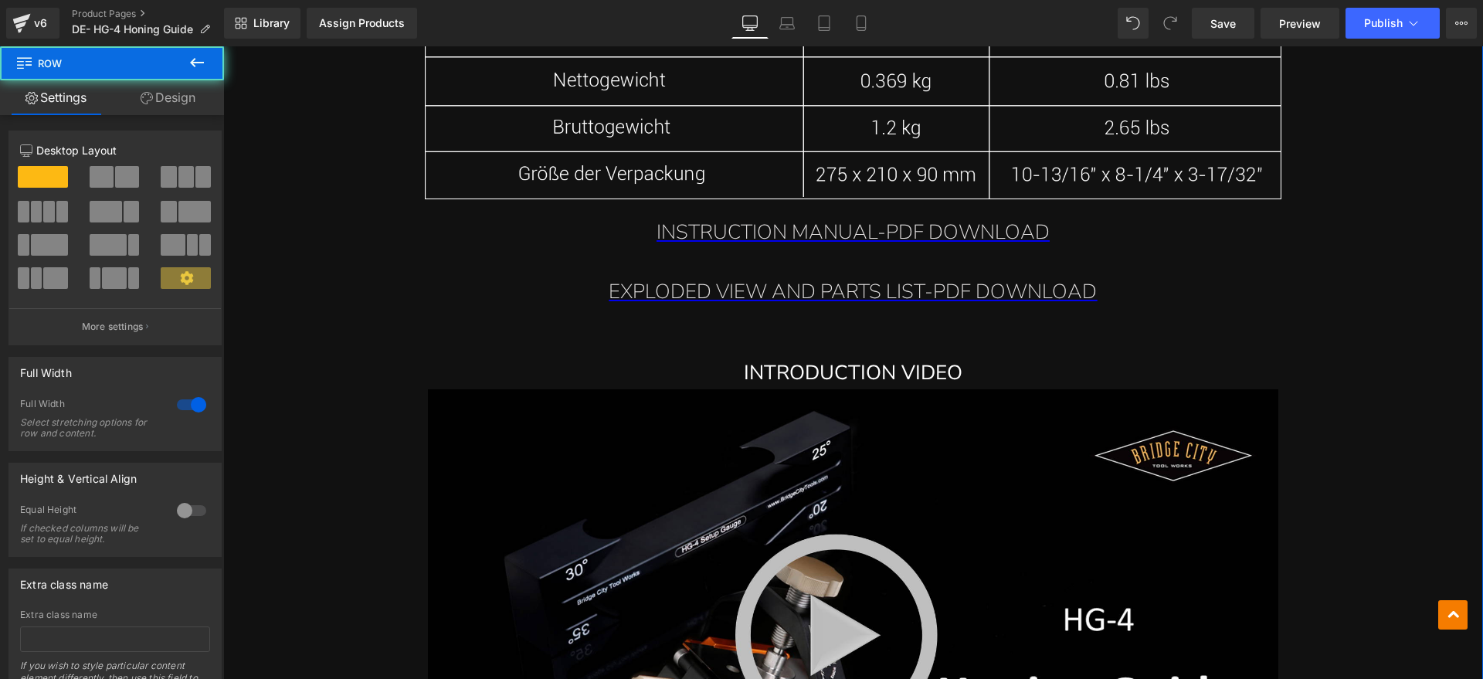
scroll to position [9732, 0]
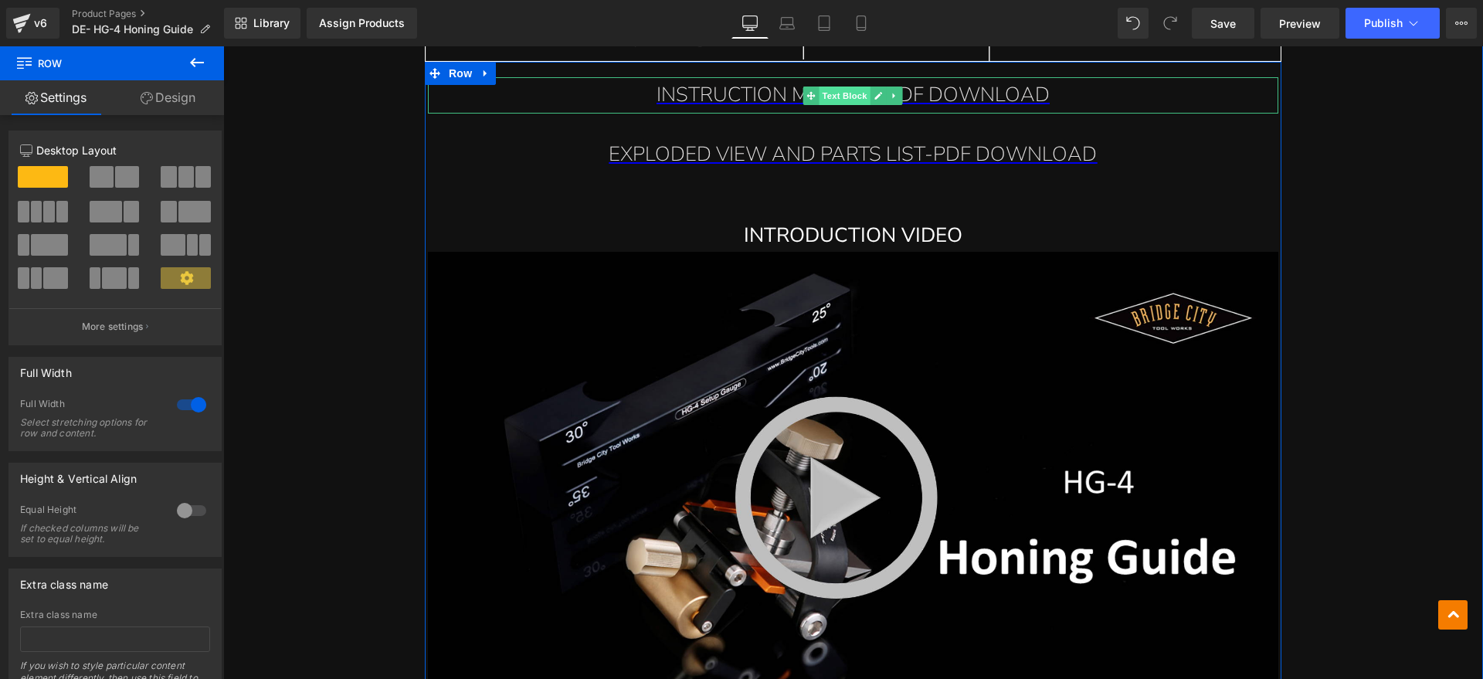
click at [831, 94] on span "Text Block" at bounding box center [844, 95] width 51 height 19
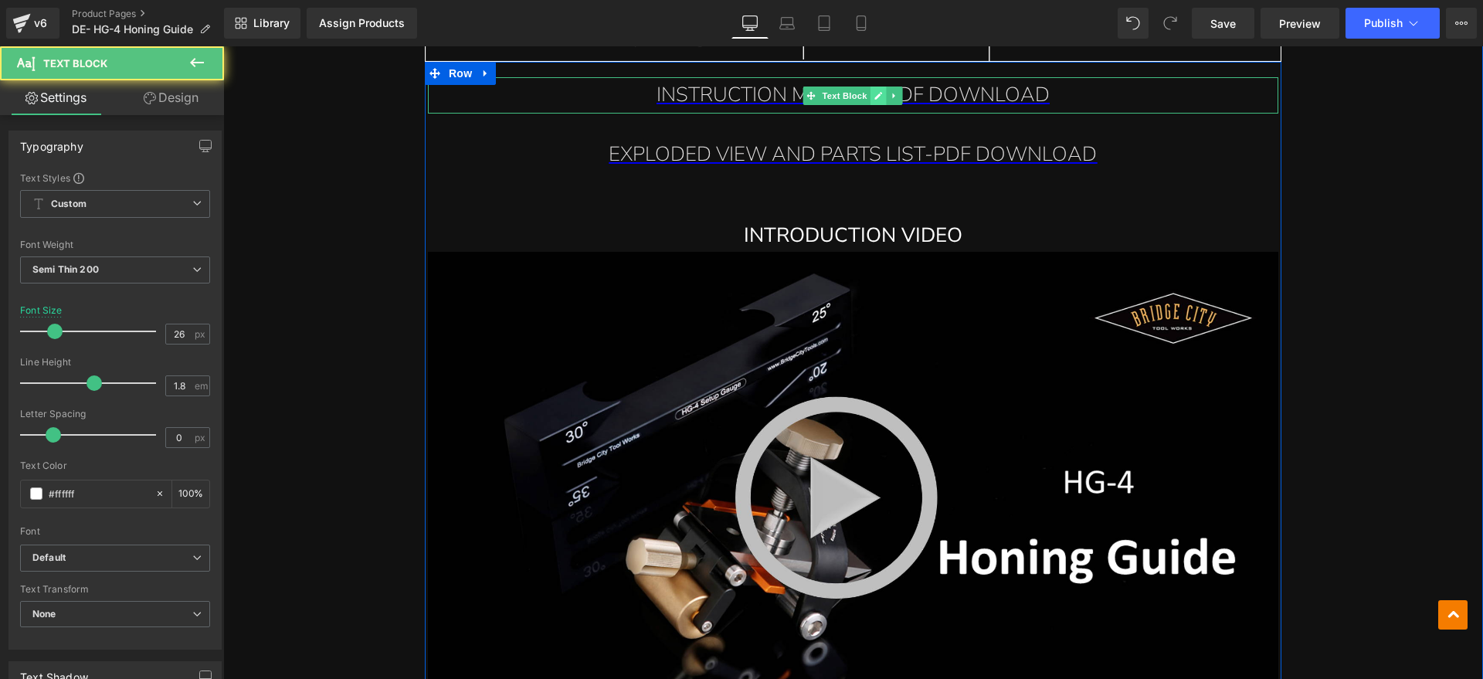
click at [875, 93] on icon at bounding box center [879, 96] width 8 height 8
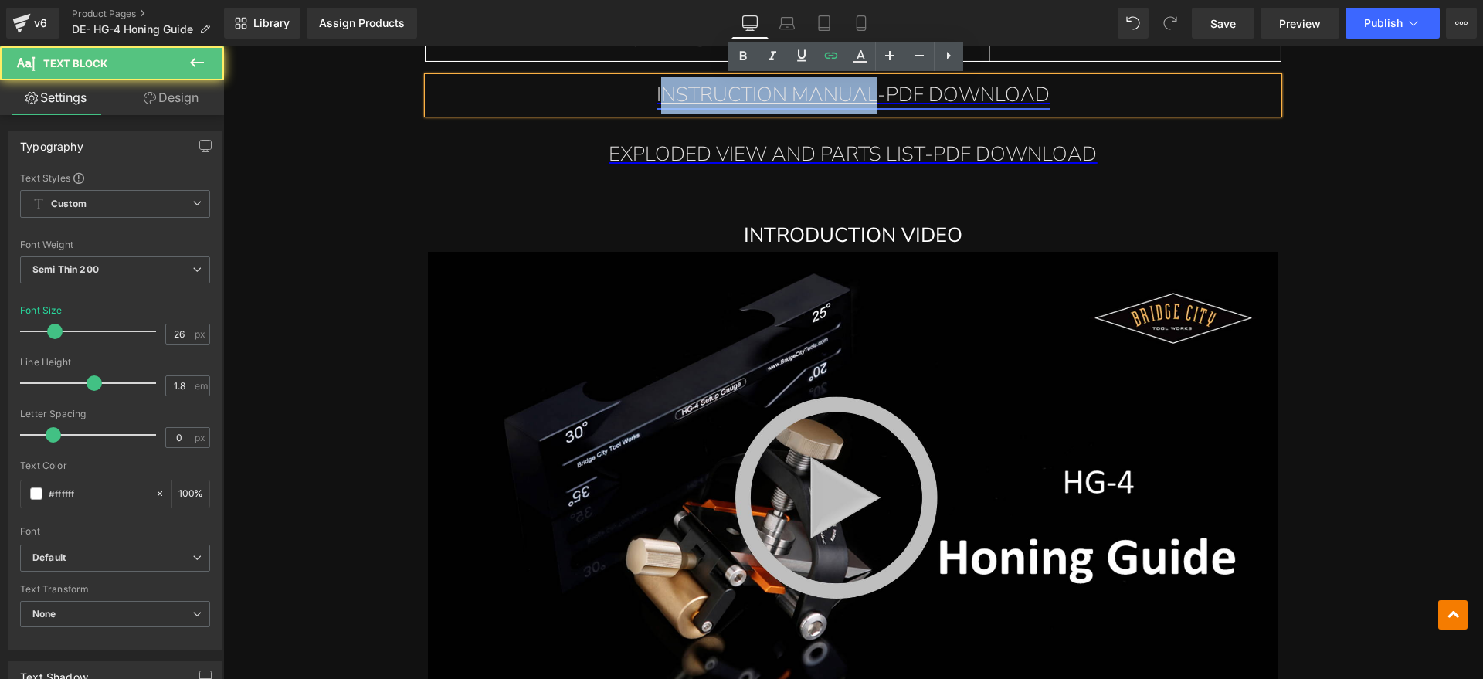
drag, startPoint x: 867, startPoint y: 93, endPoint x: 663, endPoint y: 95, distance: 203.9
click at [663, 95] on font "INSTRUCTION MANUAL-PDF DOWNLOAD" at bounding box center [852, 94] width 393 height 27
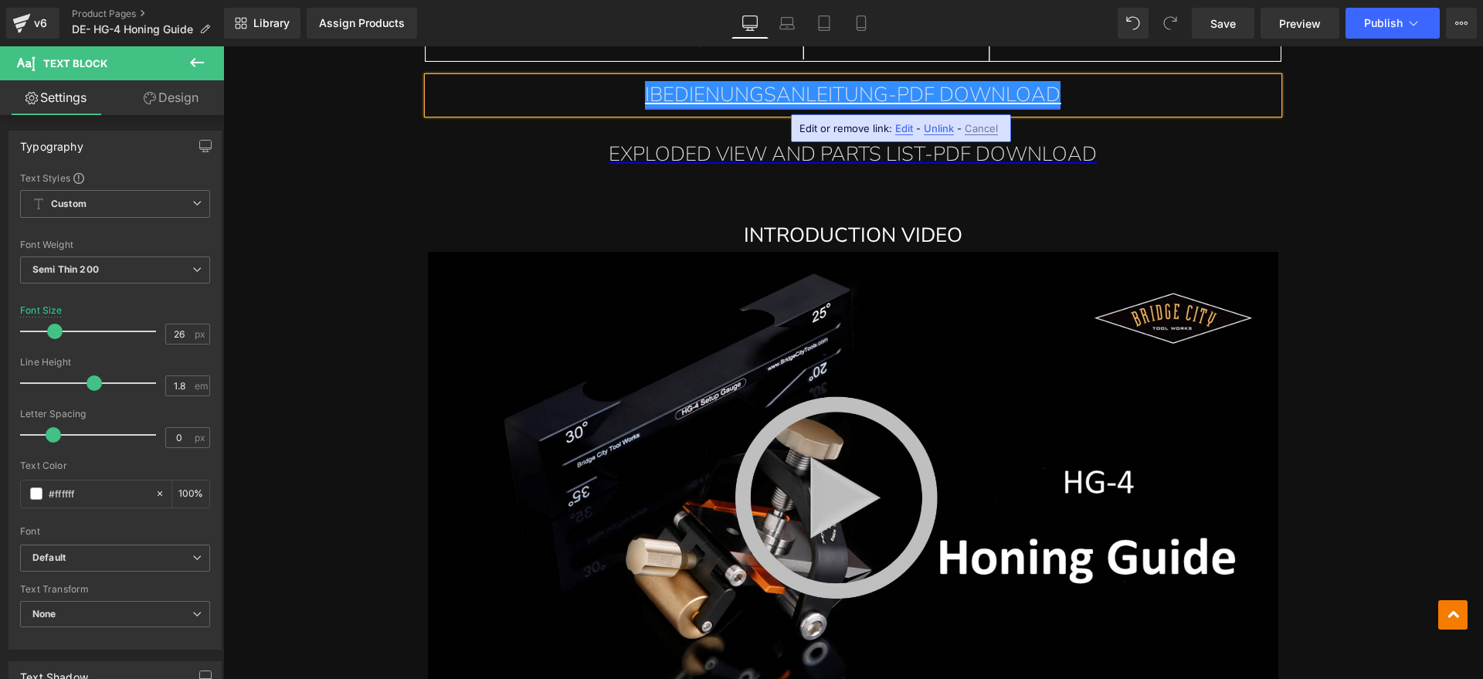
click at [645, 90] on font "IBEDIENUNGSANLEITUNG-PDF DOWNLOAD" at bounding box center [853, 94] width 416 height 27
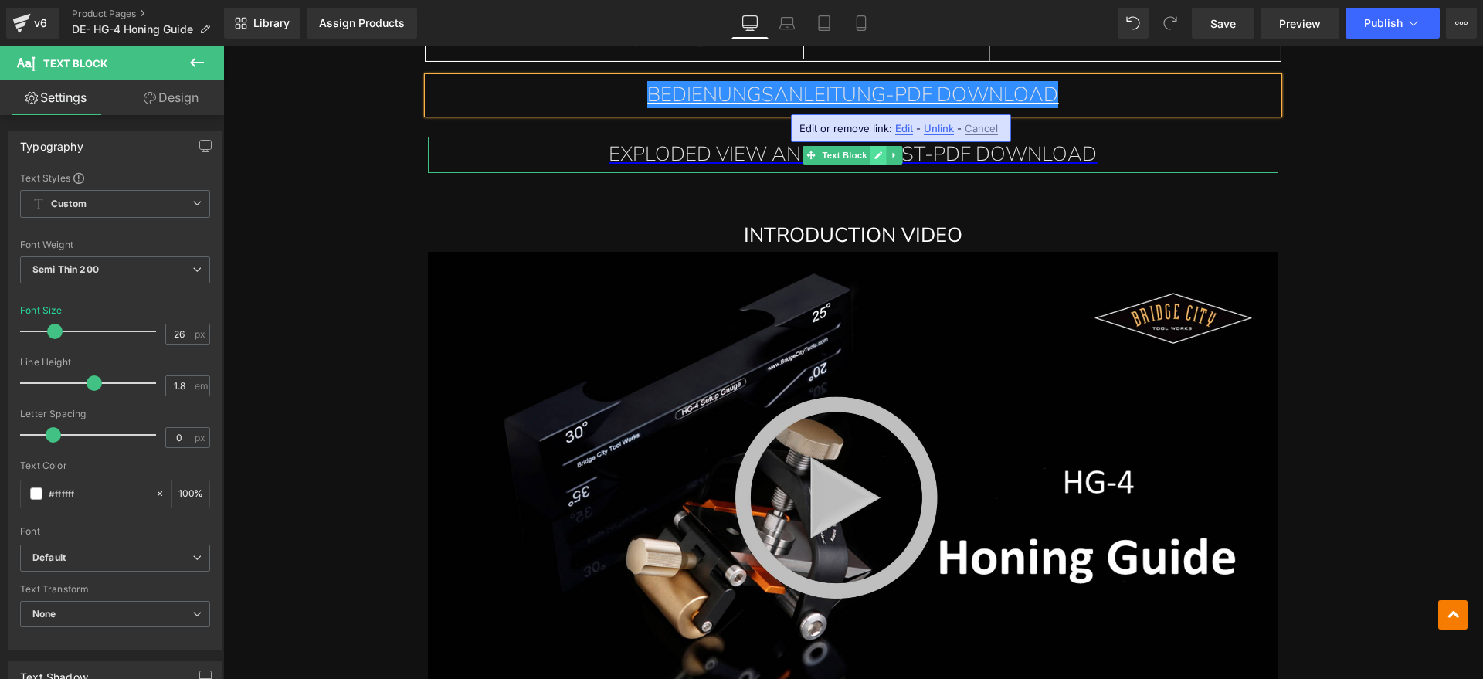
click at [870, 153] on link at bounding box center [878, 155] width 16 height 19
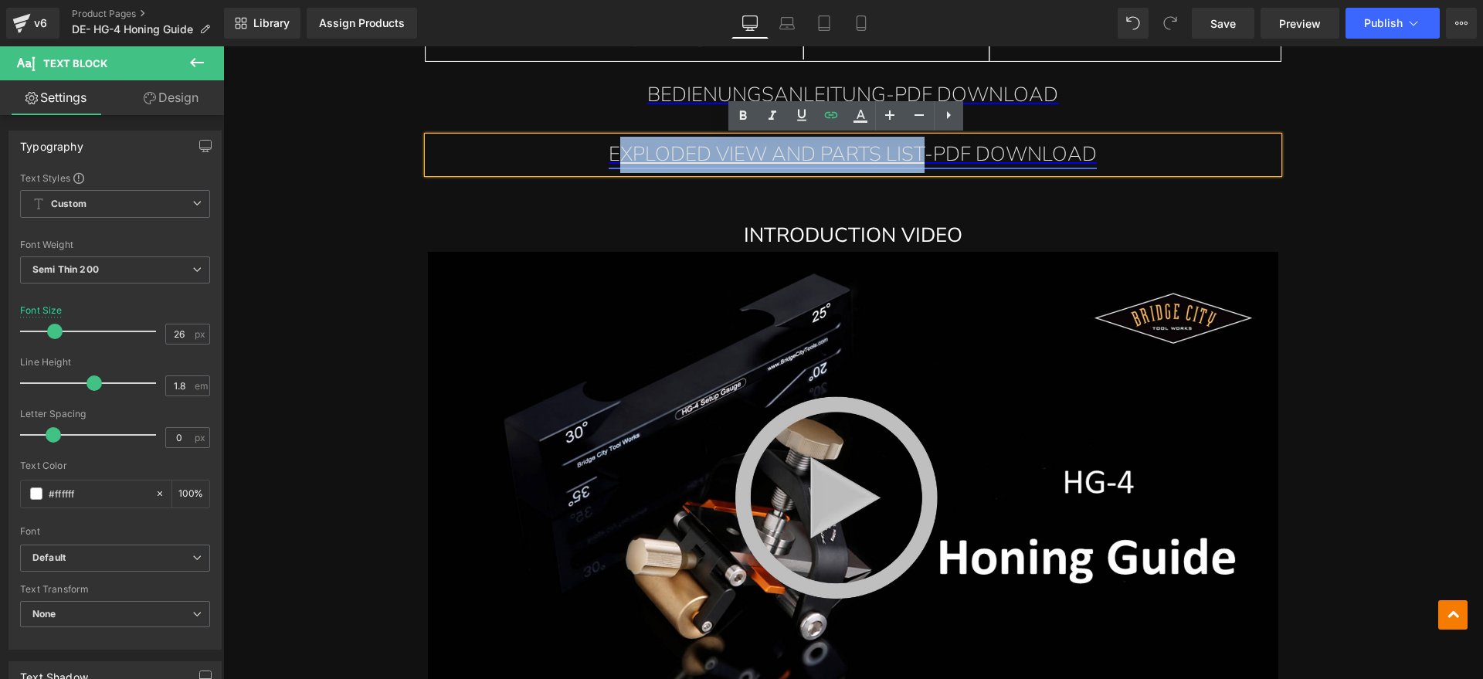
drag, startPoint x: 915, startPoint y: 155, endPoint x: 615, endPoint y: 158, distance: 300.4
click at [615, 158] on font "EXPLODED VIEW AND PARTS LIST-PDF DOWNLOAD" at bounding box center [853, 154] width 488 height 27
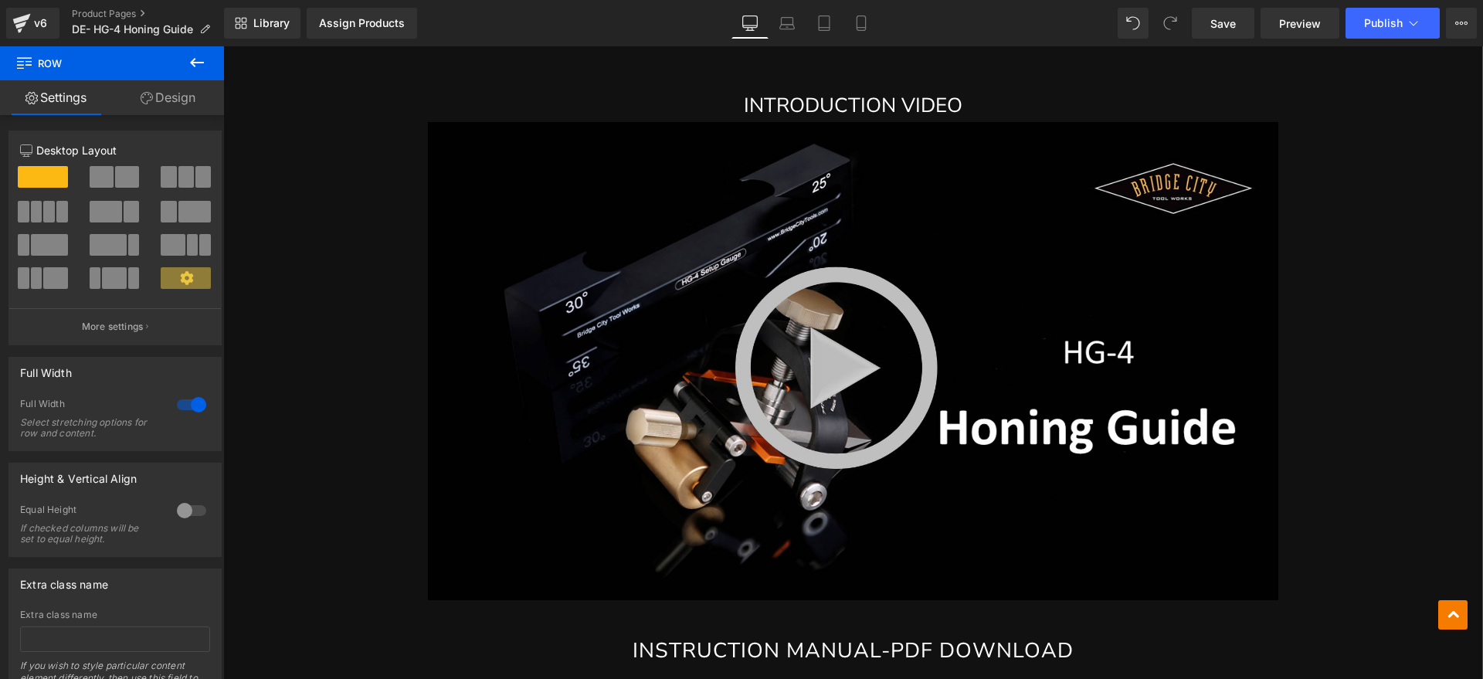
scroll to position [9828, 0]
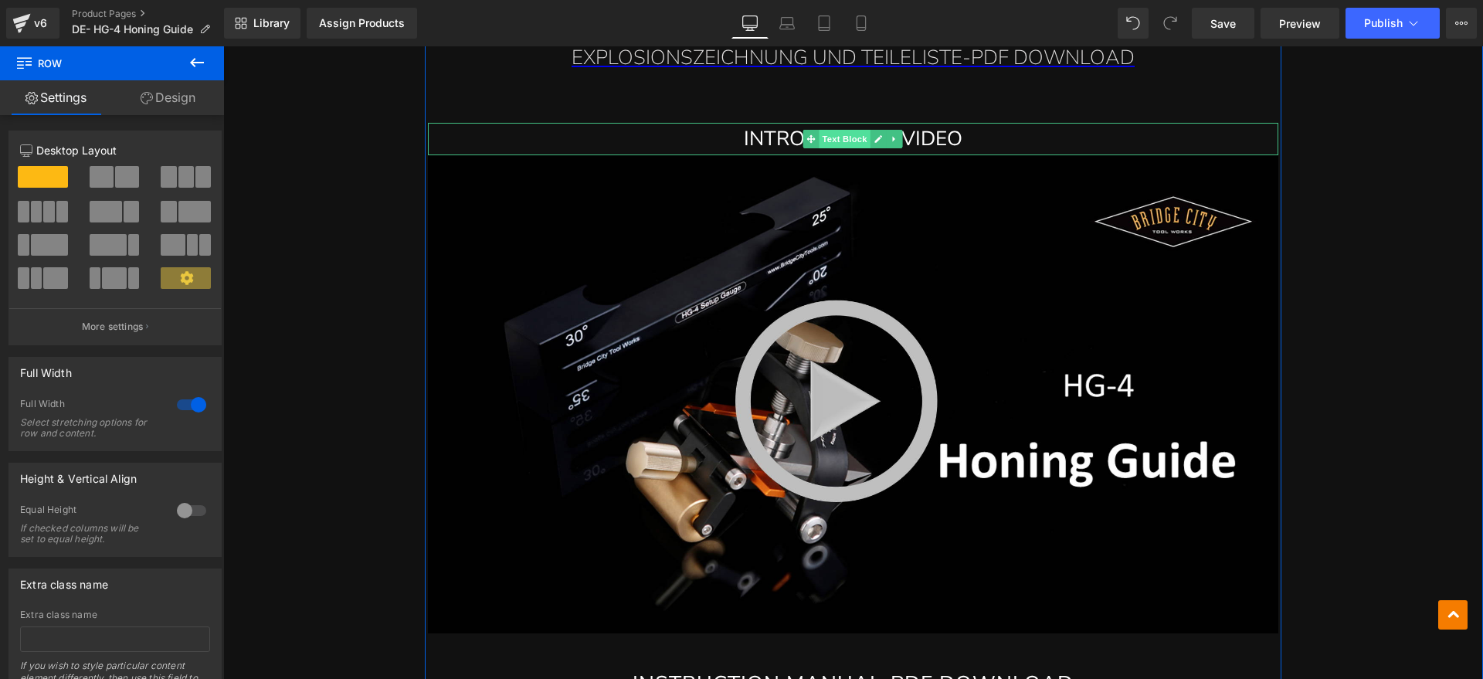
click at [857, 135] on span "Text Block" at bounding box center [844, 139] width 51 height 19
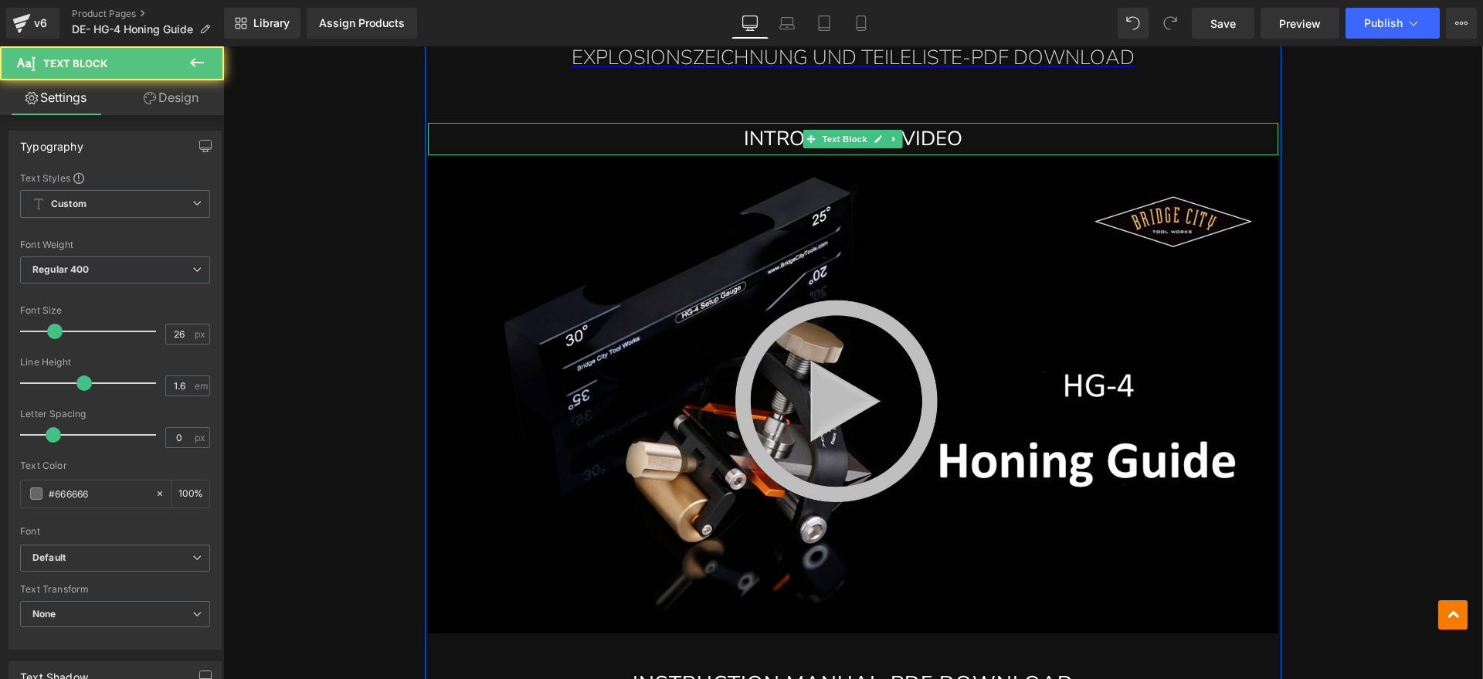
click at [998, 135] on p "INTRODUCTION VIDEO" at bounding box center [853, 139] width 850 height 32
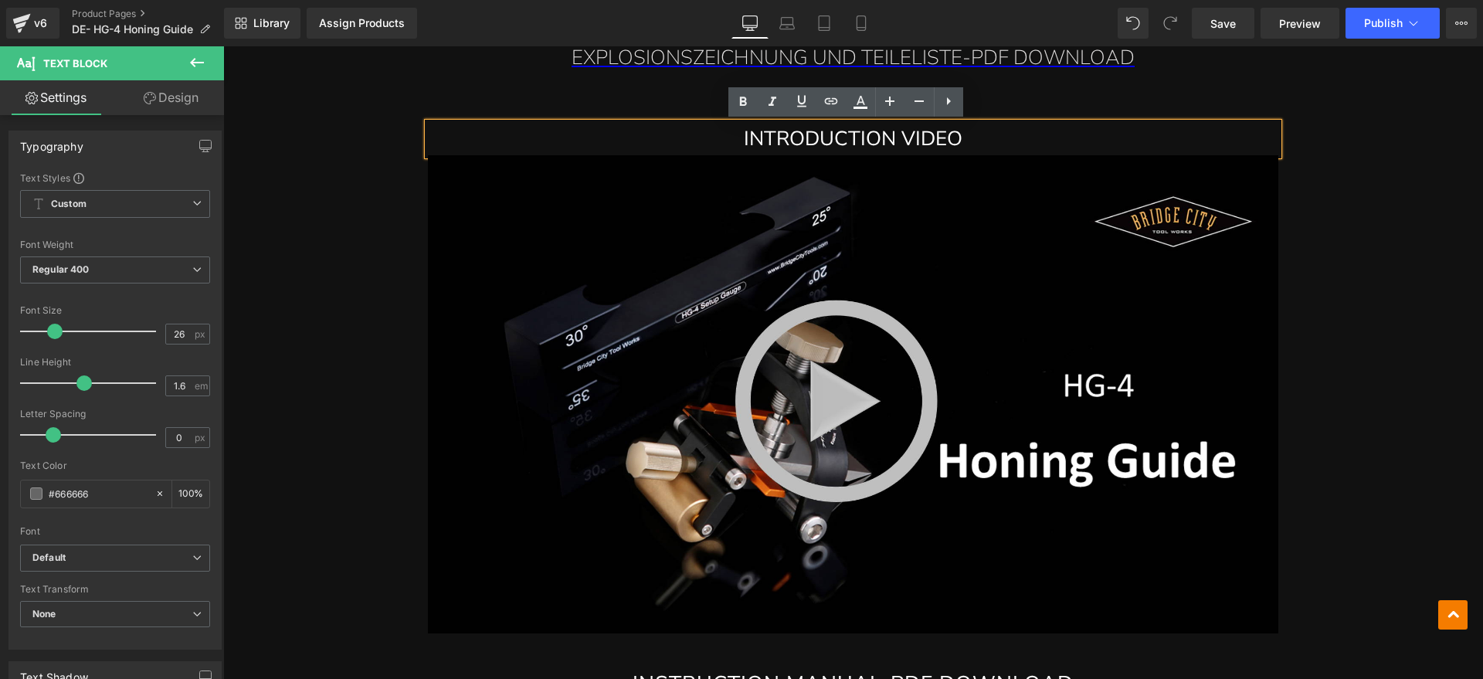
click at [890, 135] on font "INTRODUCTION VIDEO" at bounding box center [853, 138] width 219 height 27
drag, startPoint x: 895, startPoint y: 137, endPoint x: 745, endPoint y: 139, distance: 149.8
click at [745, 139] on font "INTRODUCTION VIDEO" at bounding box center [853, 138] width 219 height 27
click at [753, 137] on font "IEINFÜHRUNGSVIDEO" at bounding box center [852, 138] width 209 height 27
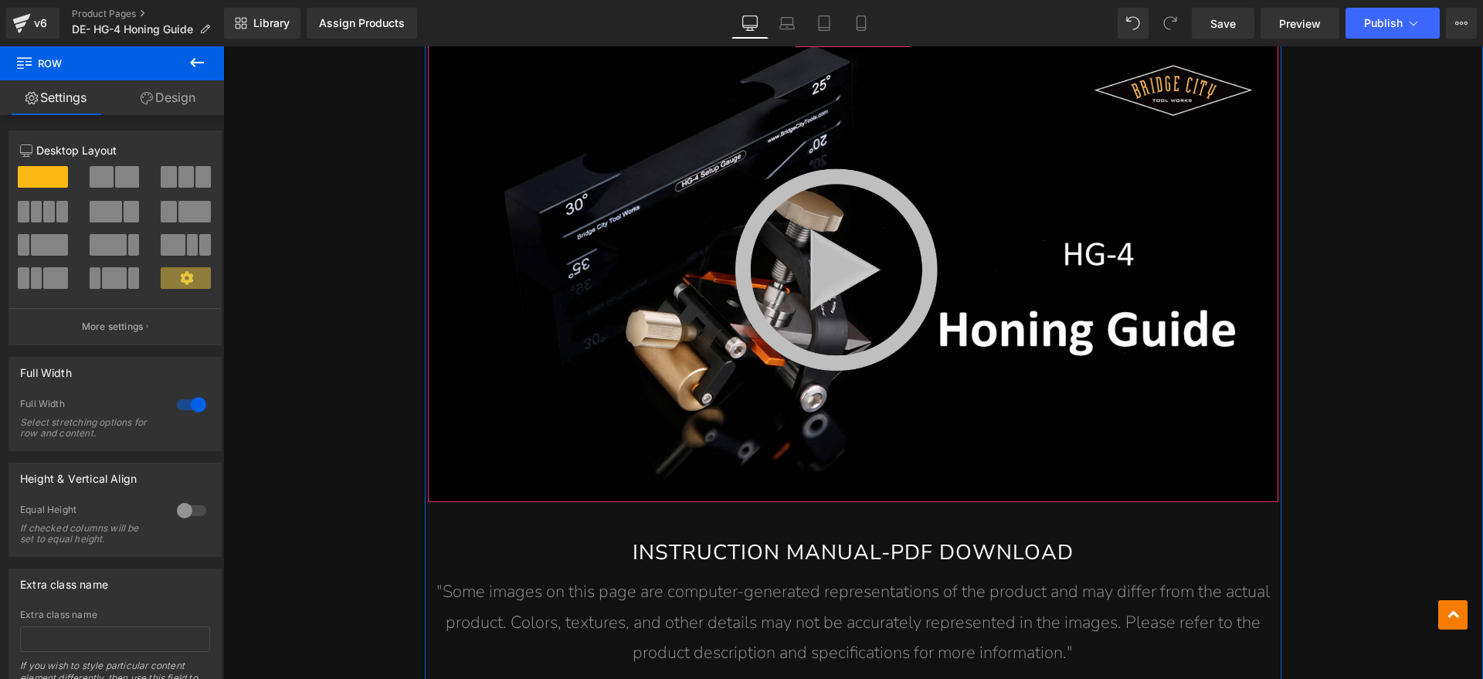
scroll to position [10215, 0]
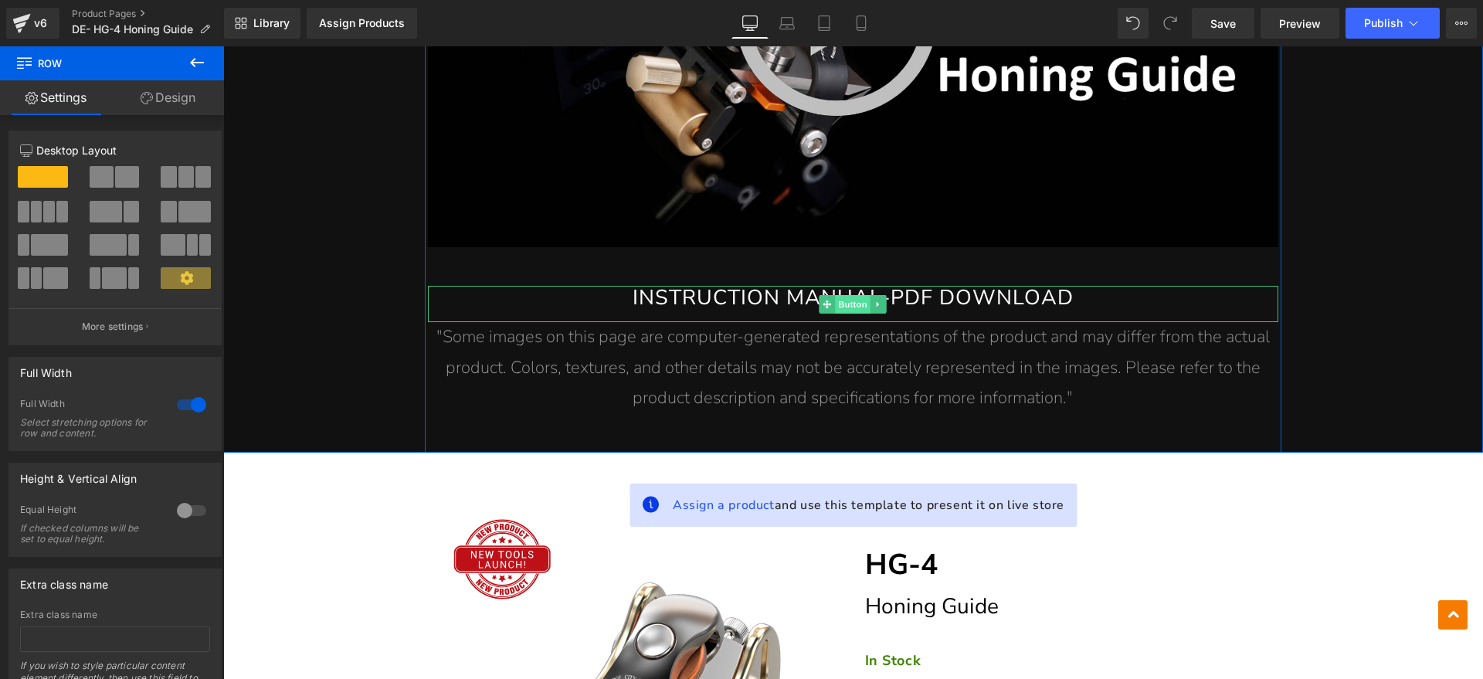
click at [856, 304] on span "Button" at bounding box center [854, 304] width 36 height 19
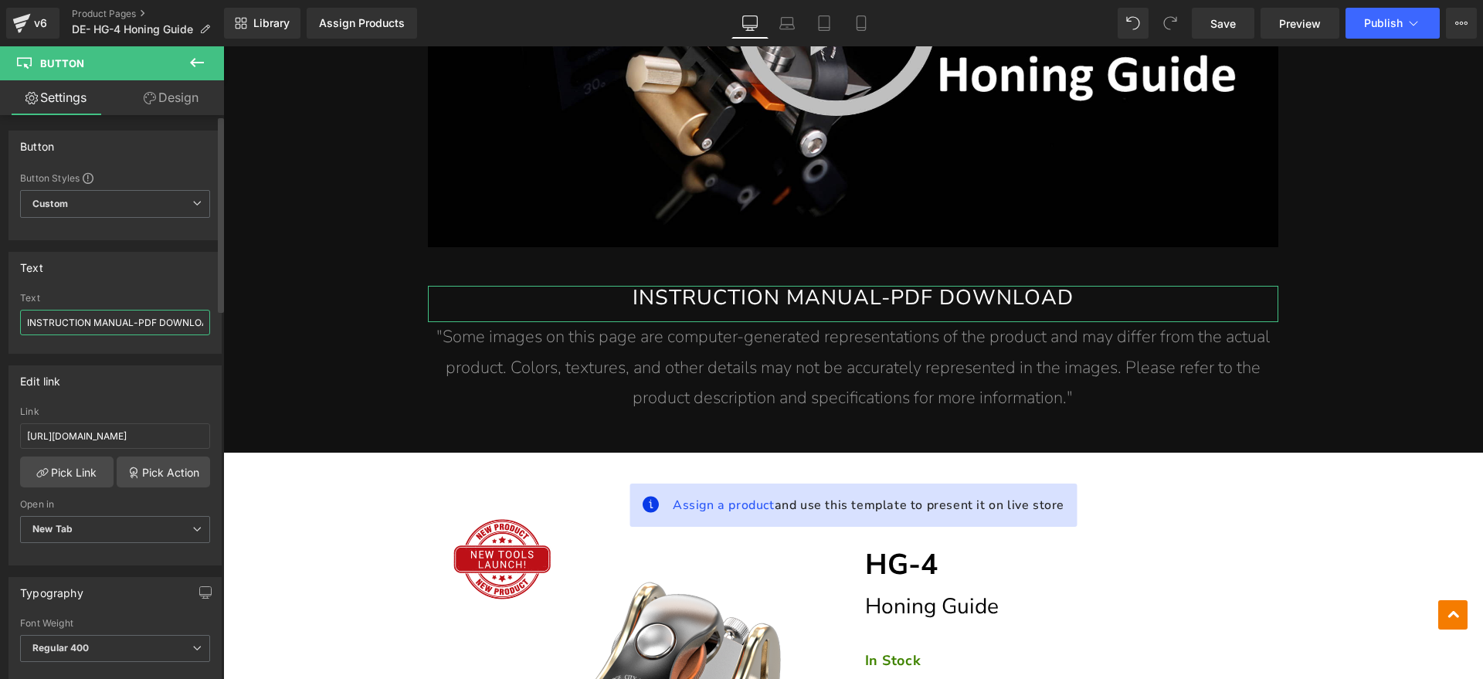
click at [143, 327] on input "INSTRUCTION MANUAL-PDF DOWNLOAD" at bounding box center [115, 322] width 190 height 25
drag, startPoint x: 132, startPoint y: 324, endPoint x: 0, endPoint y: 321, distance: 132.1
click at [0, 321] on div "Text INSTRUCTION MANUAL-PDF DOWNLOAD Text INSTRUCTION MANUAL-PDF DOWNLOAD" at bounding box center [115, 297] width 231 height 114
type input "BEDIENUNGSANLEITUNG-PDF DOWNLOAD"
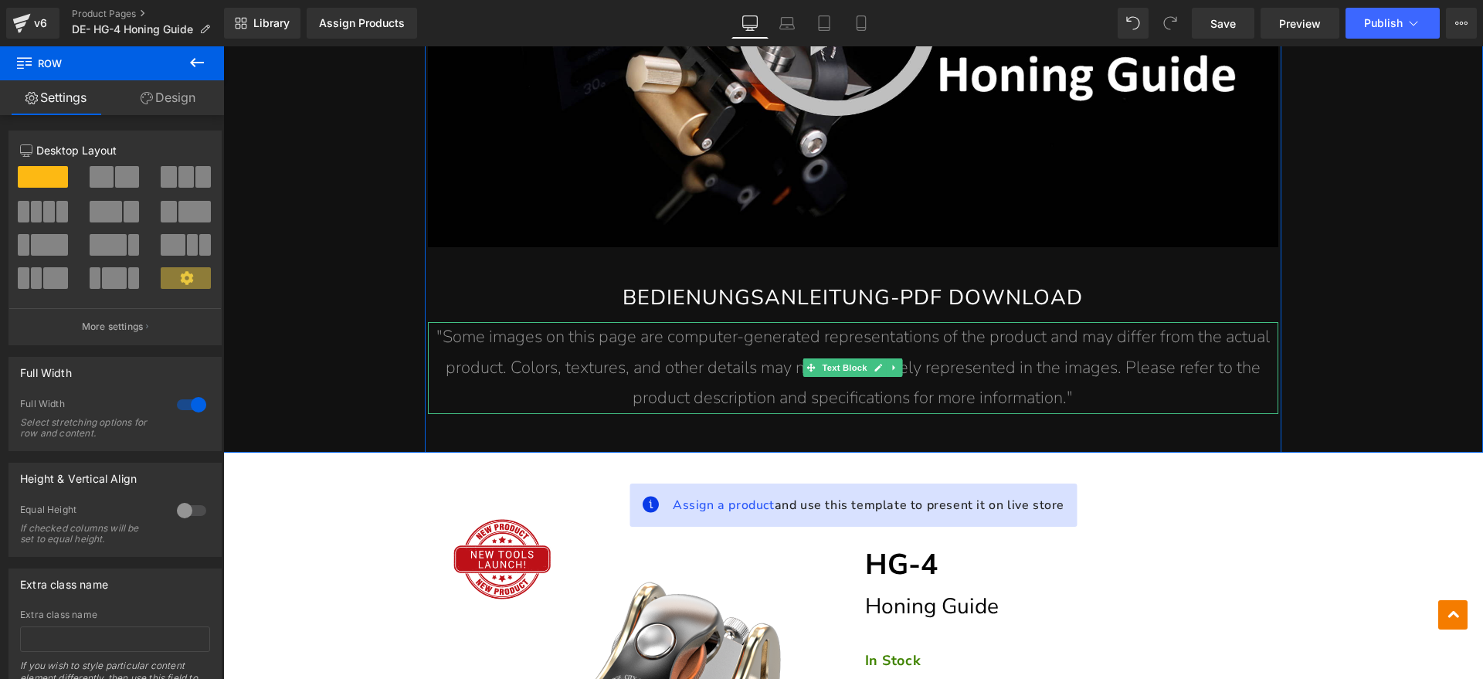
drag, startPoint x: 826, startPoint y: 364, endPoint x: 1029, endPoint y: 393, distance: 205.2
click at [826, 364] on span "Text Block" at bounding box center [844, 367] width 51 height 19
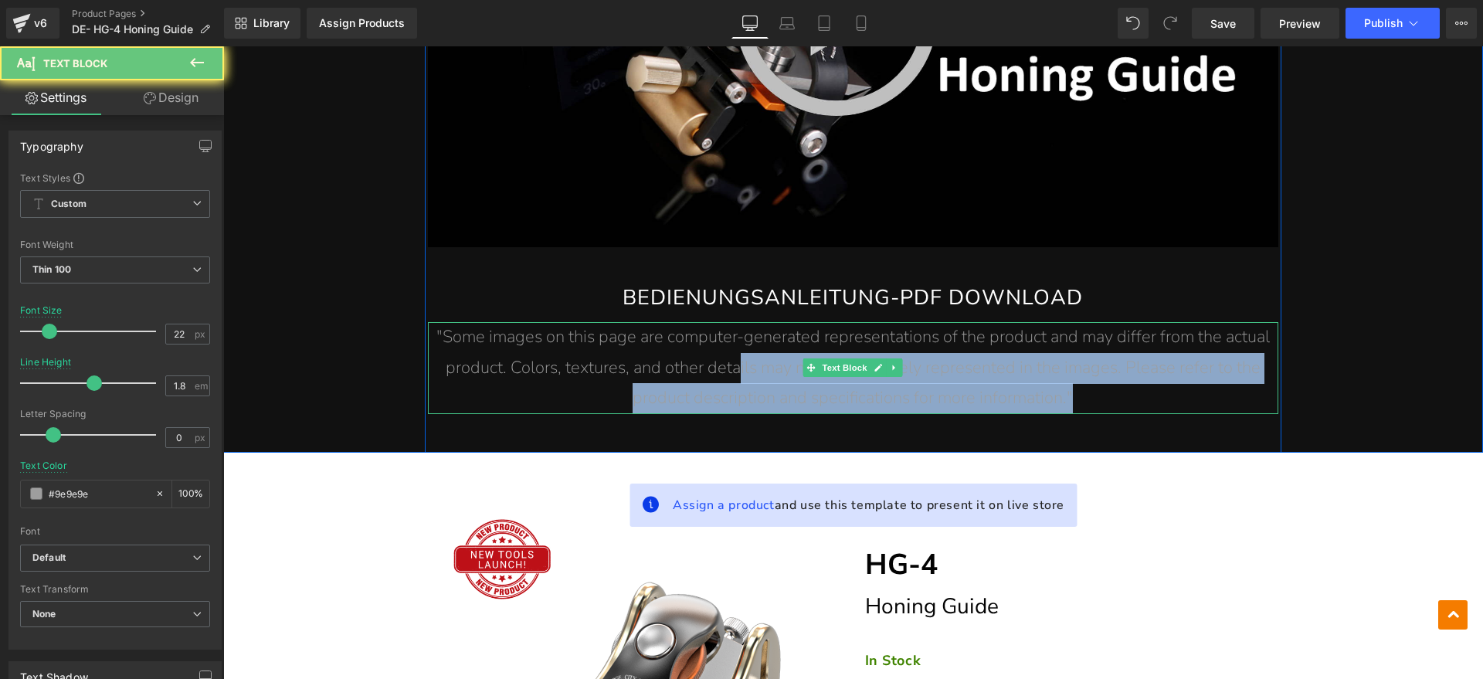
drag, startPoint x: 1099, startPoint y: 395, endPoint x: 946, endPoint y: 392, distance: 152.9
click at [734, 354] on p ""Some images on this page are computer-generated representations of the product…" at bounding box center [853, 368] width 850 height 92
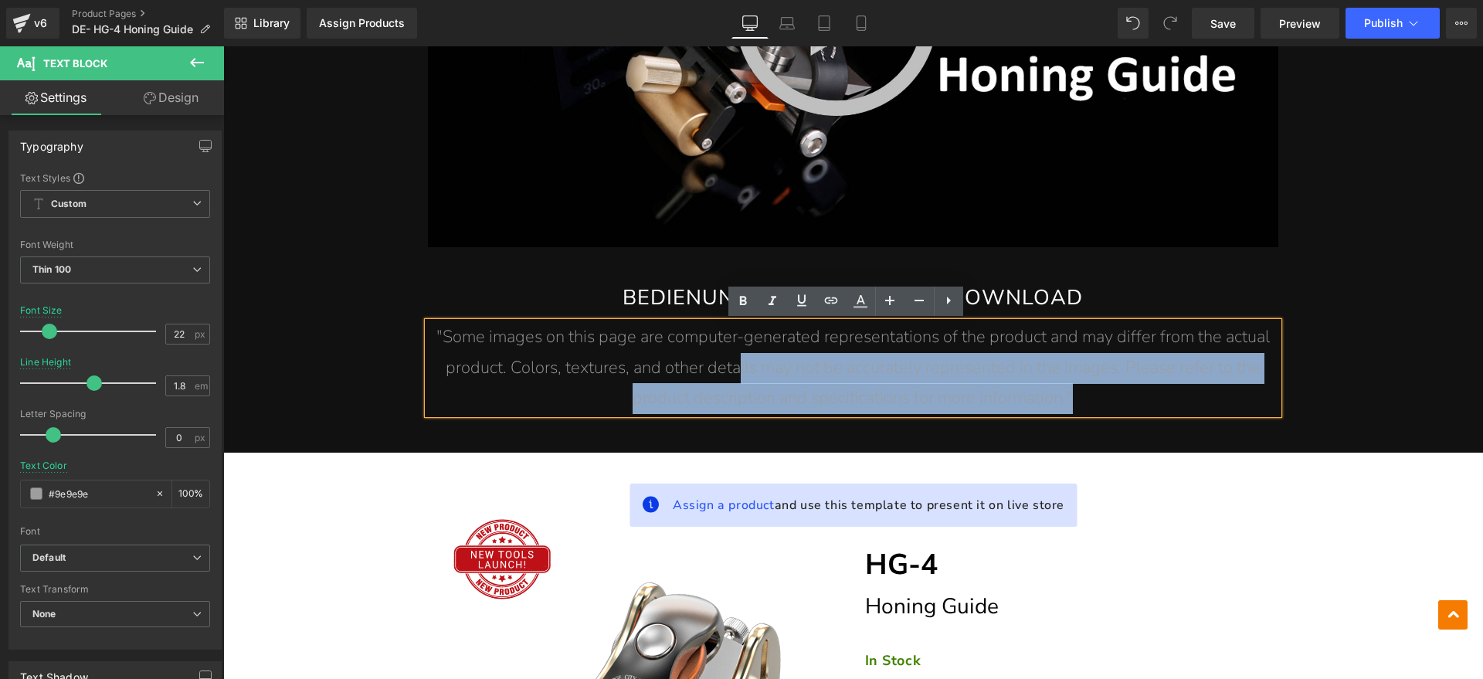
click at [1086, 398] on p ""Some images on this page are computer-generated representations of the product…" at bounding box center [853, 368] width 850 height 92
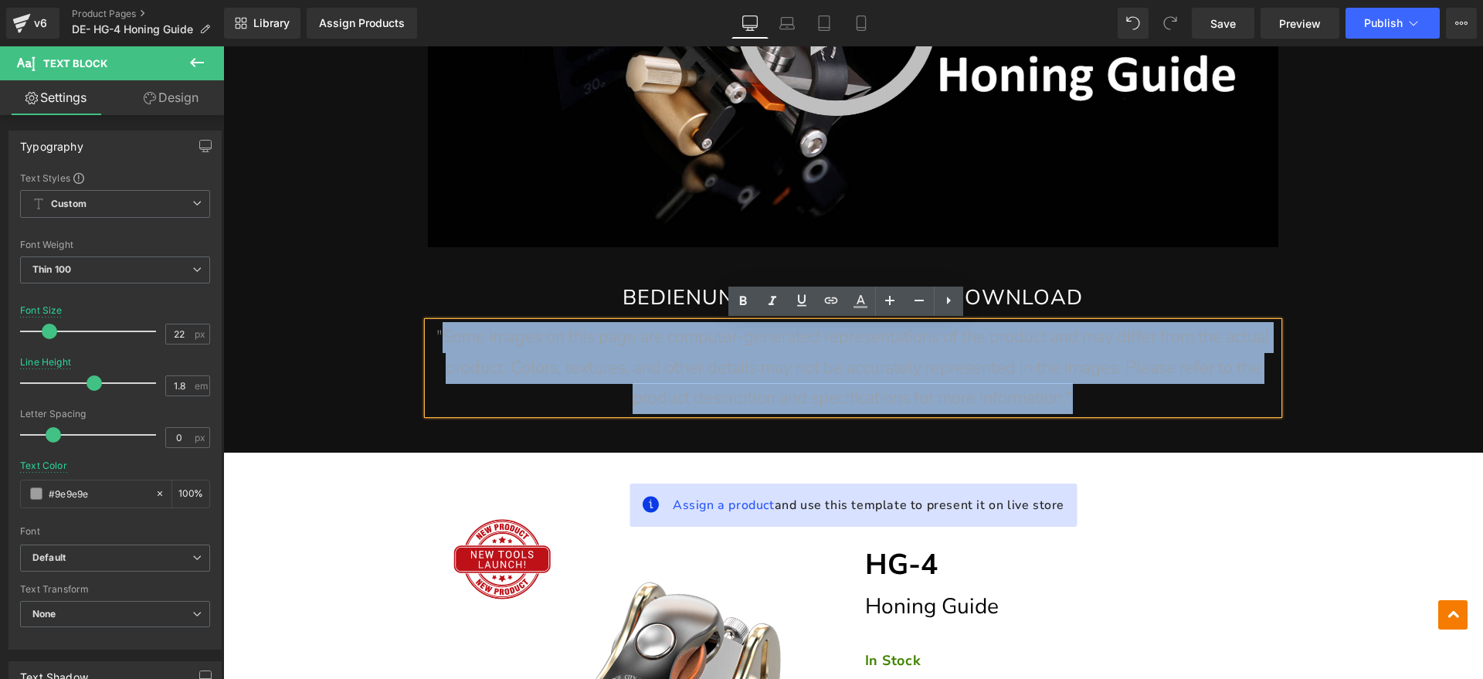
drag, startPoint x: 1097, startPoint y: 401, endPoint x: 437, endPoint y: 335, distance: 662.8
click at [437, 335] on p ""Some images on this page are computer-generated representations of the product…" at bounding box center [853, 368] width 850 height 92
paste div
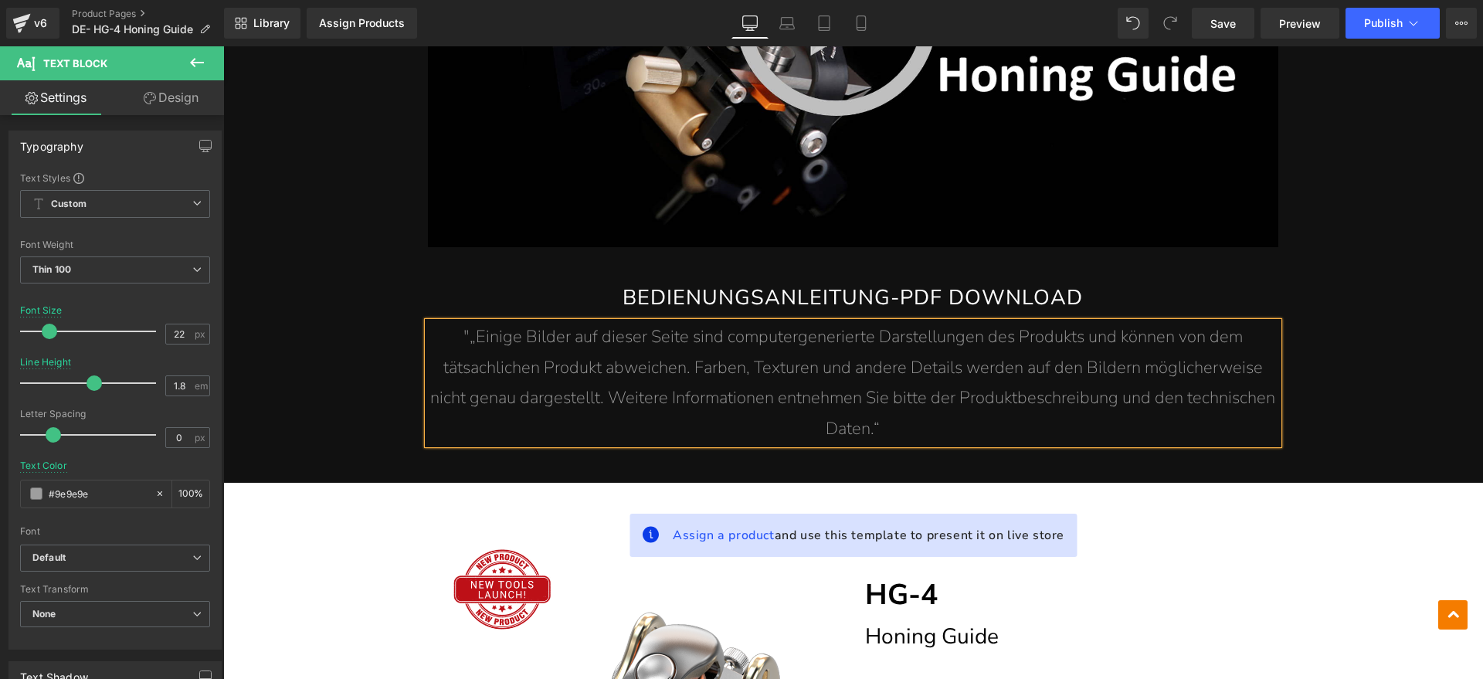
click at [464, 339] on span ""„Einige Bilder auf dieser Seite sind computergenerierte Darstellungen des Prod…" at bounding box center [852, 382] width 845 height 115
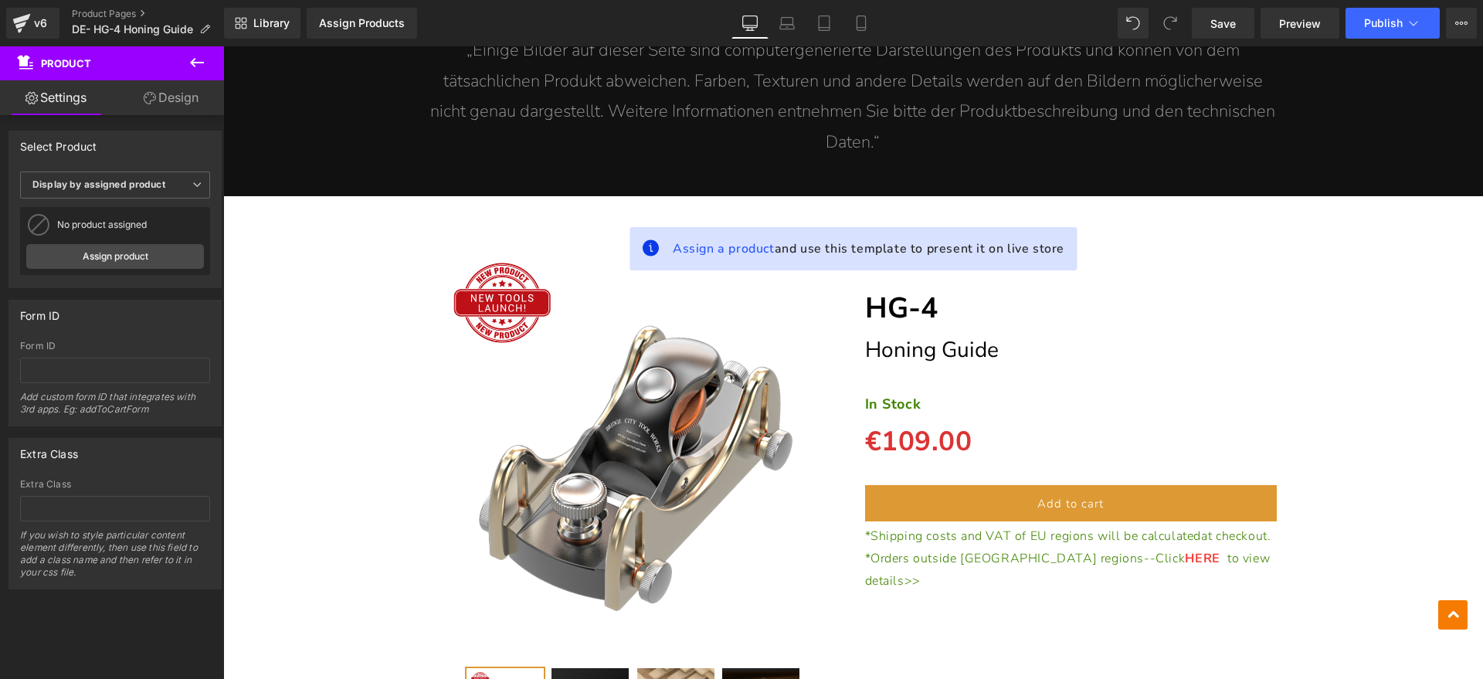
scroll to position [10504, 0]
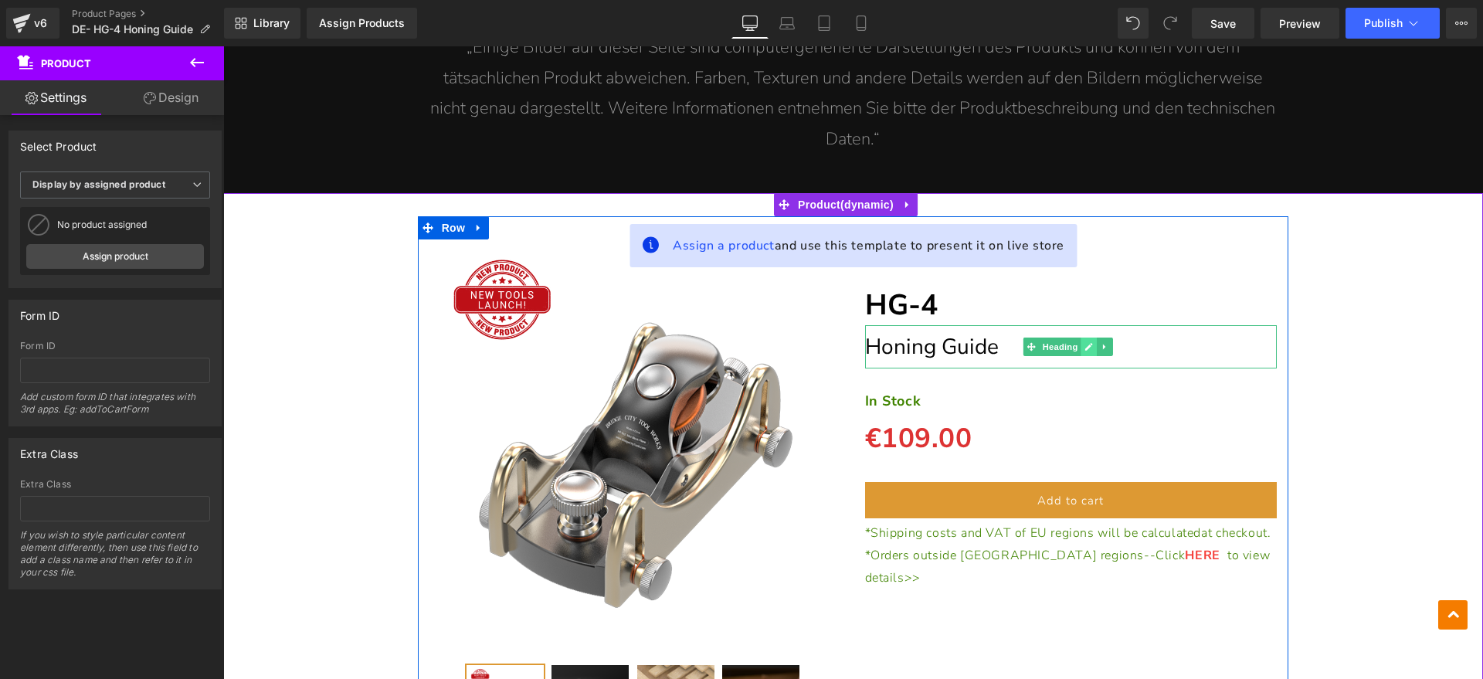
click at [1084, 348] on icon at bounding box center [1088, 346] width 8 height 9
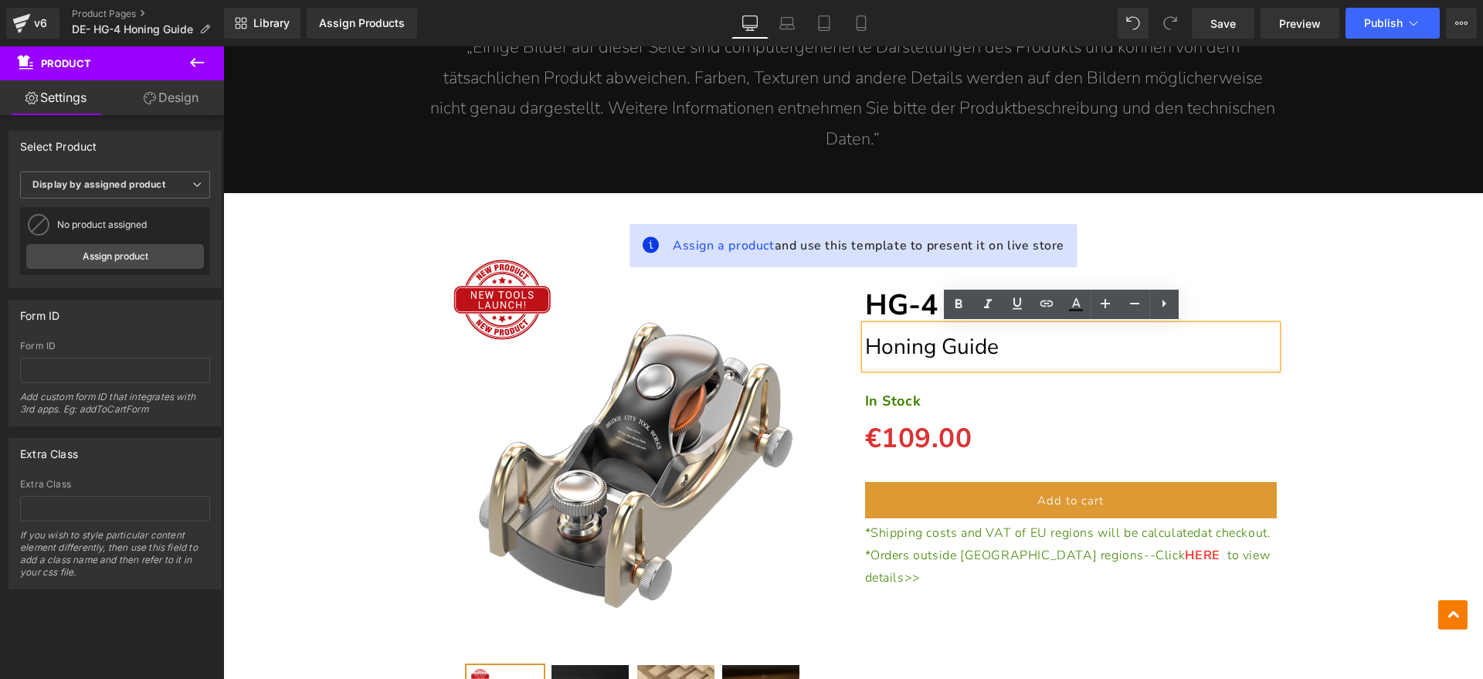
click at [1056, 348] on h1 "Honing Guide" at bounding box center [1071, 346] width 412 height 43
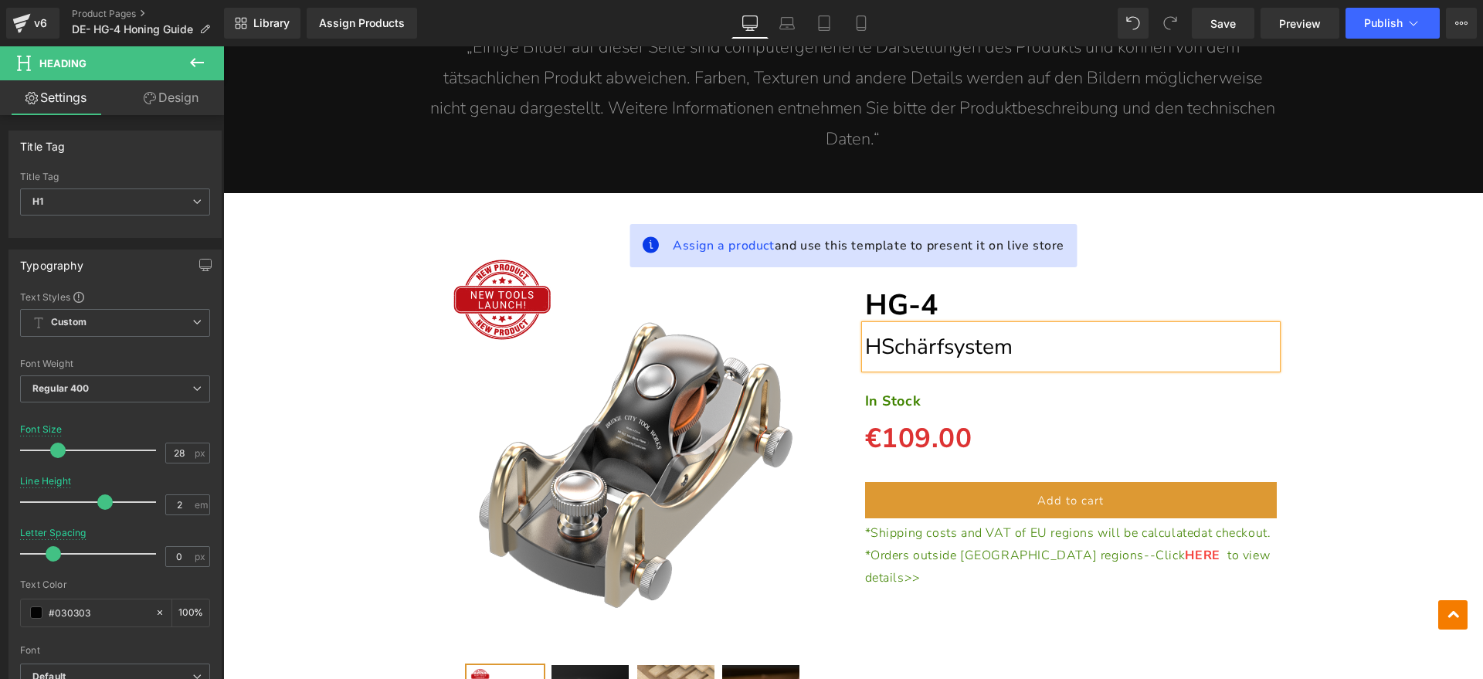
click at [876, 345] on span "HSchärfsystem" at bounding box center [939, 346] width 148 height 29
click at [900, 402] on strong "In Stock" at bounding box center [893, 401] width 56 height 19
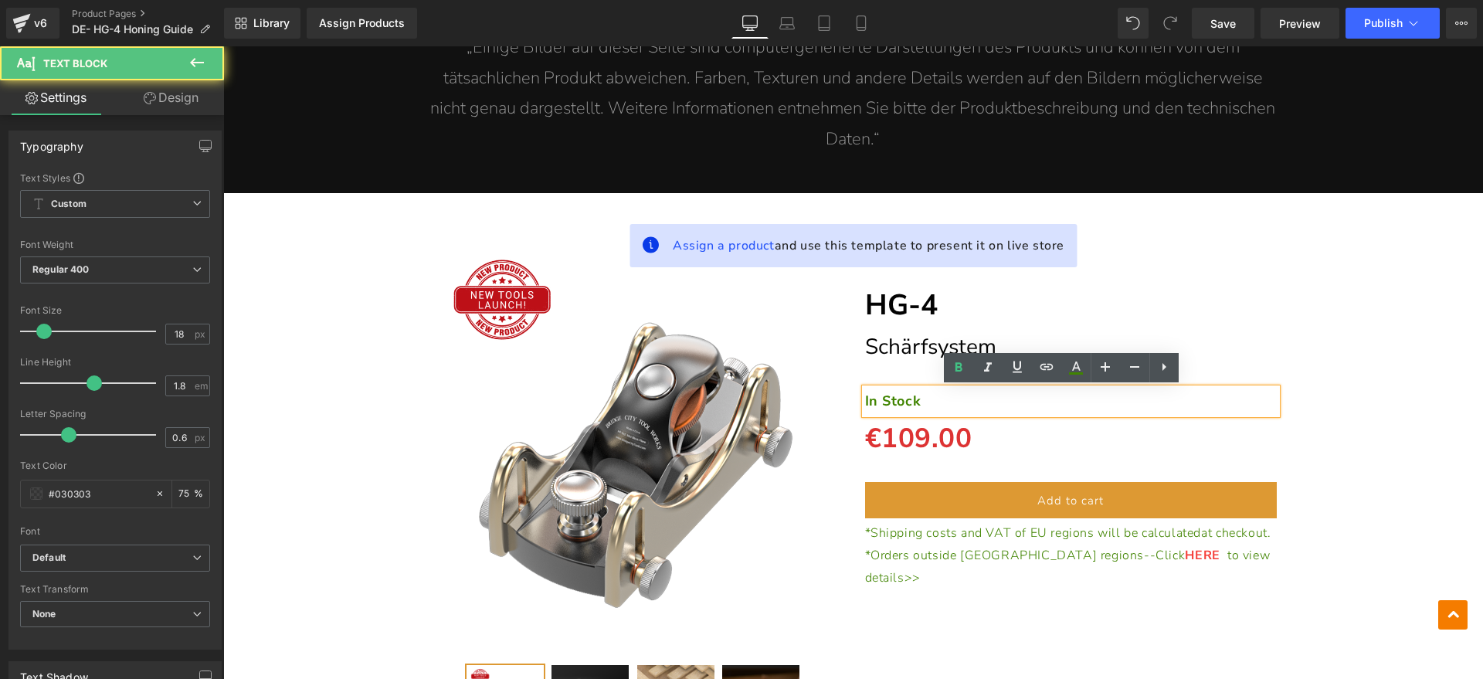
click at [929, 399] on p "In Stock" at bounding box center [1071, 400] width 412 height 25
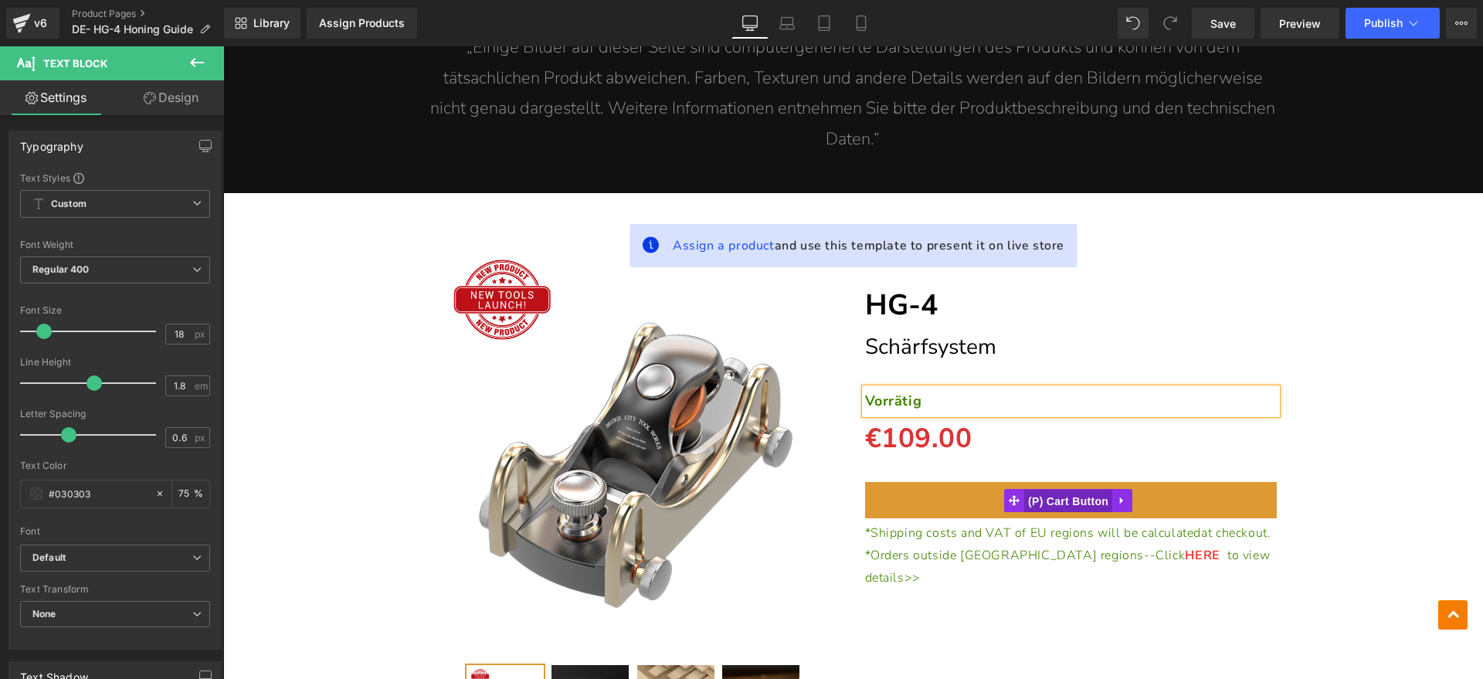
click at [1029, 500] on span "(P) Cart Button" at bounding box center [1068, 501] width 88 height 23
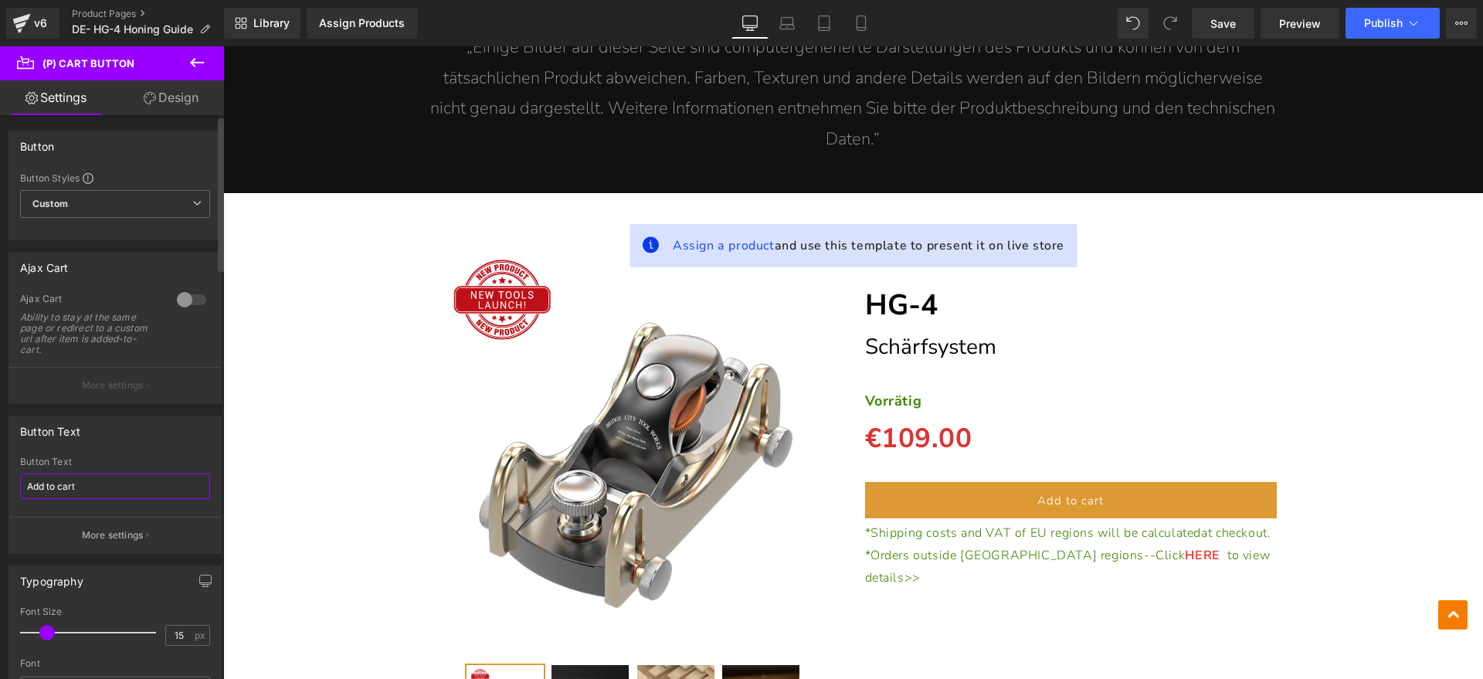
drag, startPoint x: 76, startPoint y: 486, endPoint x: 0, endPoint y: 486, distance: 75.7
click at [0, 486] on div "Button Text Add to cart Button Text Add to cart More settings" at bounding box center [115, 479] width 231 height 150
type input "In den Warenkorb legen"
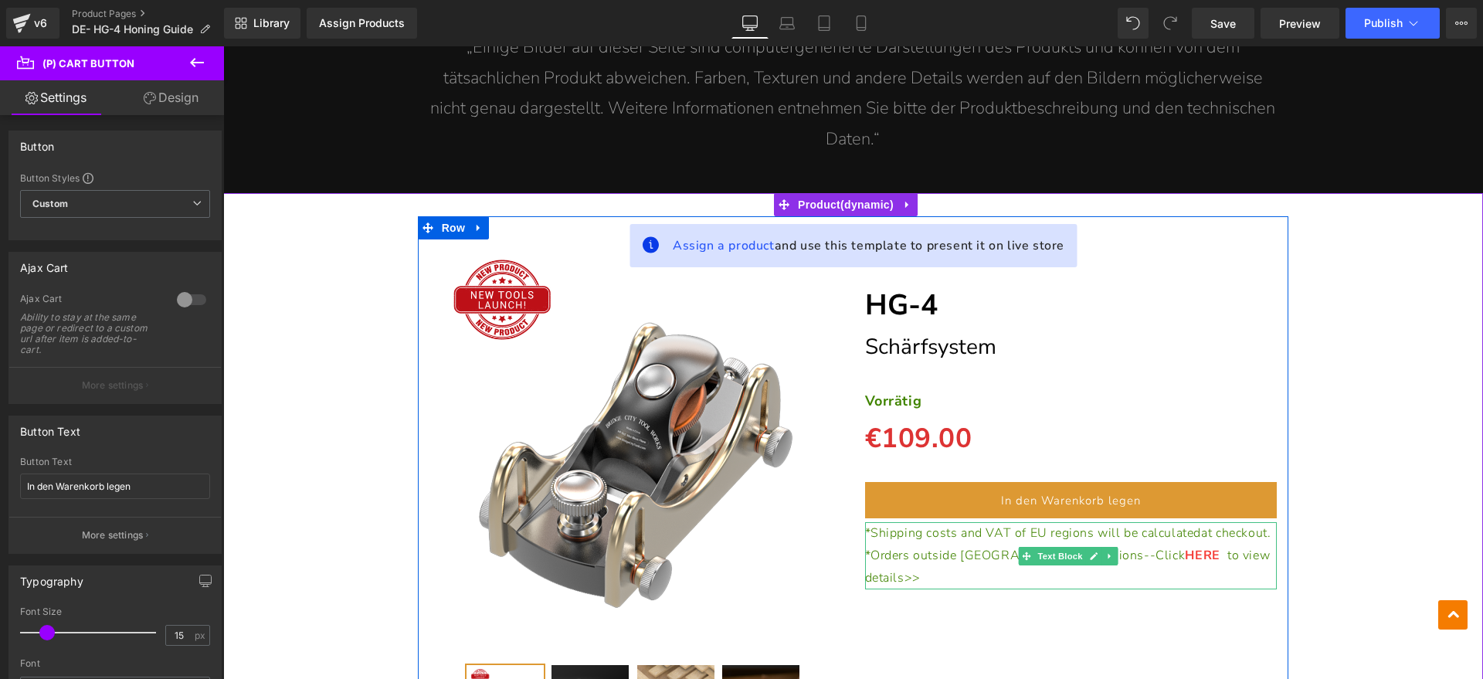
drag, startPoint x: 948, startPoint y: 544, endPoint x: 921, endPoint y: 551, distance: 28.7
click at [948, 544] on p "*Shipping costs and VAT of EU regions will be calculated at checkout." at bounding box center [1071, 533] width 412 height 22
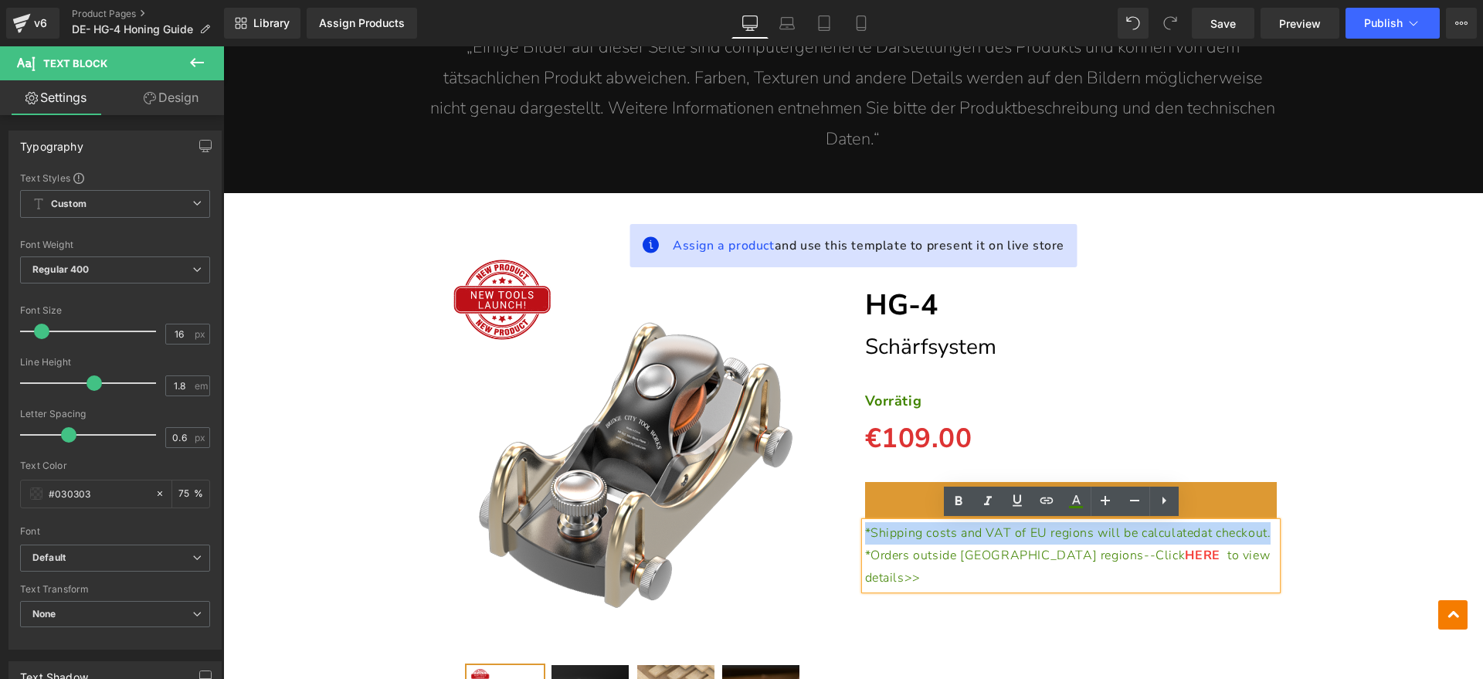
drag, startPoint x: 925, startPoint y: 551, endPoint x: 859, endPoint y: 537, distance: 67.9
click at [865, 537] on p "*Shipping costs and VAT of EU regions will be calculated at checkout." at bounding box center [1071, 533] width 412 height 22
paste div
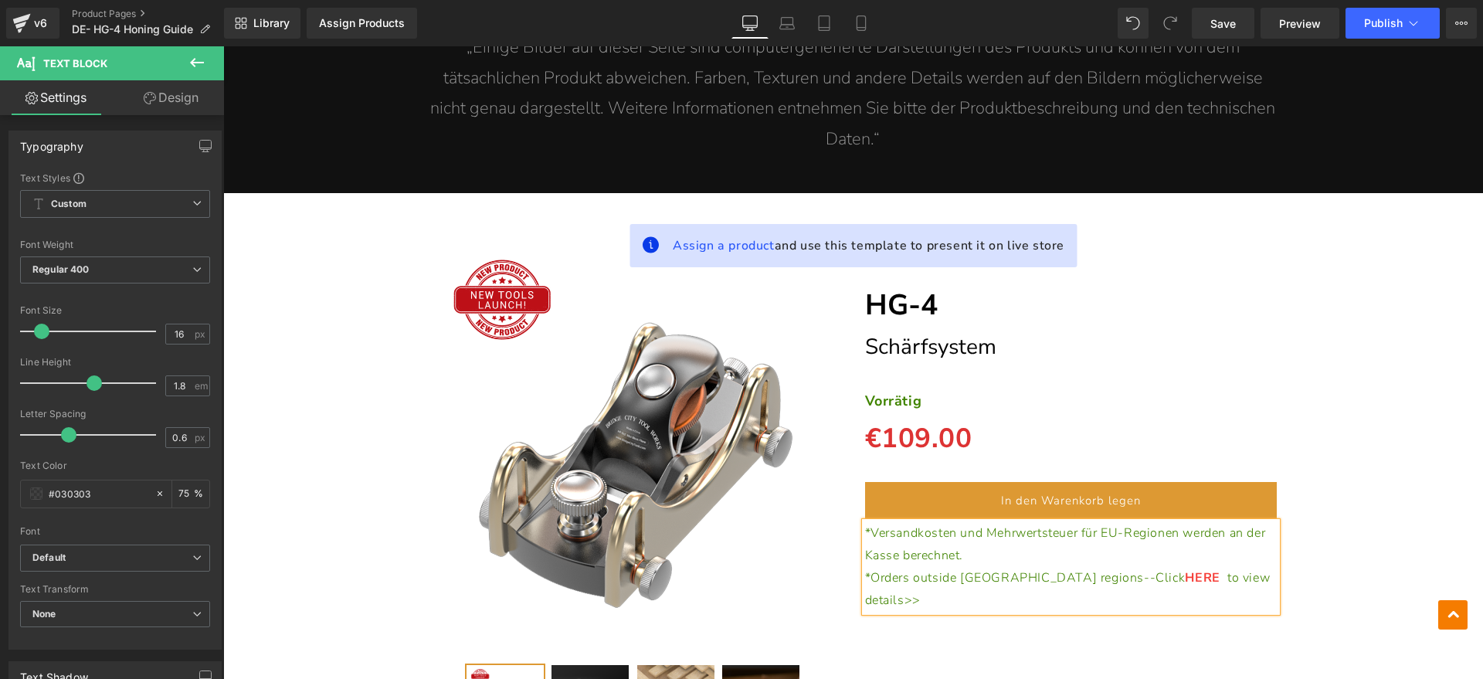
click at [1221, 568] on p "*Orders outside EU regions--Click HERE to view details>>" at bounding box center [1071, 589] width 412 height 45
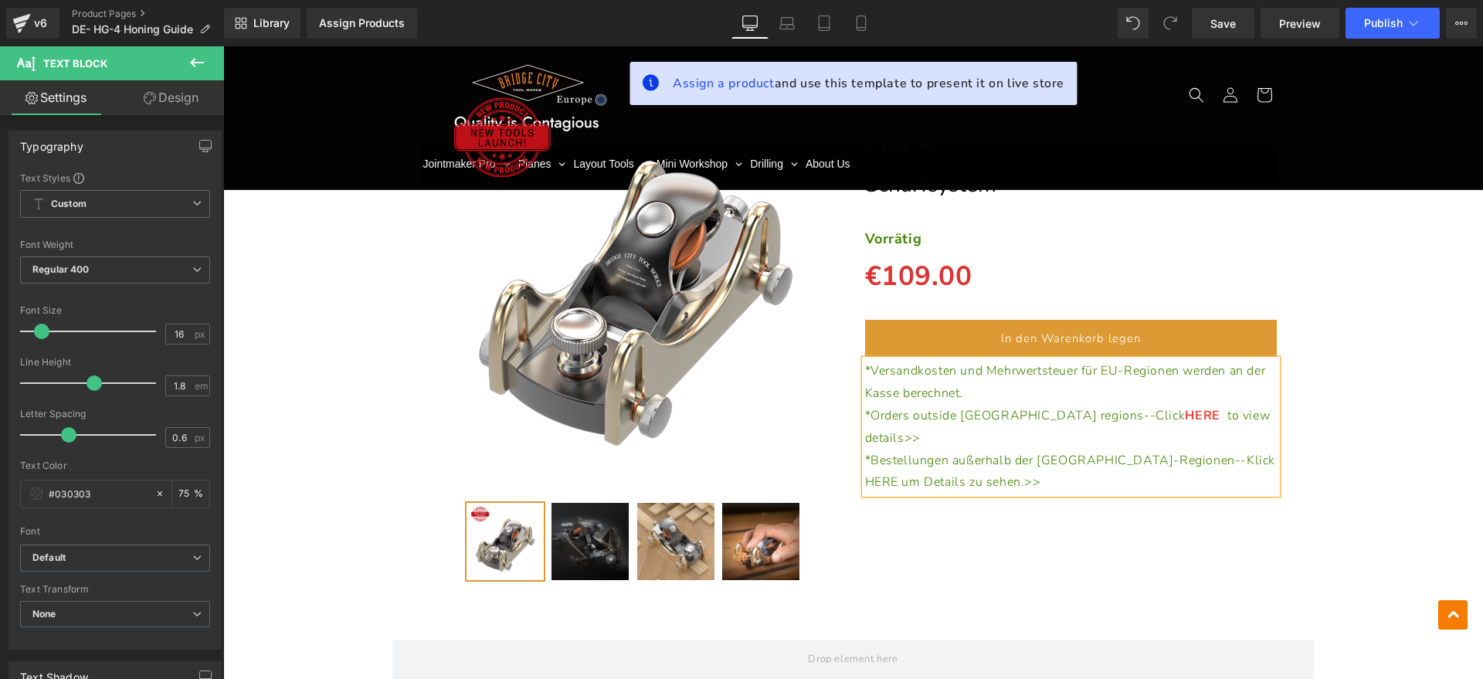
scroll to position [10697, 0]
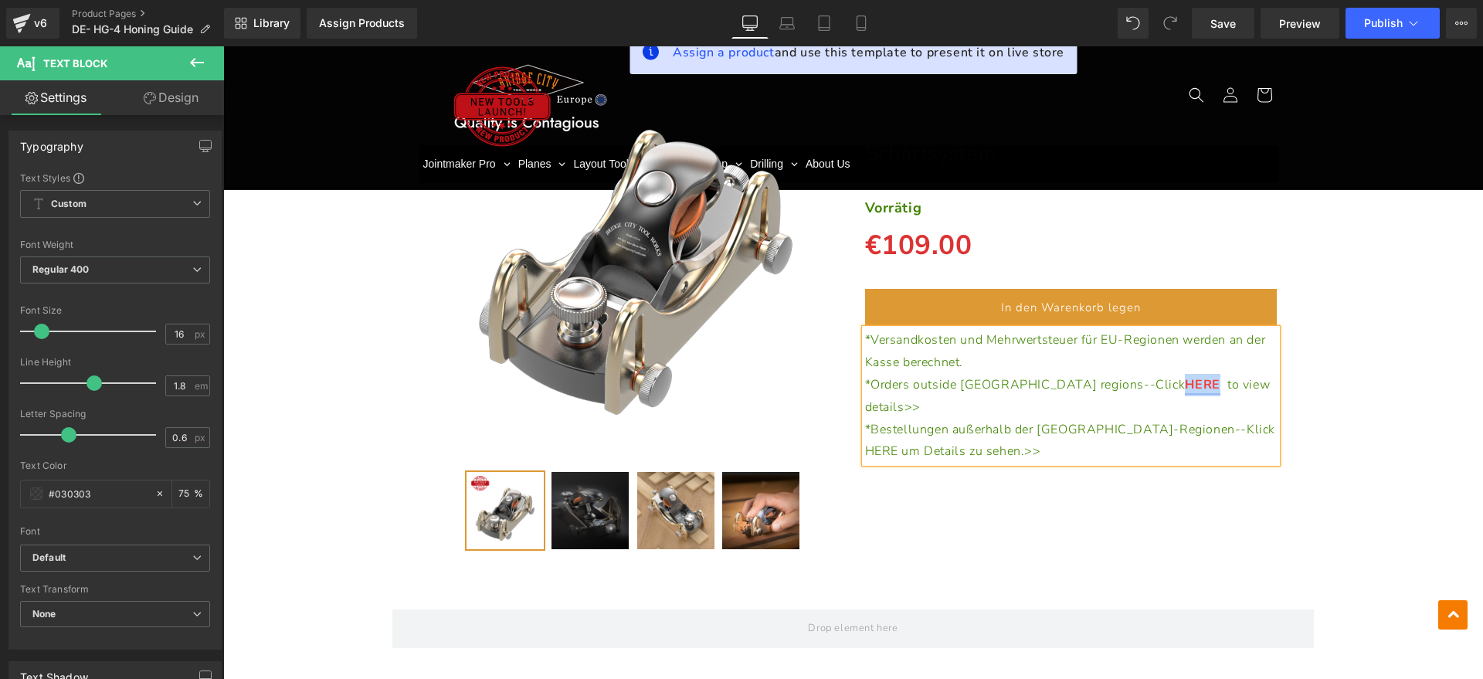
drag, startPoint x: 1063, startPoint y: 384, endPoint x: 1094, endPoint y: 384, distance: 30.9
click at [1185, 384] on link "HERE" at bounding box center [1202, 384] width 35 height 17
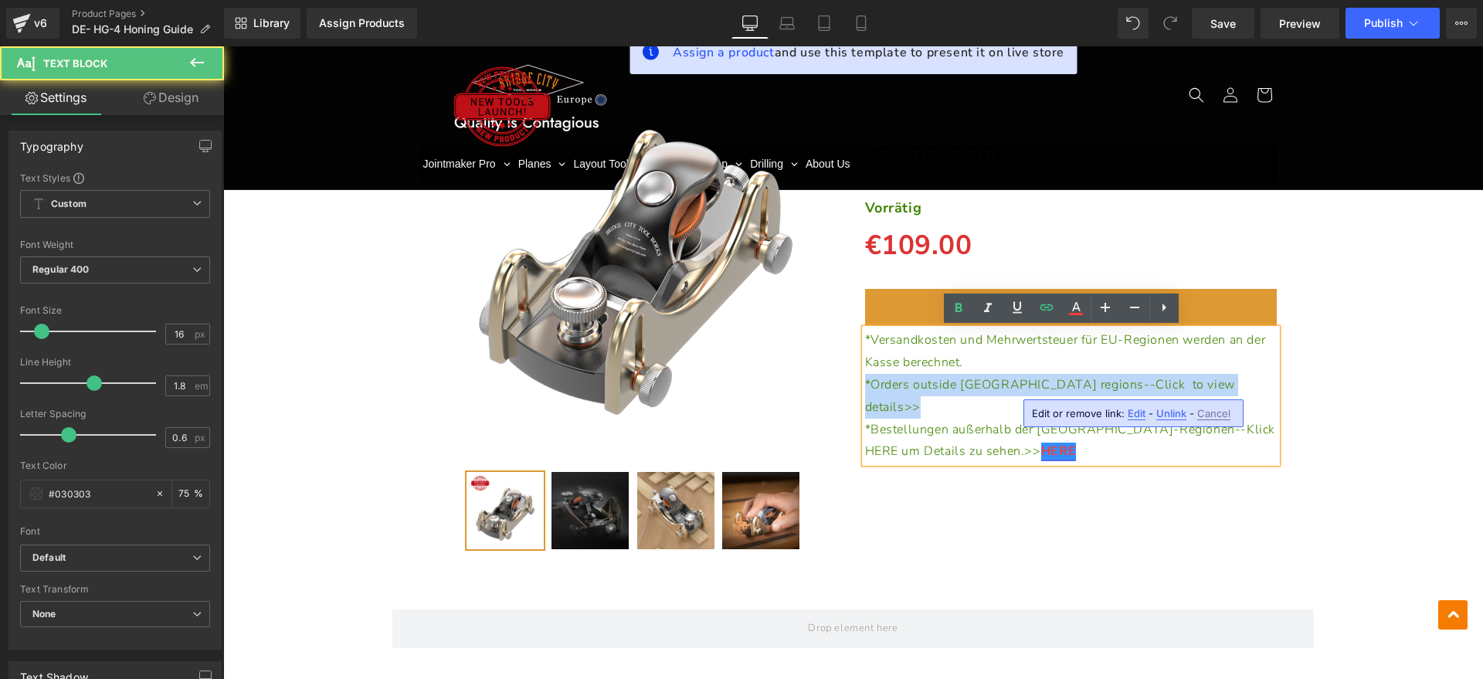
drag, startPoint x: 1192, startPoint y: 385, endPoint x: 825, endPoint y: 385, distance: 366.9
click at [825, 385] on div "Sale Off (P) Image (P) Image List" at bounding box center [853, 293] width 871 height 540
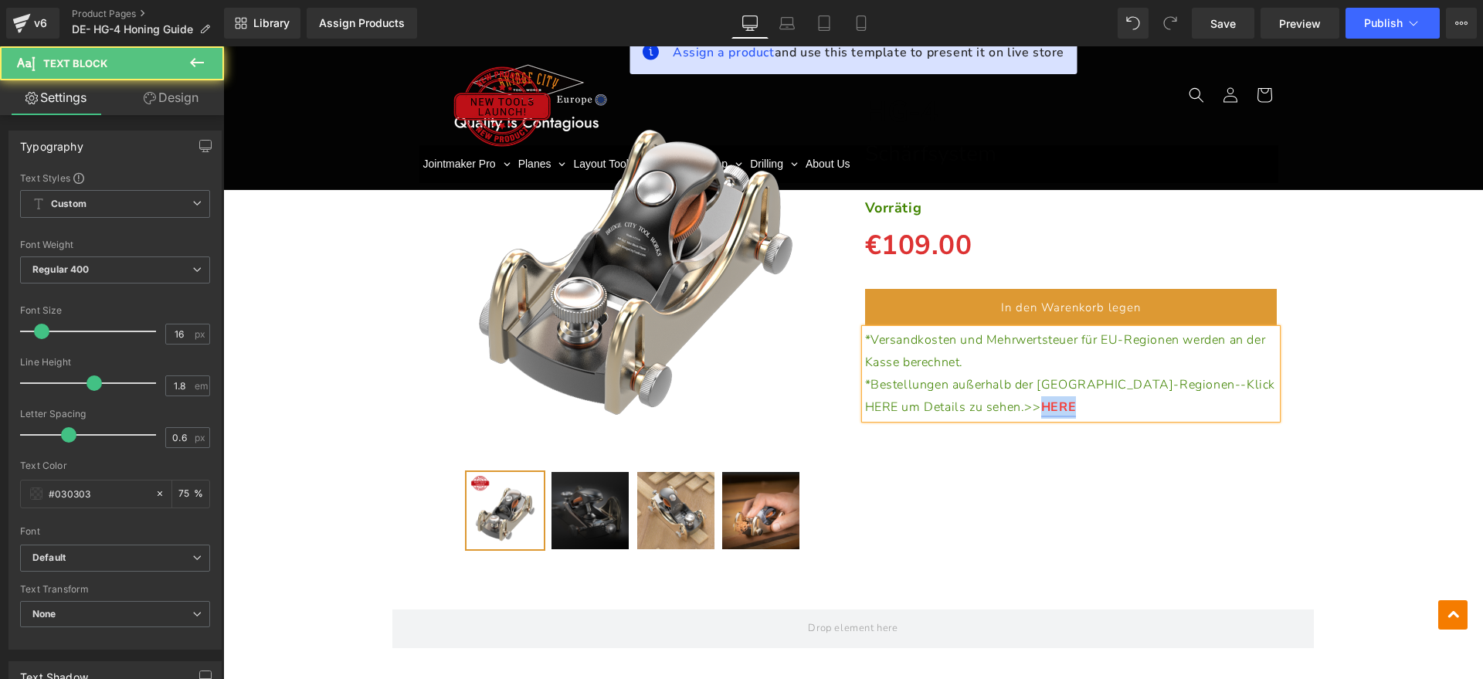
drag, startPoint x: 972, startPoint y: 407, endPoint x: 928, endPoint y: 407, distance: 44.0
click at [928, 407] on p "*Bestellungen außerhalb der [GEOGRAPHIC_DATA]-Regionen--Klick HERE um Details z…" at bounding box center [1071, 396] width 412 height 45
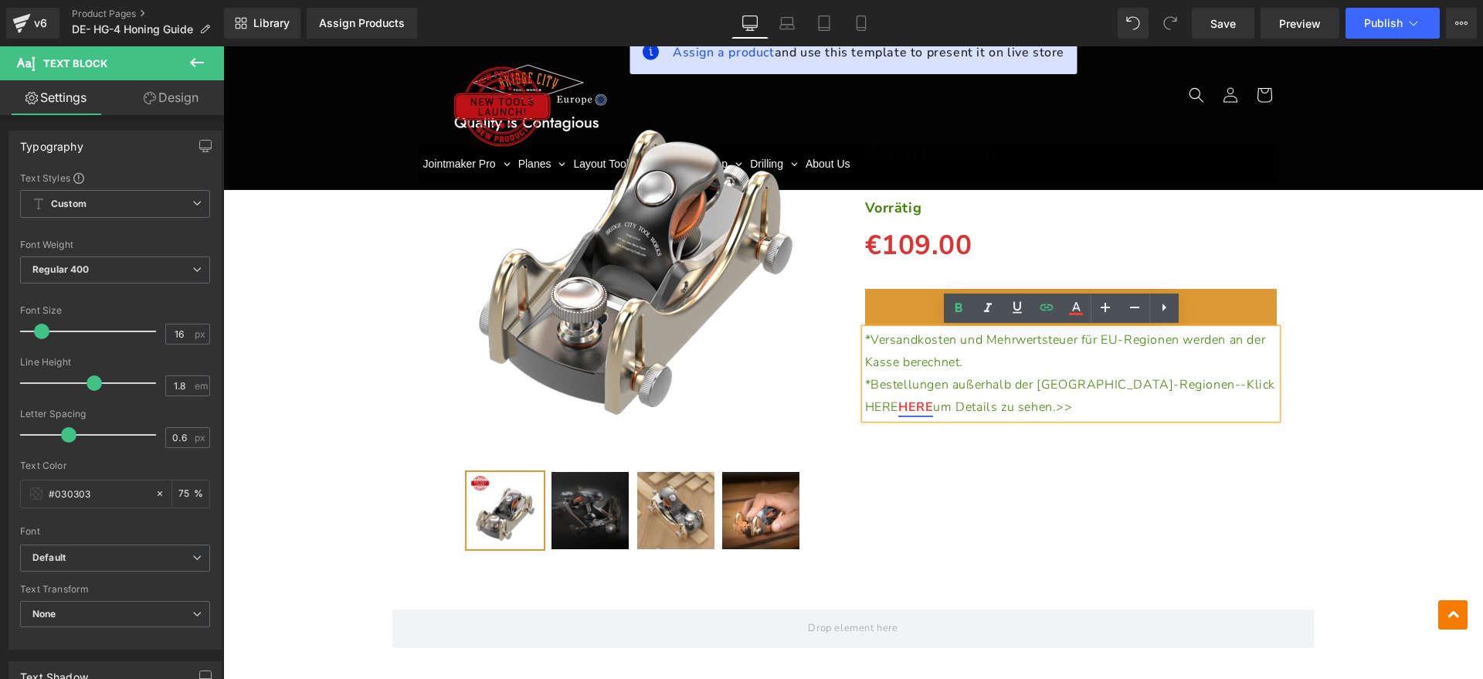
click at [1180, 388] on span "*Bestellungen außerhalb der [GEOGRAPHIC_DATA]-Regionen--Klick HERE" at bounding box center [1070, 395] width 411 height 39
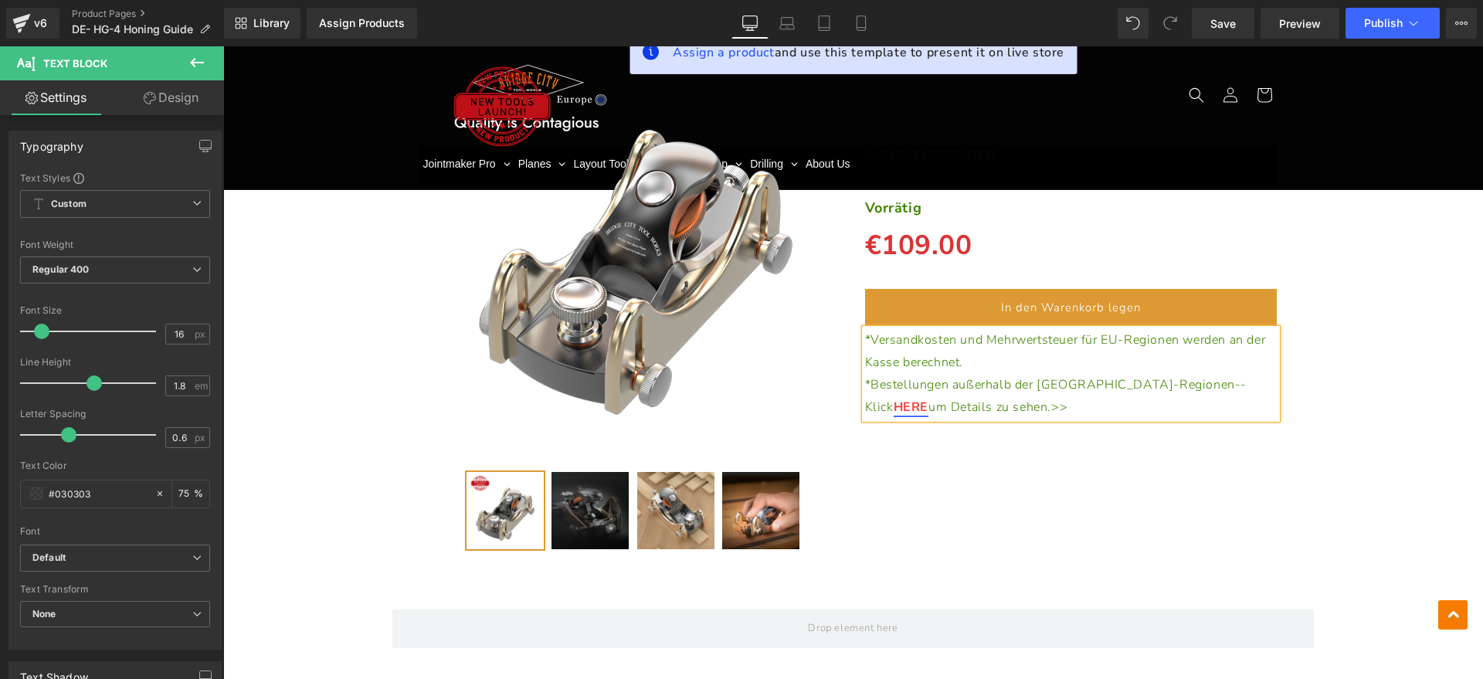
click at [1366, 386] on div "Sale Off (P) Image" at bounding box center [853, 293] width 1244 height 540
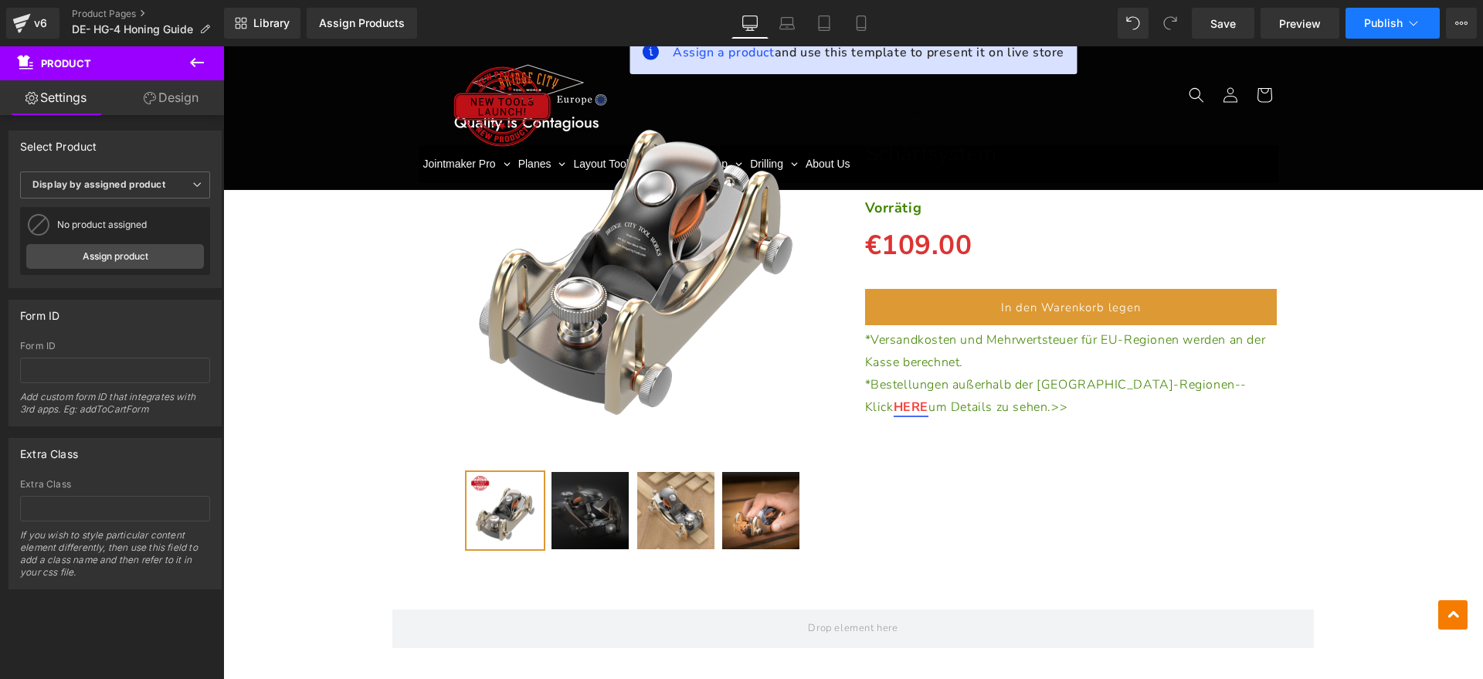
click at [1381, 26] on span "Publish" at bounding box center [1383, 23] width 39 height 12
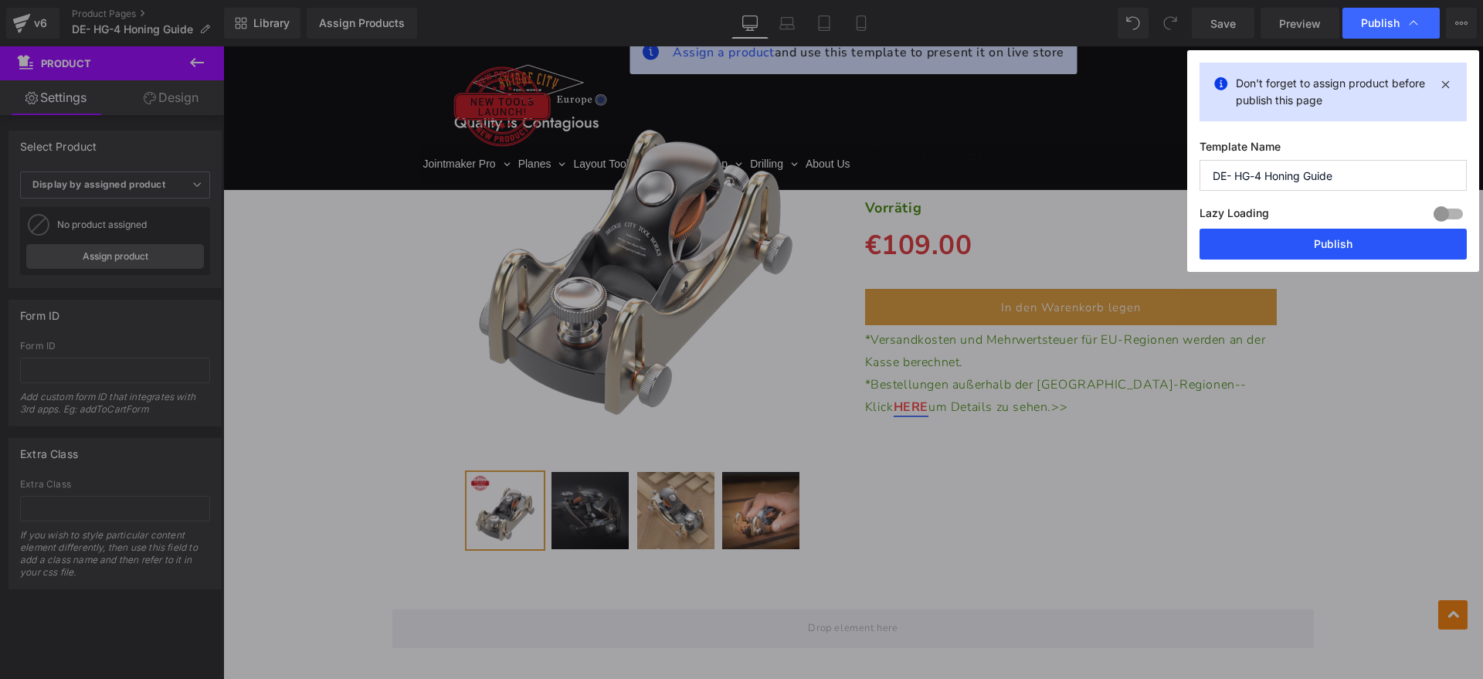
drag, startPoint x: 1308, startPoint y: 241, endPoint x: 1104, endPoint y: 181, distance: 211.6
click at [1308, 241] on button "Publish" at bounding box center [1332, 244] width 267 height 31
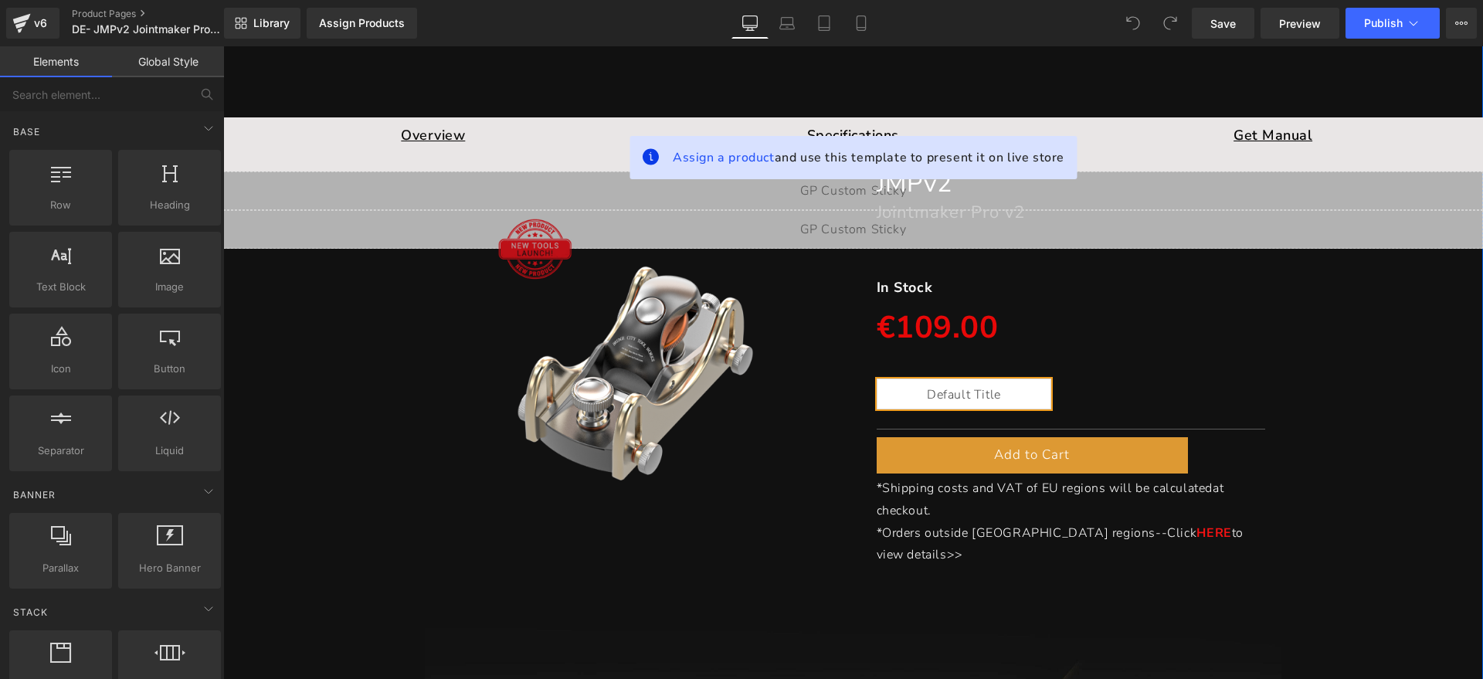
scroll to position [290, 0]
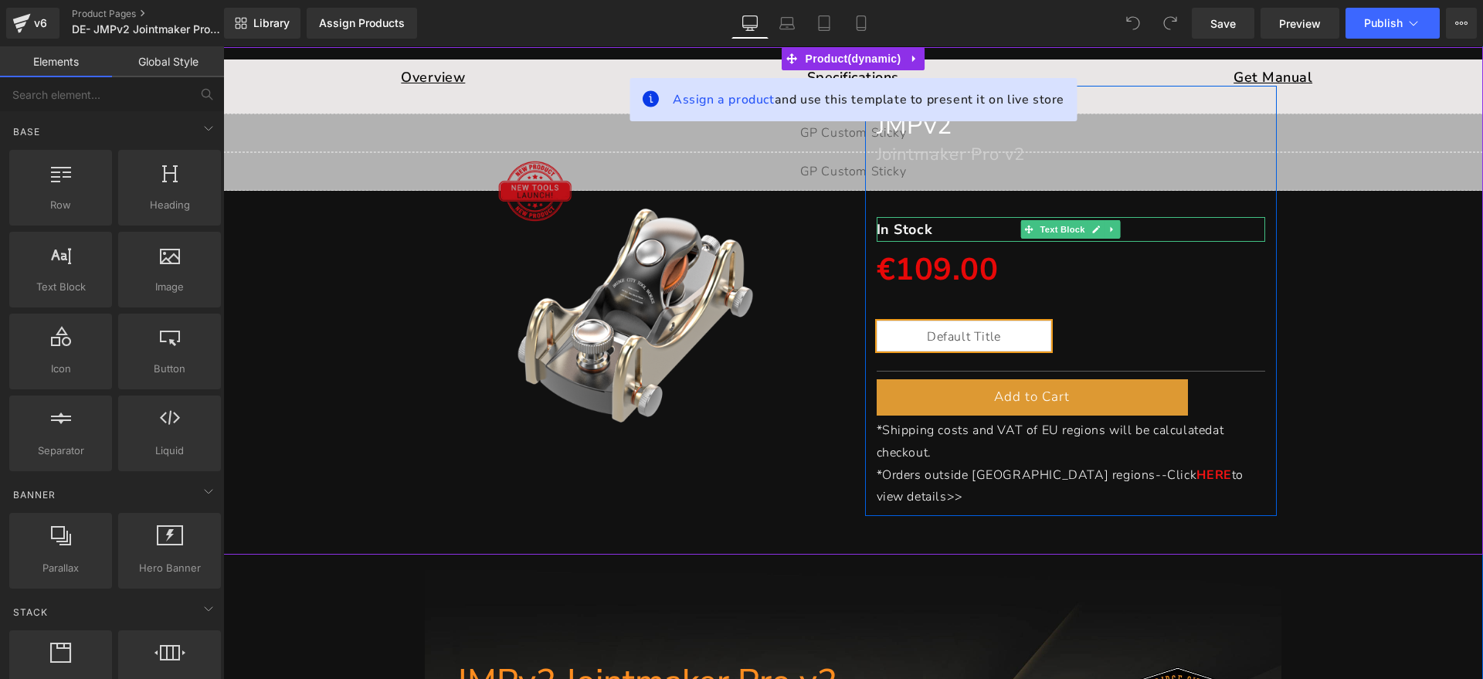
click at [926, 224] on p "In Stock" at bounding box center [1071, 229] width 389 height 25
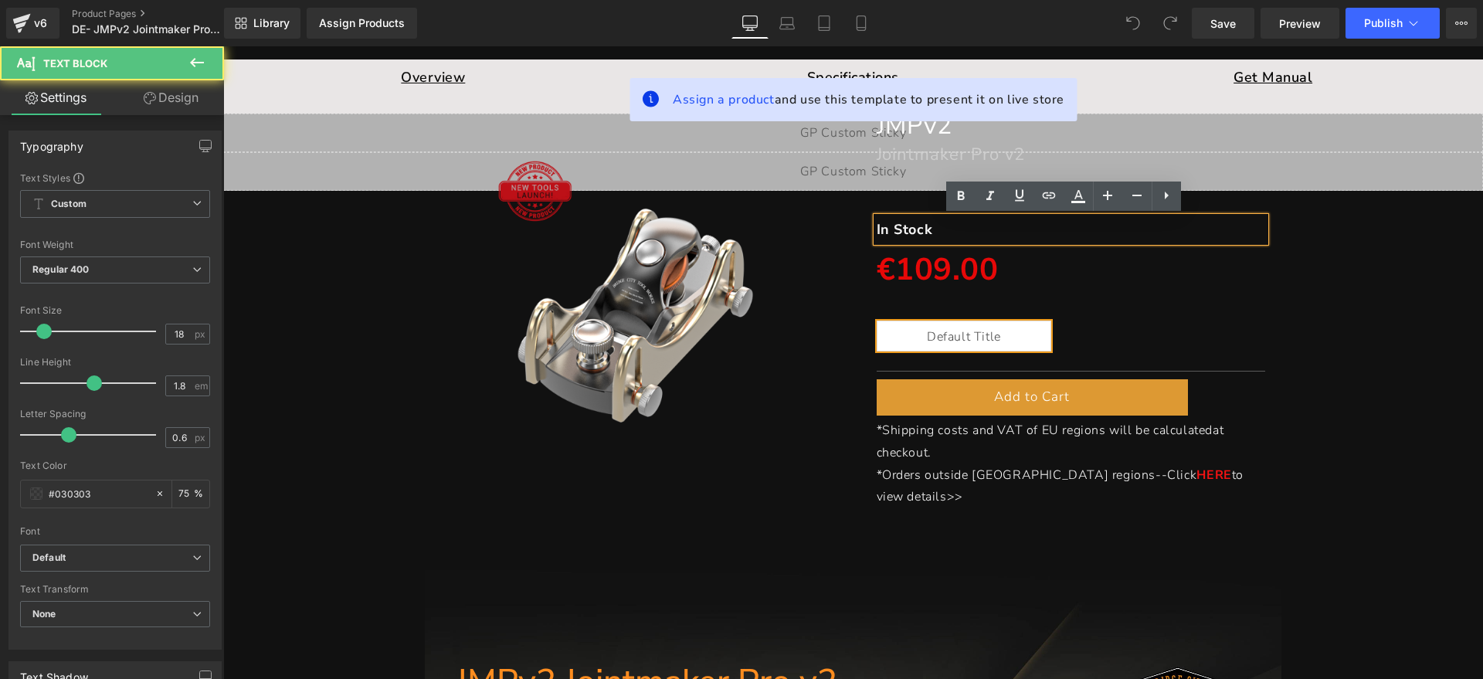
click at [939, 227] on p "In Stock" at bounding box center [1071, 229] width 389 height 25
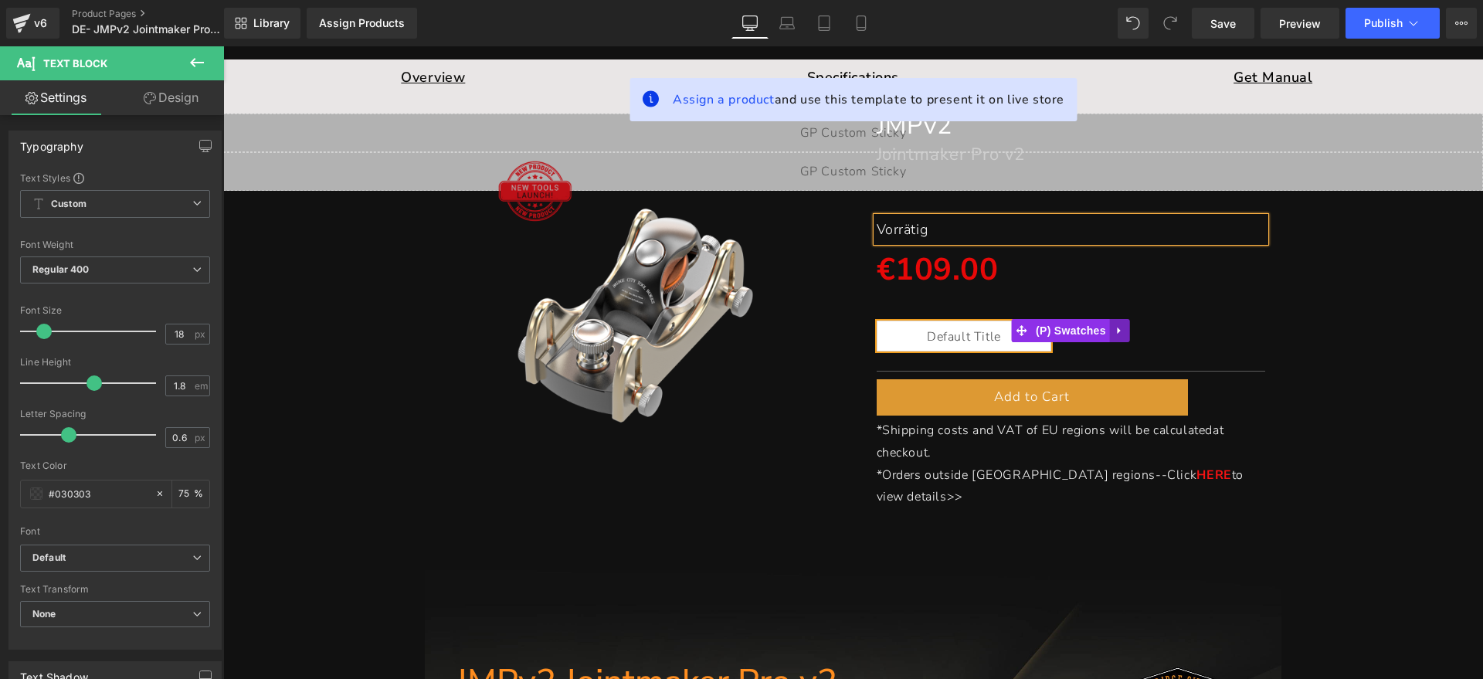
click at [1111, 336] on link at bounding box center [1120, 330] width 20 height 23
click at [1120, 332] on link at bounding box center [1130, 330] width 20 height 23
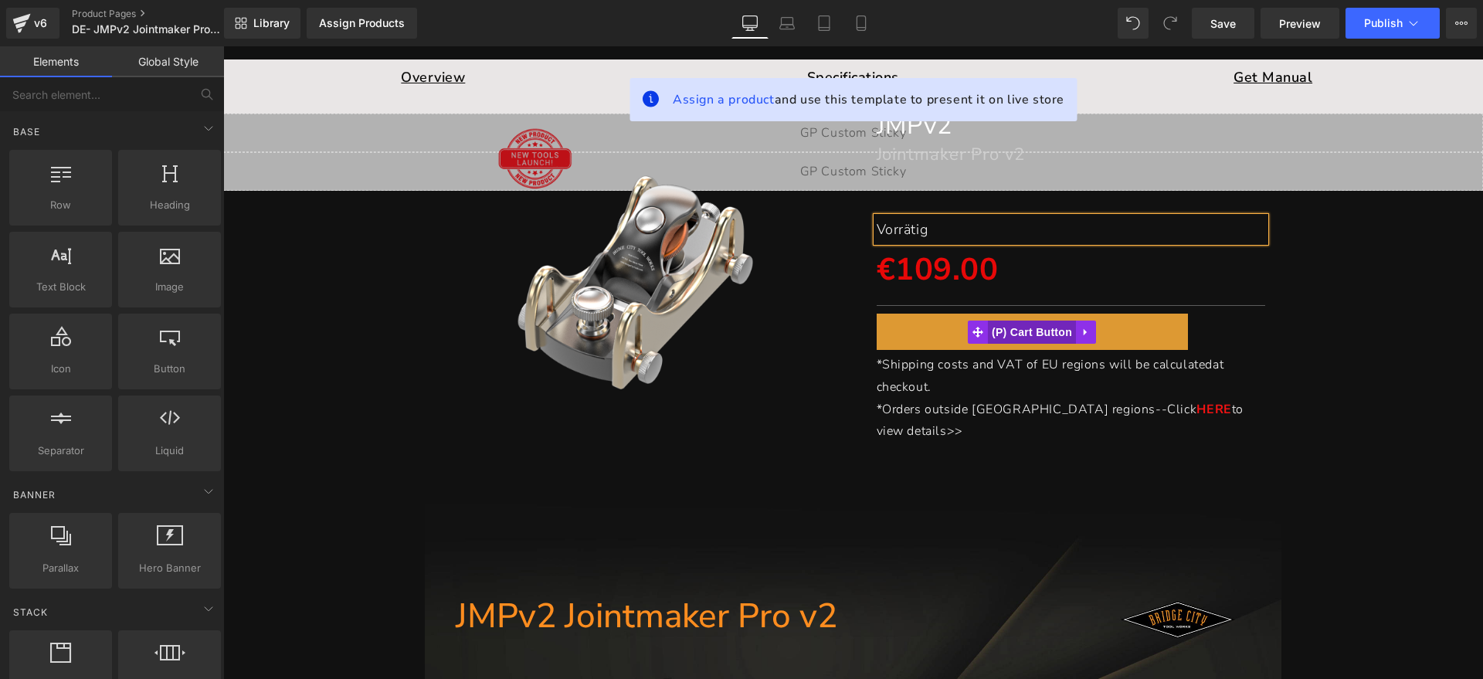
click at [1043, 330] on span "(P) Cart Button" at bounding box center [1032, 332] width 88 height 23
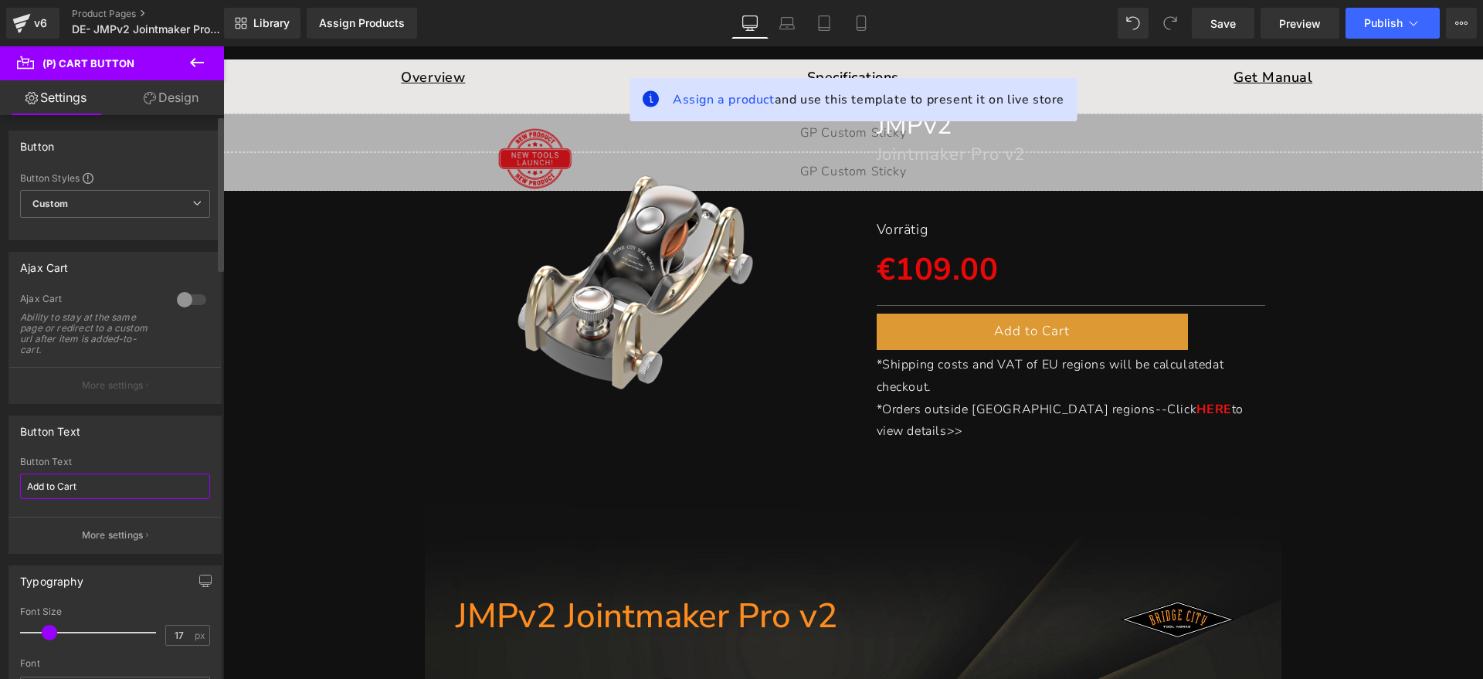
drag, startPoint x: 91, startPoint y: 487, endPoint x: 0, endPoint y: 487, distance: 91.1
click at [0, 487] on div "Button Text Add to Cart Button Text Add to Cart More settings" at bounding box center [115, 479] width 231 height 150
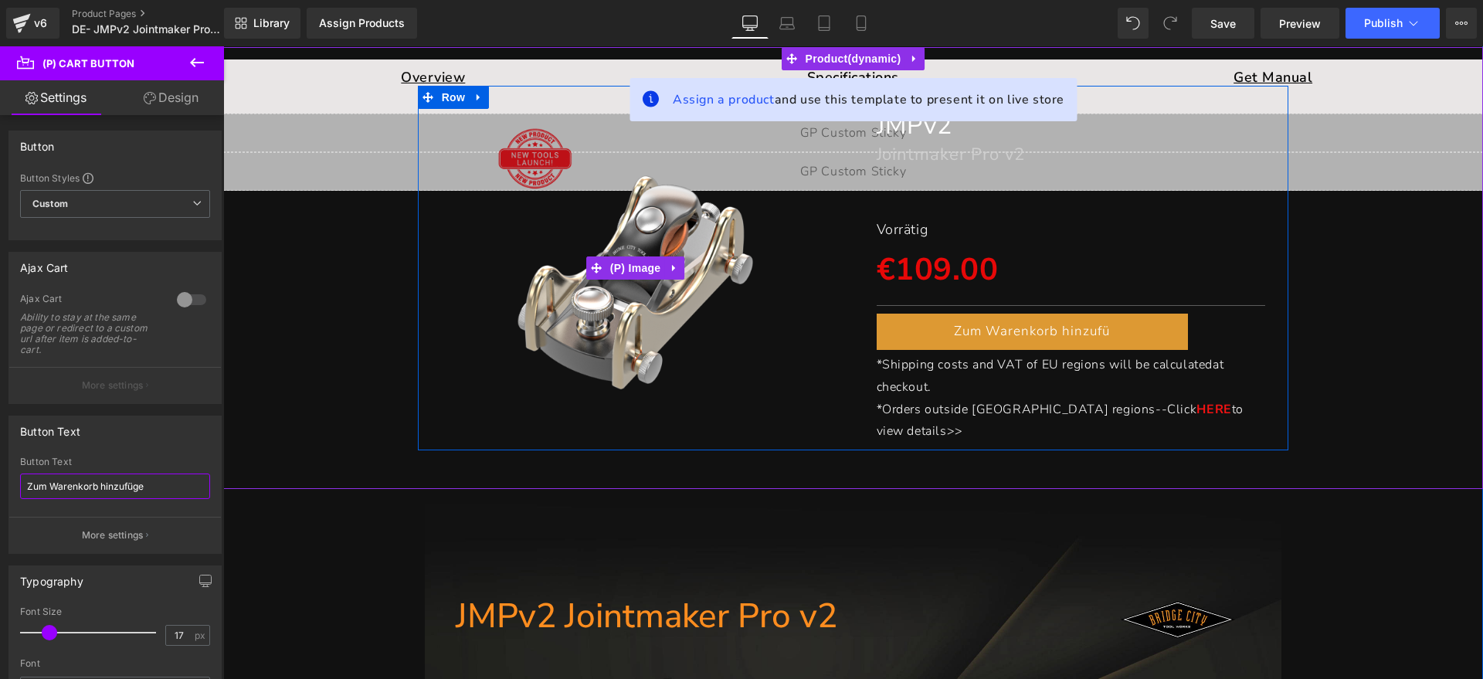
type input "Zum Warenkorb hinzufügen"
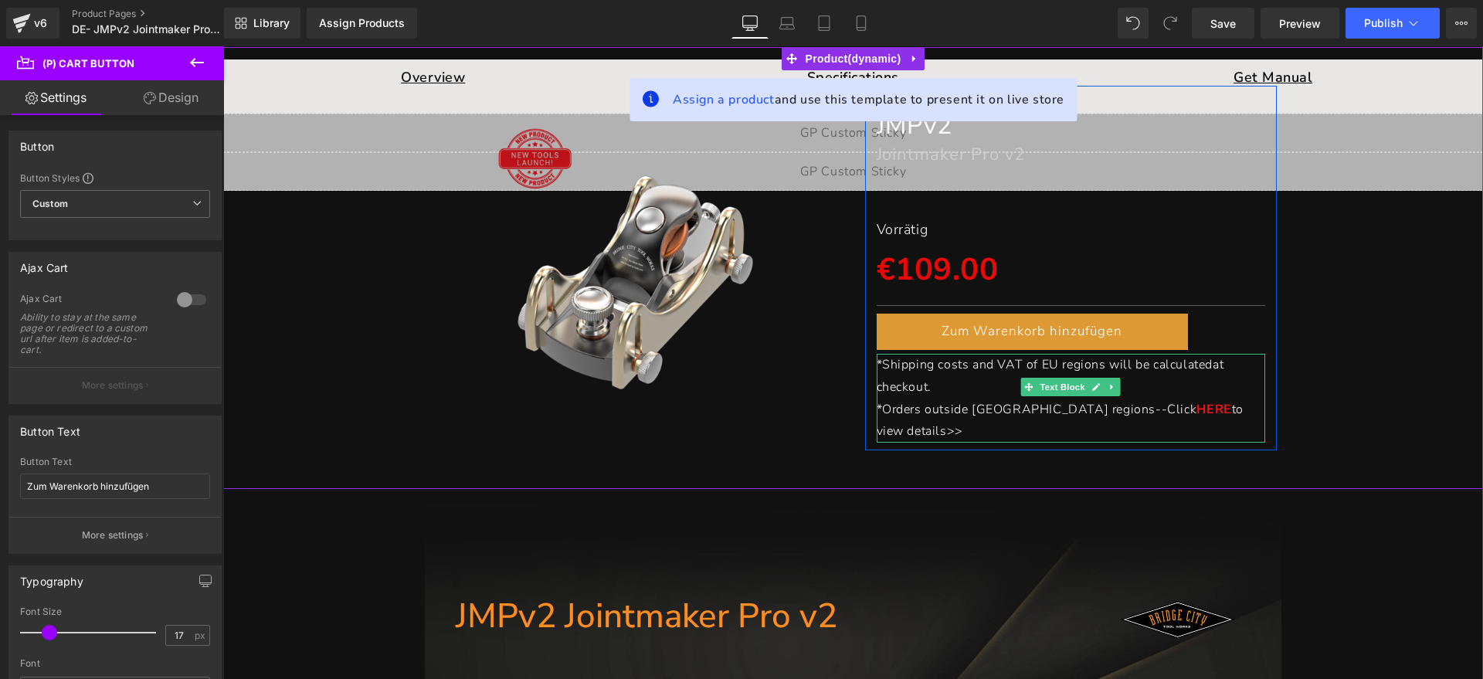
click at [938, 382] on p "*Shipping costs and VAT of EU regions will be calculated at checkout." at bounding box center [1071, 376] width 389 height 45
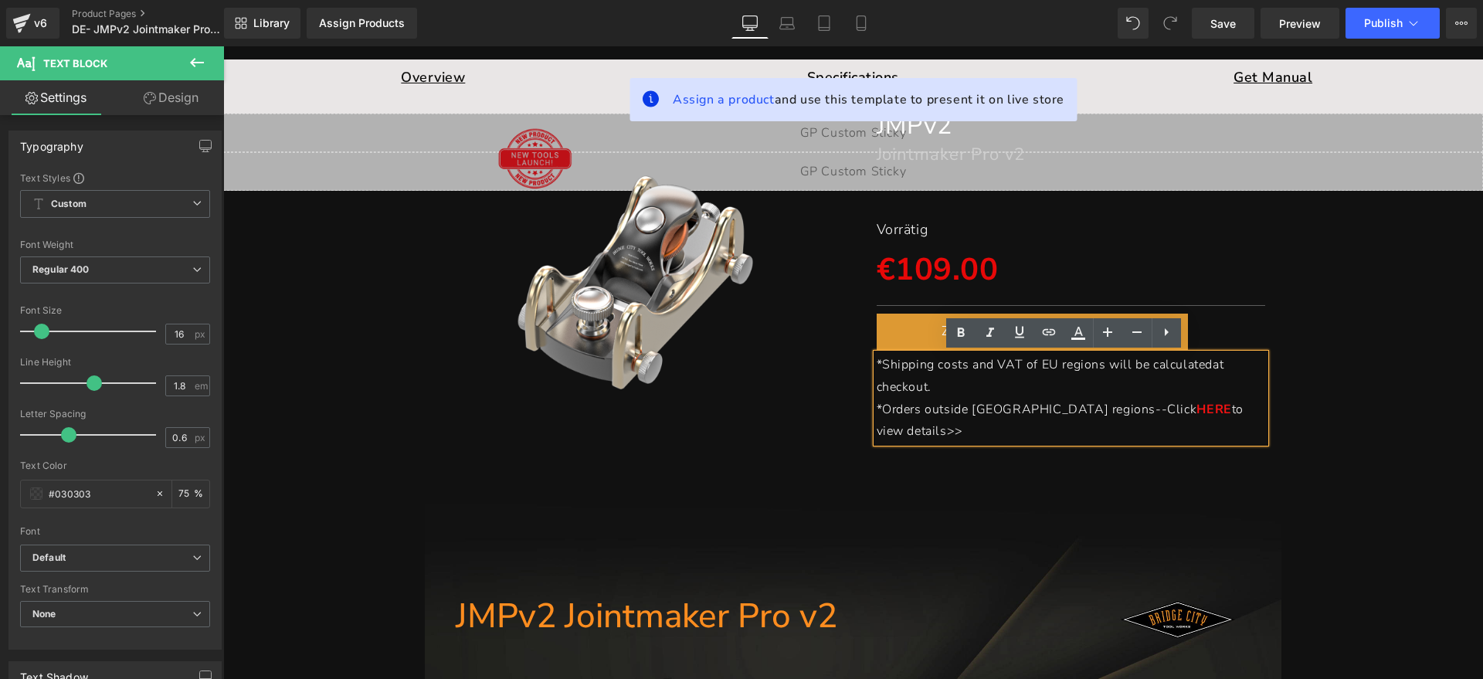
drag, startPoint x: 982, startPoint y: 392, endPoint x: 972, endPoint y: 392, distance: 9.3
click at [982, 392] on p "*Shipping costs and VAT of EU regions will be calculated at checkout." at bounding box center [1071, 376] width 389 height 45
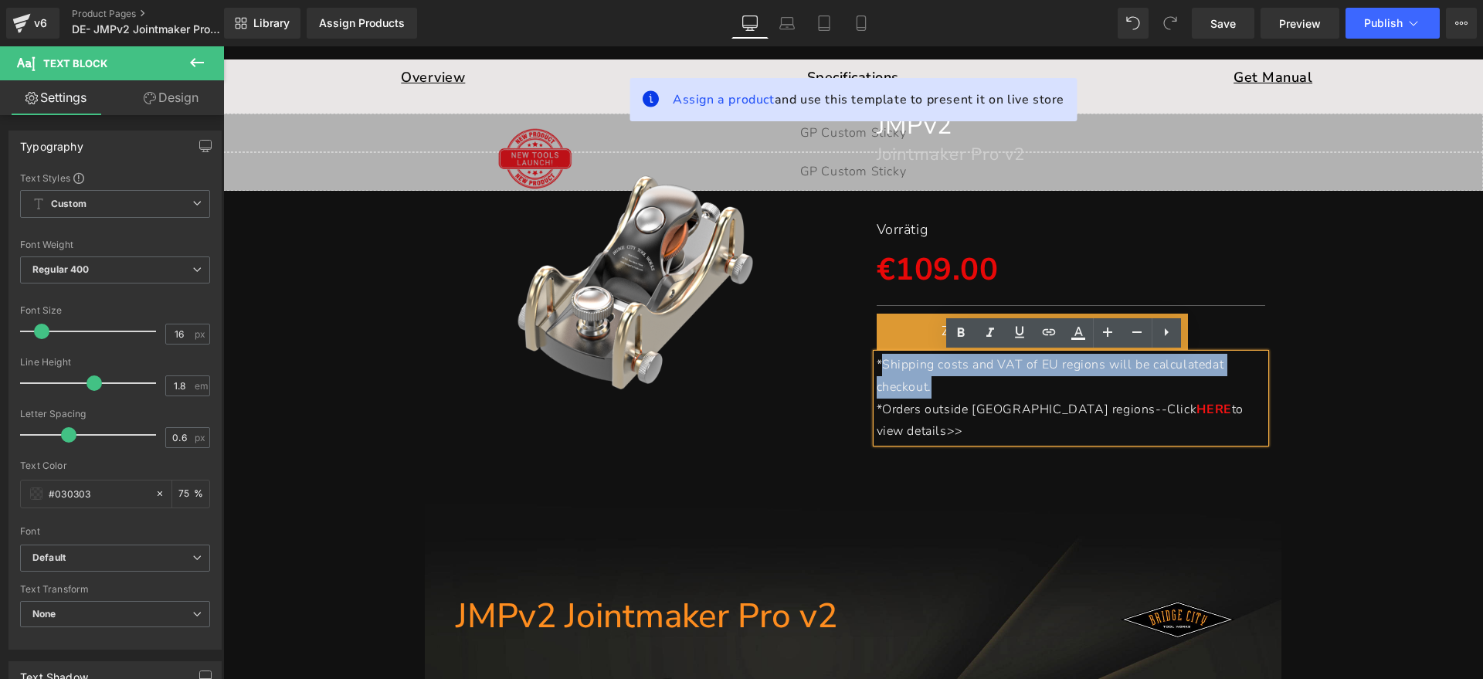
drag, startPoint x: 948, startPoint y: 385, endPoint x: 874, endPoint y: 361, distance: 77.2
click at [877, 361] on p "*Shipping costs and VAT of EU regions will be calculated at checkout." at bounding box center [1071, 376] width 389 height 45
paste div
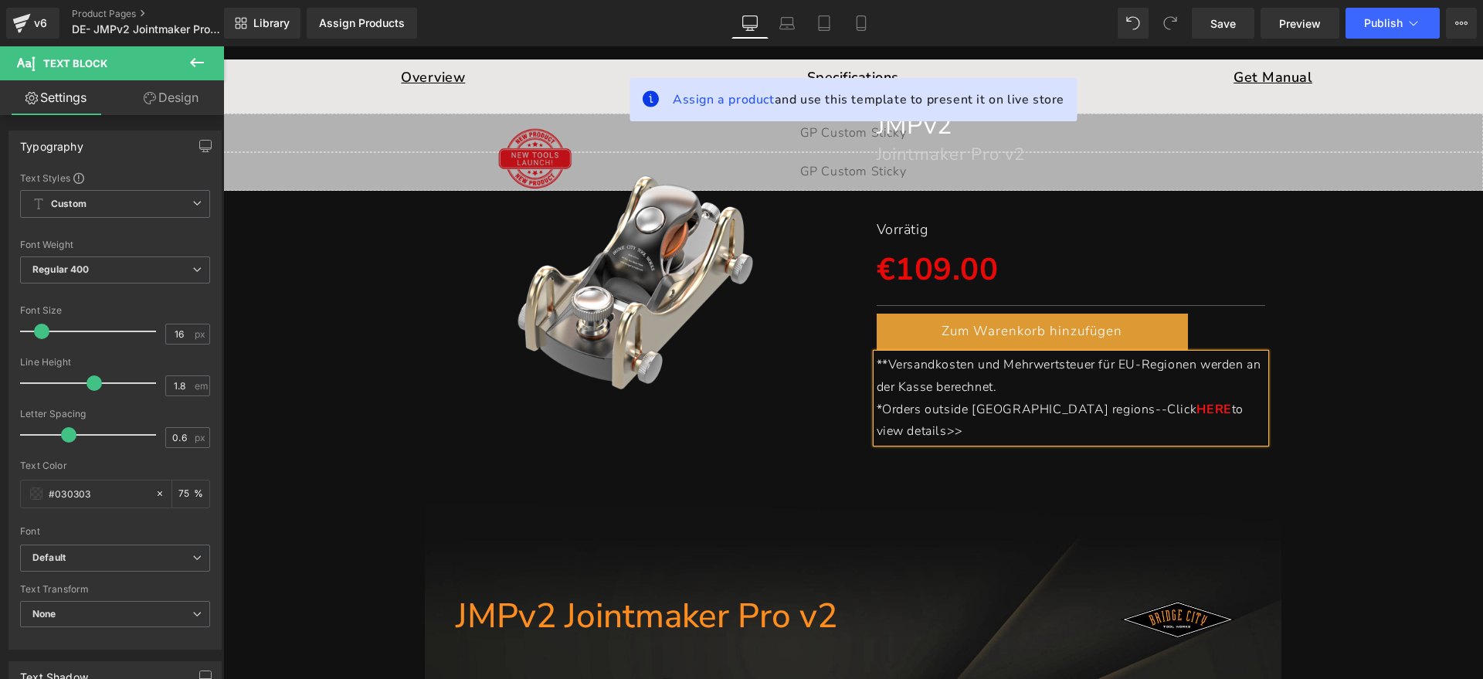
click at [877, 360] on span "**Versandkosten und Mehrwertsteuer für EU-Regionen werden an der Kasse berechne…" at bounding box center [1069, 375] width 385 height 39
click at [1236, 389] on p "**Versandkosten und Mehrwertsteuer für EU-Regionen werden an der Kasse berechne…" at bounding box center [1071, 376] width 389 height 45
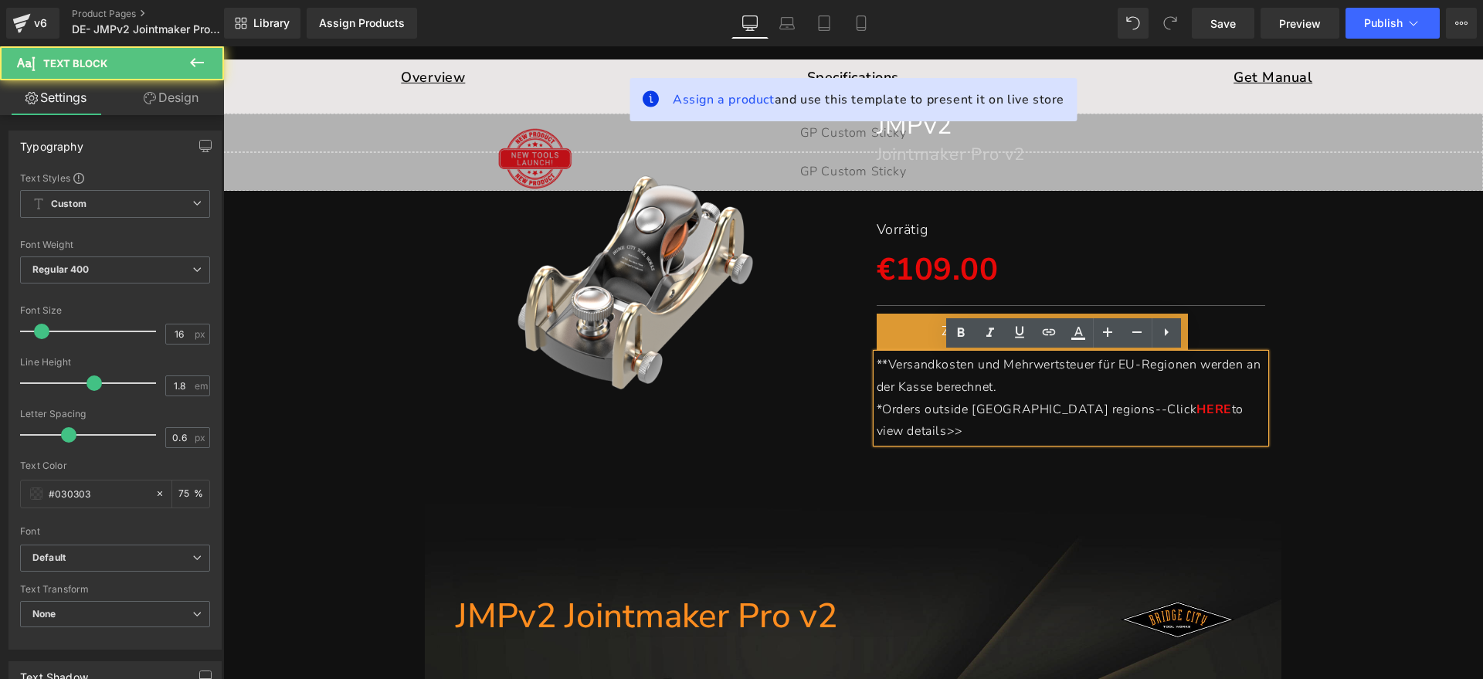
click at [1231, 401] on p "*Orders outside [GEOGRAPHIC_DATA] regions--Click HERE to view details>>" at bounding box center [1071, 421] width 389 height 45
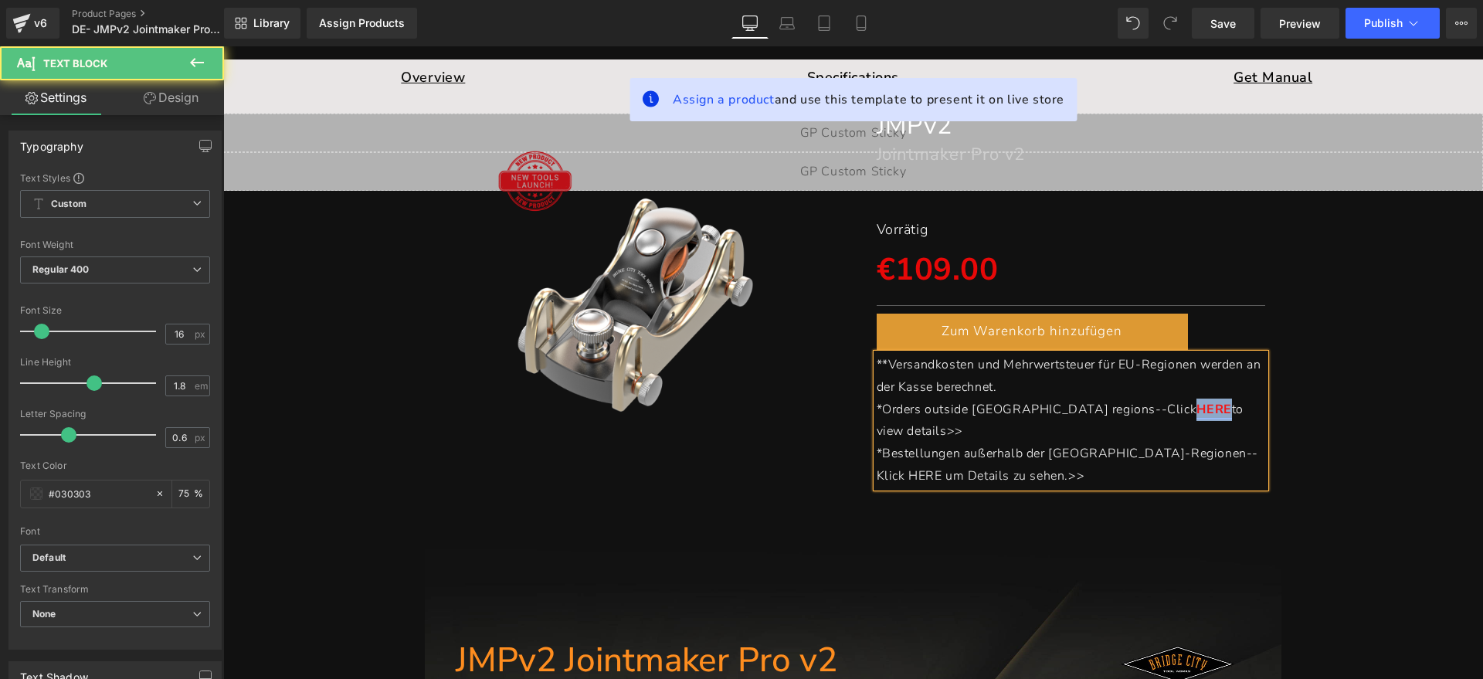
drag, startPoint x: 1074, startPoint y: 411, endPoint x: 1104, endPoint y: 410, distance: 30.1
click at [1196, 410] on link "HERE" at bounding box center [1213, 409] width 35 height 17
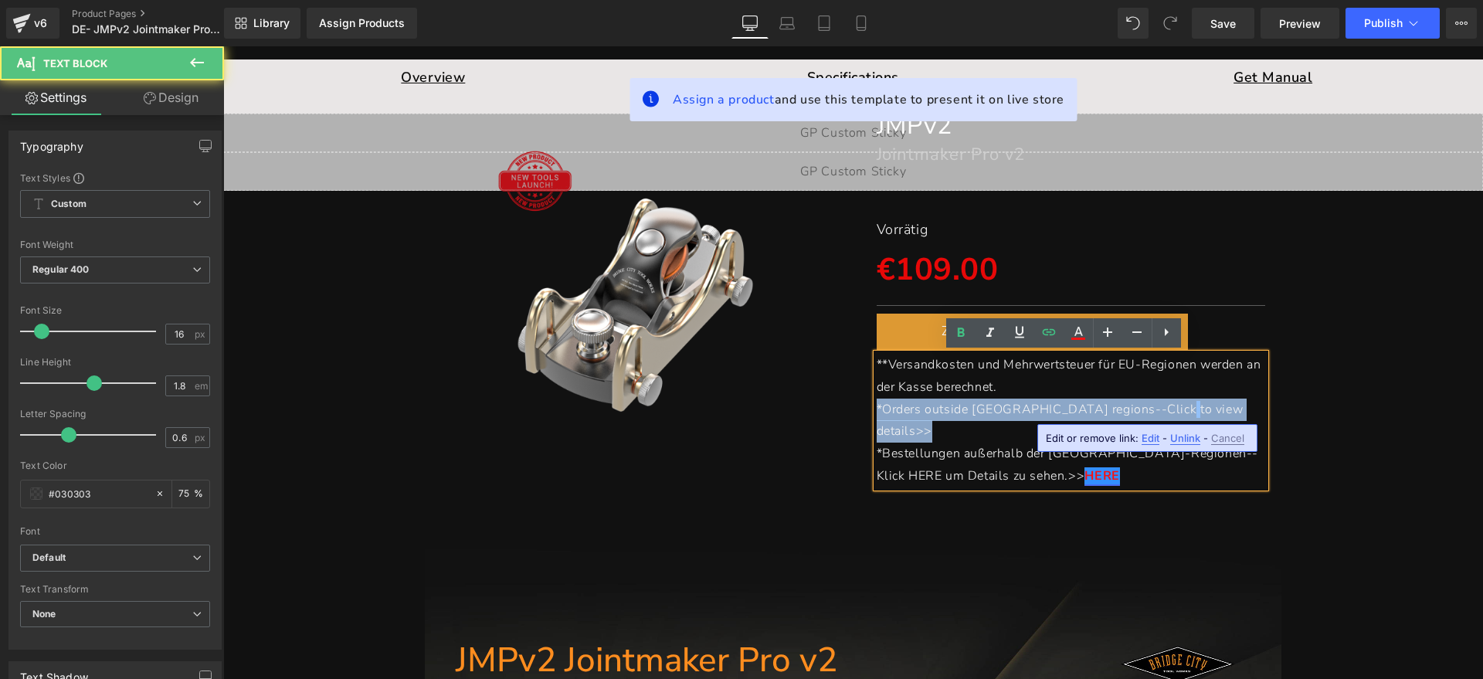
drag, startPoint x: 1235, startPoint y: 406, endPoint x: 853, endPoint y: 407, distance: 382.3
click at [853, 407] on div "JMPv2 Heading Jointmaker Pro v2 Heading Separator Vorrätig Text Block €109.00 €…" at bounding box center [1071, 290] width 436 height 409
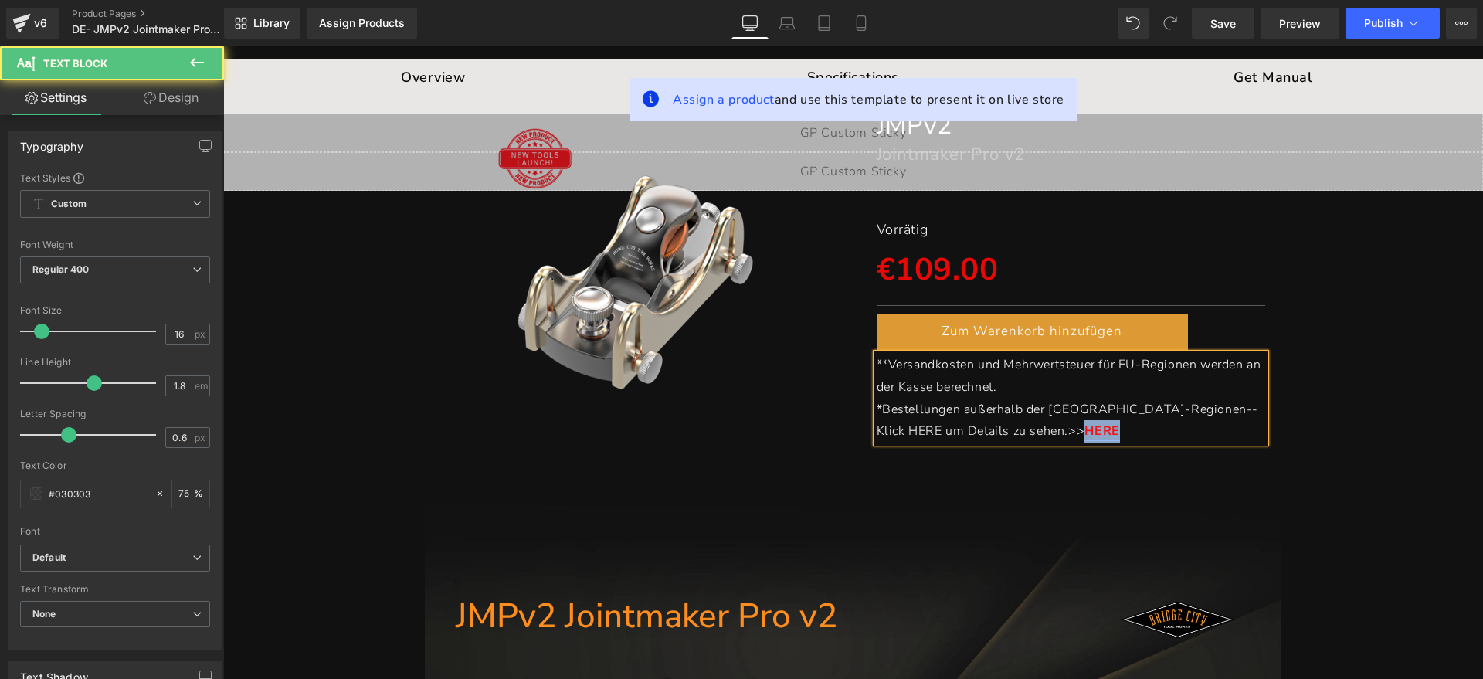
drag, startPoint x: 1023, startPoint y: 428, endPoint x: 985, endPoint y: 430, distance: 37.9
click at [985, 430] on p "*Bestellungen außerhalb der [GEOGRAPHIC_DATA]-Regionen--Klick HERE um Details z…" at bounding box center [1071, 421] width 389 height 45
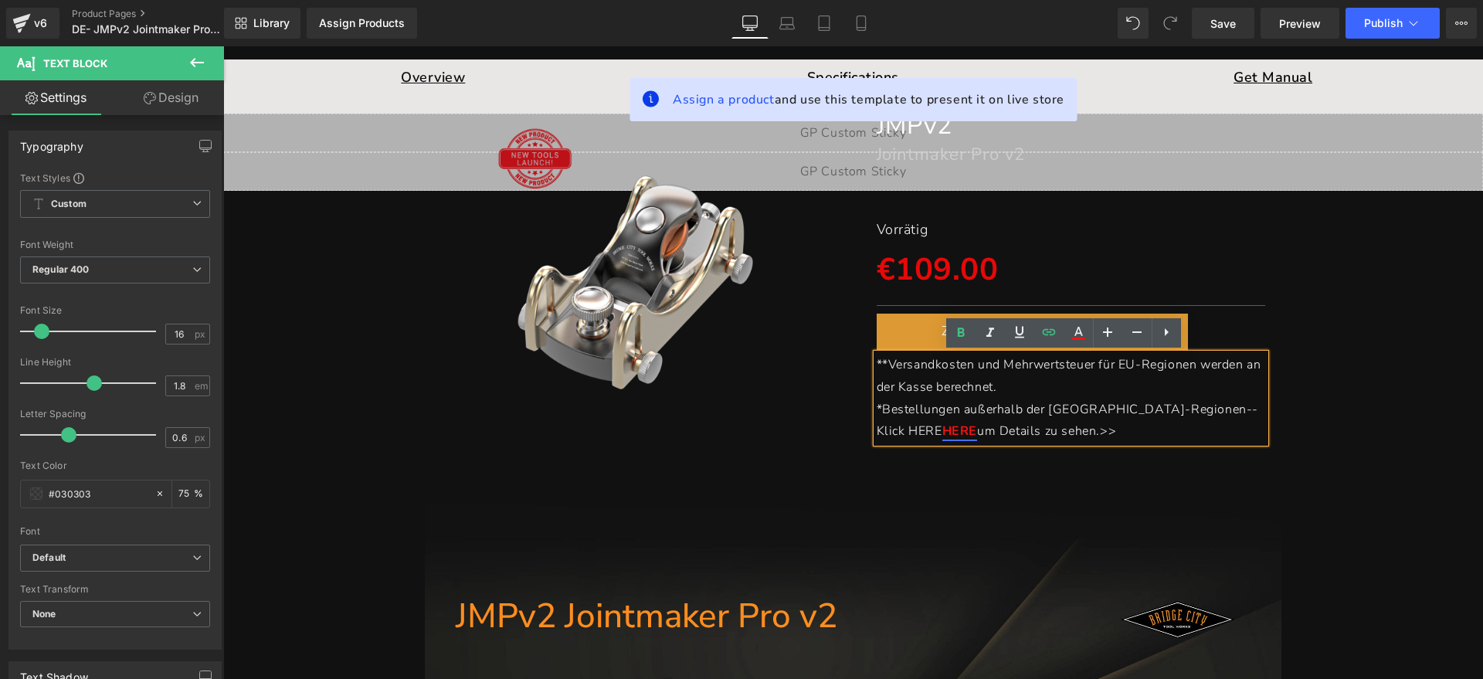
click at [1195, 410] on span "*Bestellungen außerhalb der [GEOGRAPHIC_DATA]-Regionen--Klick HERE" at bounding box center [1068, 420] width 382 height 39
click at [1398, 385] on div "(P) Image JMPv2 Heading Jointmaker Pro v2 Heading Separator Vorrätig Text Block…" at bounding box center [853, 268] width 1244 height 365
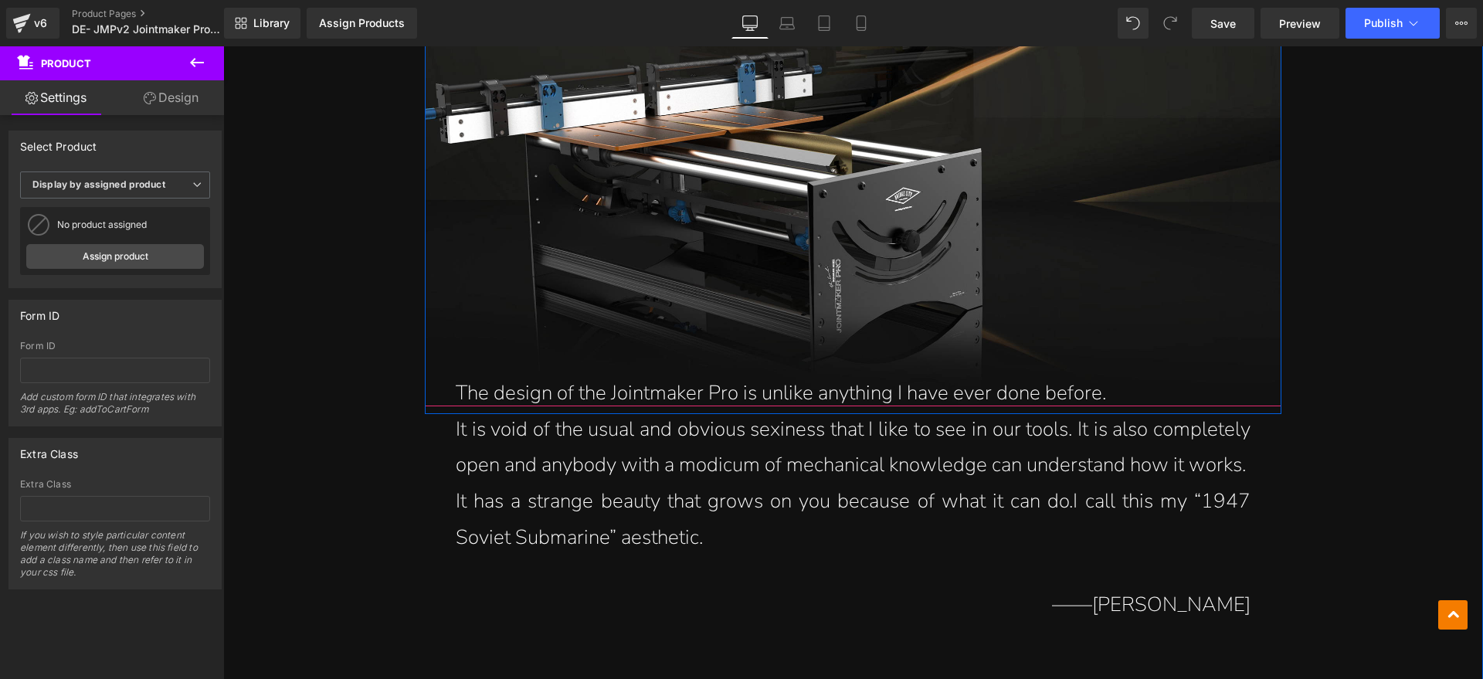
scroll to position [965, 0]
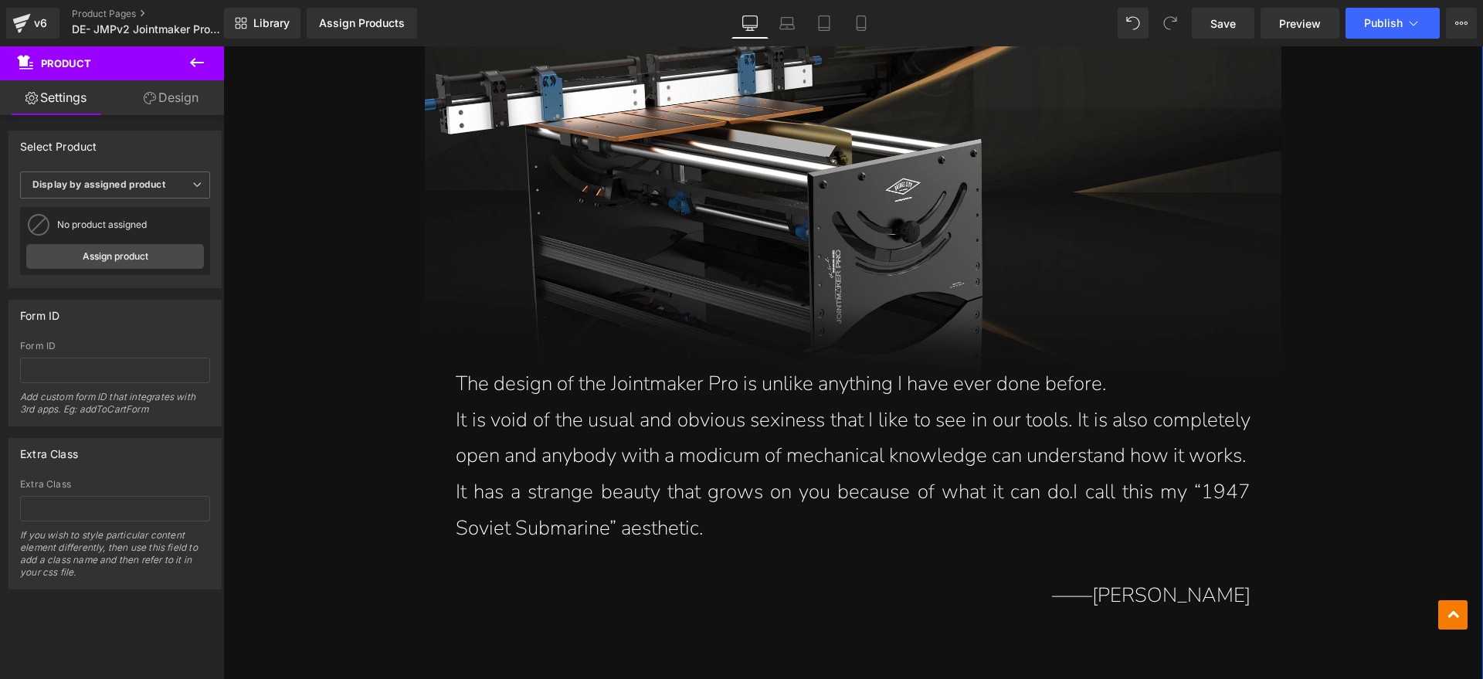
click at [794, 468] on span "It is void of the usual and obvious sexiness that I like to see in our tools. I…" at bounding box center [853, 437] width 795 height 63
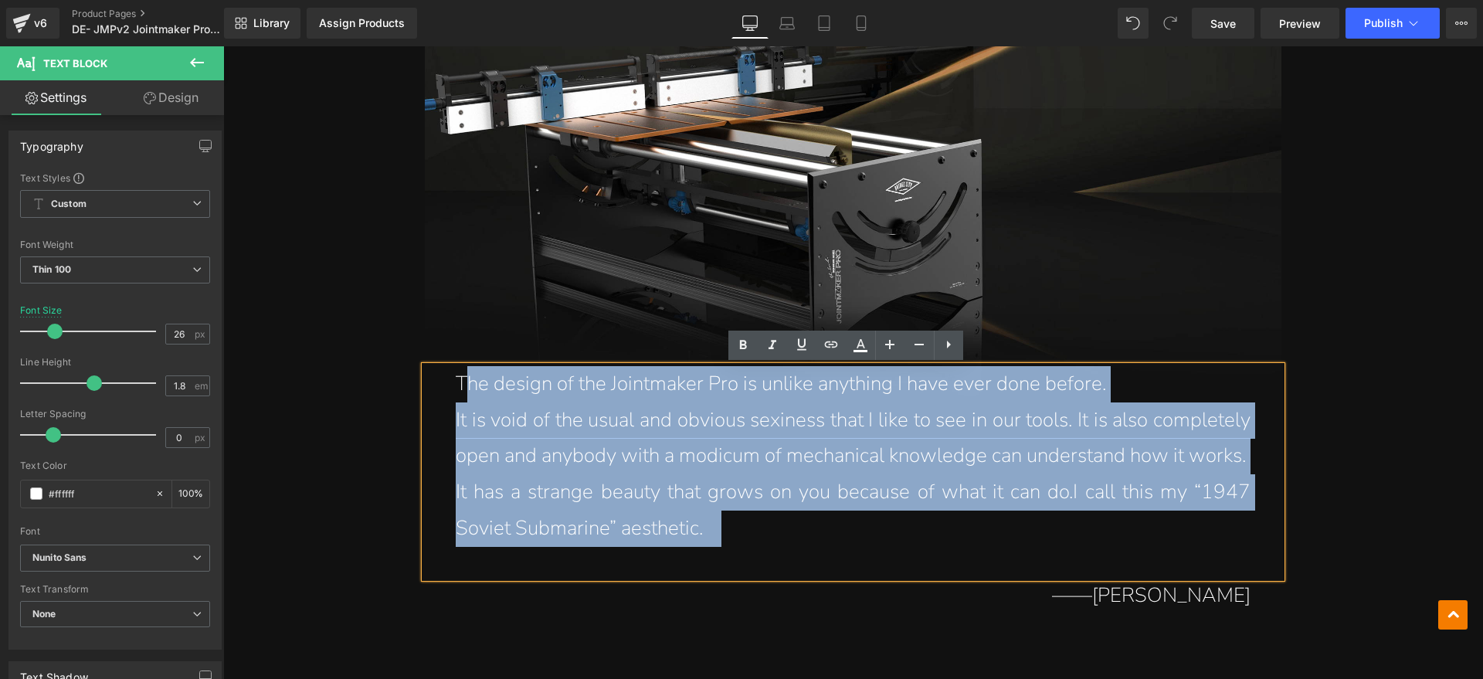
drag, startPoint x: 714, startPoint y: 530, endPoint x: 462, endPoint y: 397, distance: 284.7
click at [462, 397] on div "The design of the Jointmaker Pro is unlike anything I have ever done before. It…" at bounding box center [853, 472] width 856 height 212
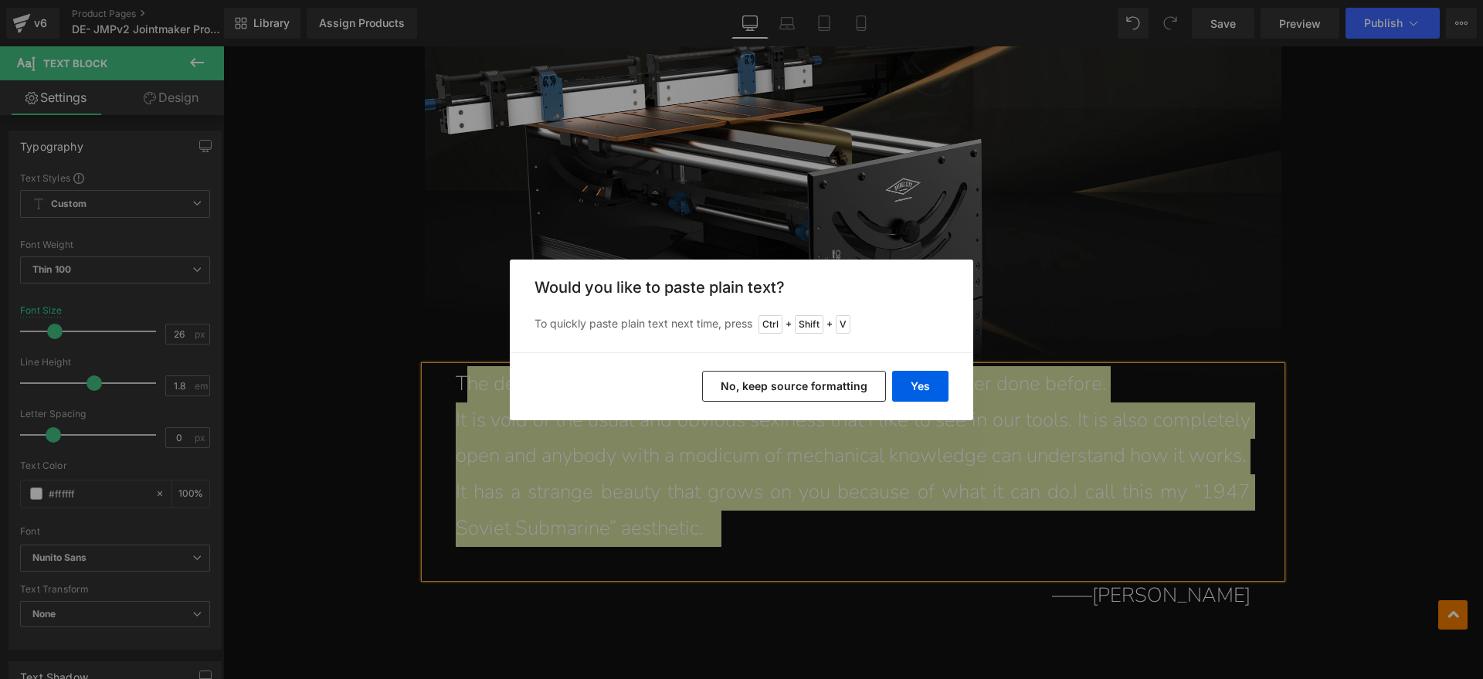
click at [948, 383] on div "Yes No, keep source formatting" at bounding box center [741, 386] width 463 height 68
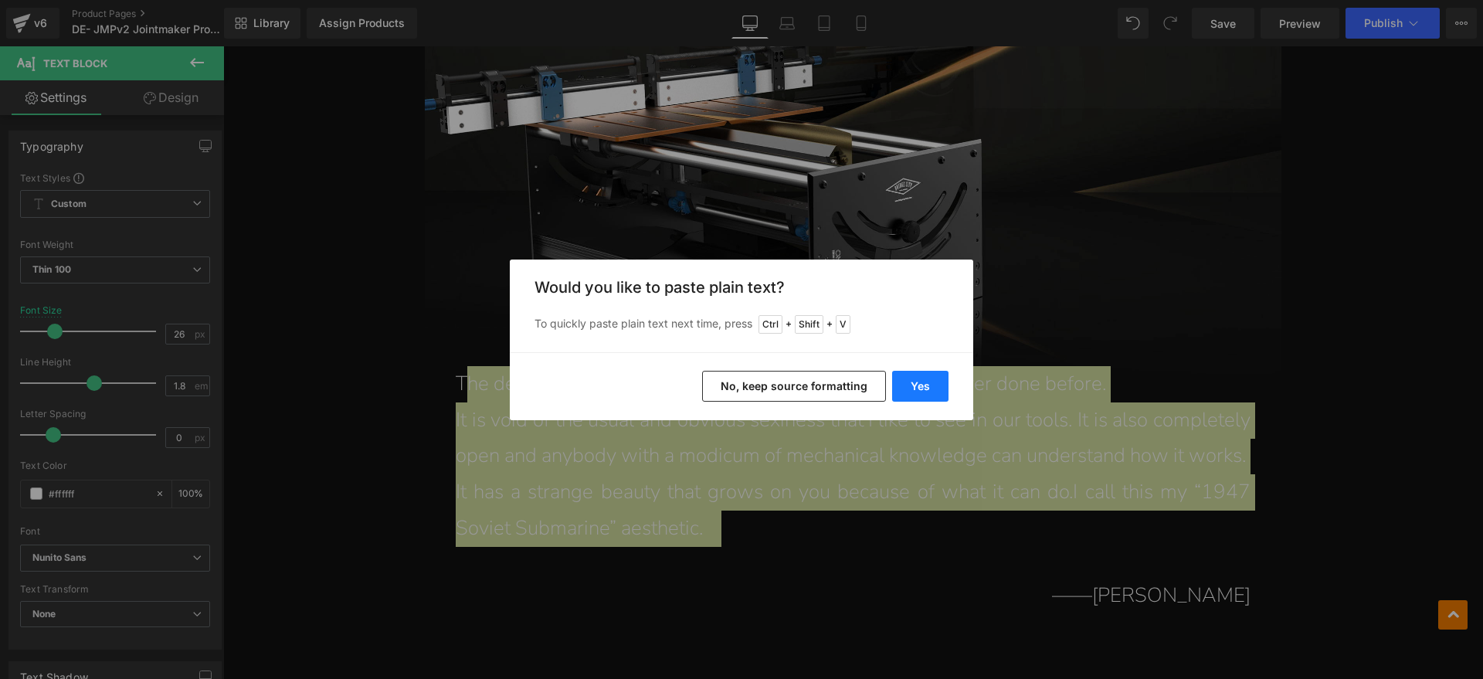
click at [911, 385] on button "Yes" at bounding box center [920, 386] width 56 height 31
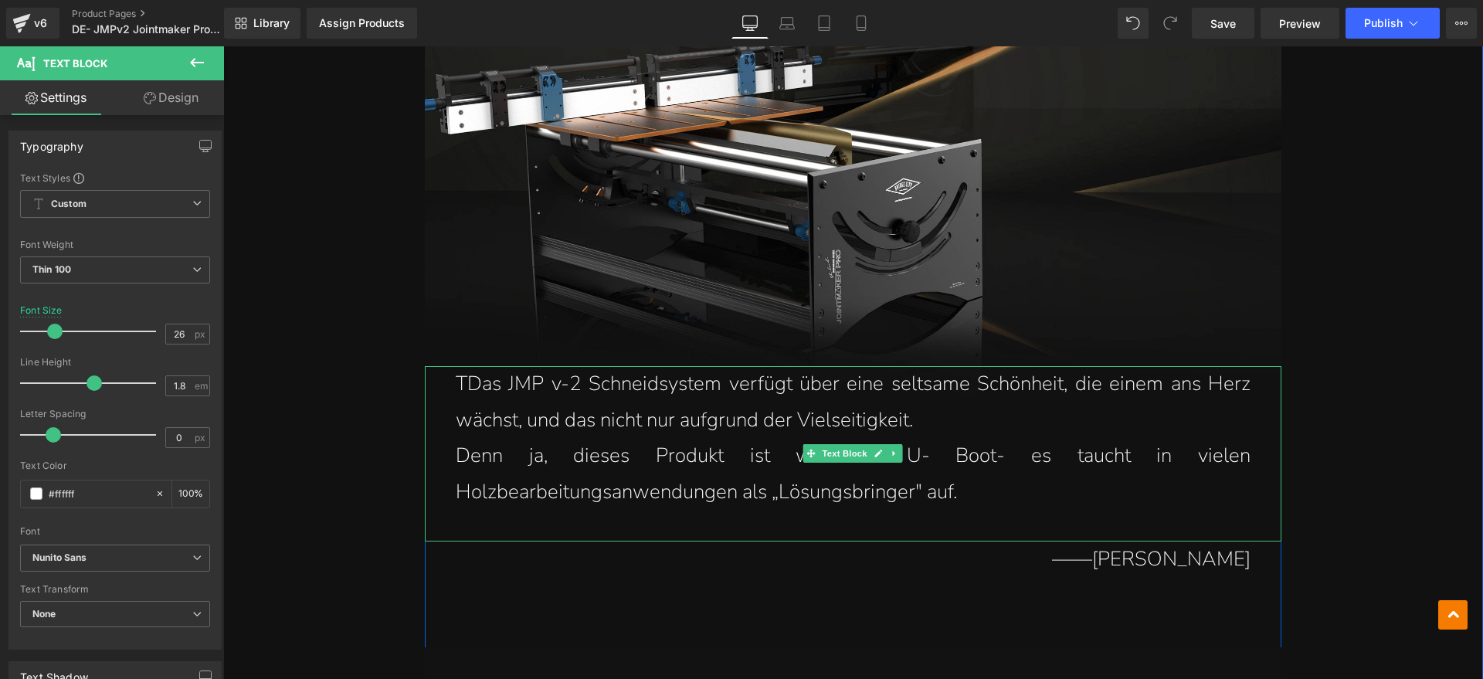
click at [457, 382] on span "TDas JMP v-2 Schneidsystem verfügt über eine seltsame Schönheit, die einem ans …" at bounding box center [853, 401] width 795 height 63
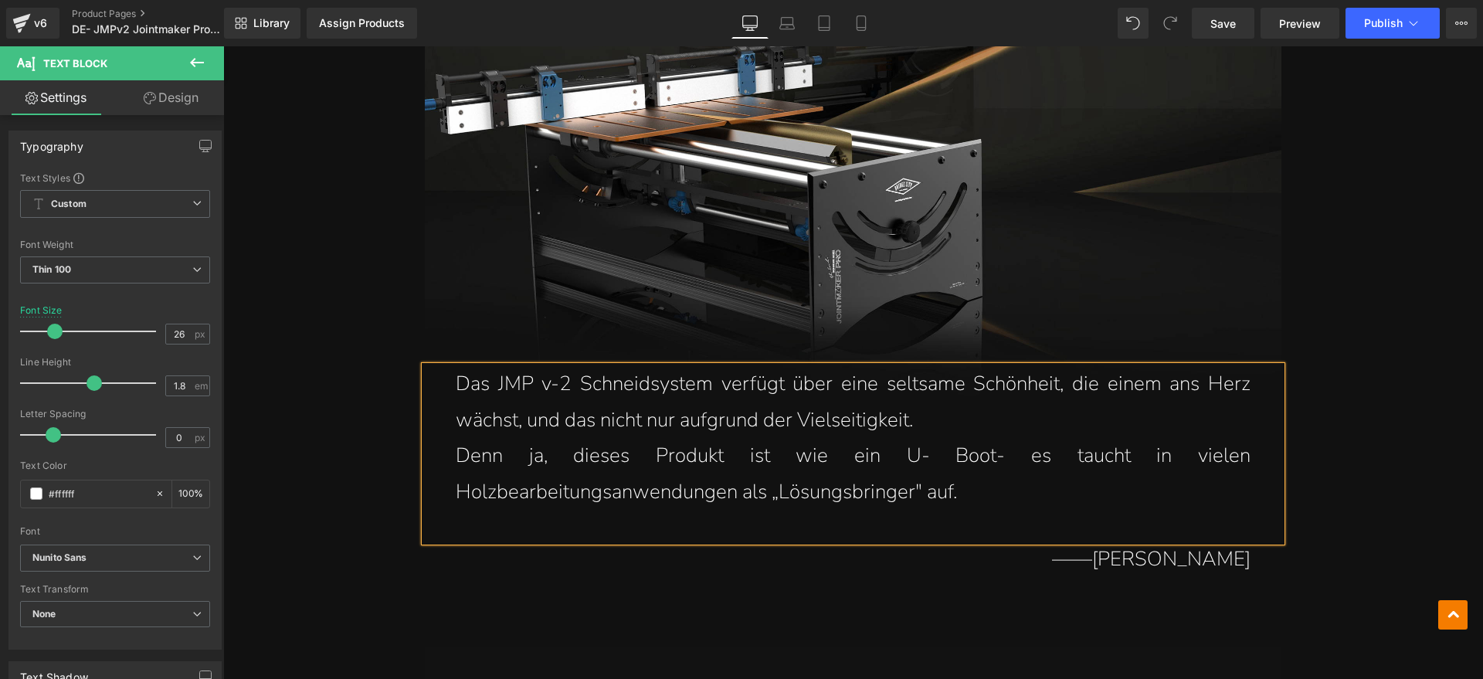
scroll to position [1062, 0]
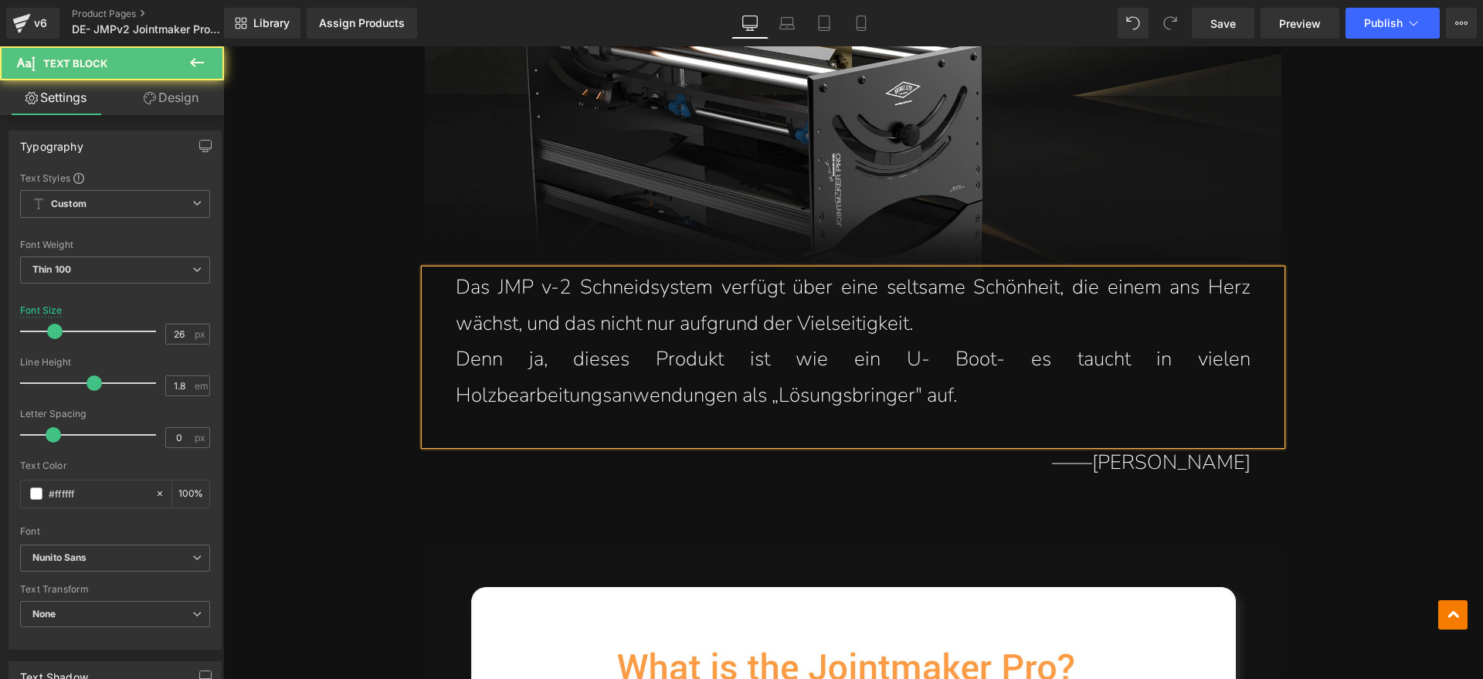
click at [1213, 380] on p "Denn ja, dieses Produkt ist wie ein U- Boot- es taucht in vielen Holzbearbeitun…" at bounding box center [853, 377] width 795 height 73
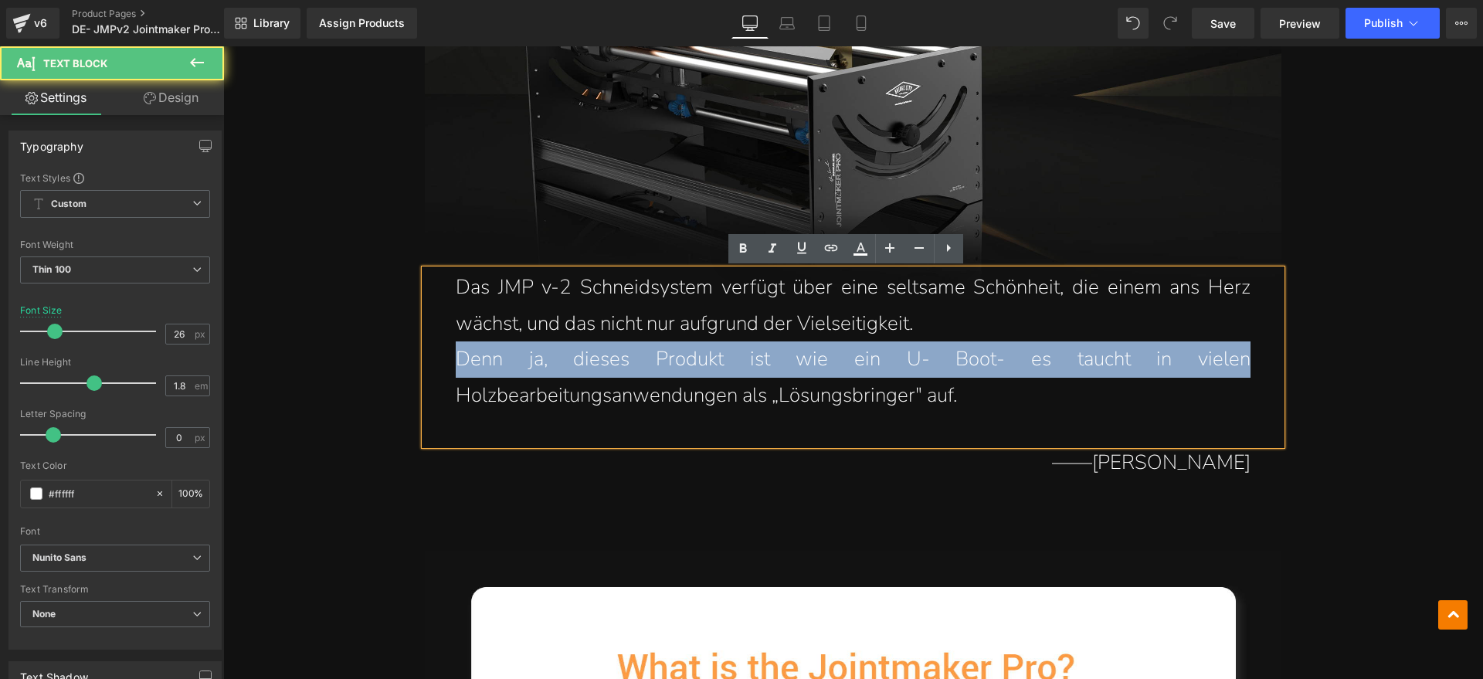
drag, startPoint x: 1253, startPoint y: 355, endPoint x: 445, endPoint y: 361, distance: 807.9
click at [445, 361] on div "Das JMP v-2 Schneidsystem verfügt über eine seltsame Schönheit, die einem ans H…" at bounding box center [853, 357] width 856 height 175
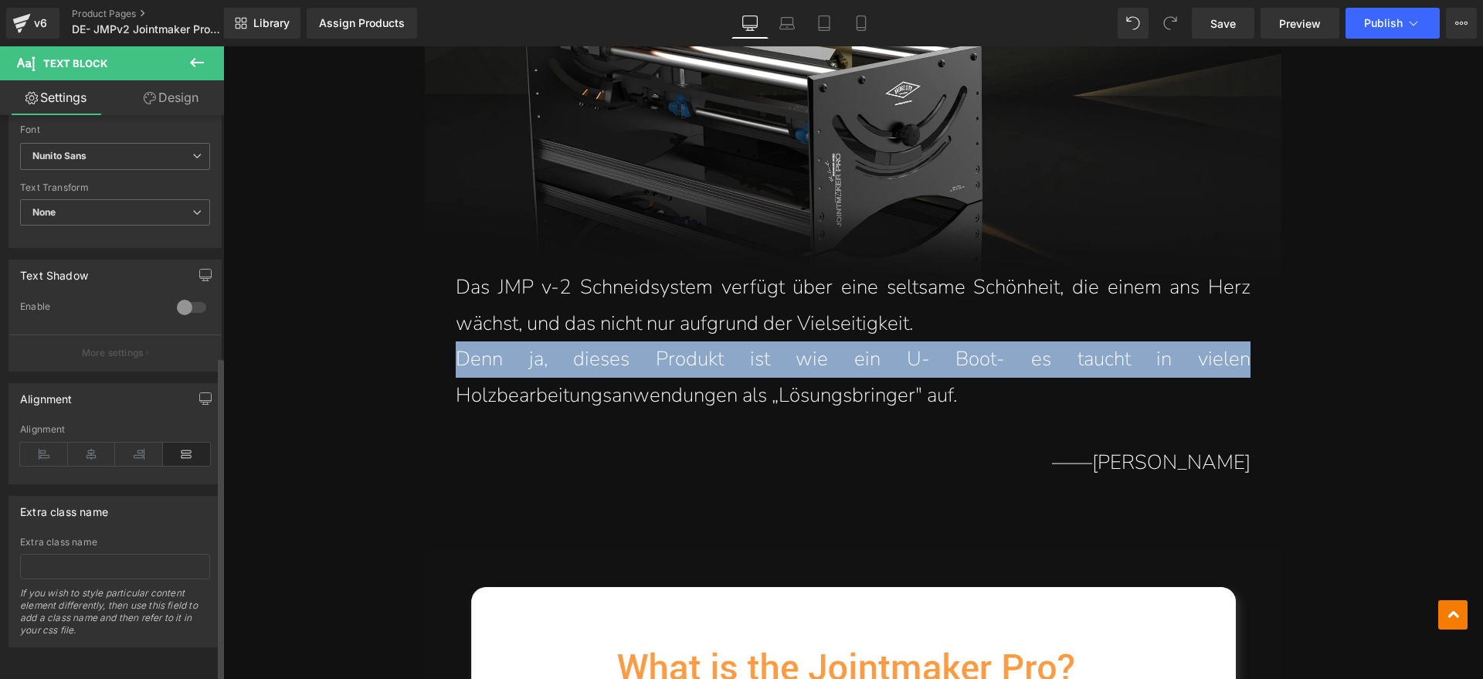
scroll to position [416, 0]
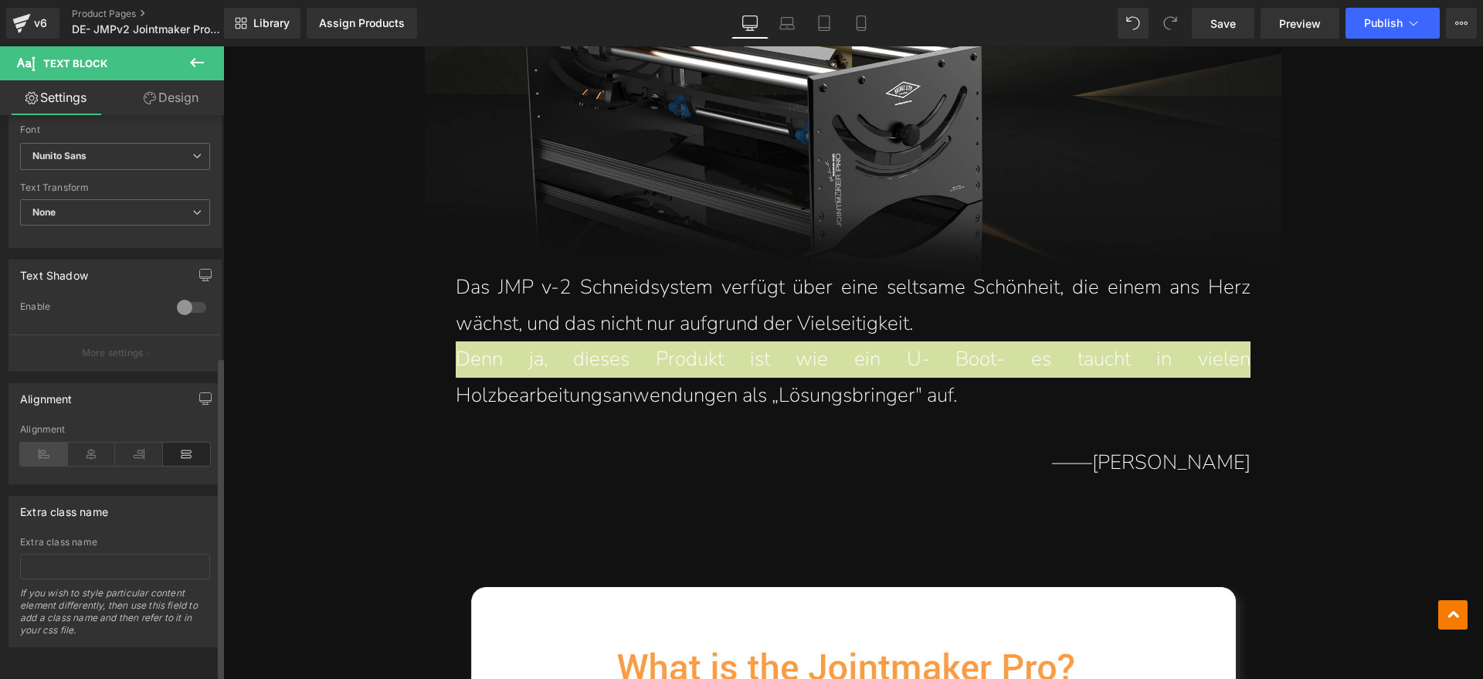
click at [48, 443] on icon at bounding box center [44, 454] width 48 height 23
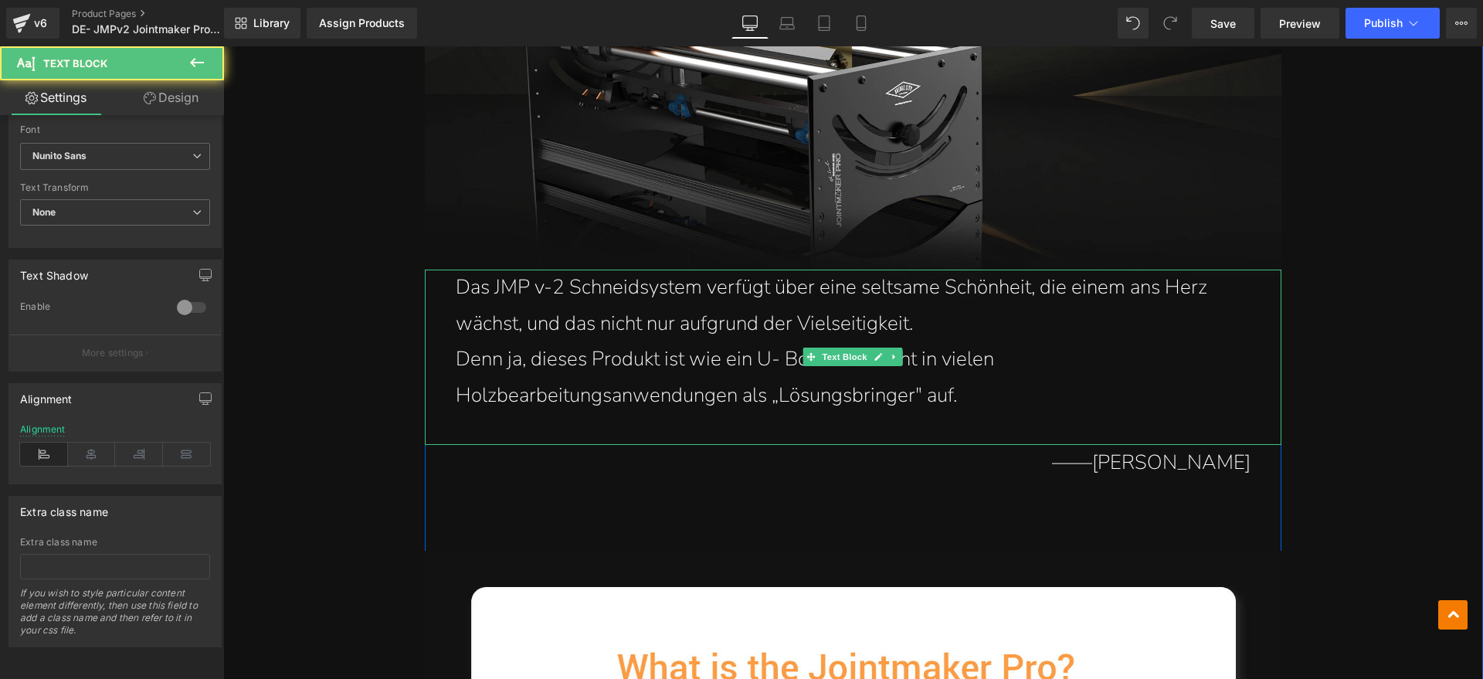
click at [994, 390] on span "Denn ja, dieses Produkt ist wie ein U- Boot- es taucht in vielen Holzbearbeitun…" at bounding box center [725, 376] width 538 height 63
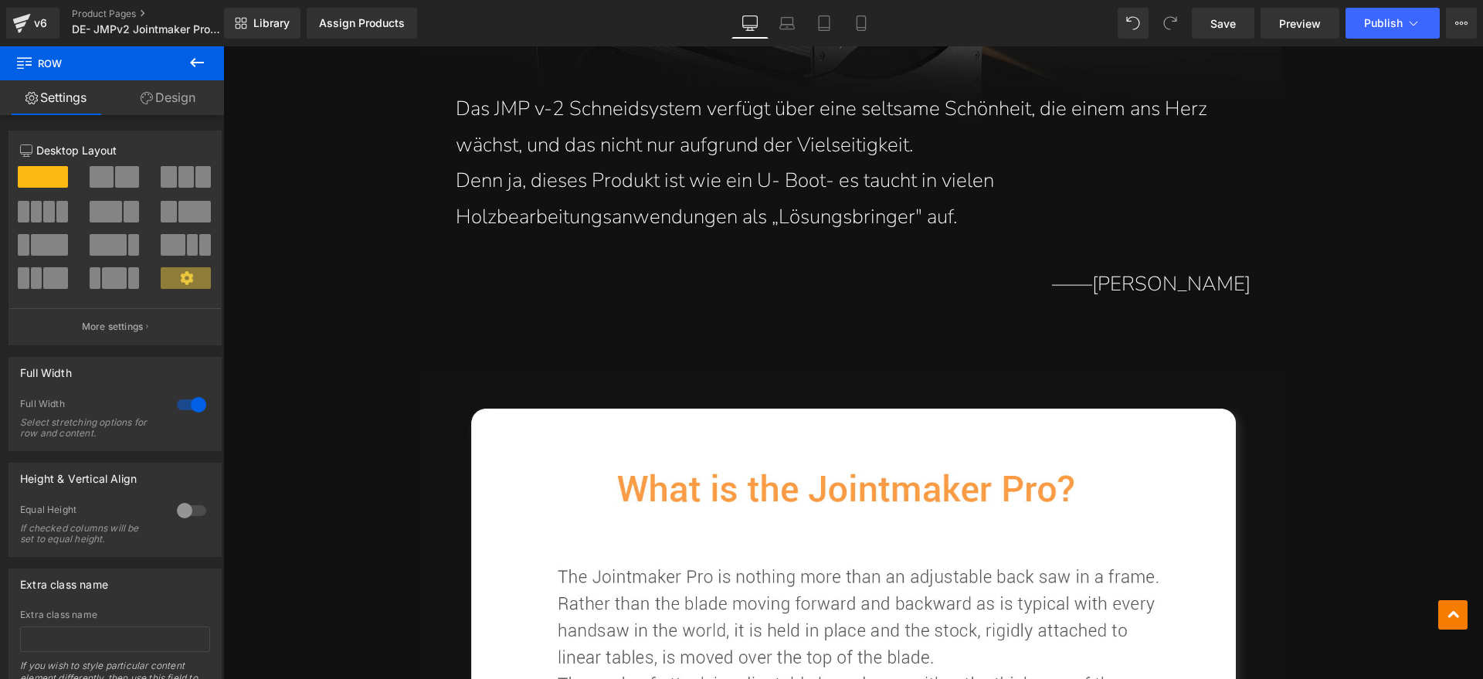
scroll to position [1448, 0]
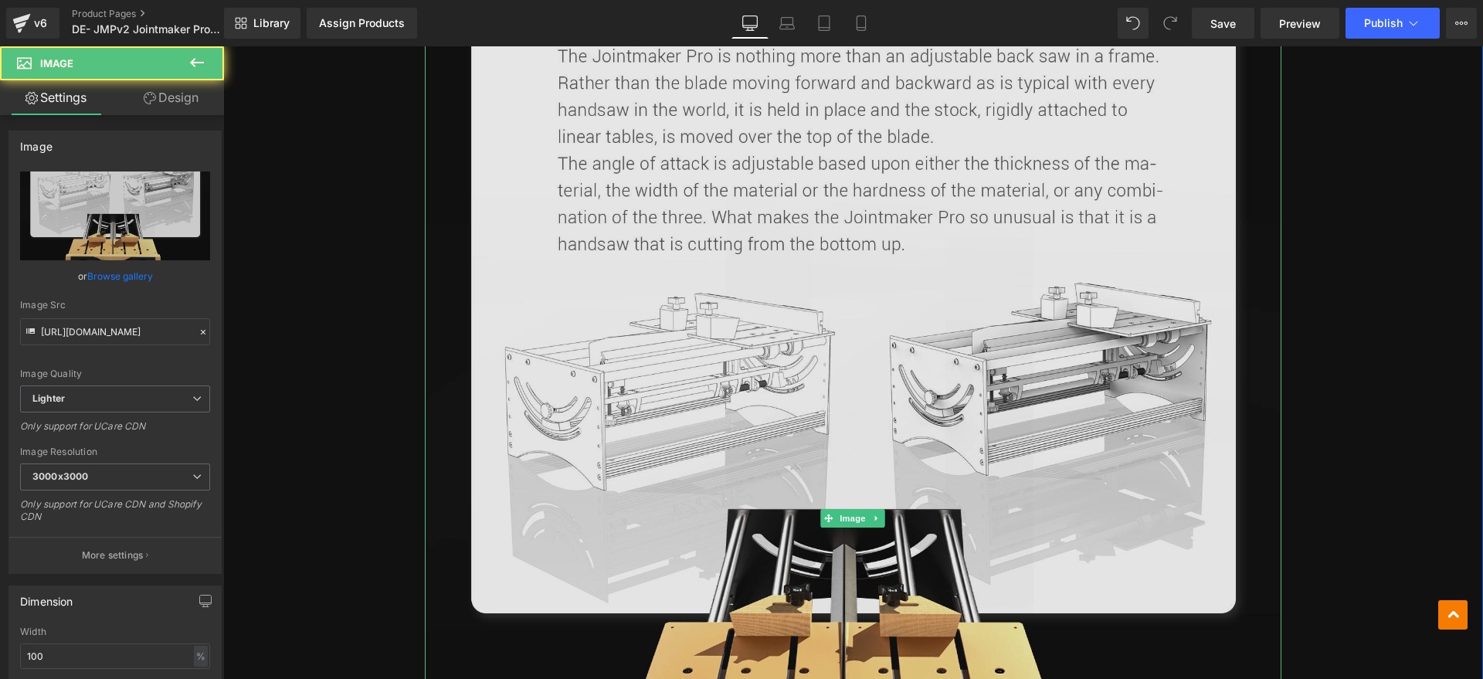
scroll to position [1834, 0]
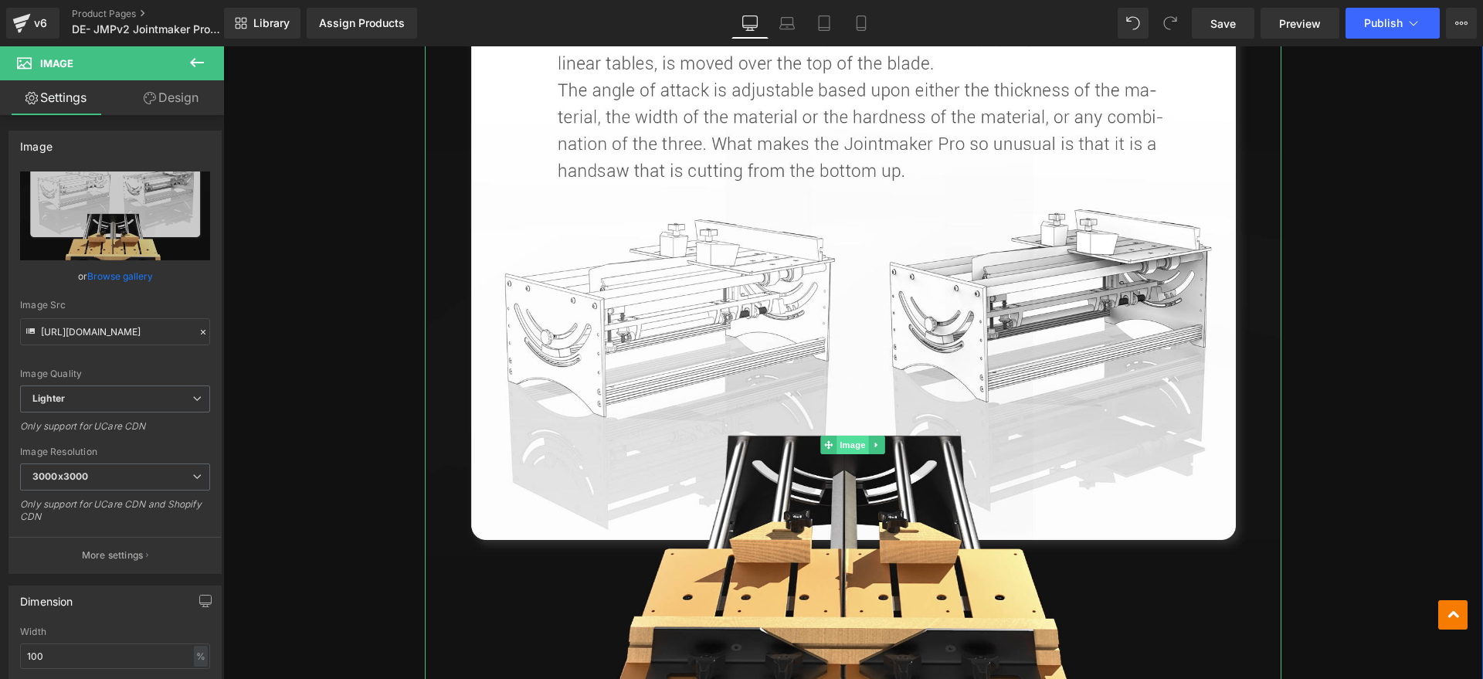
click at [840, 445] on span "Image" at bounding box center [853, 445] width 32 height 19
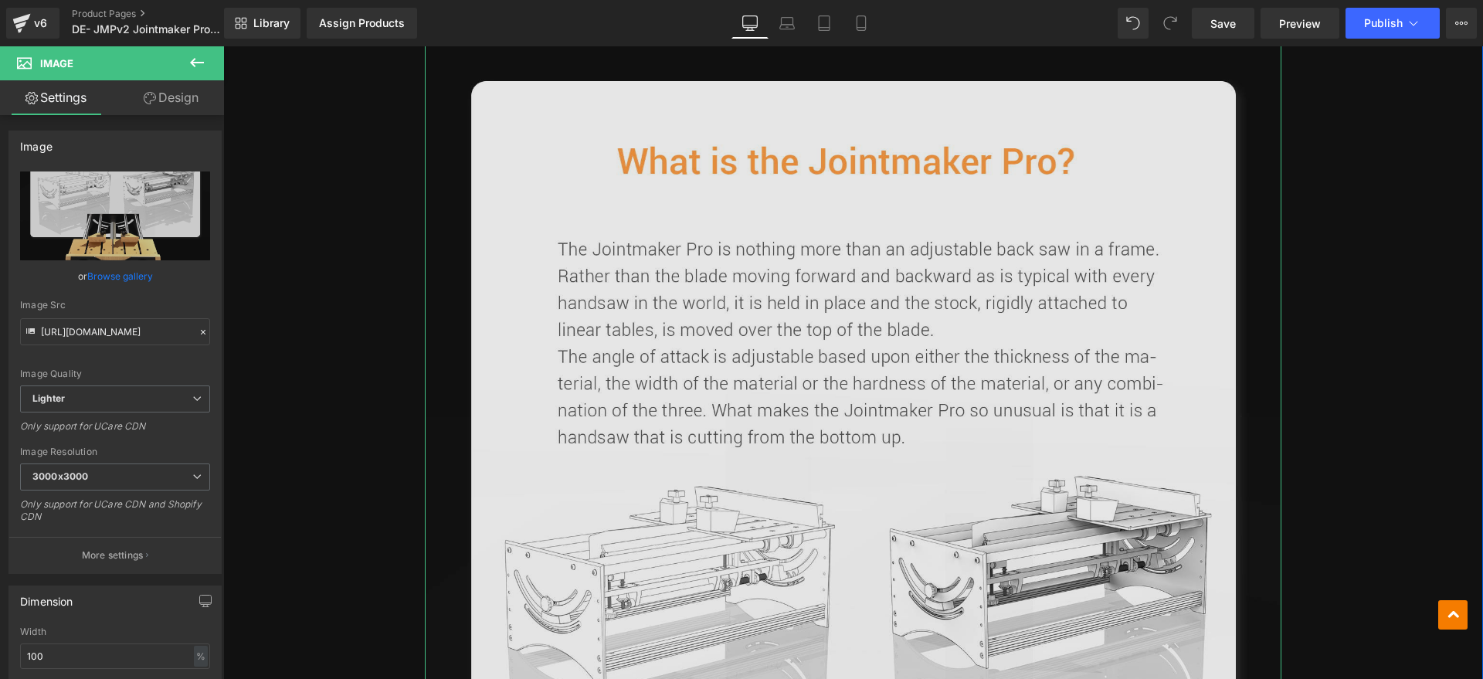
scroll to position [1545, 0]
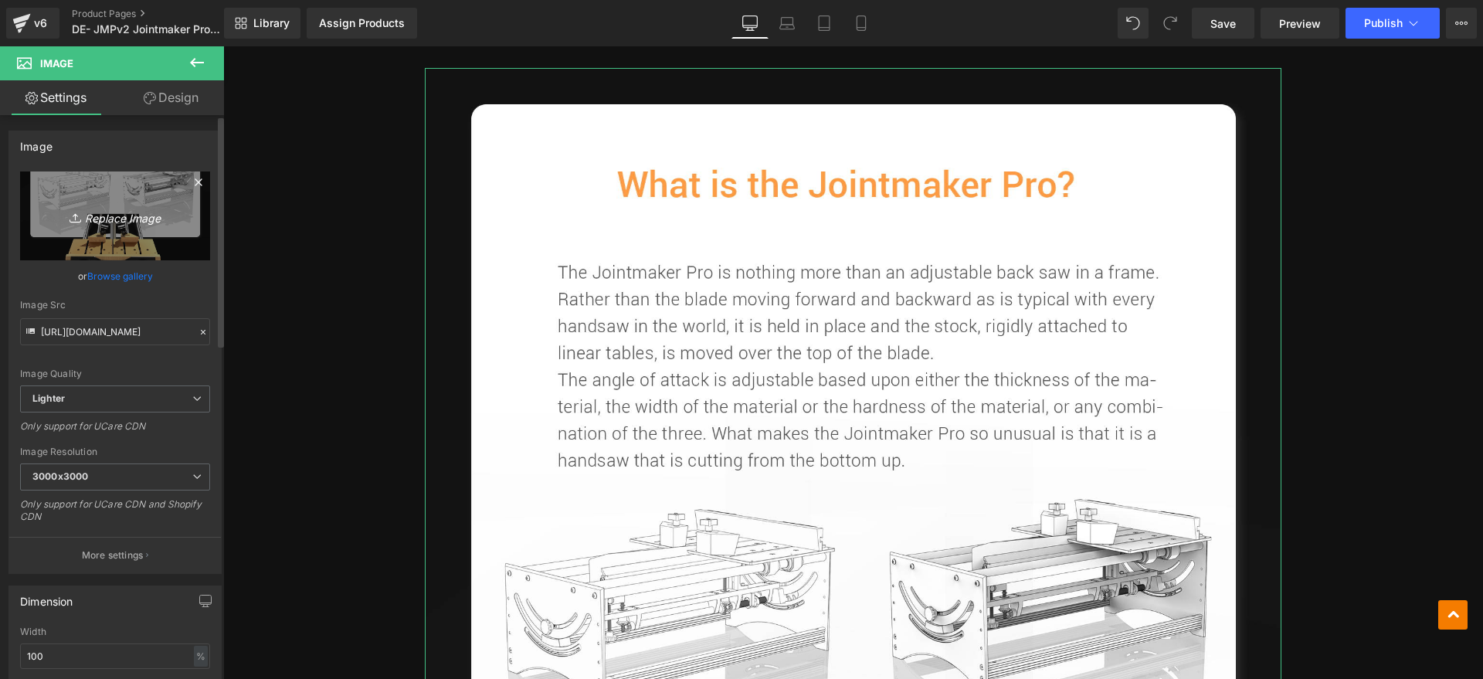
click at [151, 243] on link "Replace Image" at bounding box center [115, 215] width 190 height 89
type input "C:\fakepath\JMPv2 1.webp"
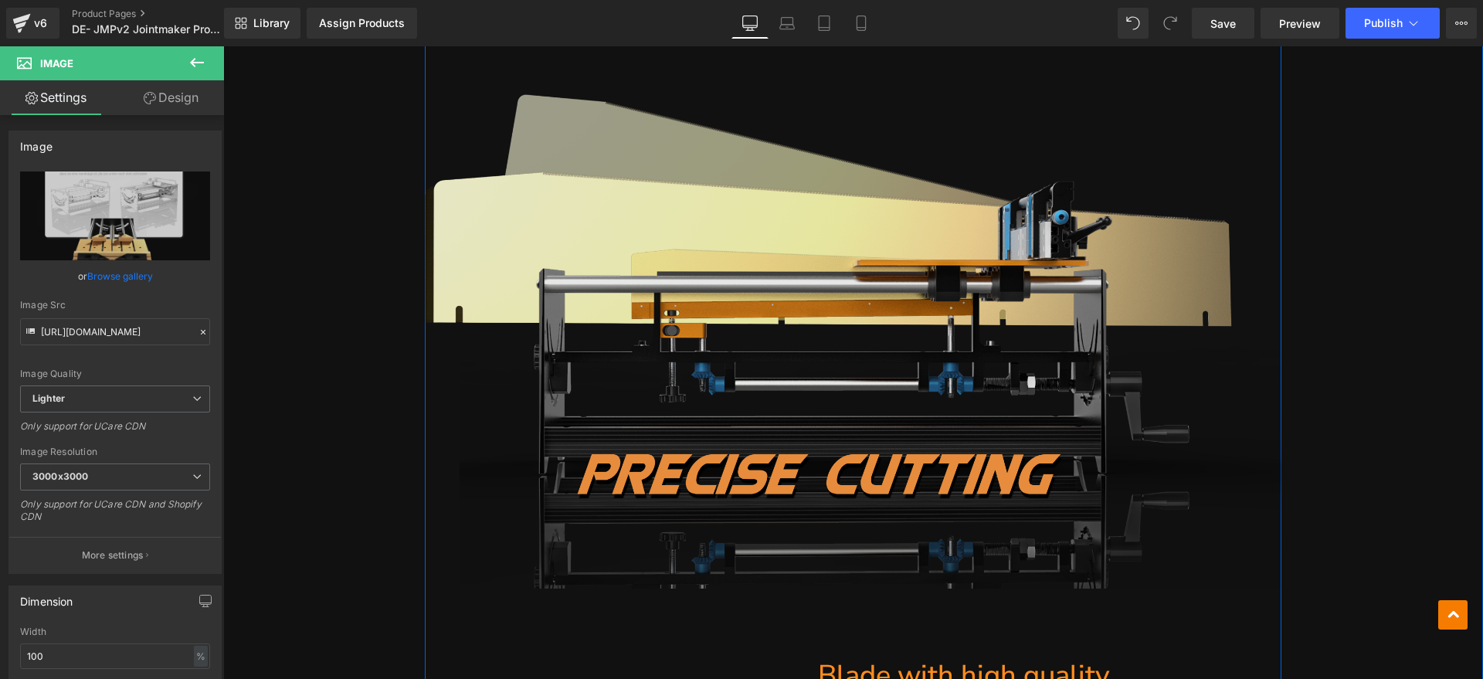
scroll to position [2800, 0]
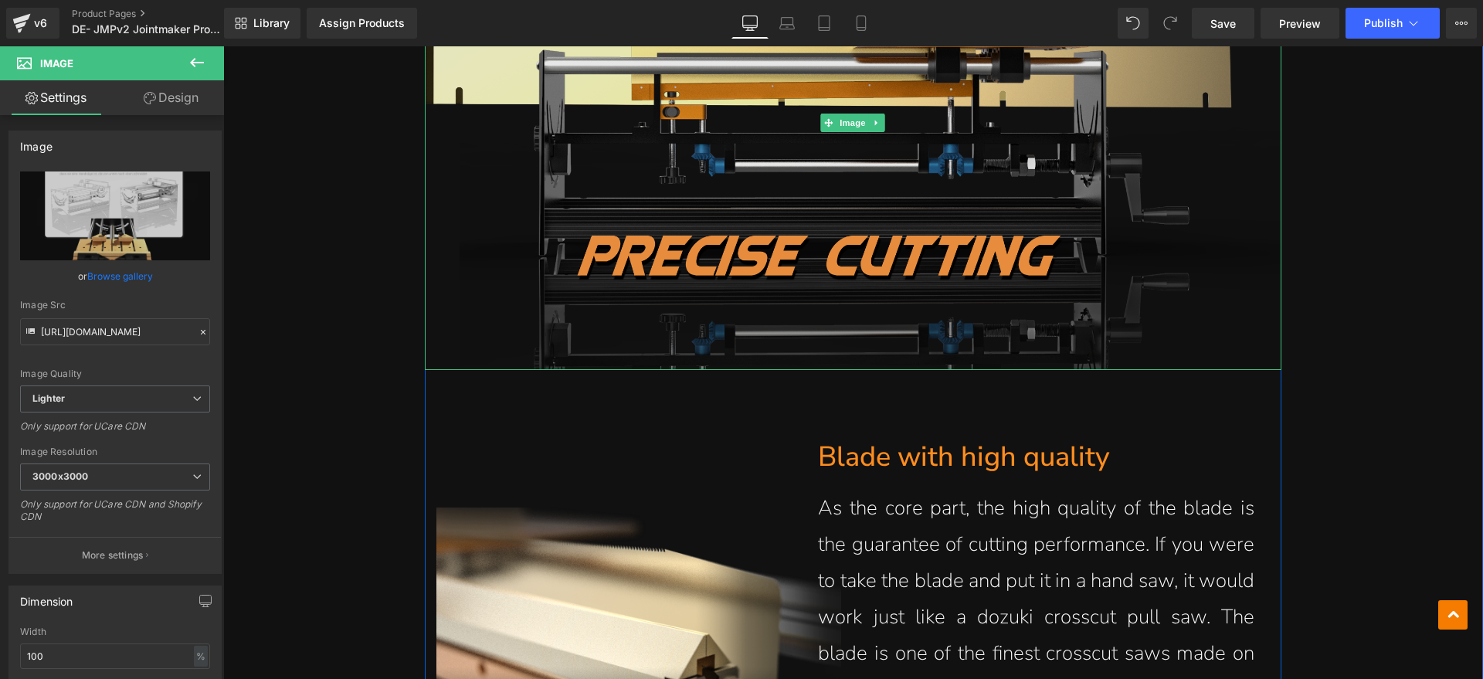
click at [877, 249] on img at bounding box center [853, 123] width 856 height 494
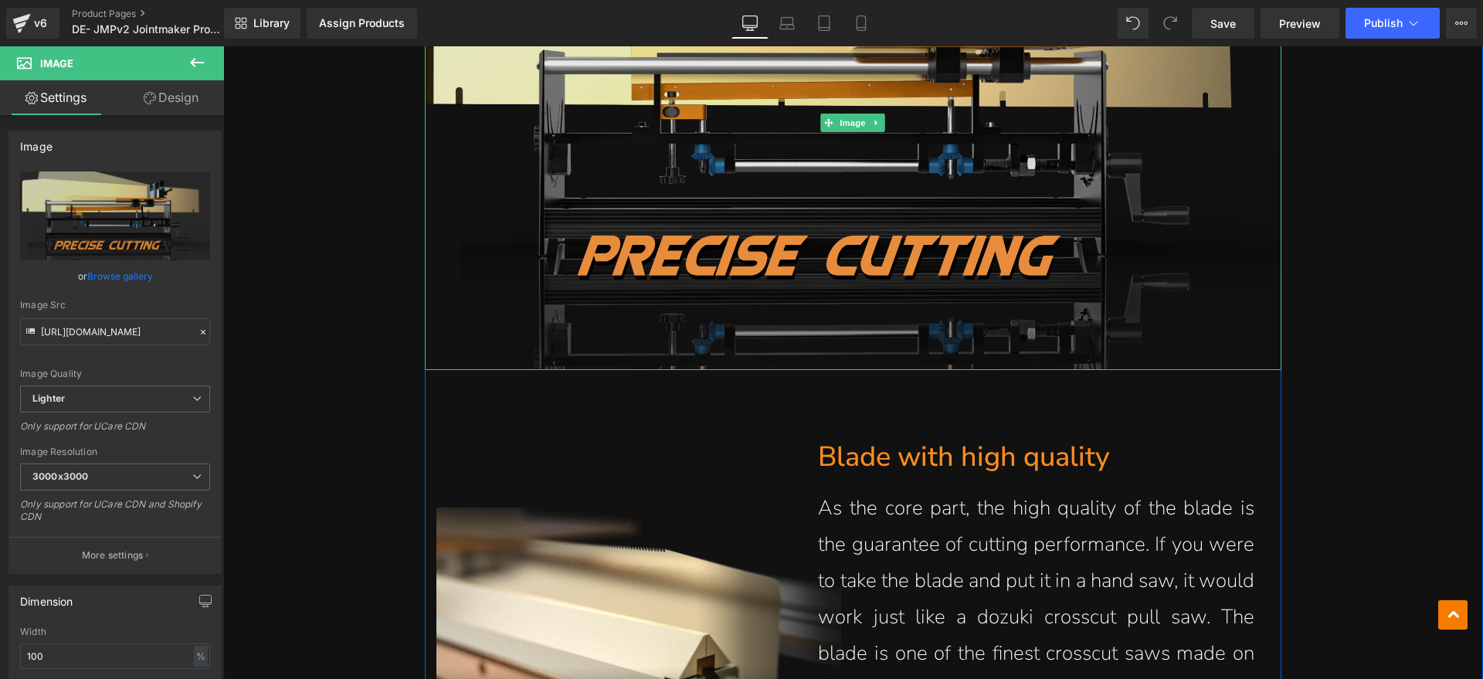
click at [683, 268] on img at bounding box center [853, 123] width 856 height 494
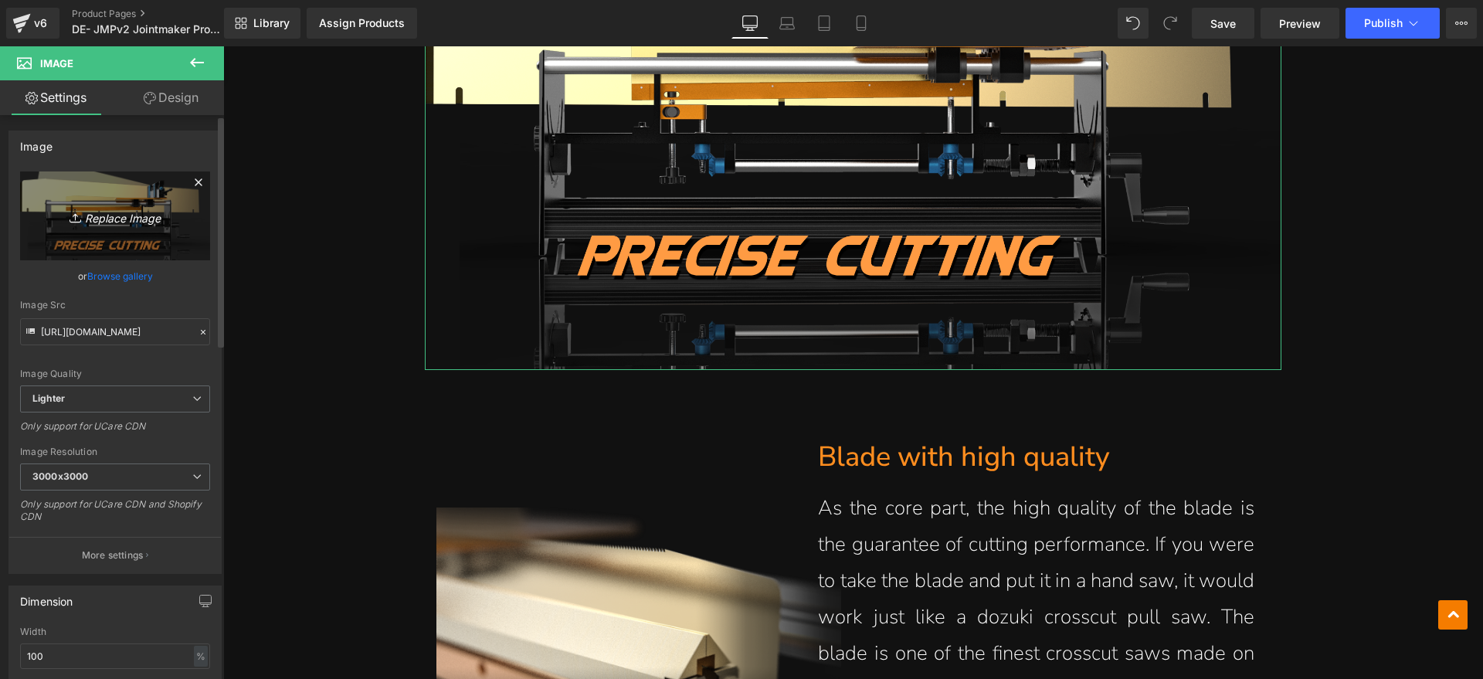
click at [120, 208] on icon "Replace Image" at bounding box center [115, 215] width 124 height 19
type input "C:\fakepath\JMPv2 2.webp"
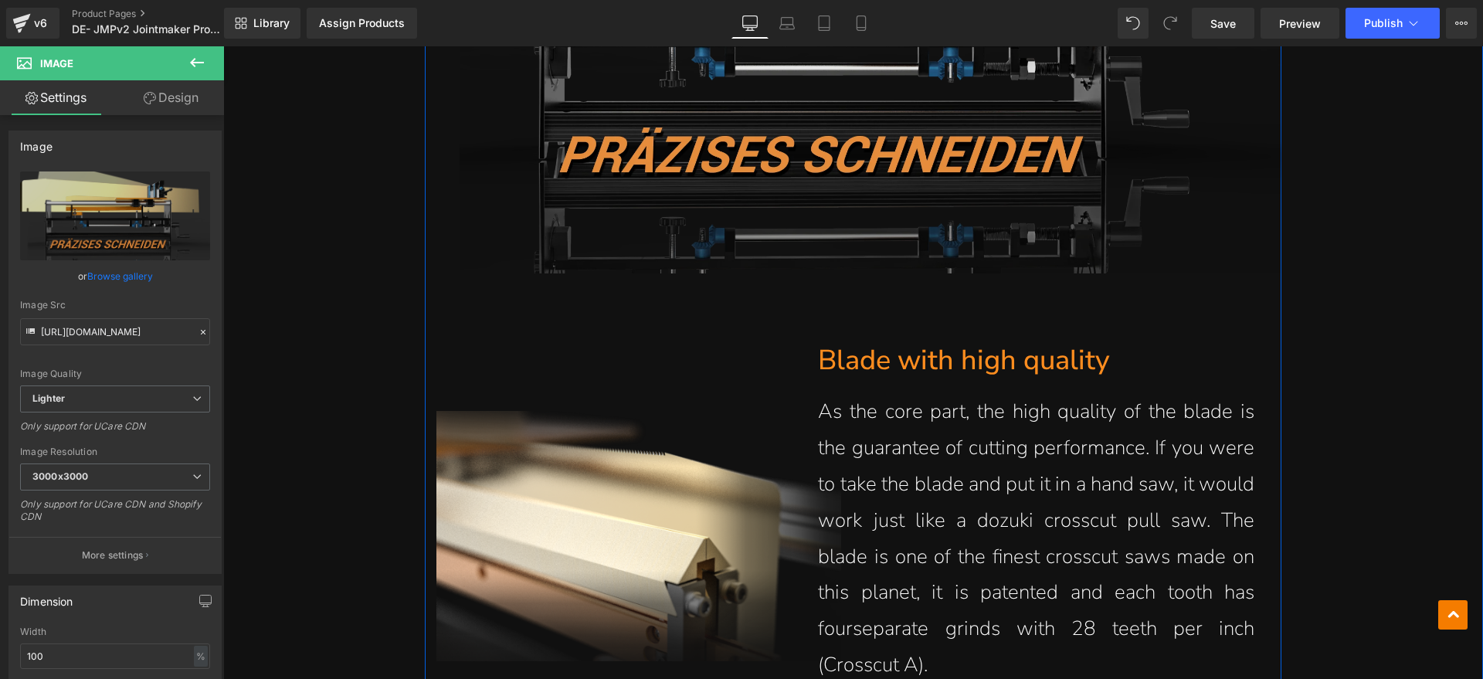
scroll to position [2993, 0]
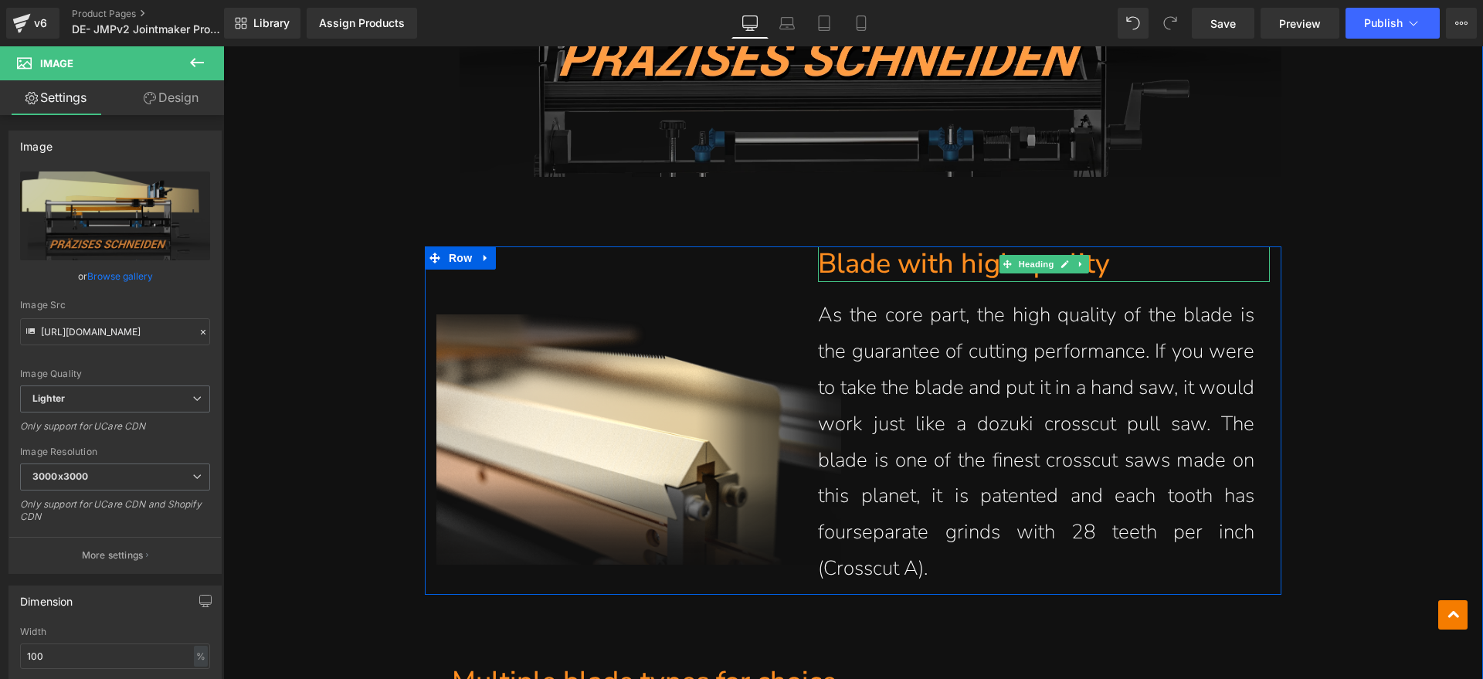
click at [986, 260] on h1 "Blade with high quality" at bounding box center [1044, 264] width 452 height 36
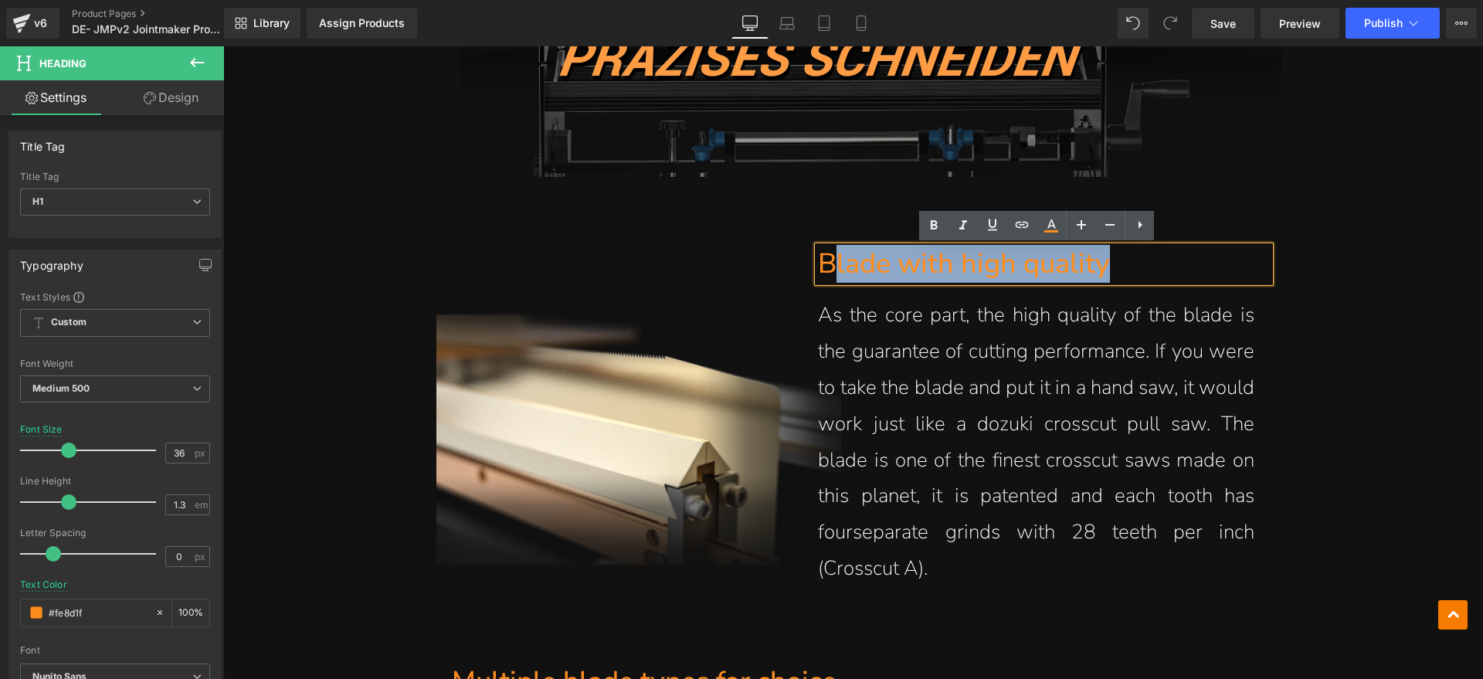
drag, startPoint x: 1147, startPoint y: 256, endPoint x: 832, endPoint y: 268, distance: 315.3
click at [832, 268] on h1 "Blade with high quality" at bounding box center [1044, 264] width 452 height 36
paste div
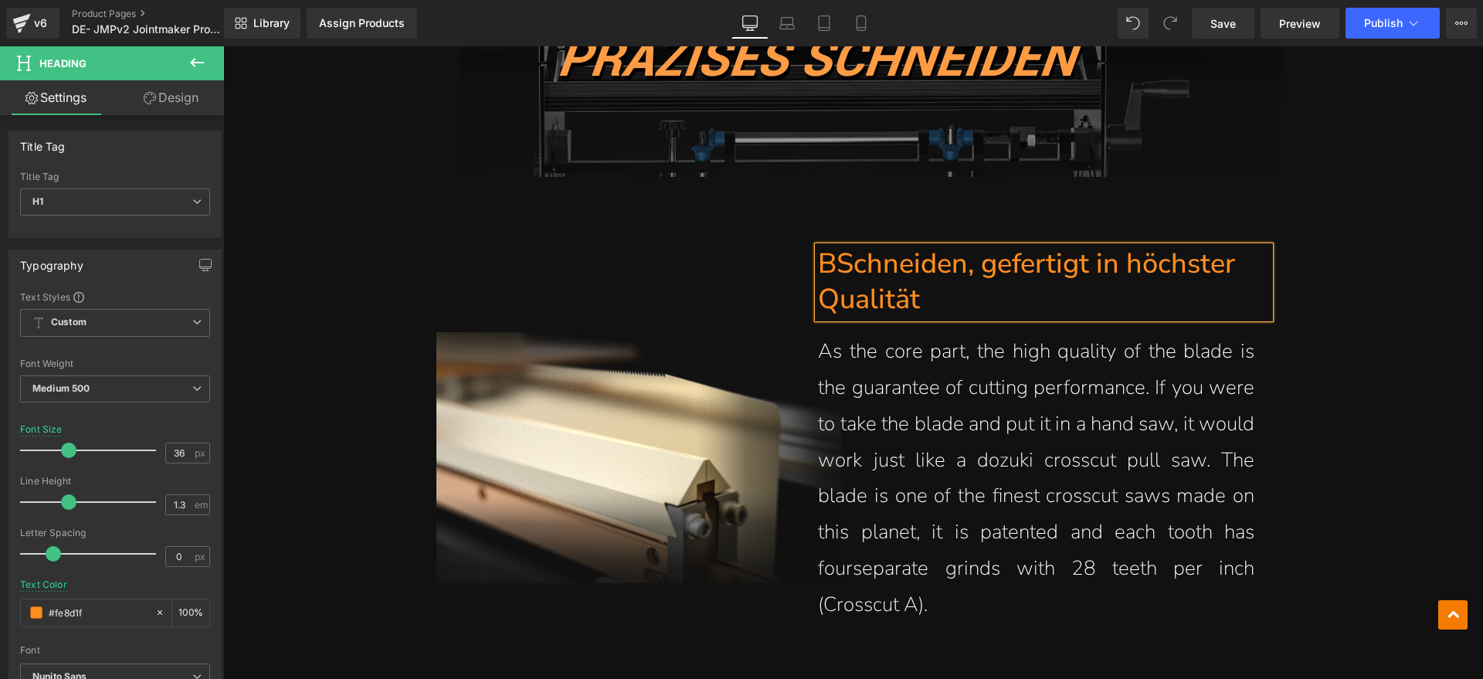
click at [832, 270] on h1 "BSchneiden, gefertigt in höchster Qualität" at bounding box center [1044, 282] width 452 height 73
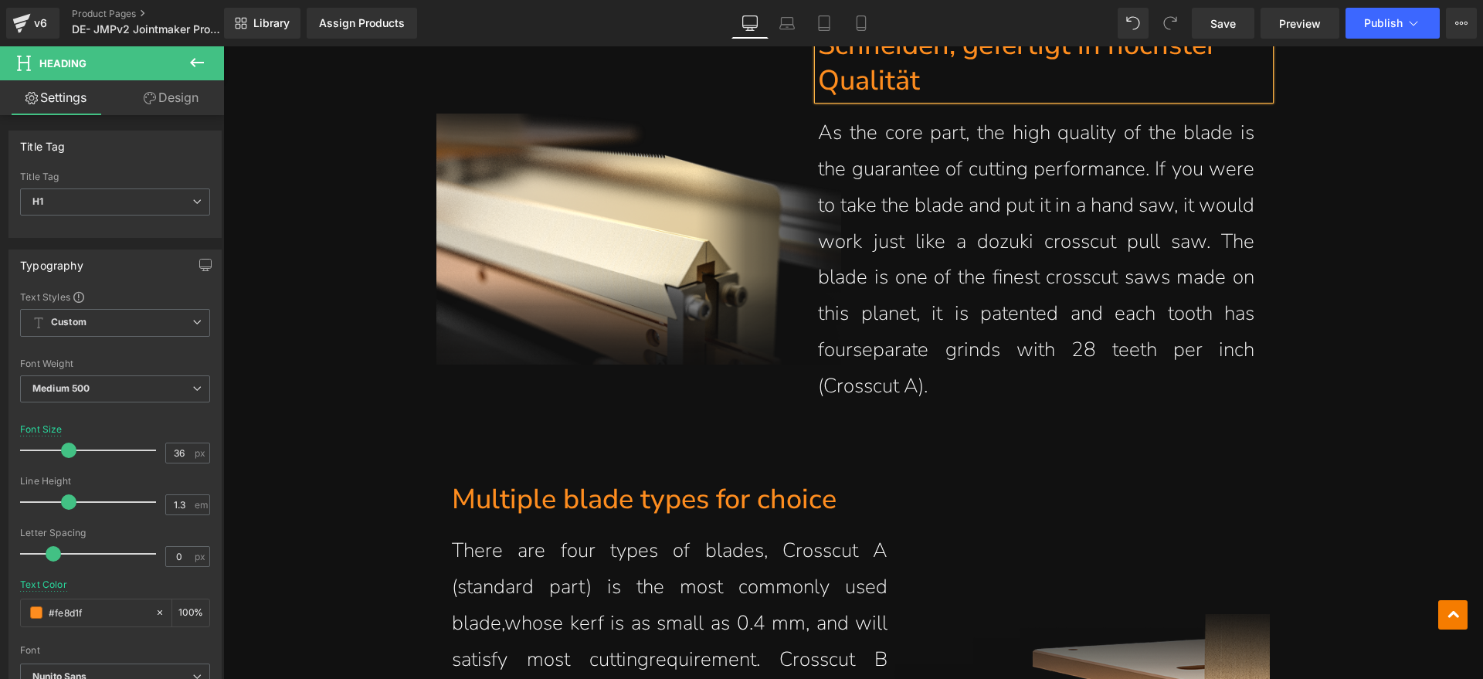
scroll to position [3282, 0]
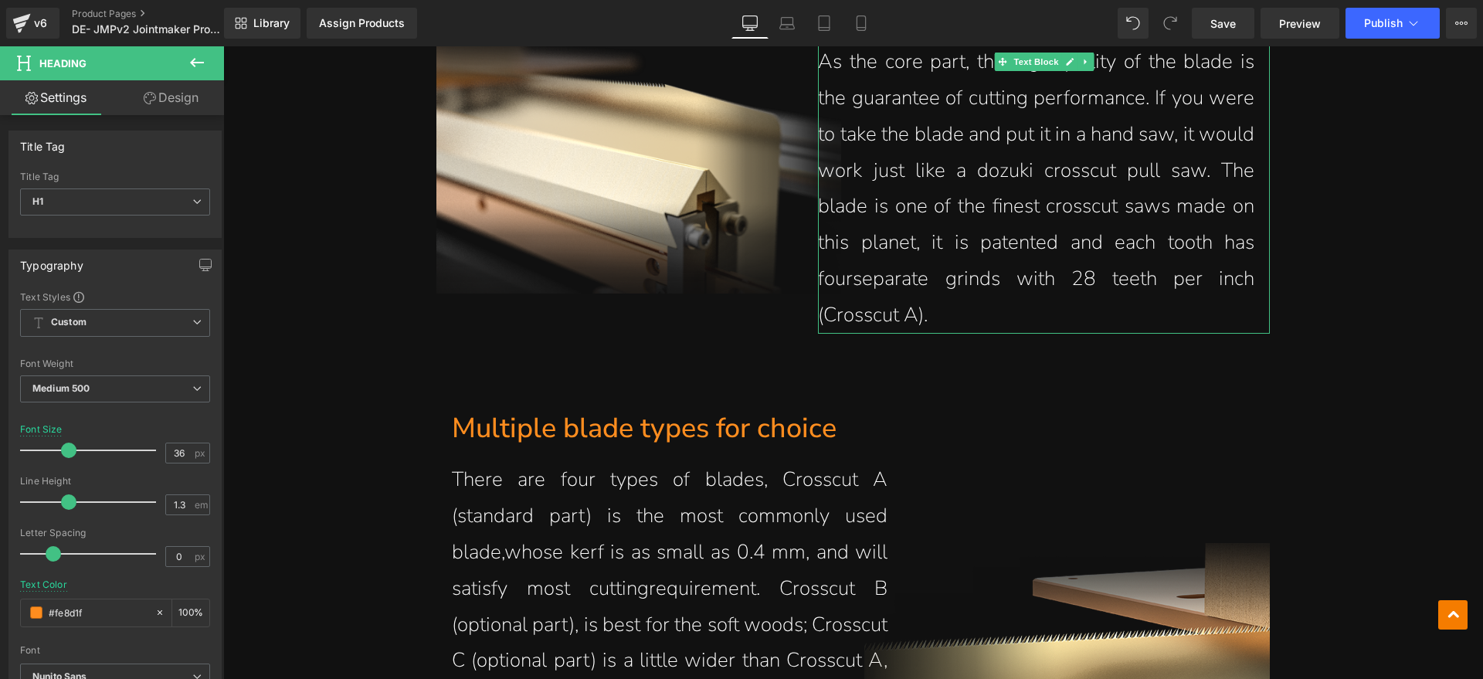
click at [870, 256] on p "As the core part, the high quality of the blade is the guarantee of cutting per…" at bounding box center [1036, 188] width 436 height 289
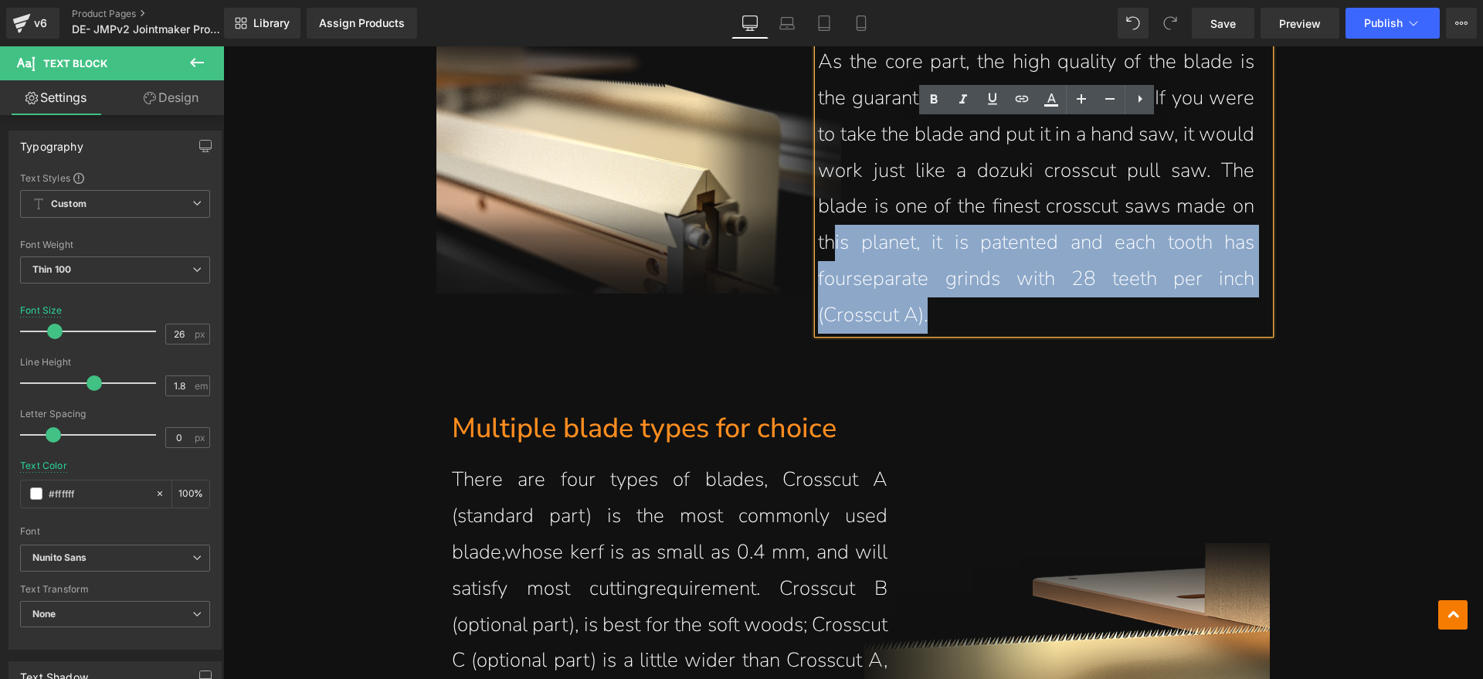
scroll to position [2993, 0]
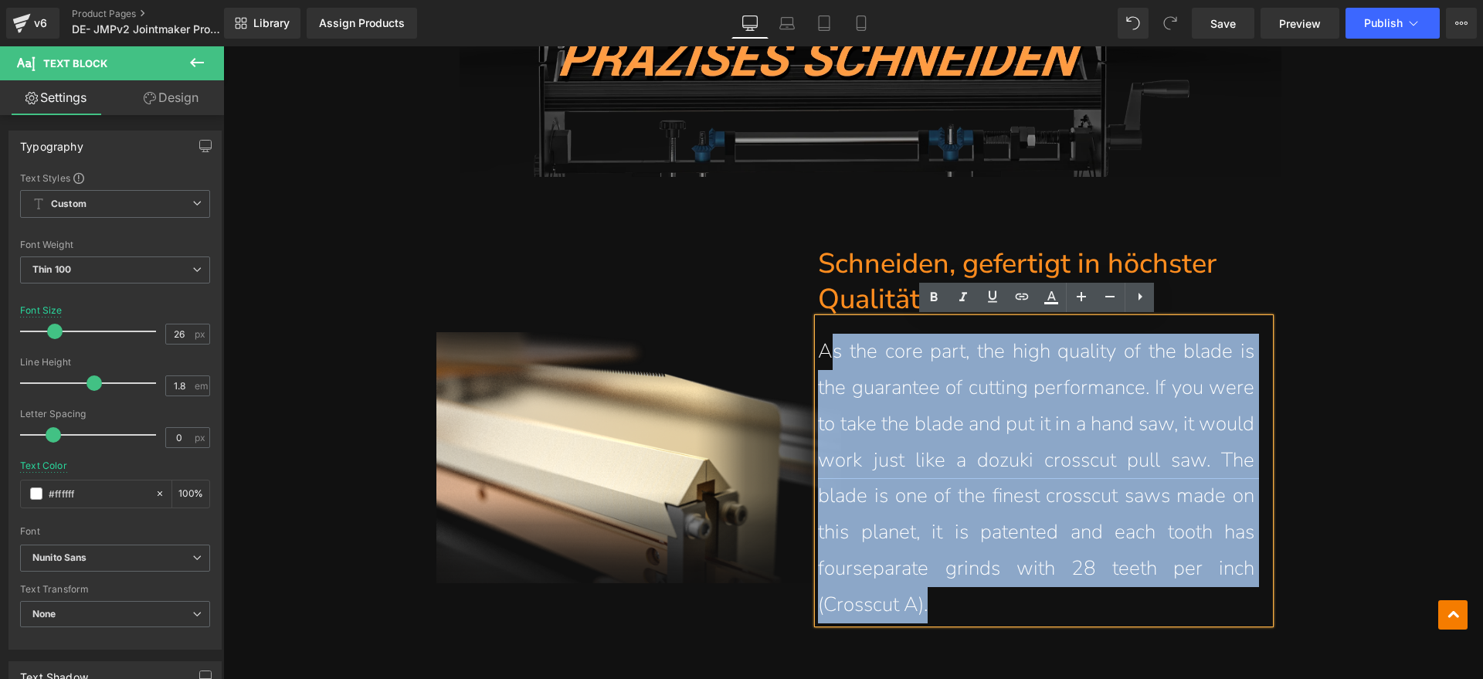
drag, startPoint x: 935, startPoint y: 307, endPoint x: 823, endPoint y: 344, distance: 117.7
click at [823, 344] on p "As the core part, the high quality of the blade is the guarantee of cutting per…" at bounding box center [1036, 478] width 436 height 289
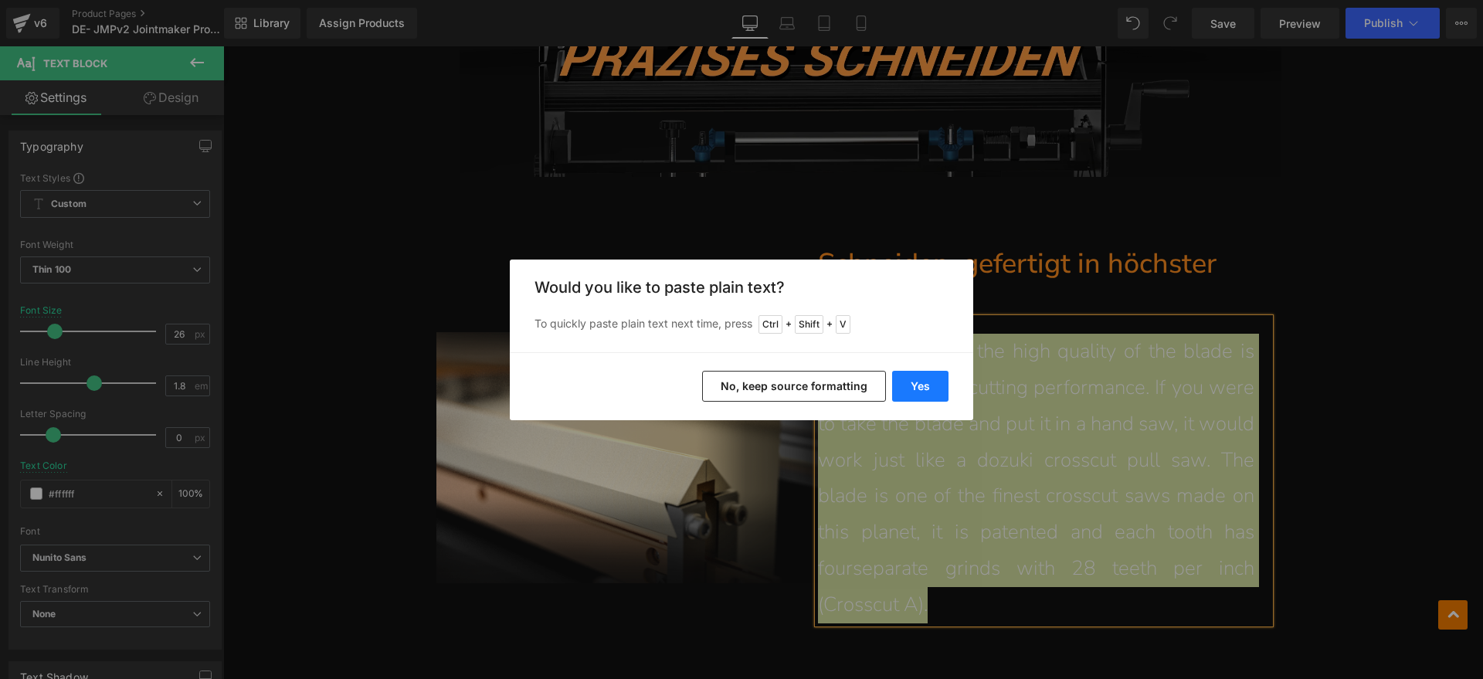
click at [906, 377] on button "Yes" at bounding box center [920, 386] width 56 height 31
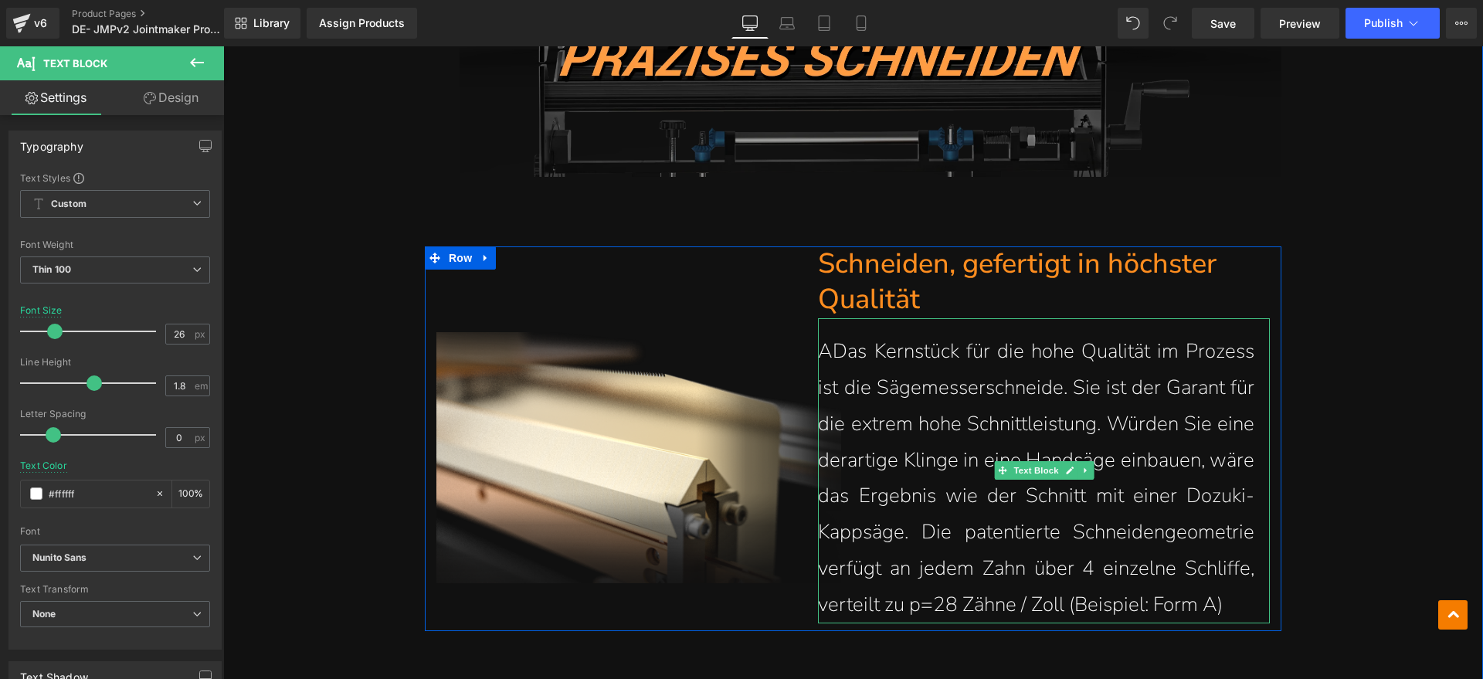
click at [827, 350] on span "ADas Kernstück für die hohe Qualität im Prozess ist die Sägemesserschneide. Sie…" at bounding box center [1036, 478] width 436 height 280
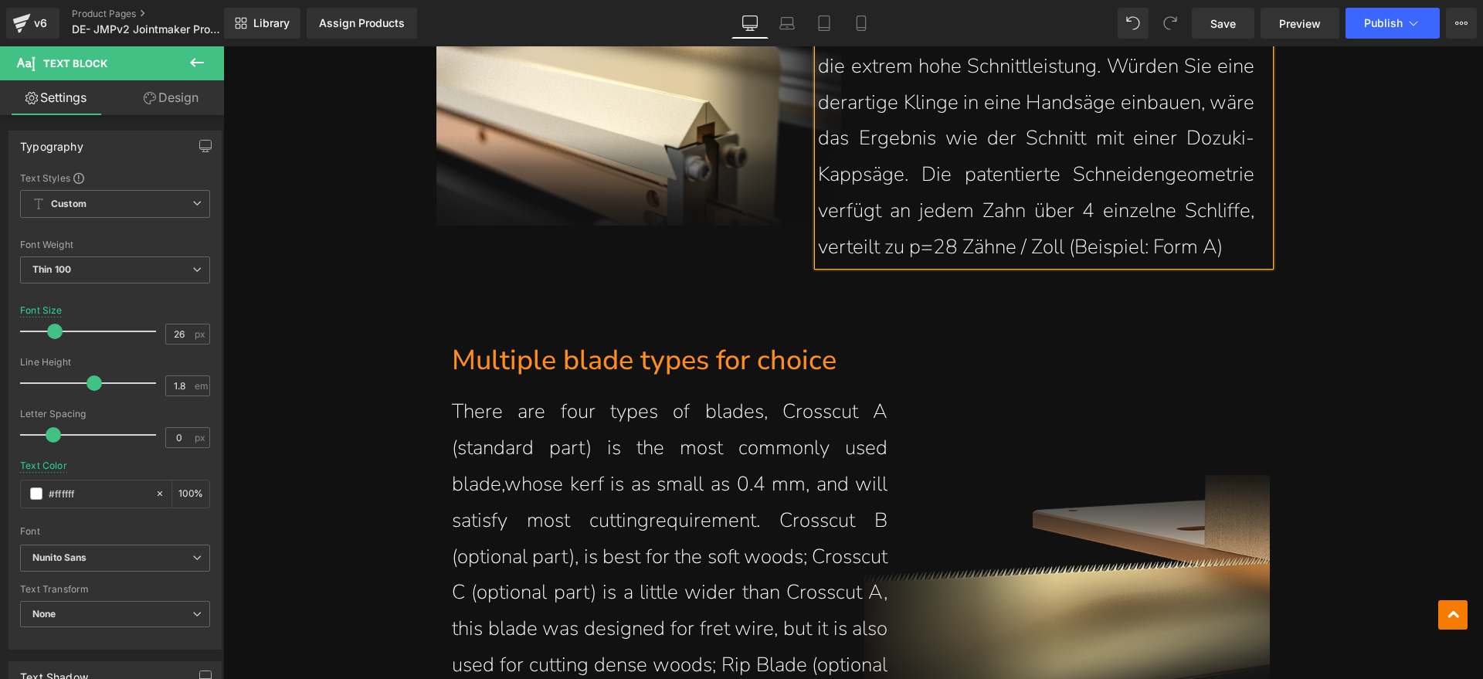
scroll to position [3379, 0]
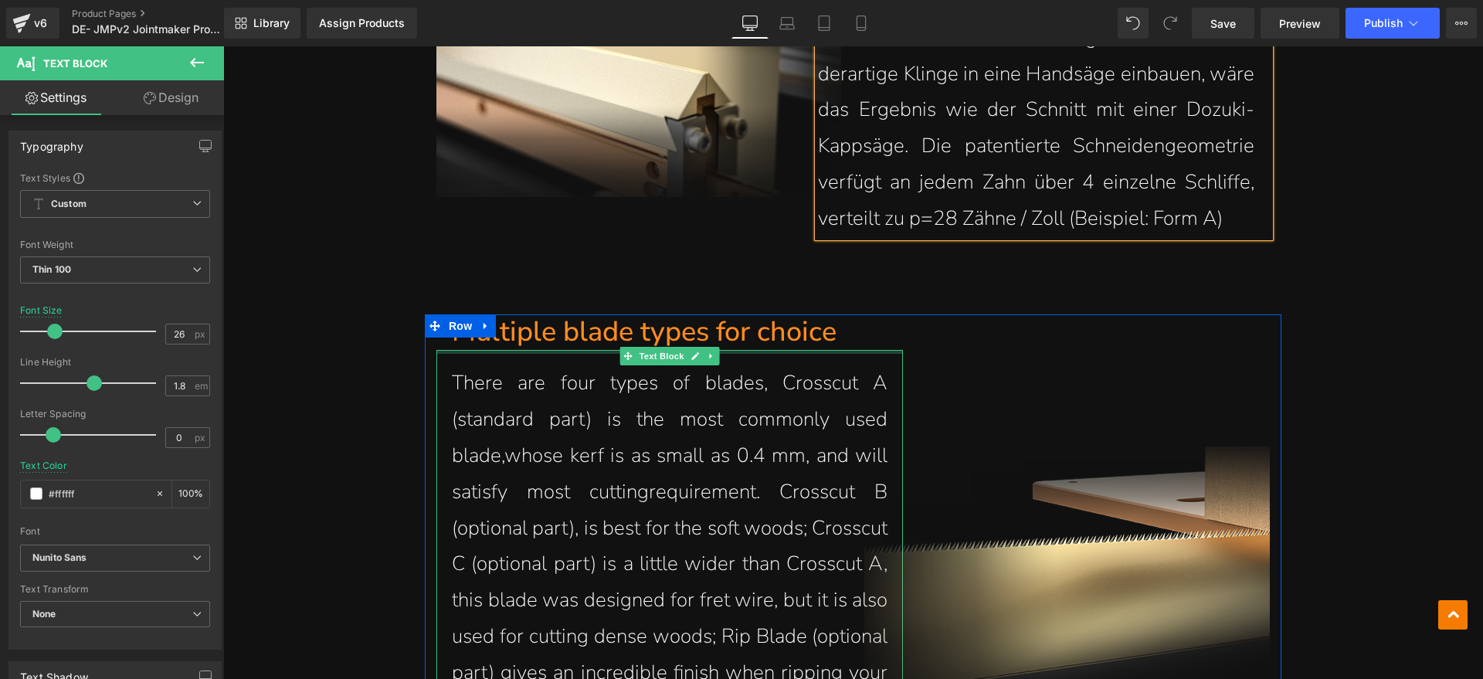
click at [713, 330] on h1 "Multiple blade types for choice" at bounding box center [647, 332] width 390 height 36
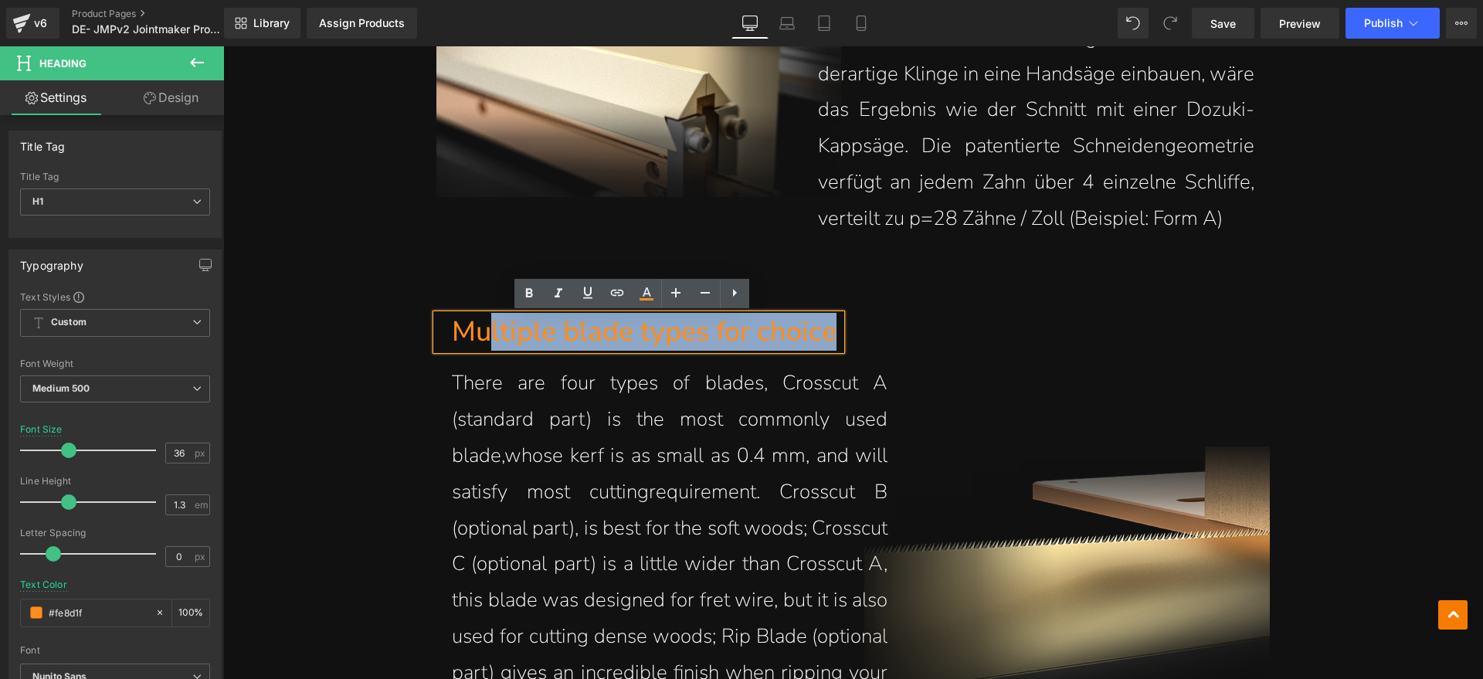
drag, startPoint x: 826, startPoint y: 327, endPoint x: 477, endPoint y: 335, distance: 348.4
click at [477, 335] on h1 "Multiple blade types for choice" at bounding box center [647, 332] width 390 height 36
paste div
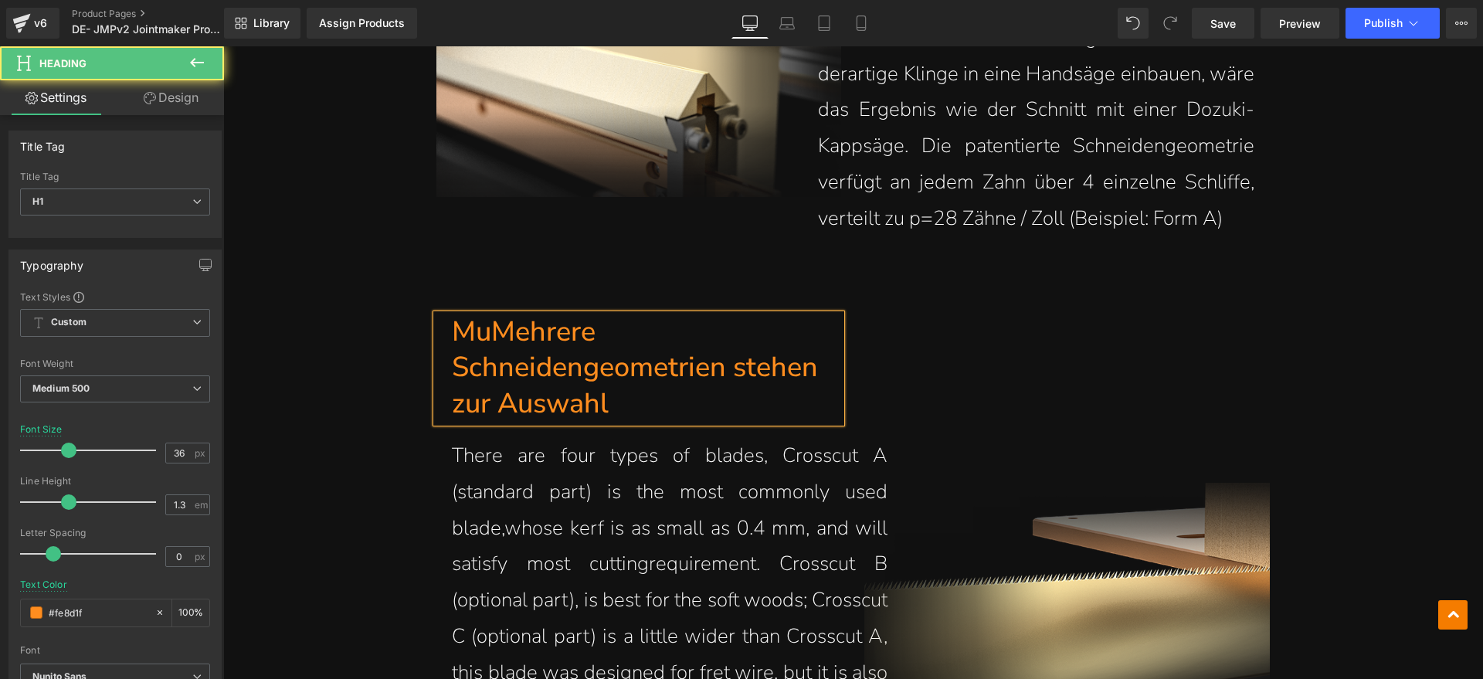
click at [490, 335] on h1 "MuMehrere Schneidengeometrien stehen zur Auswahl" at bounding box center [647, 368] width 390 height 108
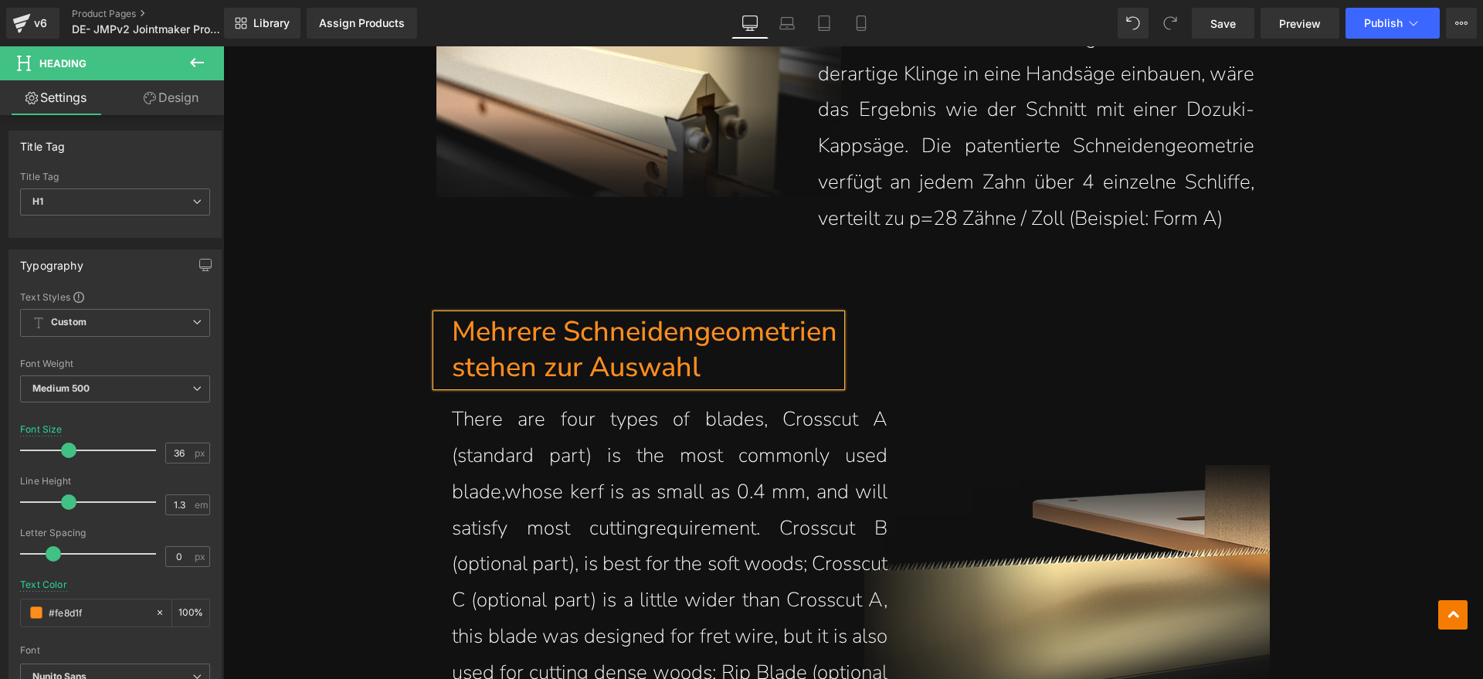
click at [946, 333] on div "Image" at bounding box center [1067, 538] width 429 height 449
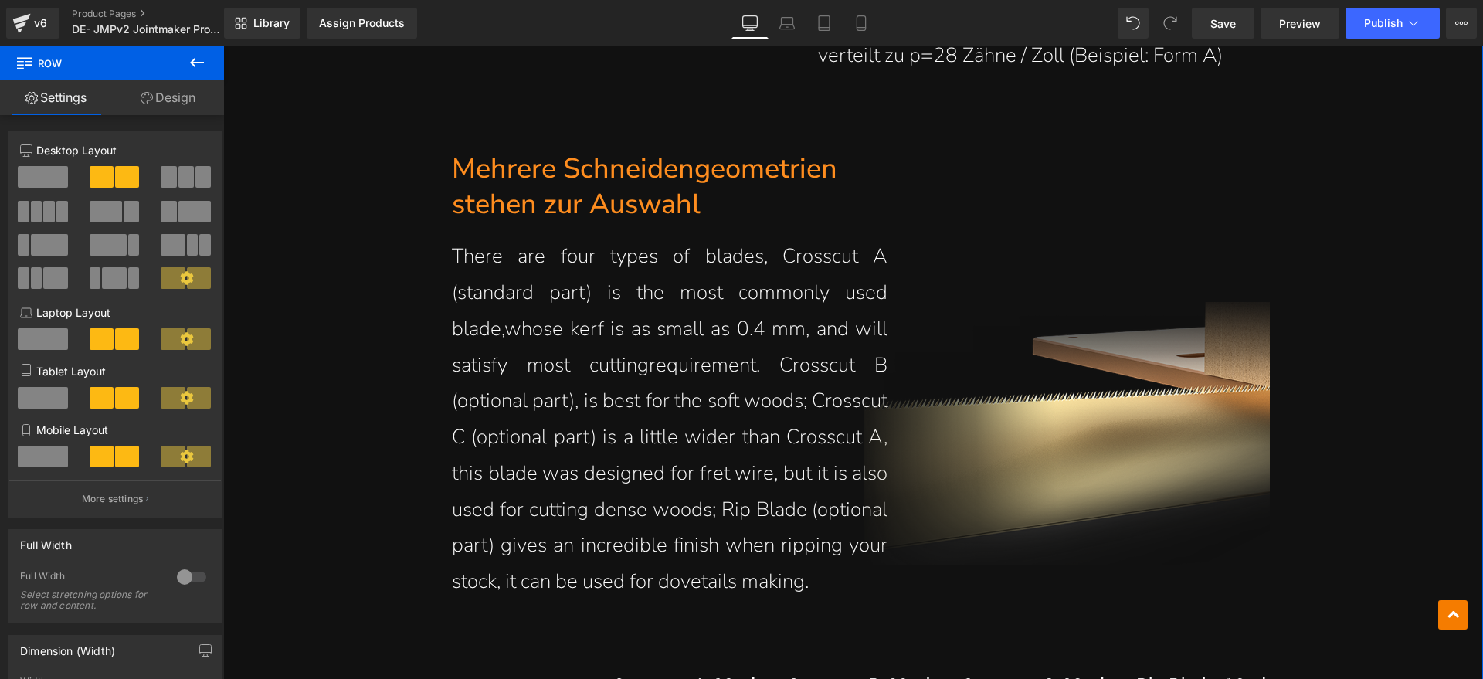
scroll to position [3572, 0]
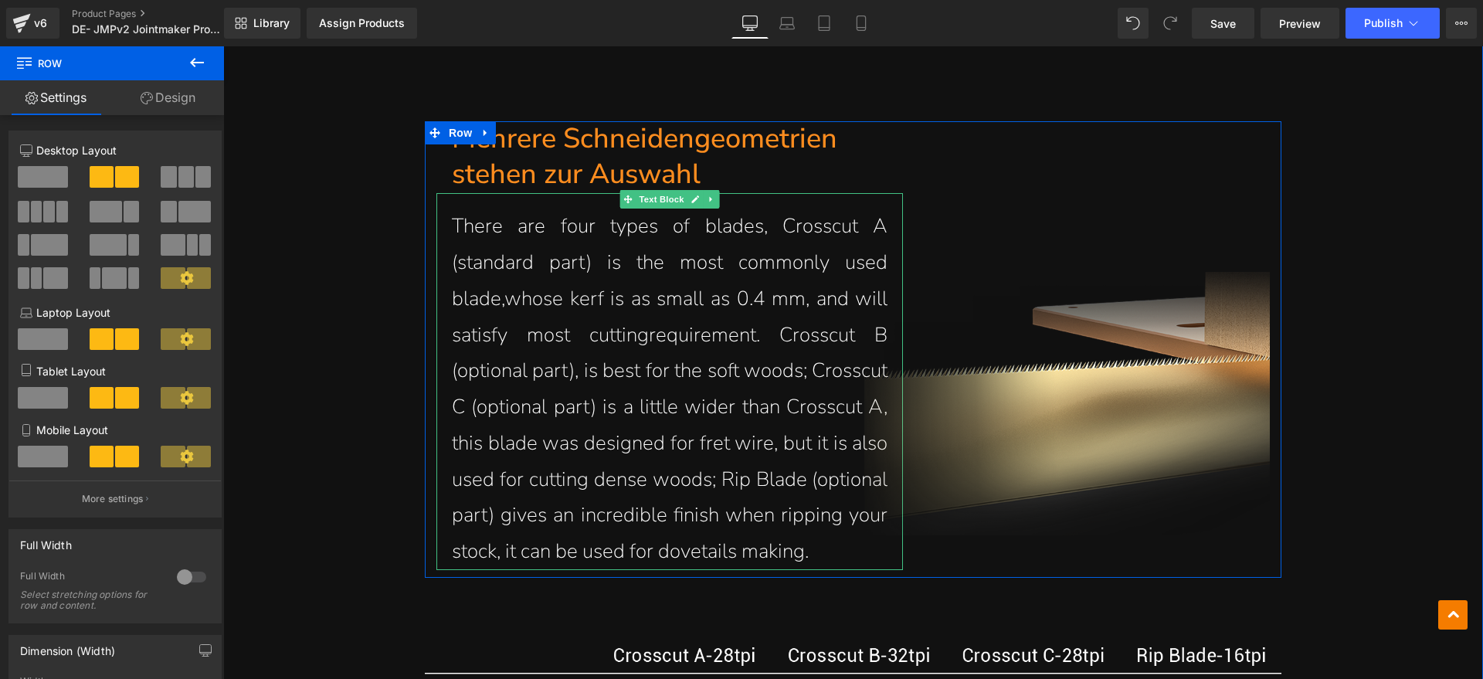
drag, startPoint x: 680, startPoint y: 295, endPoint x: 684, endPoint y: 280, distance: 15.9
click at [680, 295] on p "There are four types of blades, Crosscut A (standard part) is the most commonly…" at bounding box center [670, 389] width 436 height 361
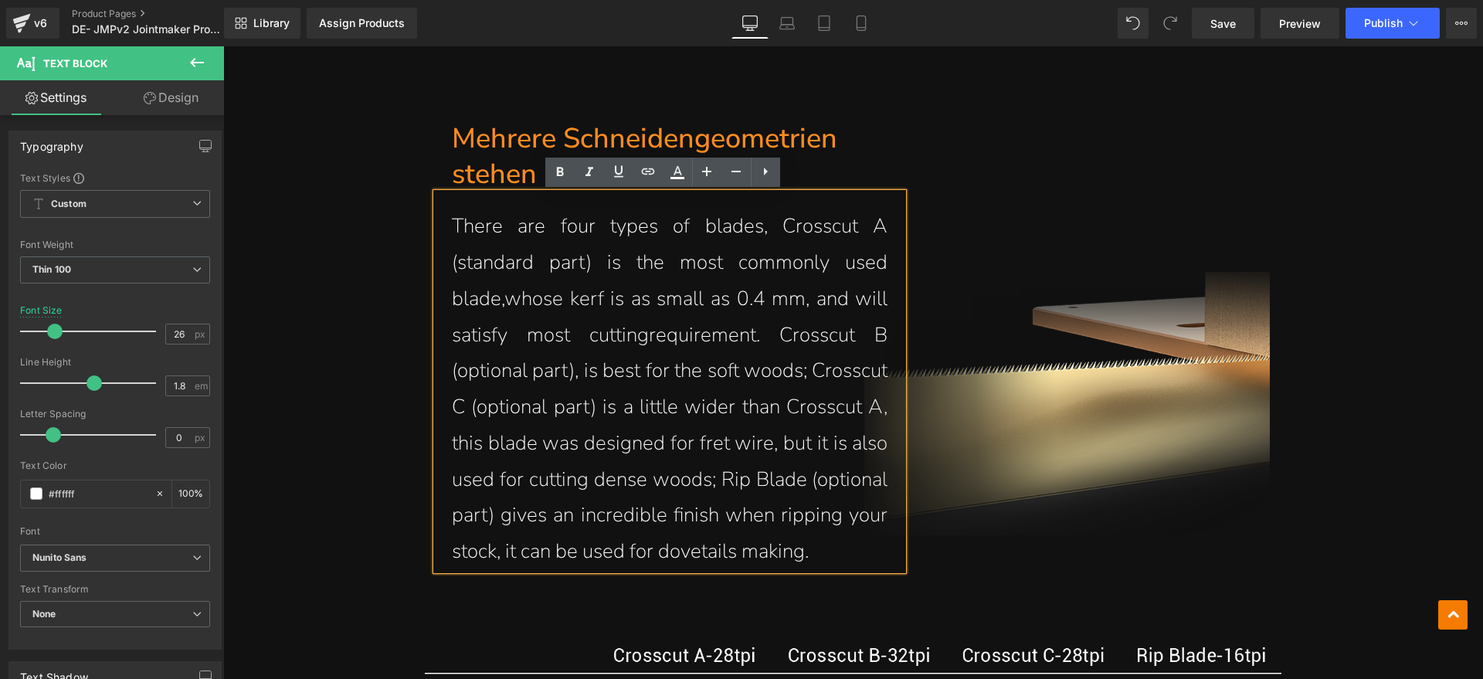
click at [619, 570] on p "There are four types of blades, Crosscut A (standard part) is the most commonly…" at bounding box center [670, 389] width 436 height 361
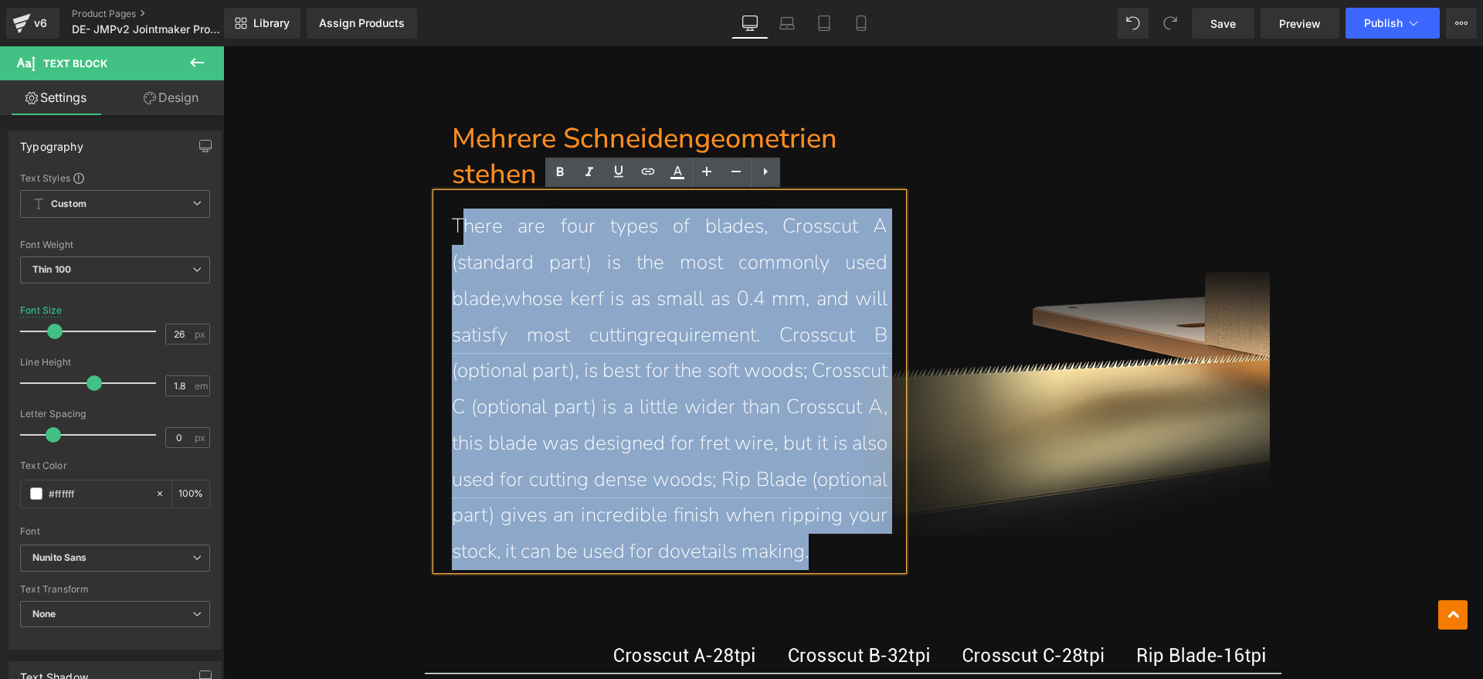
drag, startPoint x: 637, startPoint y: 584, endPoint x: 456, endPoint y: 236, distance: 392.4
click at [456, 236] on p "There are four types of blades, Crosscut A (standard part) is the most commonly…" at bounding box center [670, 389] width 436 height 361
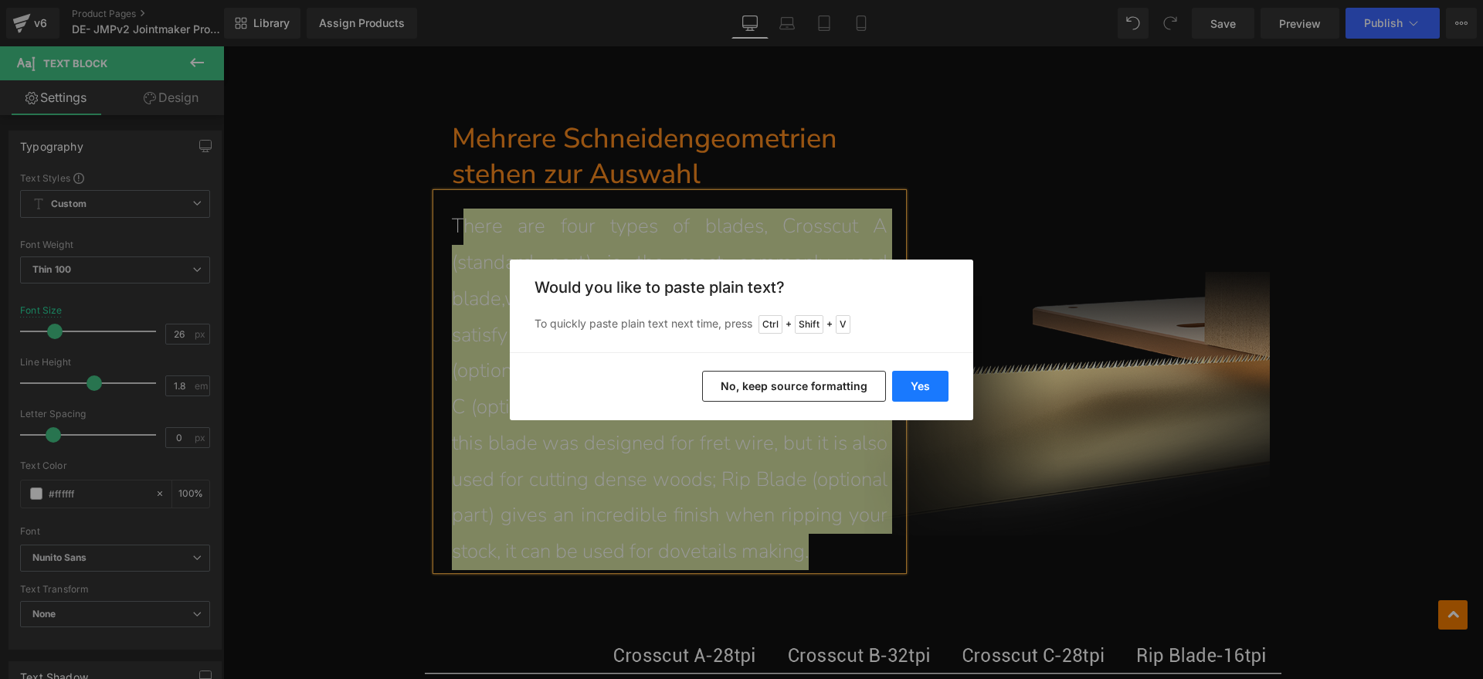
click at [930, 382] on button "Yes" at bounding box center [920, 386] width 56 height 31
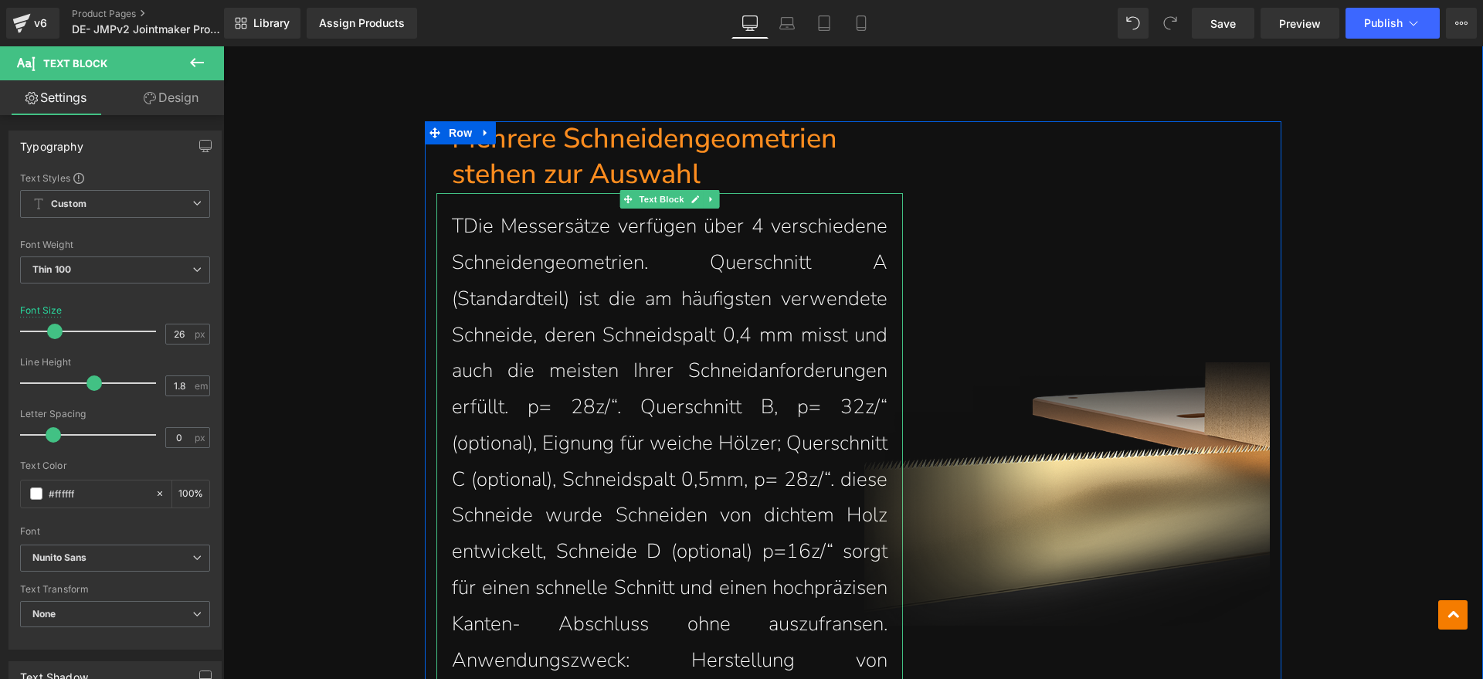
click at [456, 230] on p "TDie Messersätze verfügen über 4 verschiedene Schneidengeometrien. Querschnitt …" at bounding box center [670, 480] width 436 height 542
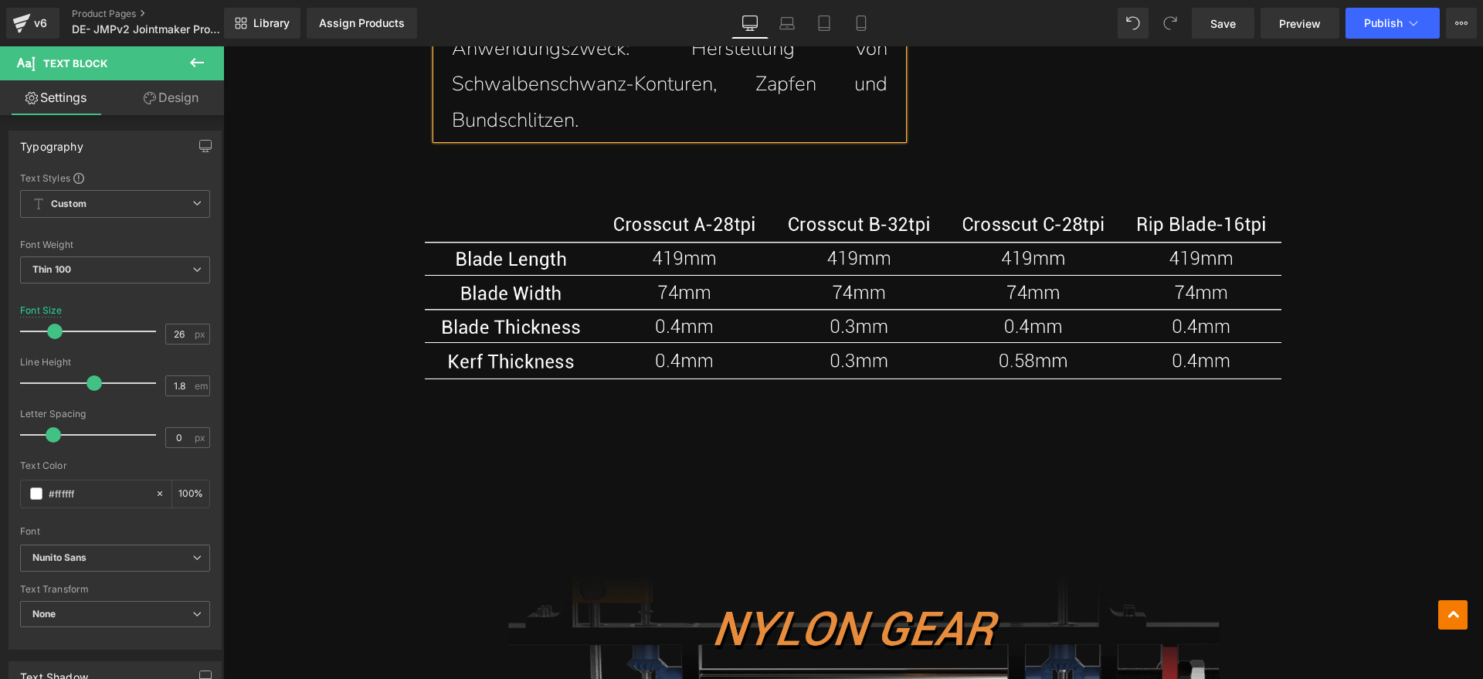
scroll to position [4055, 0]
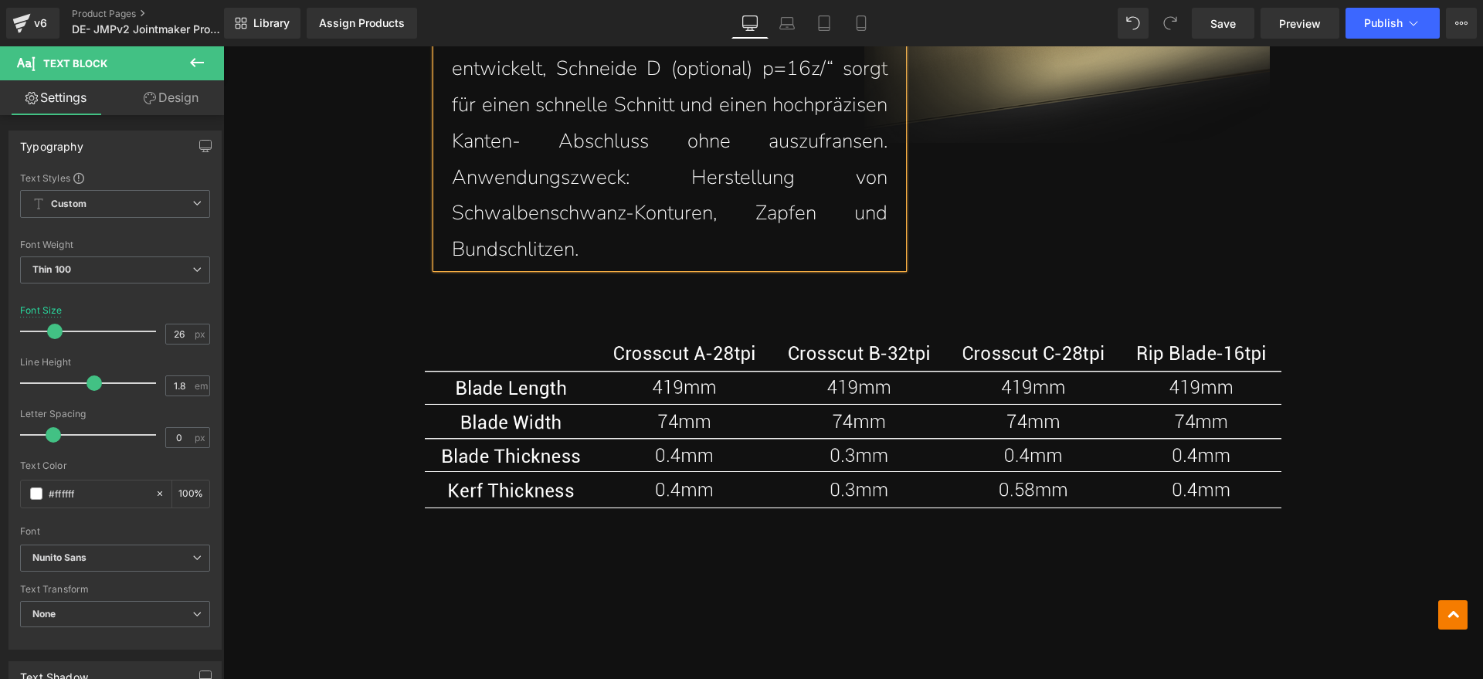
drag, startPoint x: 657, startPoint y: 235, endPoint x: 626, endPoint y: 243, distance: 32.0
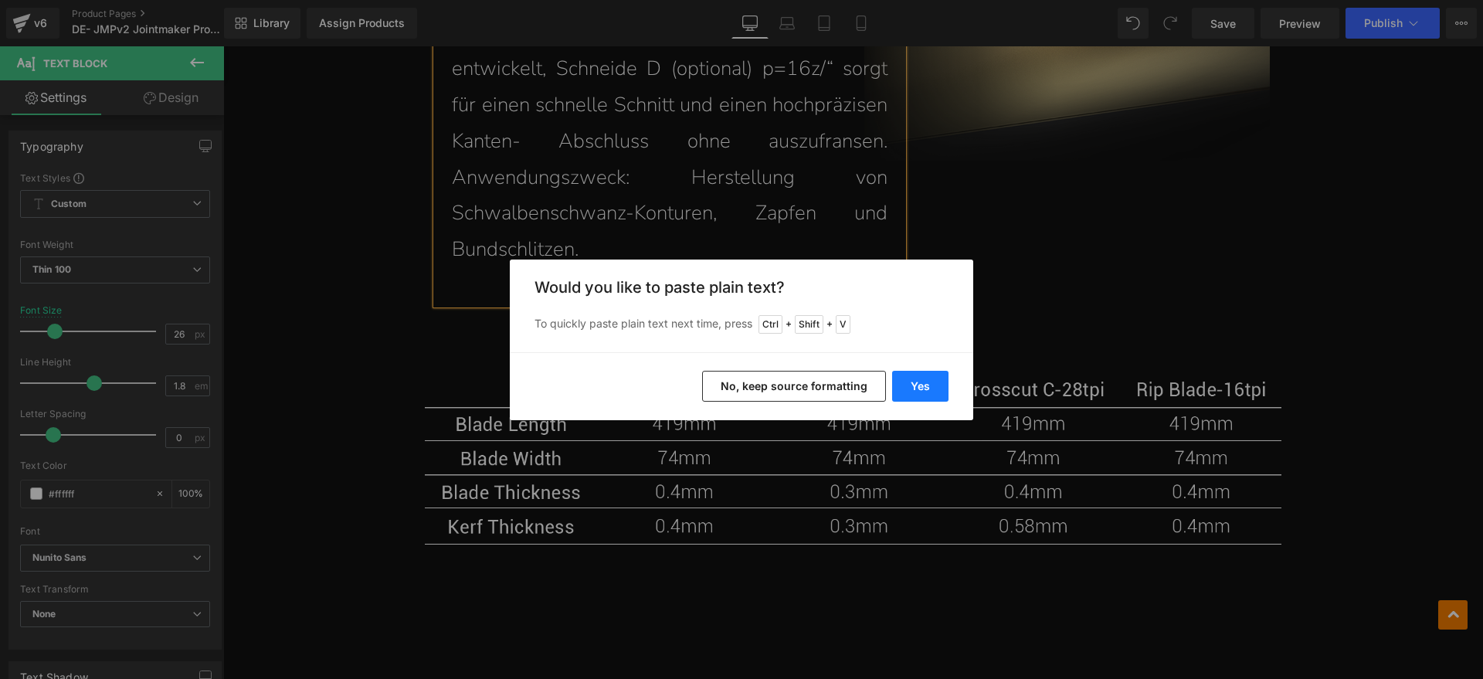
click at [924, 381] on button "Yes" at bounding box center [920, 386] width 56 height 31
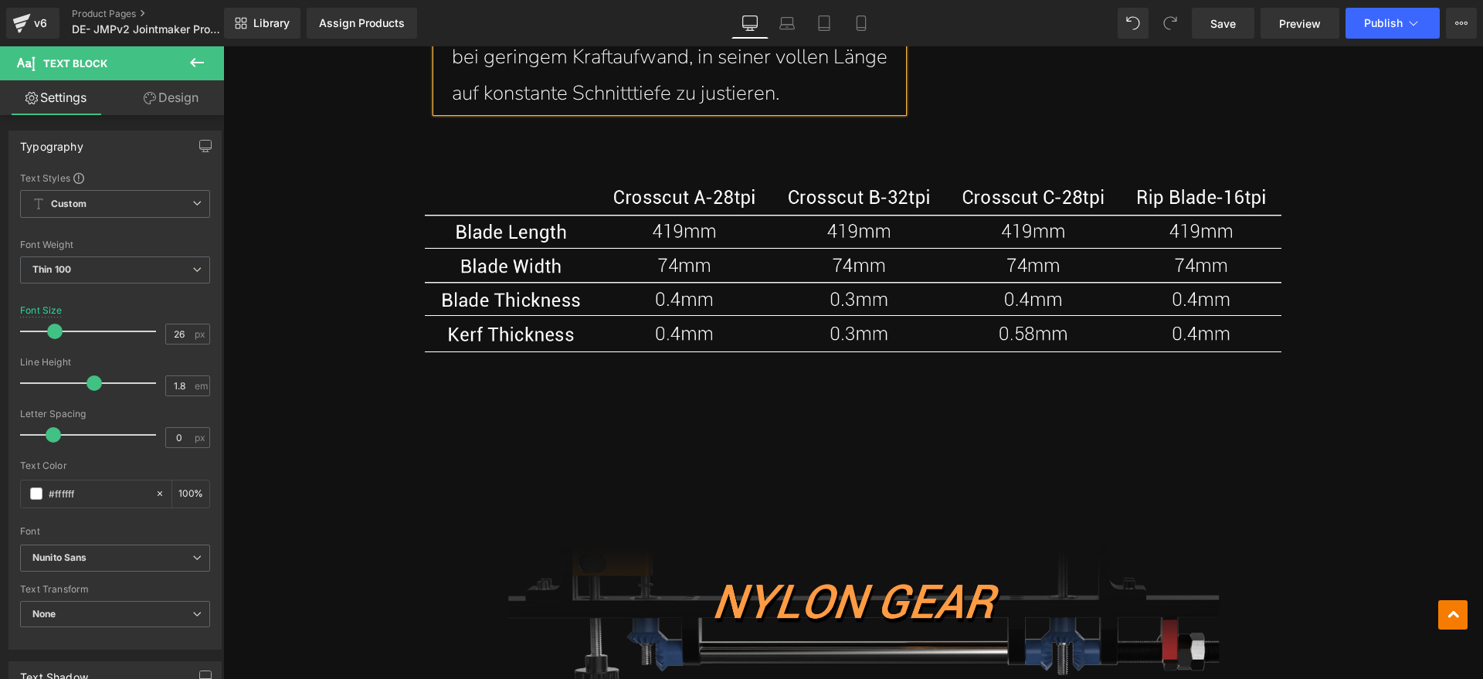
scroll to position [4344, 0]
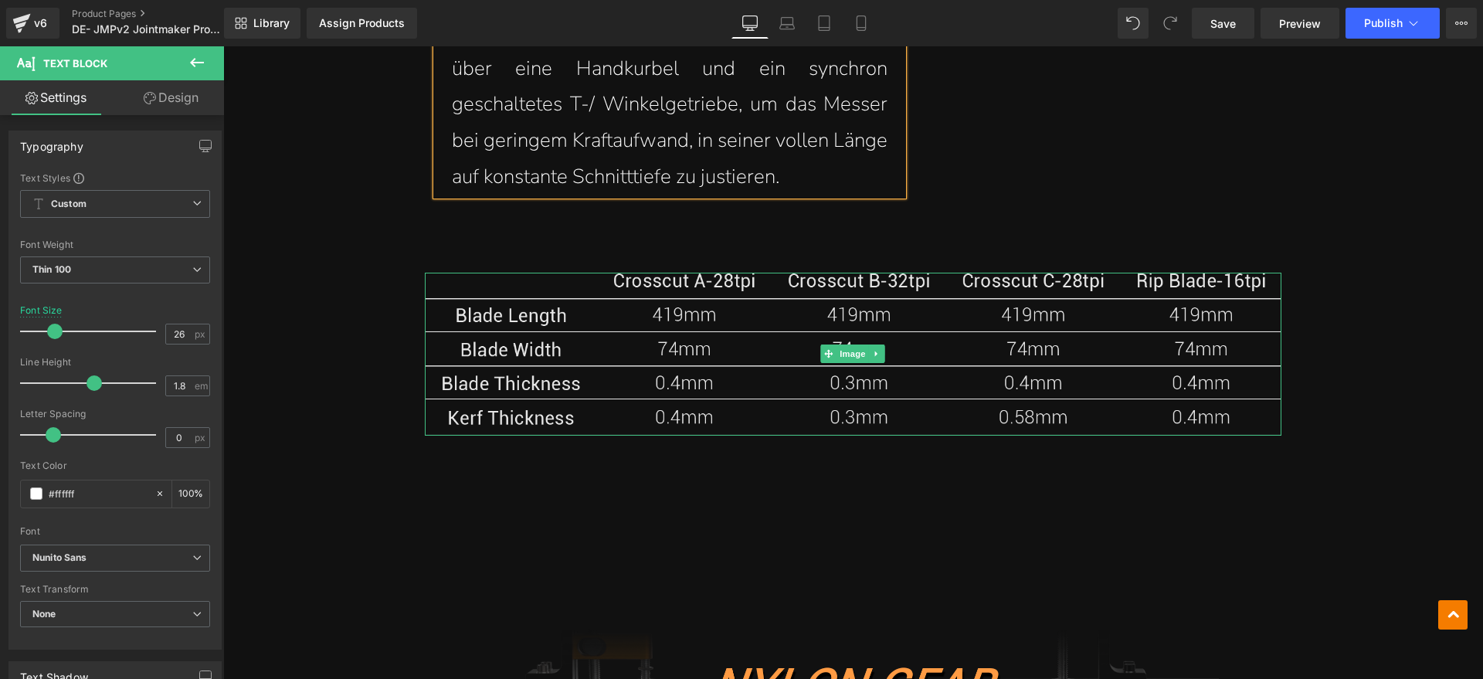
click at [823, 382] on img at bounding box center [853, 354] width 856 height 163
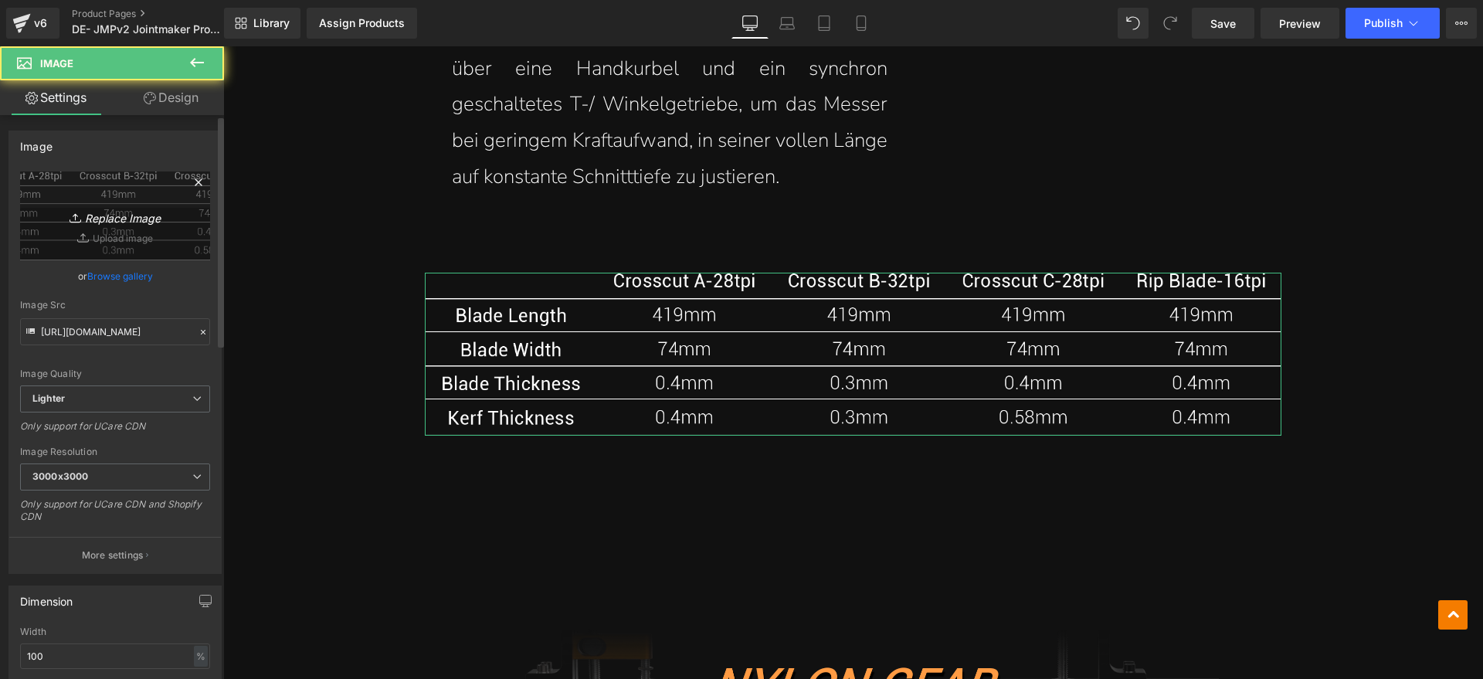
click at [106, 208] on icon "Replace Image" at bounding box center [115, 215] width 124 height 19
type input "C:\fakepath\JMPv2 3.webp"
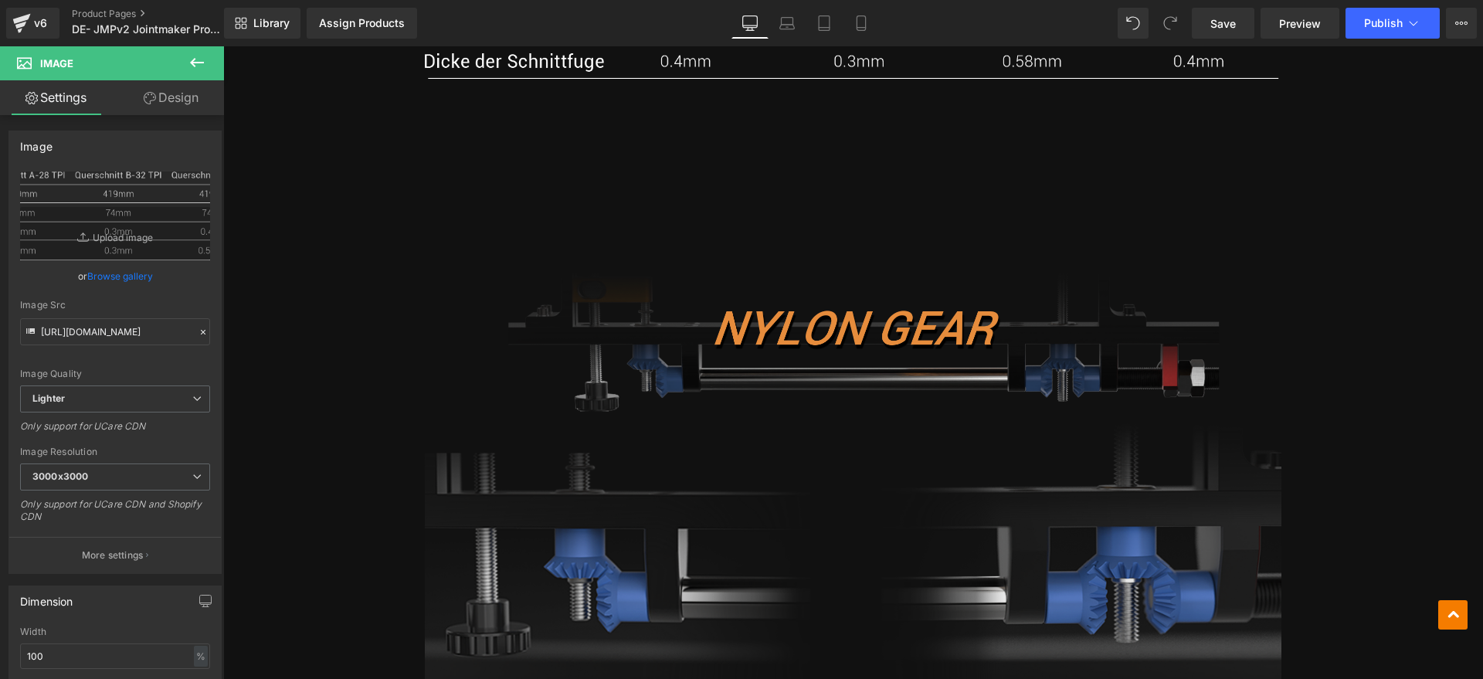
scroll to position [4730, 0]
